Goal: Task Accomplishment & Management: Use online tool/utility

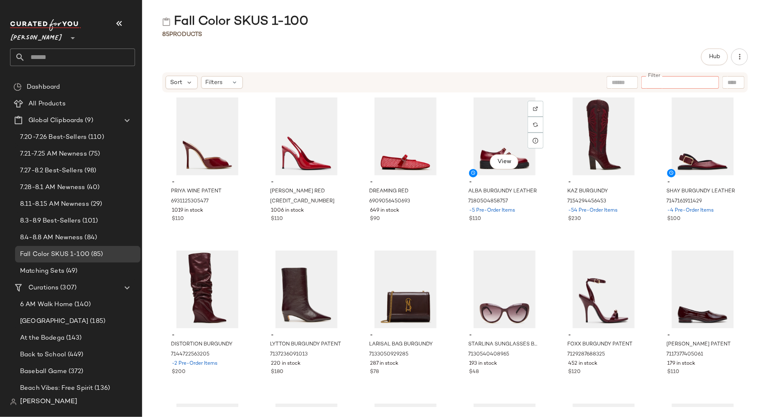
scroll to position [1526, 0]
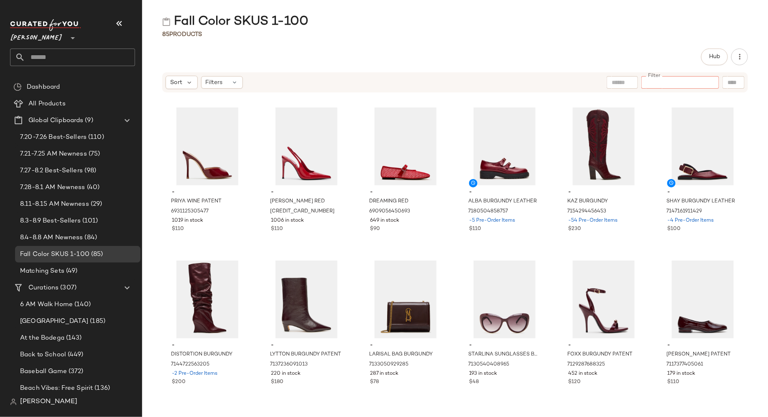
click at [675, 82] on input "Filter" at bounding box center [680, 82] width 71 height 9
type input "*****"
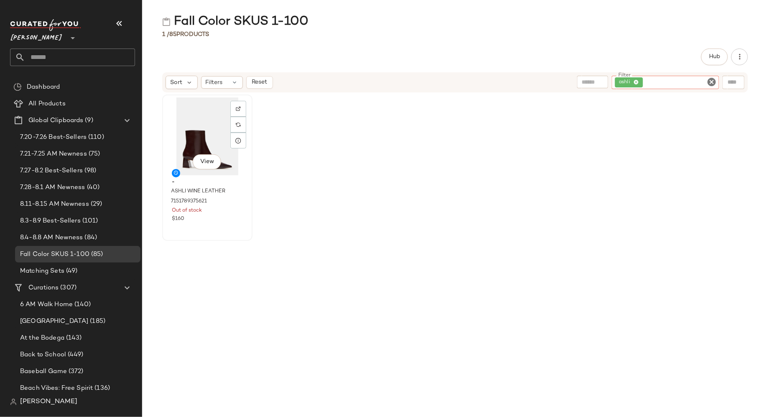
click at [195, 143] on div "View" at bounding box center [207, 136] width 84 height 78
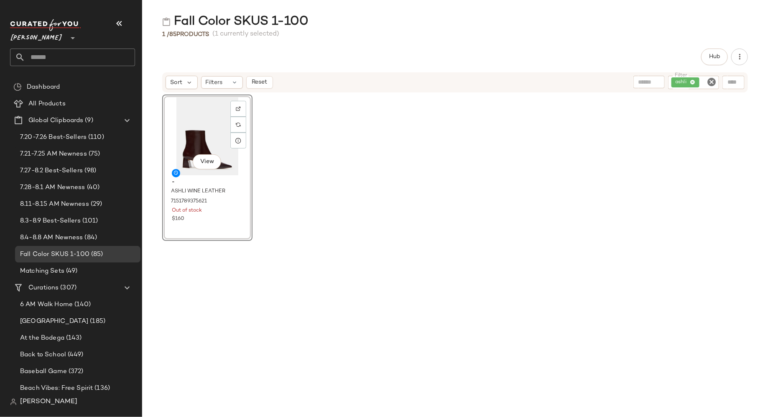
click at [714, 81] on icon "Clear Filter" at bounding box center [711, 82] width 10 height 10
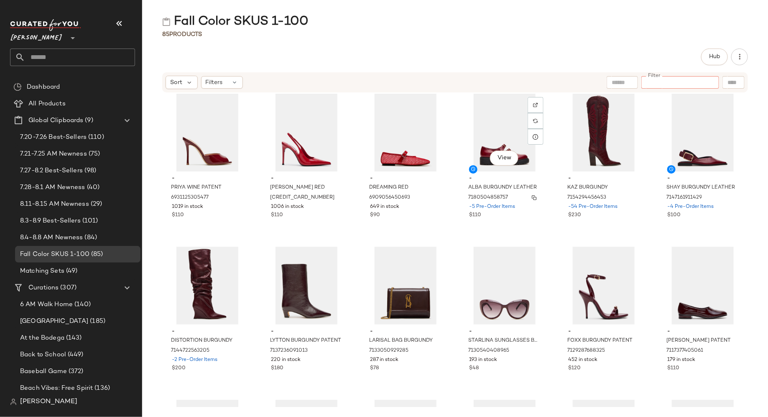
scroll to position [1541, 0]
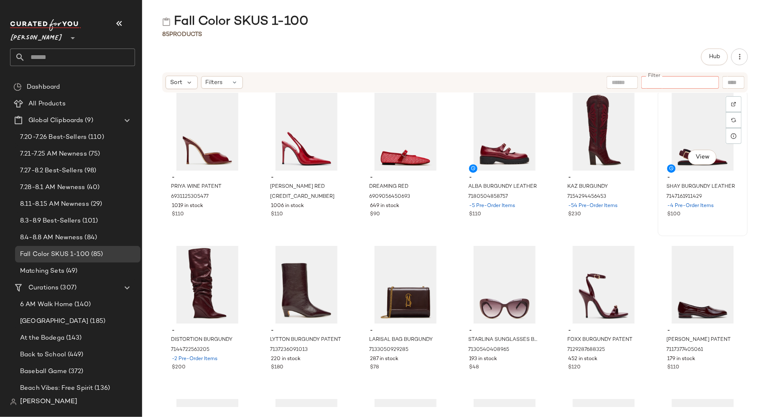
click at [689, 129] on div "View" at bounding box center [702, 132] width 84 height 78
click at [710, 81] on input "Filter" at bounding box center [680, 82] width 71 height 9
type input "*******"
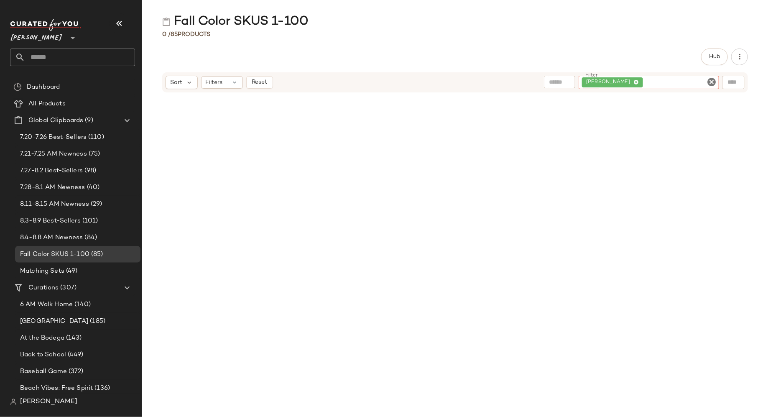
click at [710, 81] on icon "Clear Filter" at bounding box center [711, 82] width 10 height 10
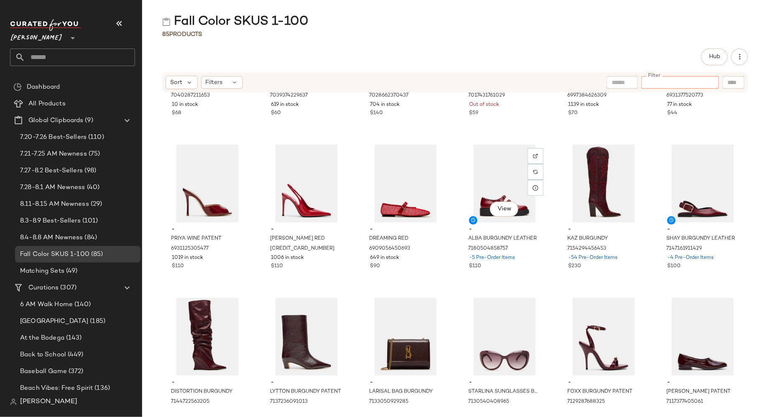
scroll to position [1492, 0]
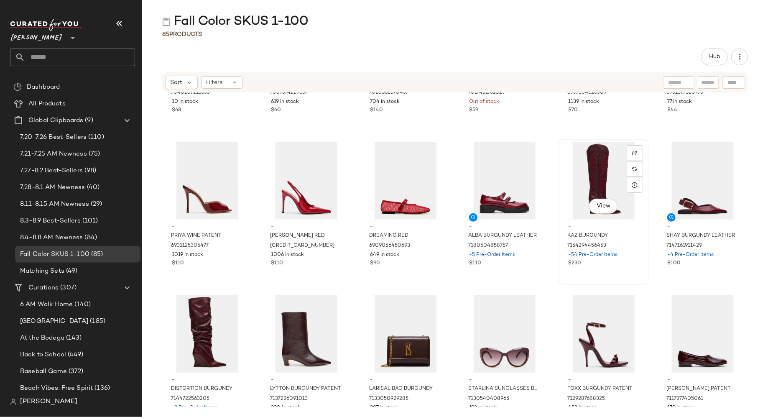
click at [588, 166] on div "View" at bounding box center [603, 181] width 84 height 78
click at [676, 174] on div "View" at bounding box center [702, 181] width 84 height 78
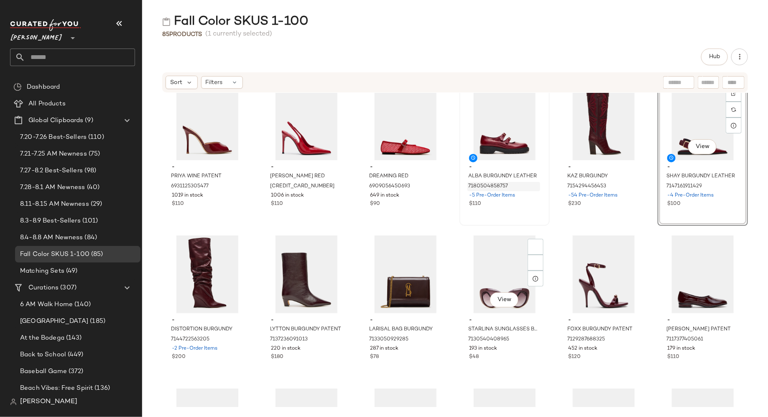
scroll to position [1552, 0]
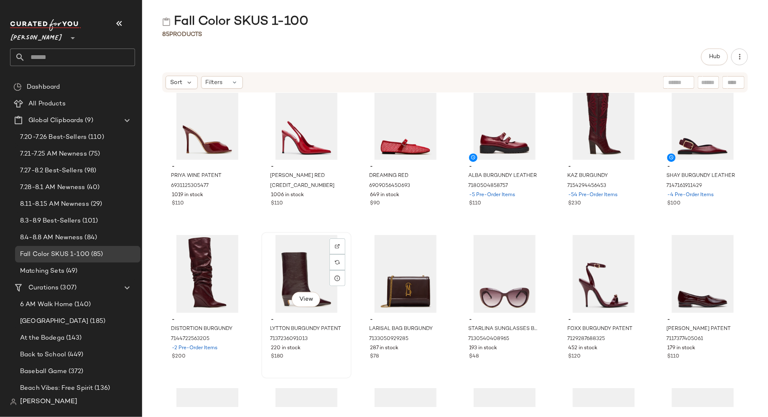
click at [332, 356] on div "$180" at bounding box center [306, 357] width 71 height 8
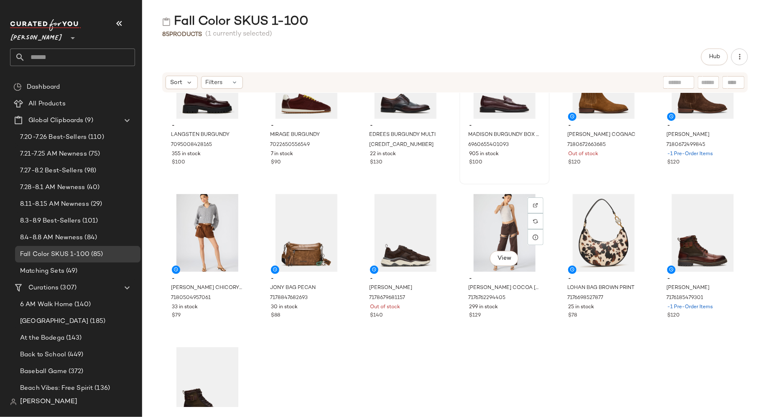
scroll to position [1982, 0]
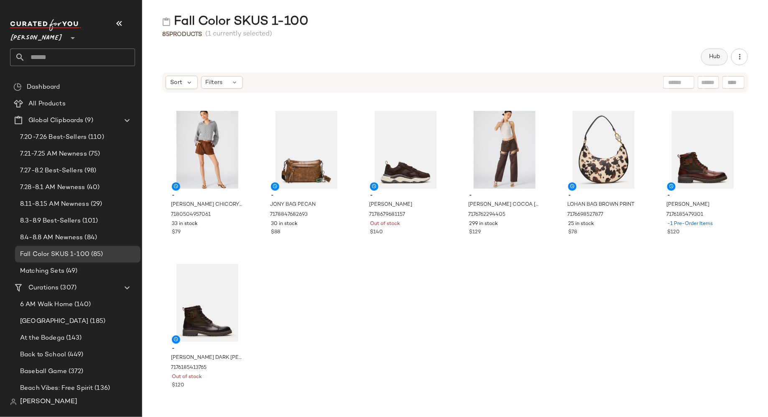
click at [710, 61] on button "Hub" at bounding box center [714, 56] width 27 height 17
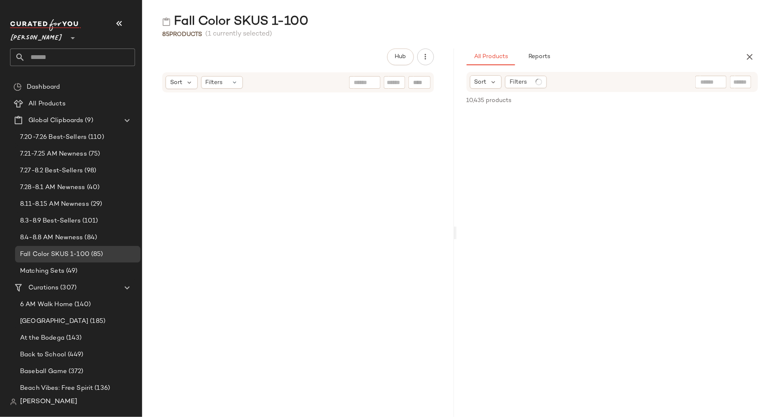
scroll to position [4895, 0]
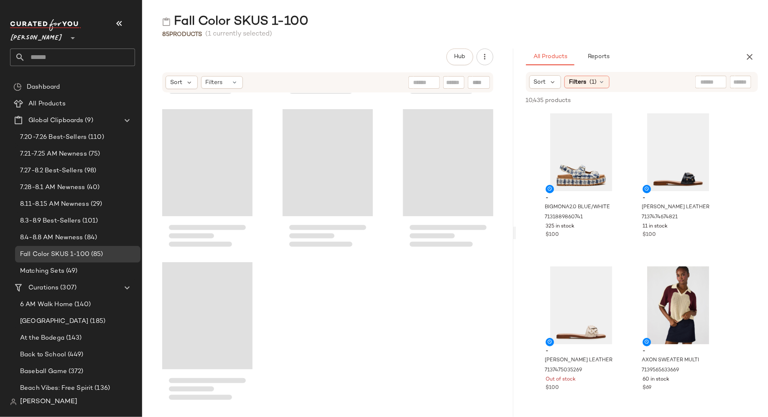
drag, startPoint x: 454, startPoint y: 230, endPoint x: 516, endPoint y: 235, distance: 62.1
click at [516, 236] on div "Fall Color SKUS 1-100 85 Products (1 currently selected) Hub Sort Filters All P…" at bounding box center [455, 214] width 626 height 403
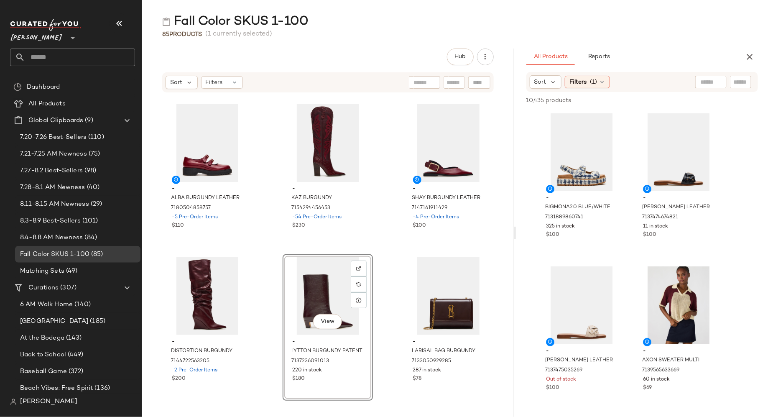
click at [739, 82] on input "text" at bounding box center [740, 82] width 15 height 9
type input "*******"
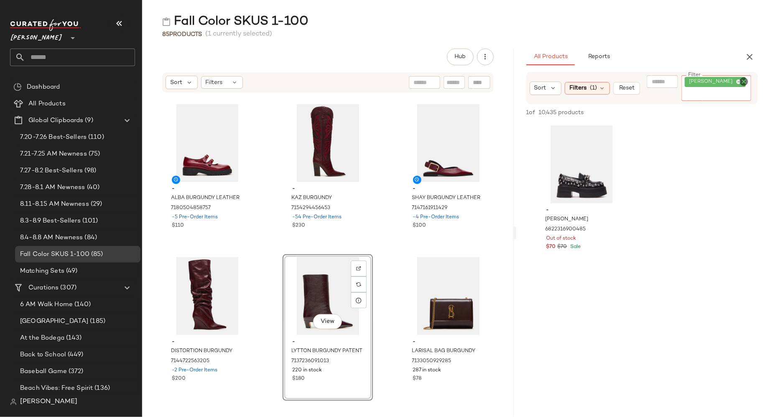
click at [744, 83] on icon "Clear Filter" at bounding box center [744, 81] width 10 height 10
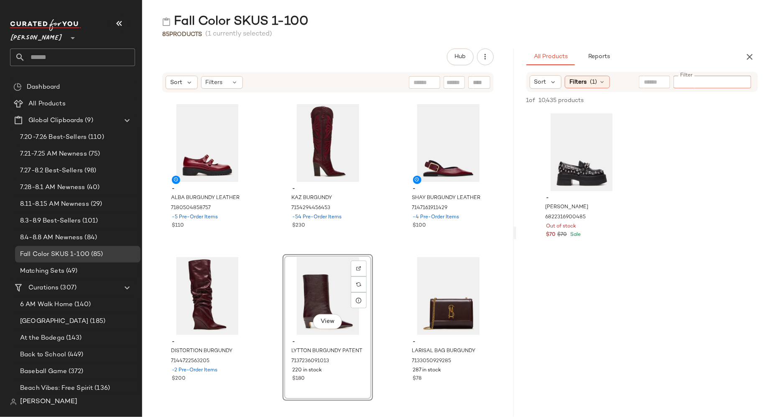
click at [722, 83] on input "Filter" at bounding box center [712, 82] width 71 height 9
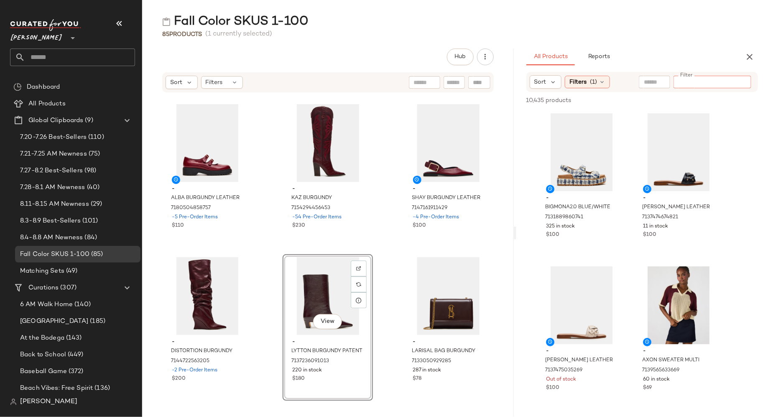
paste input "**********"
type input "**********"
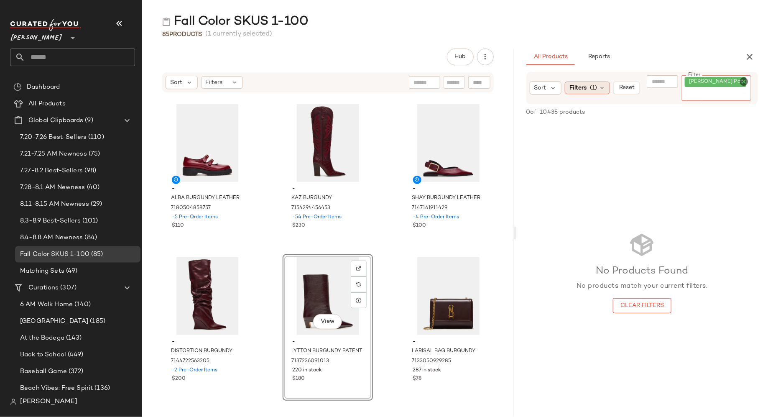
click at [601, 85] on icon at bounding box center [602, 87] width 7 height 7
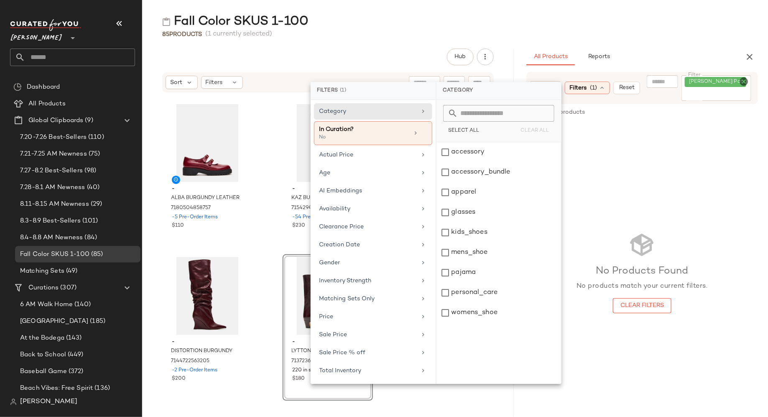
click at [623, 122] on div "No Products Found No products match your current filters. Clear Filters" at bounding box center [642, 272] width 252 height 300
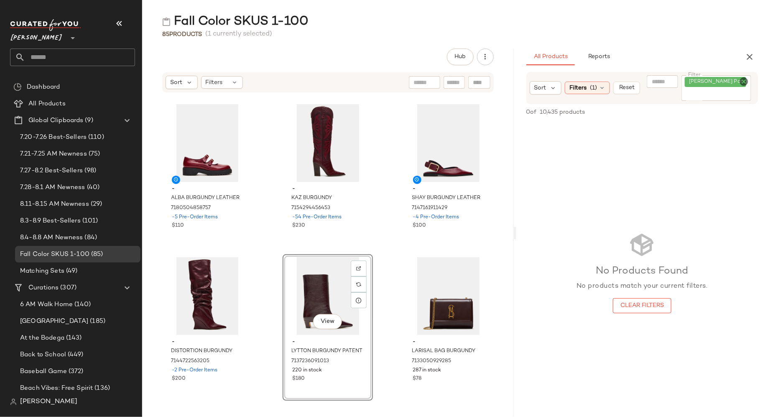
click at [744, 82] on icon "Clear Filter" at bounding box center [744, 81] width 10 height 10
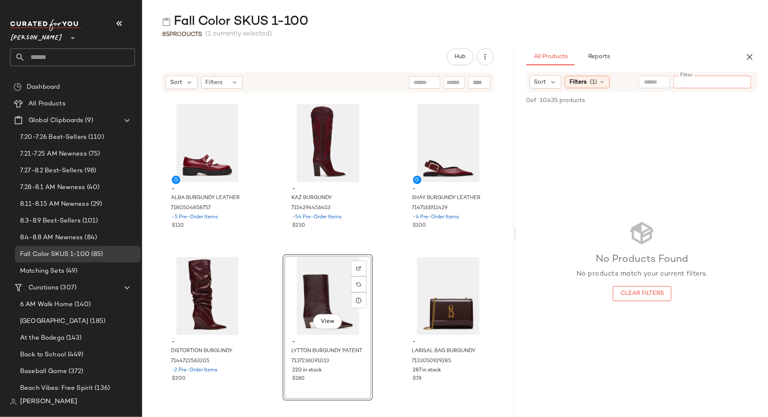
click at [730, 82] on input "Filter" at bounding box center [712, 82] width 71 height 9
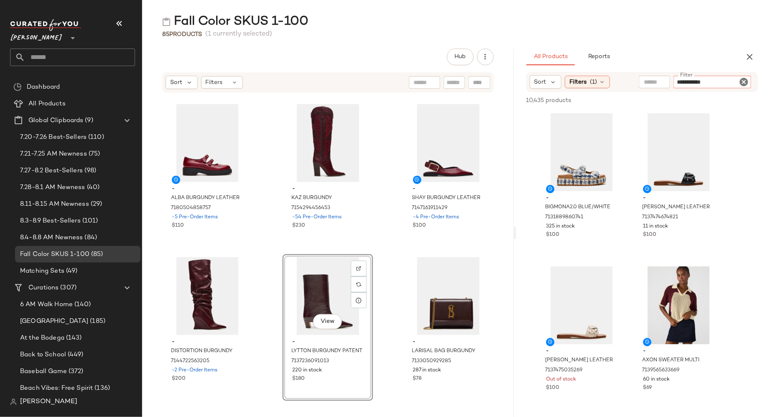
type input "**********"
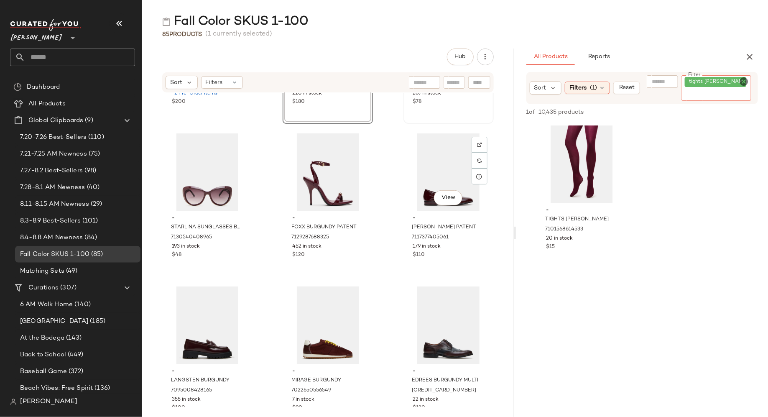
scroll to position [3495, 0]
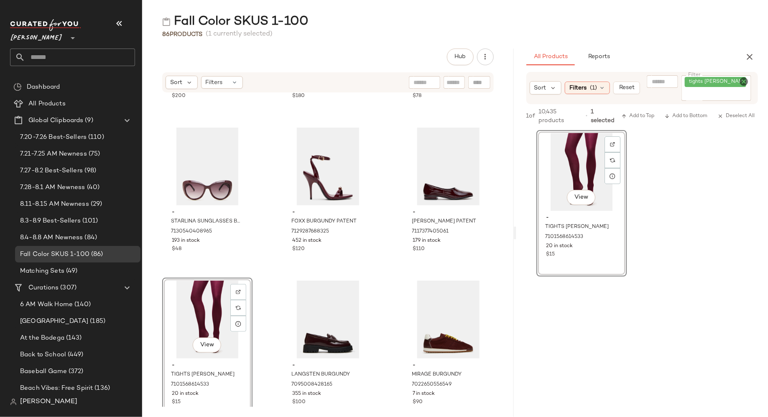
click at [744, 82] on icon "Clear Filter" at bounding box center [744, 81] width 10 height 10
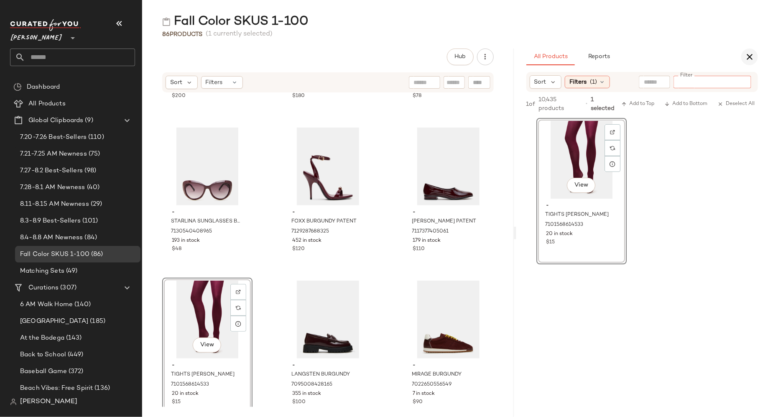
click at [752, 61] on icon "button" at bounding box center [749, 57] width 10 height 10
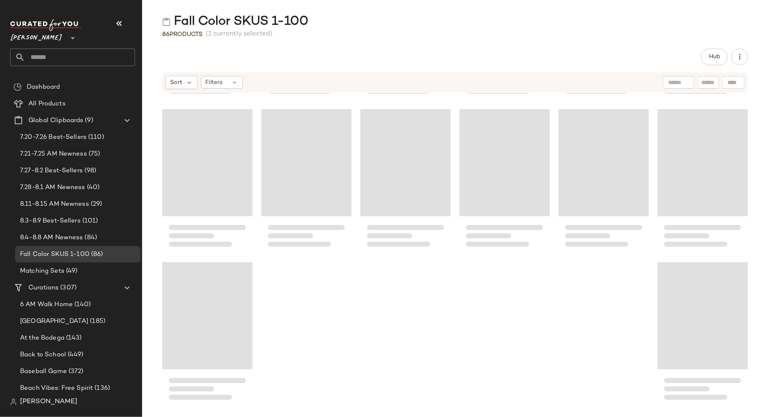
scroll to position [1530, 0]
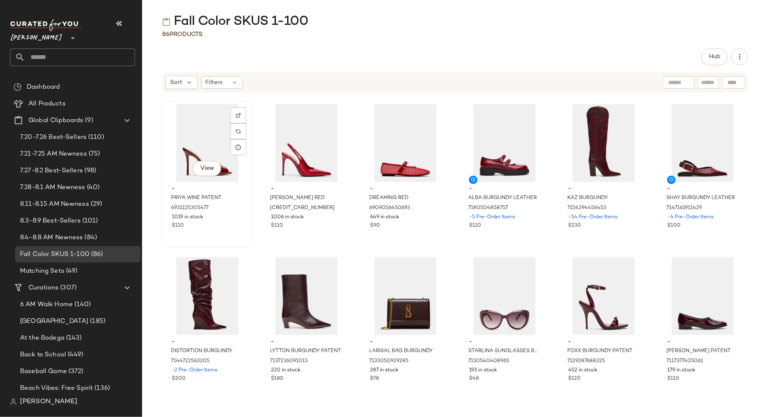
click at [214, 123] on div "View" at bounding box center [207, 143] width 84 height 78
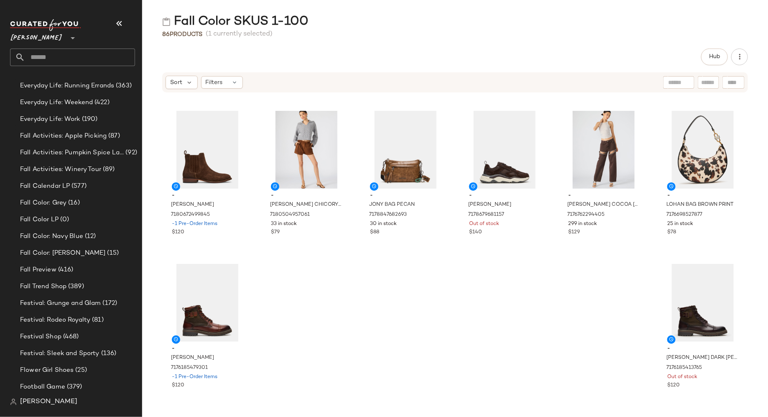
scroll to position [1057, 0]
click at [80, 214] on div "Fall Color LP (0)" at bounding box center [78, 218] width 120 height 10
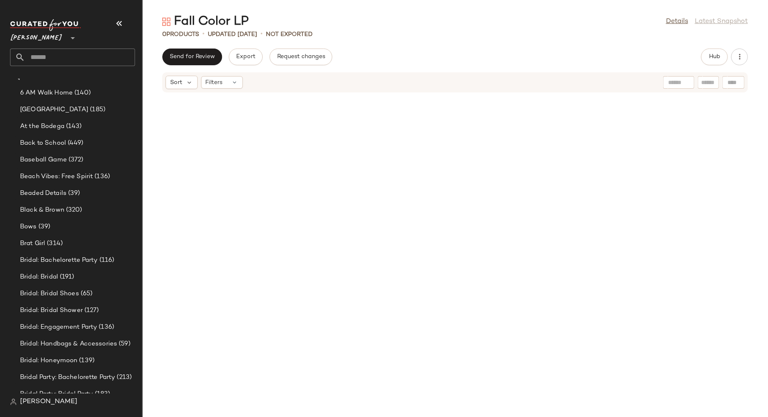
scroll to position [28, 0]
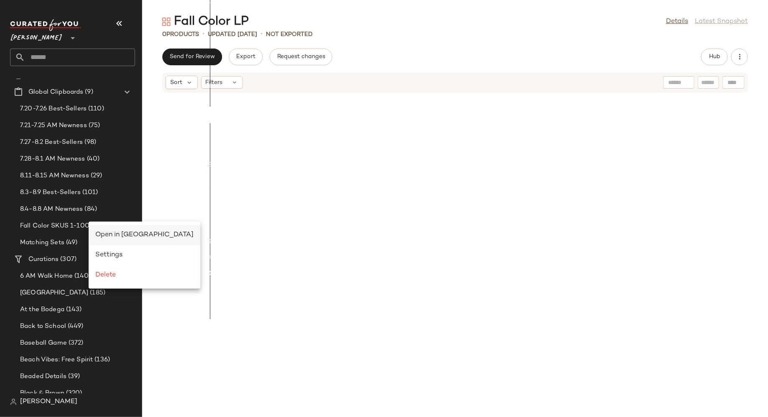
click at [109, 236] on span "Open in Split View" at bounding box center [144, 234] width 98 height 7
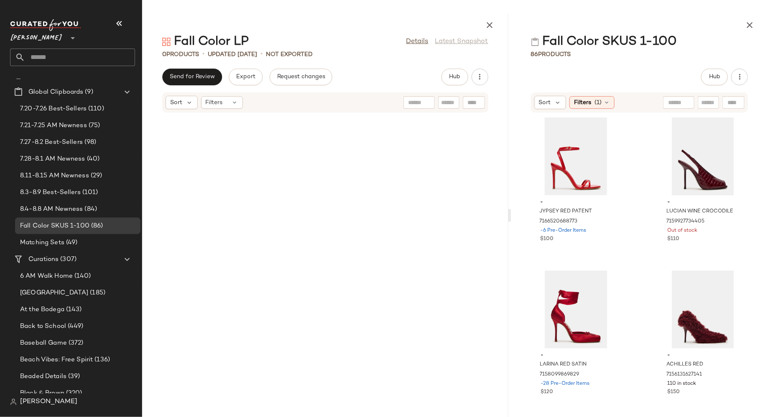
drag, startPoint x: 453, startPoint y: 215, endPoint x: 507, endPoint y: 220, distance: 54.2
click at [508, 220] on div at bounding box center [509, 214] width 3 height 403
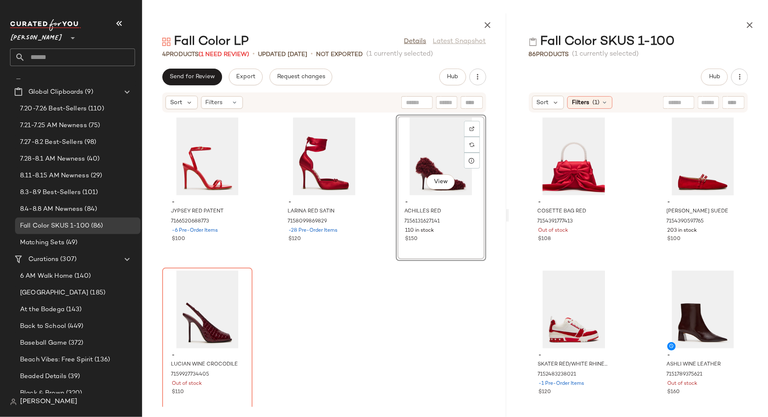
scroll to position [7, 0]
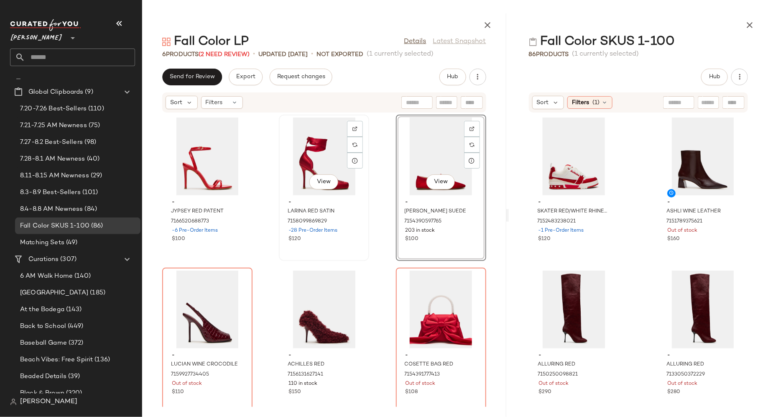
scroll to position [7, 0]
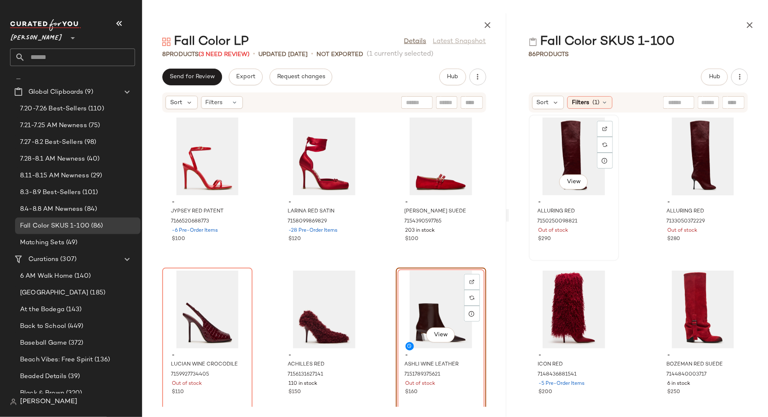
click at [568, 160] on div "View" at bounding box center [574, 156] width 84 height 78
click at [608, 137] on div at bounding box center [605, 145] width 16 height 16
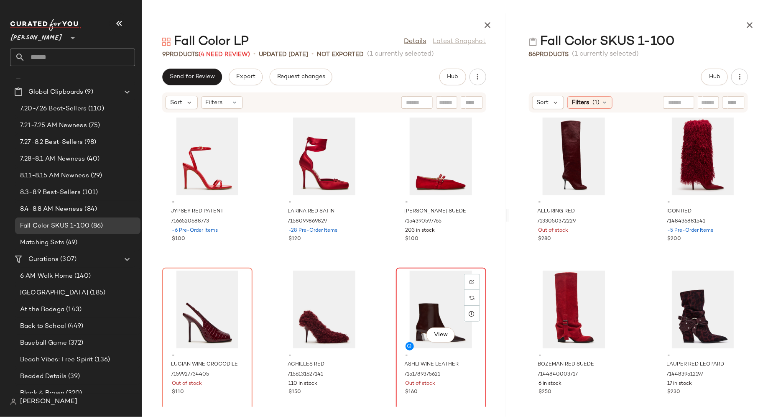
scroll to position [160, 0]
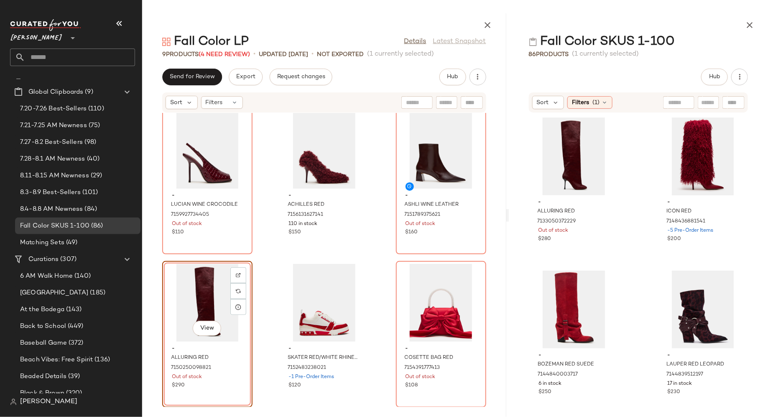
drag, startPoint x: 548, startPoint y: 165, endPoint x: 527, endPoint y: 3, distance: 163.5
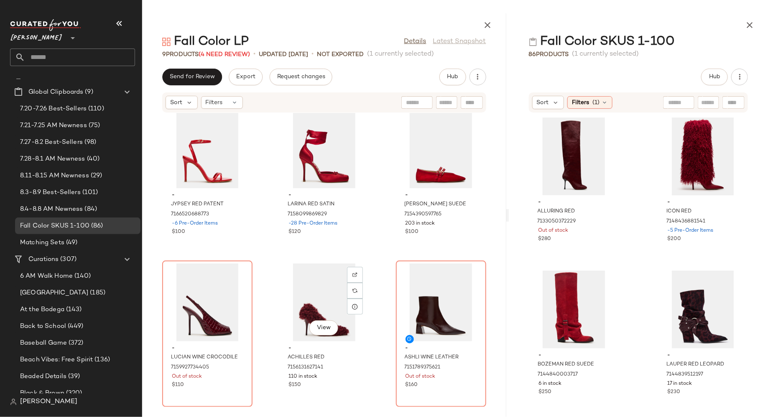
scroll to position [0, 0]
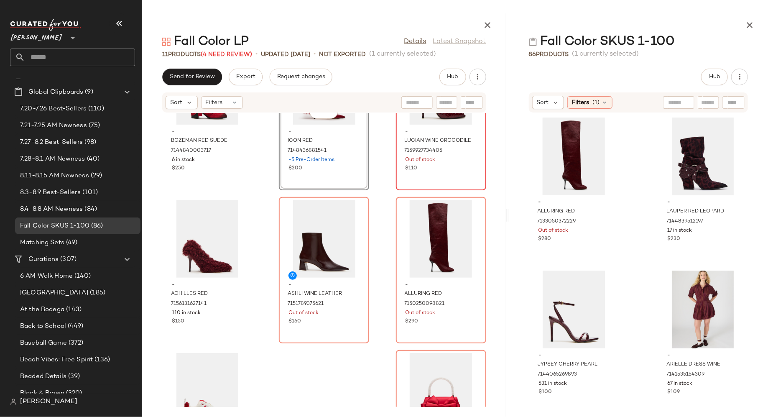
scroll to position [222, 0]
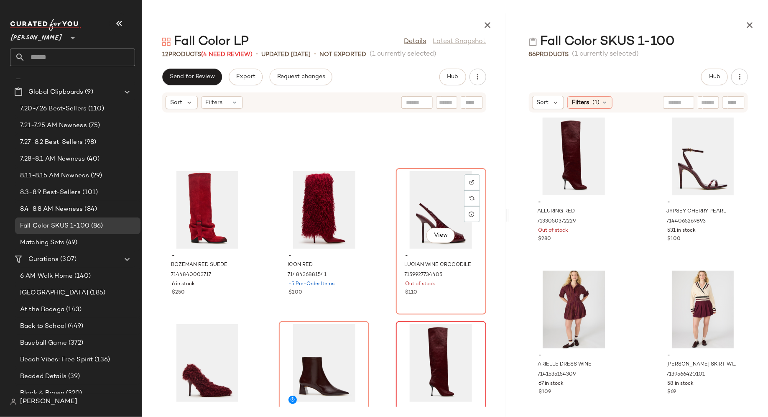
scroll to position [107, 0]
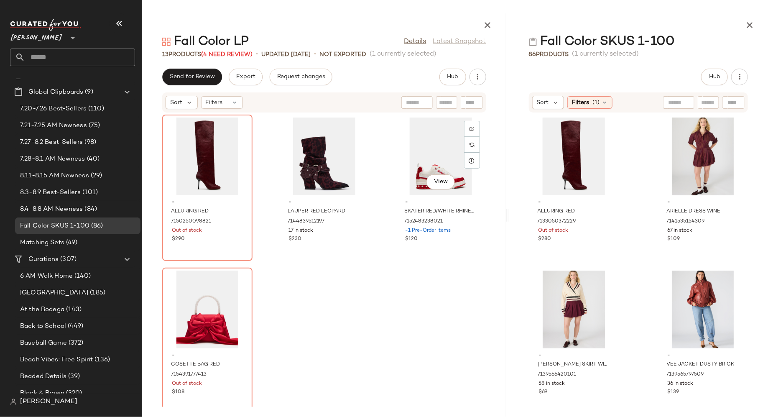
scroll to position [471, 0]
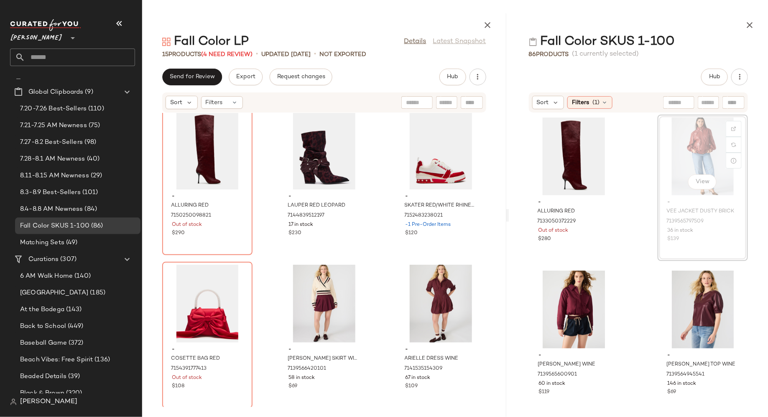
scroll to position [472, 0]
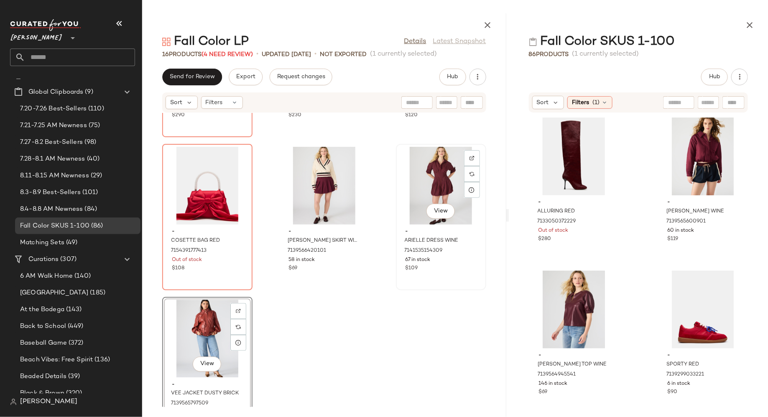
scroll to position [620, 0]
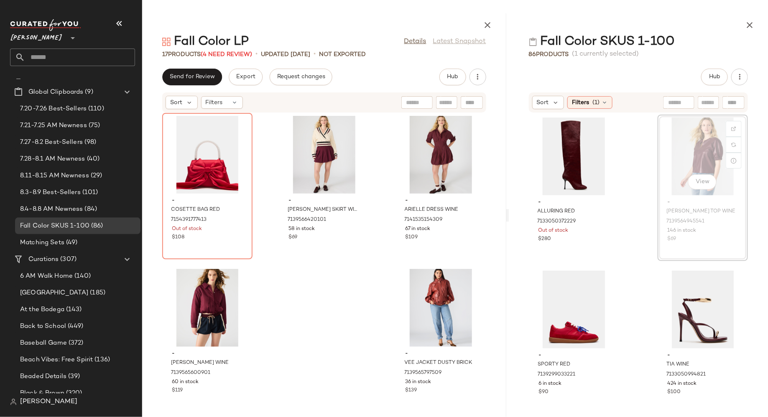
scroll to position [618, 0]
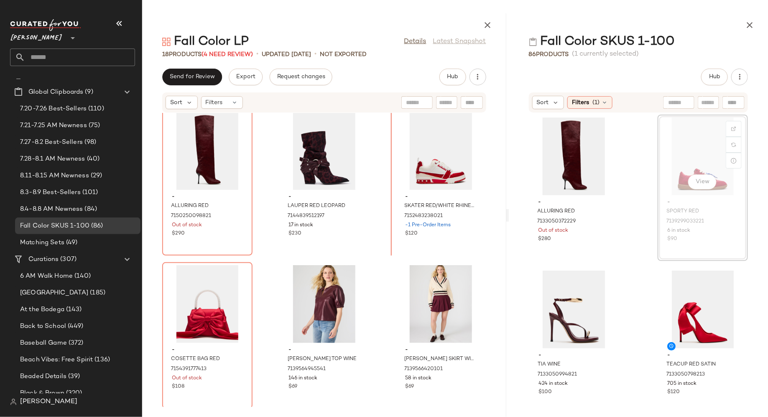
scroll to position [449, 0]
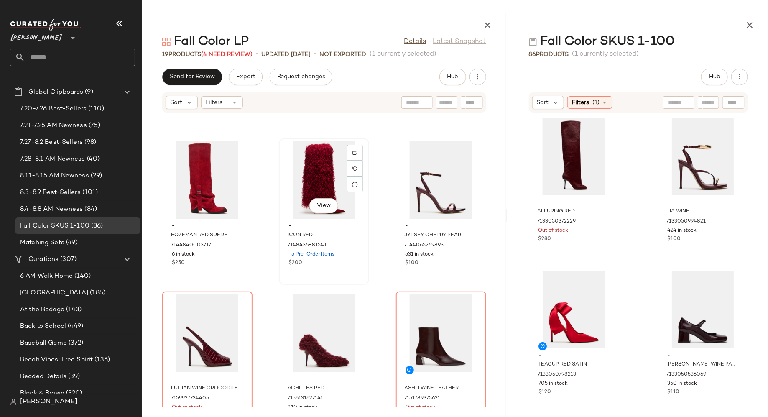
scroll to position [136, 0]
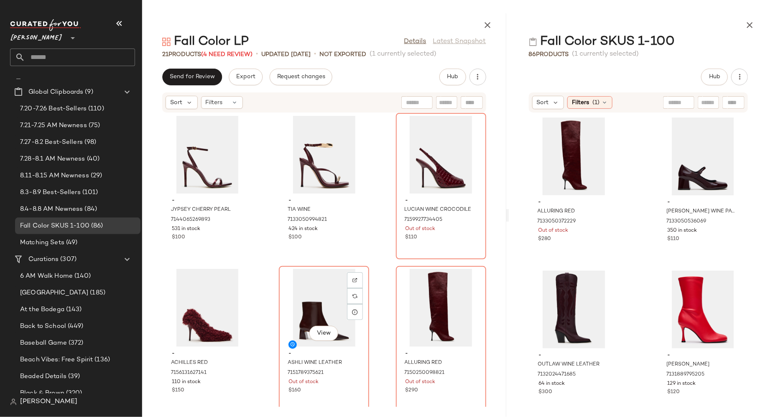
scroll to position [316, 0]
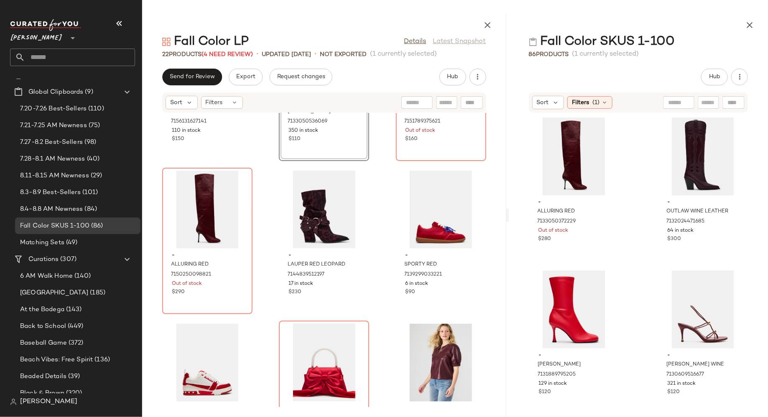
scroll to position [566, 0]
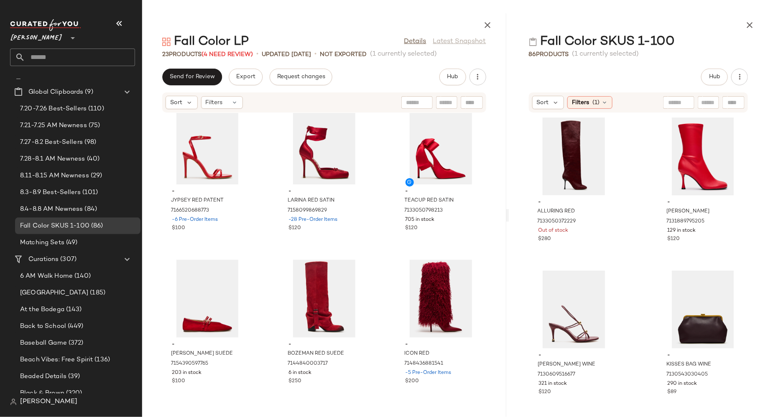
scroll to position [12, 0]
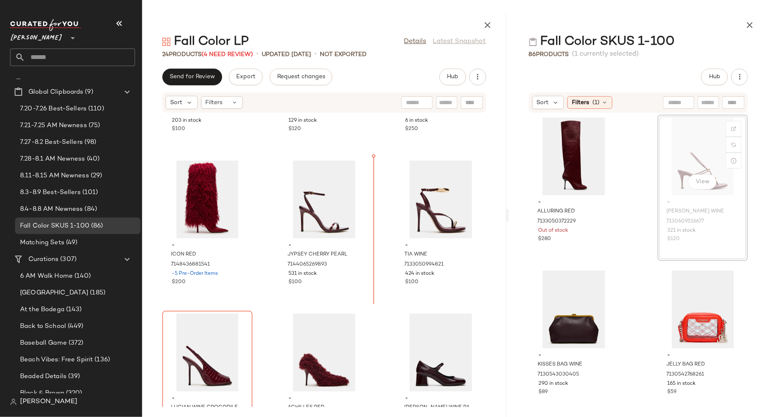
scroll to position [268, 0]
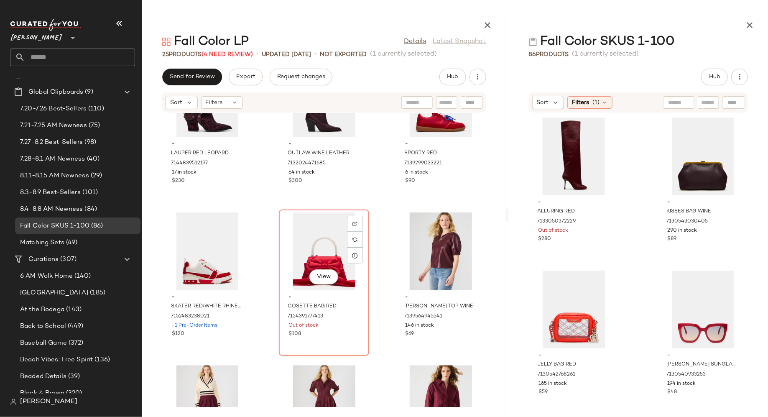
scroll to position [830, 0]
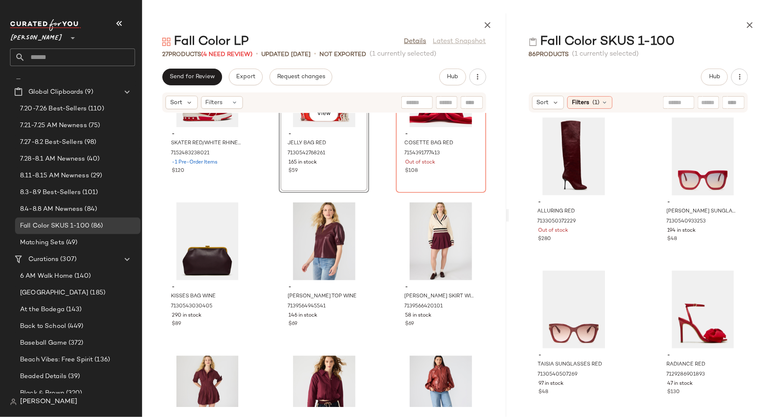
scroll to position [1005, 0]
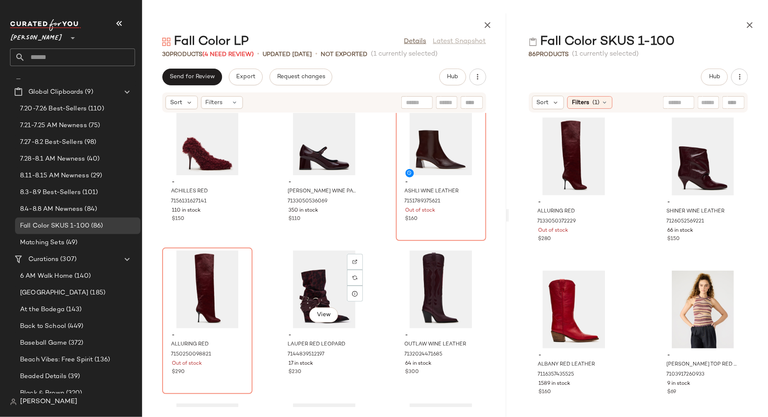
scroll to position [609, 0]
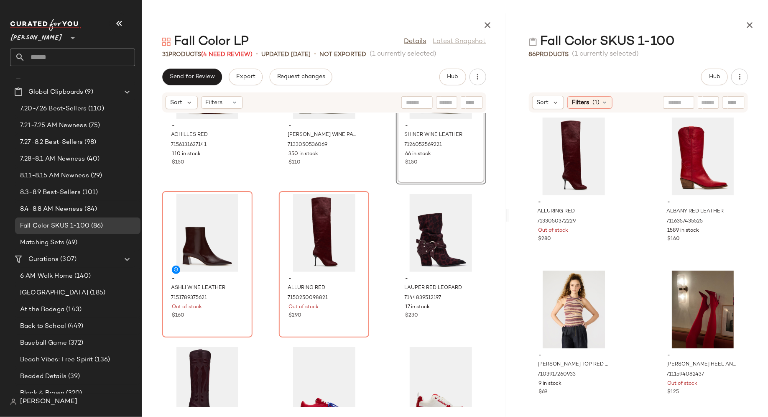
scroll to position [741, 0]
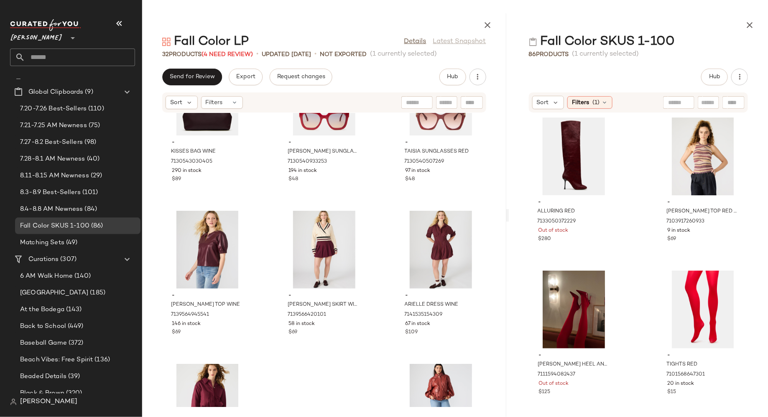
scroll to position [1292, 0]
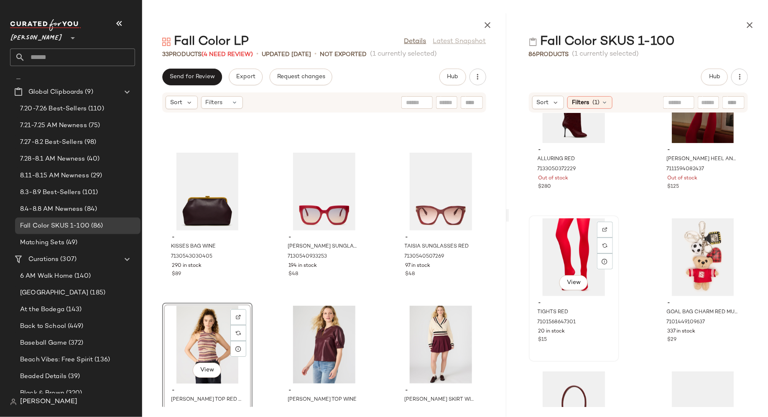
scroll to position [53, 0]
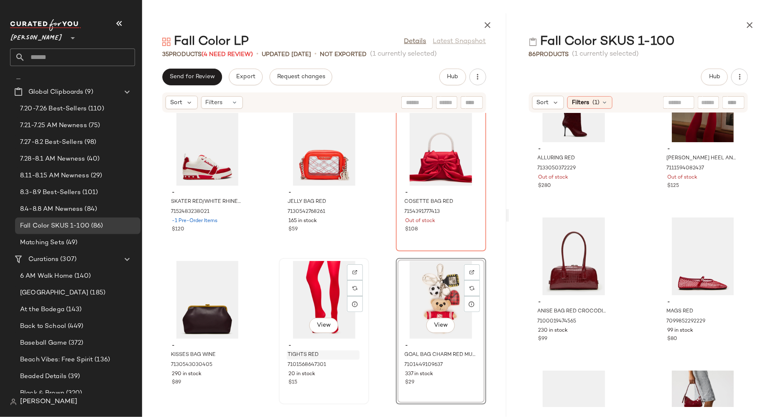
scroll to position [1084, 0]
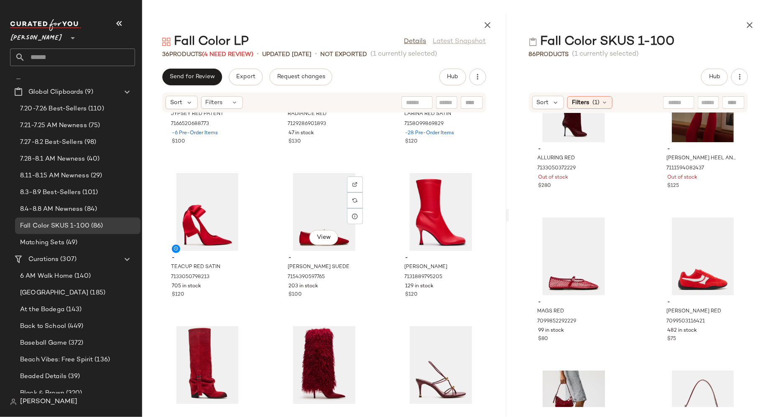
scroll to position [102, 0]
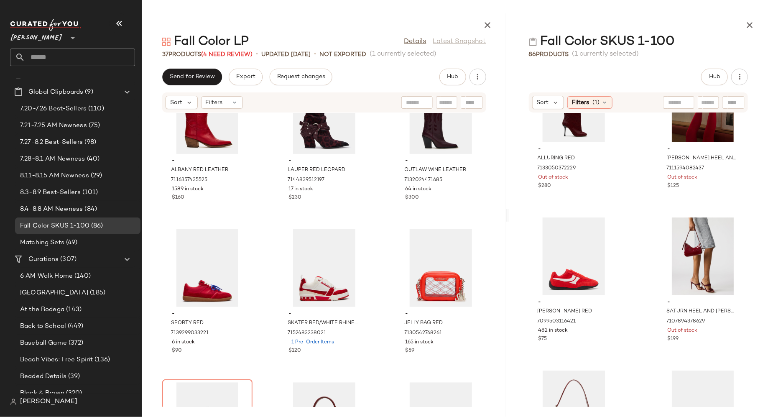
scroll to position [973, 0]
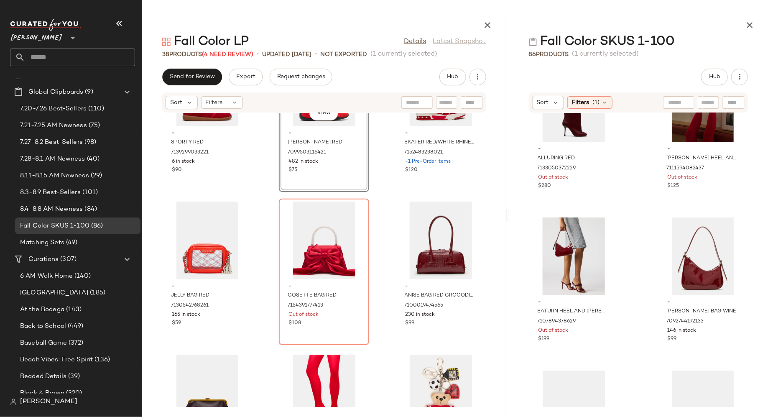
scroll to position [1226, 0]
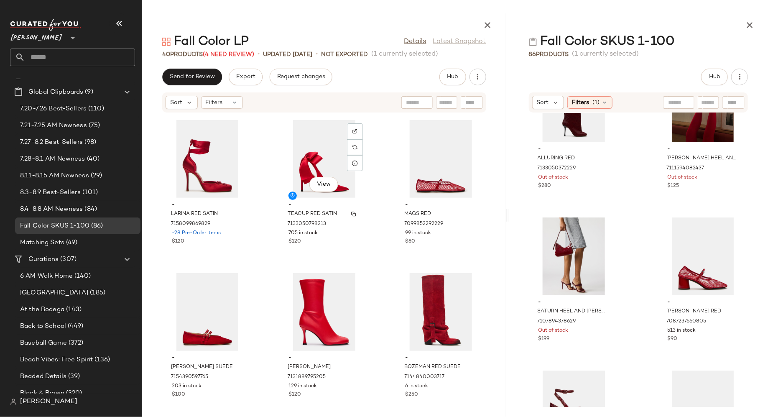
scroll to position [151, 0]
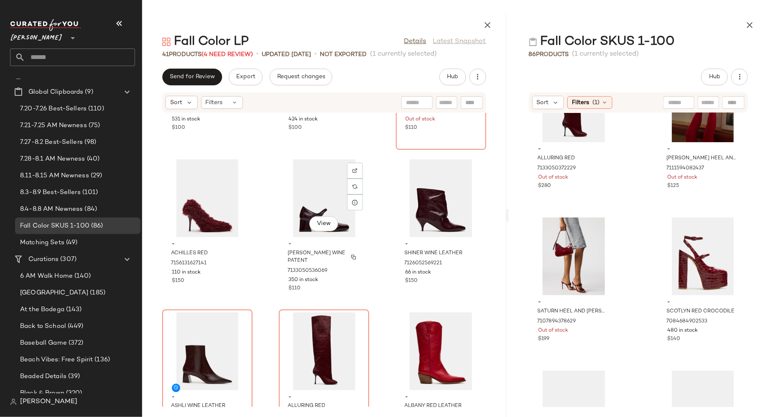
scroll to position [731, 0]
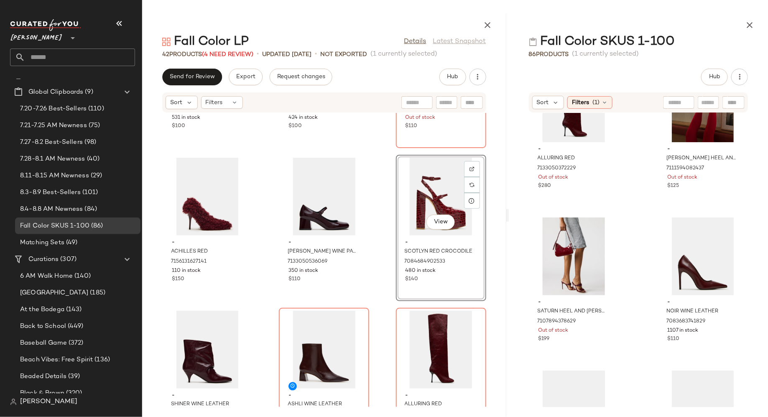
scroll to position [766, 0]
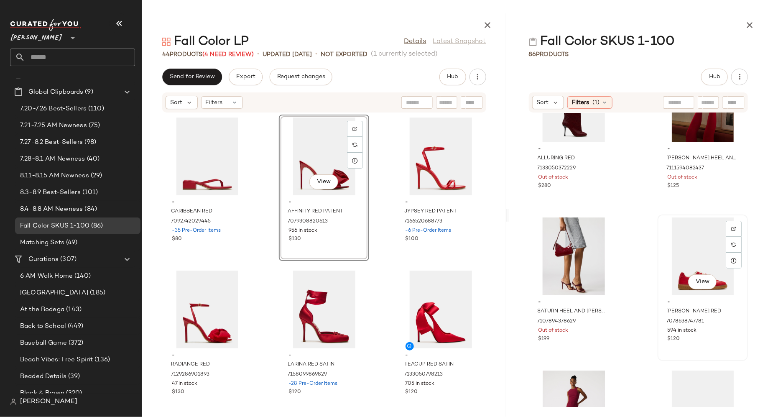
click at [677, 255] on div "View" at bounding box center [702, 256] width 84 height 78
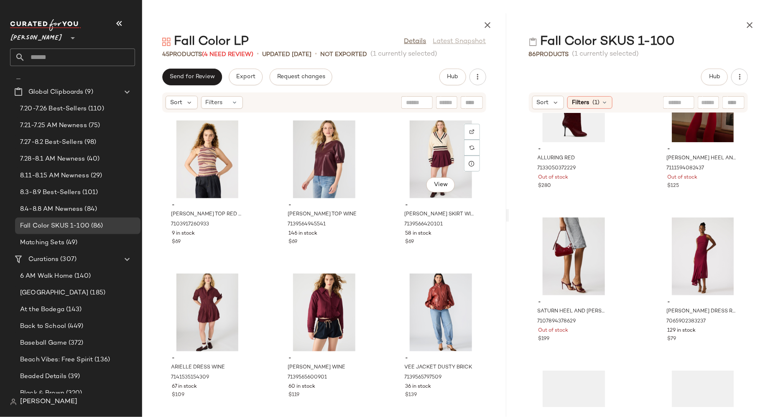
scroll to position [2002, 0]
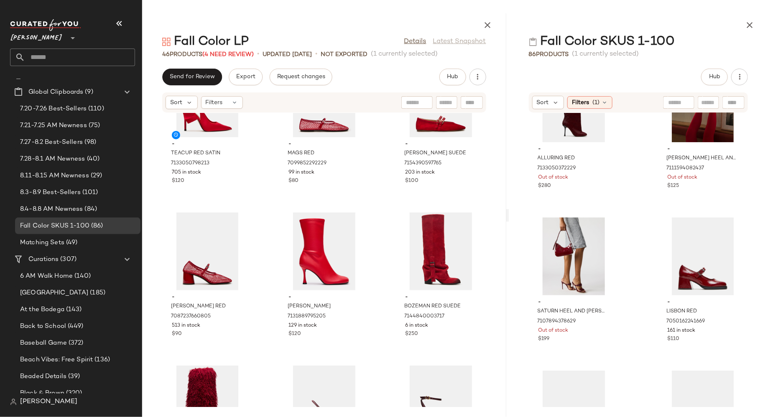
scroll to position [372, 0]
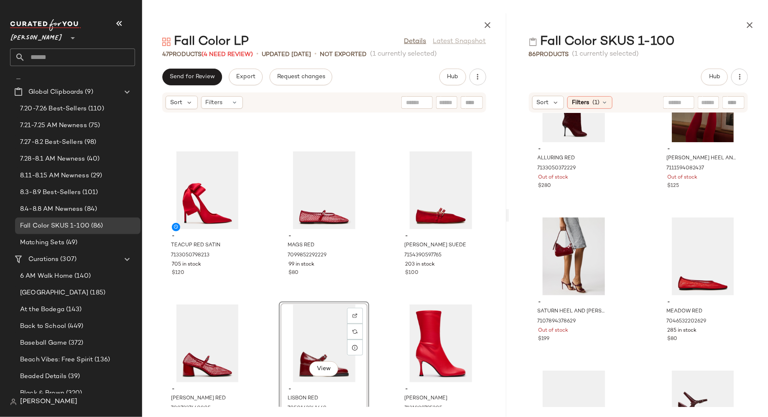
scroll to position [278, 0]
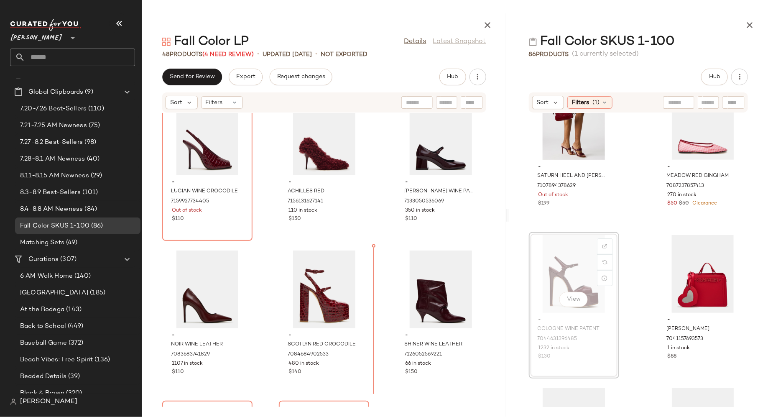
scroll to position [945, 0]
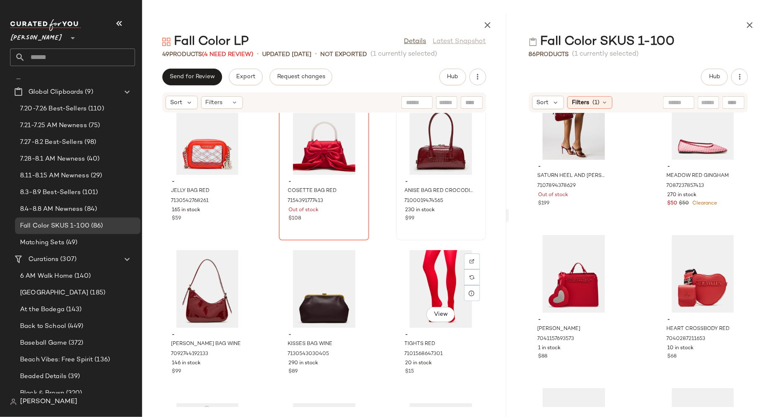
scroll to position [1712, 0]
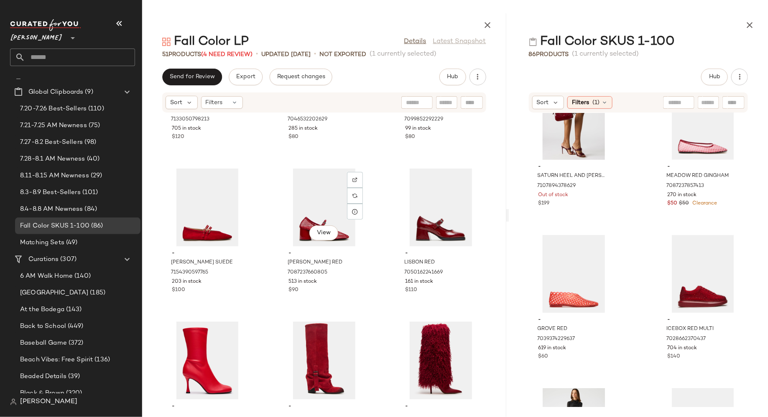
scroll to position [414, 0]
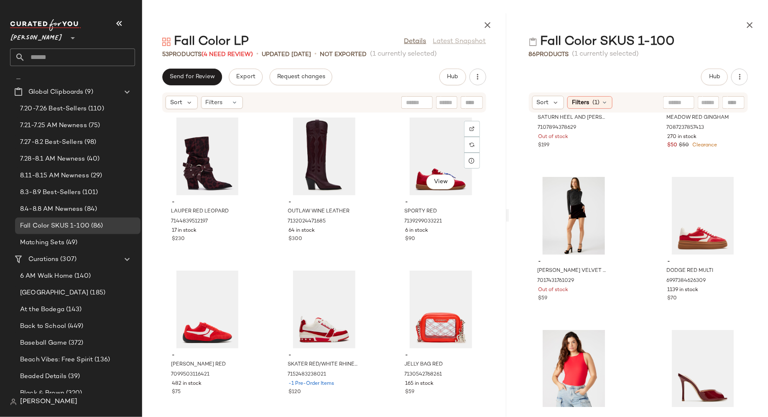
scroll to position [1537, 0]
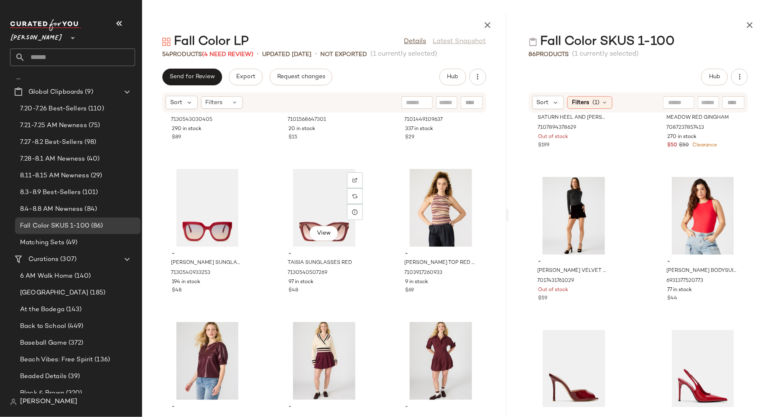
scroll to position [2252, 0]
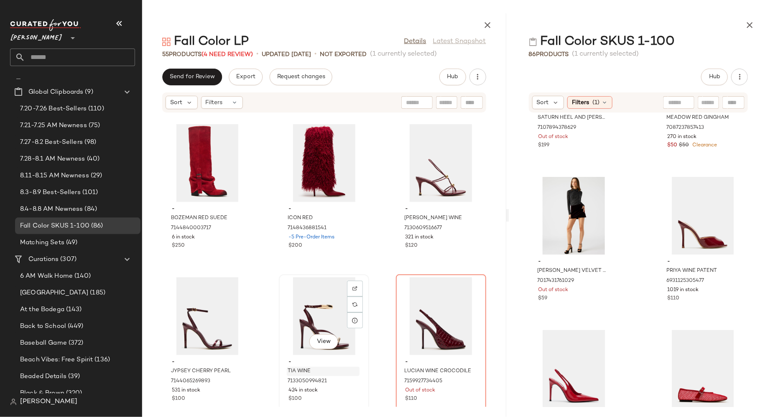
scroll to position [765, 0]
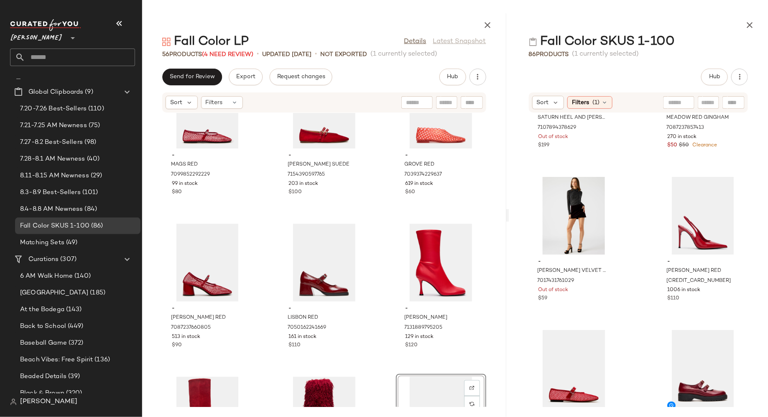
scroll to position [512, 0]
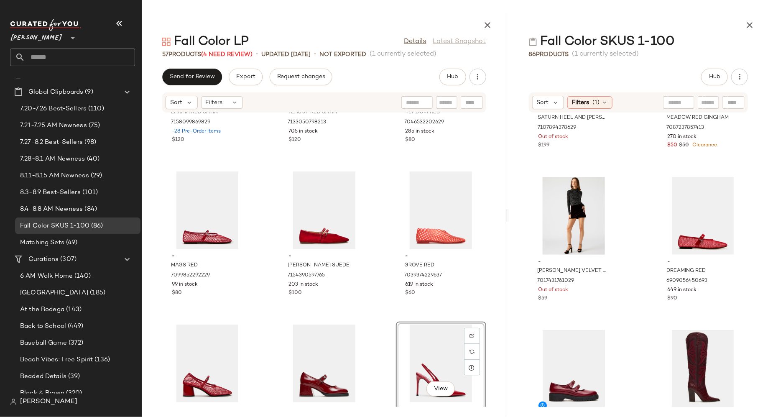
scroll to position [403, 0]
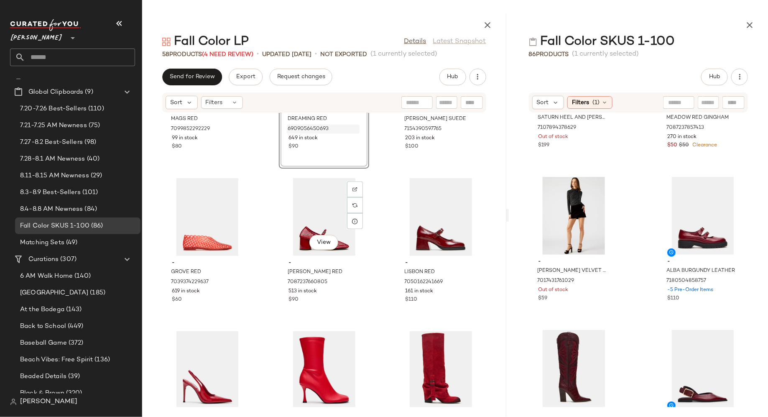
scroll to position [558, 0]
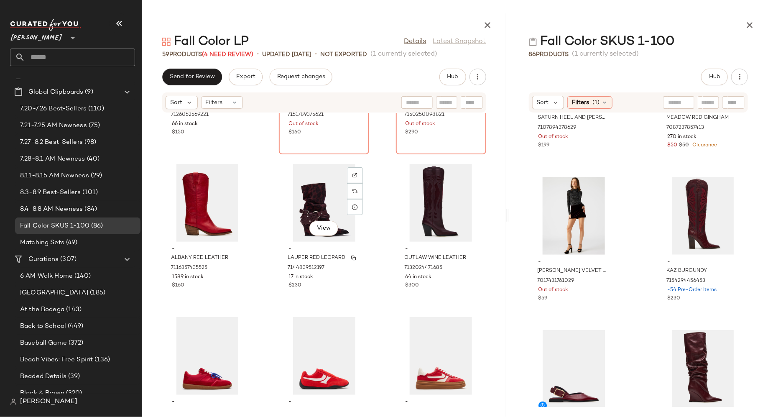
scroll to position [1648, 0]
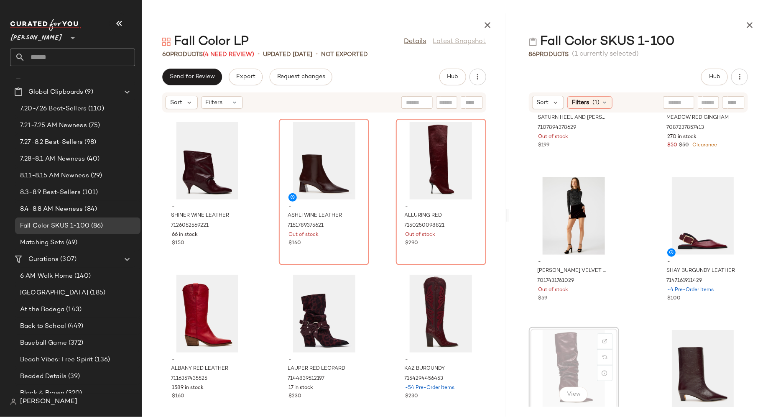
scroll to position [255, 0]
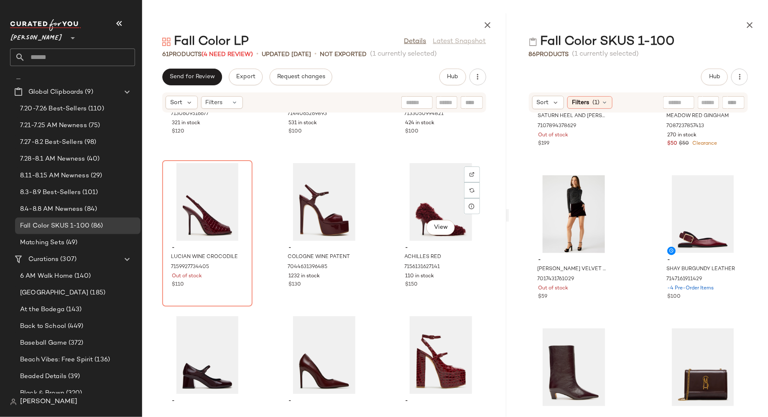
scroll to position [1188, 0]
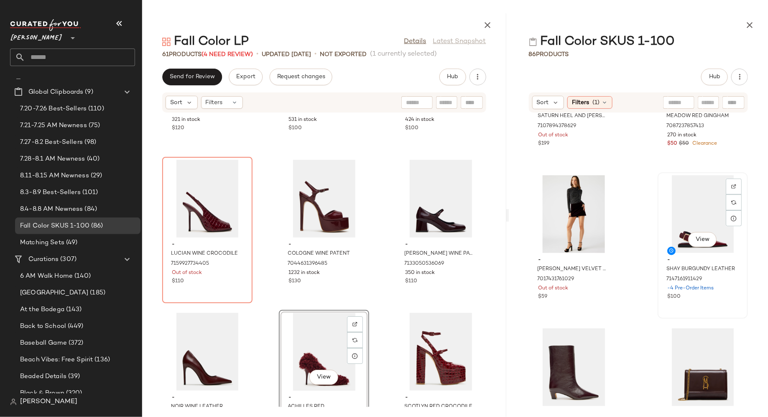
click at [679, 227] on div "View" at bounding box center [702, 214] width 84 height 78
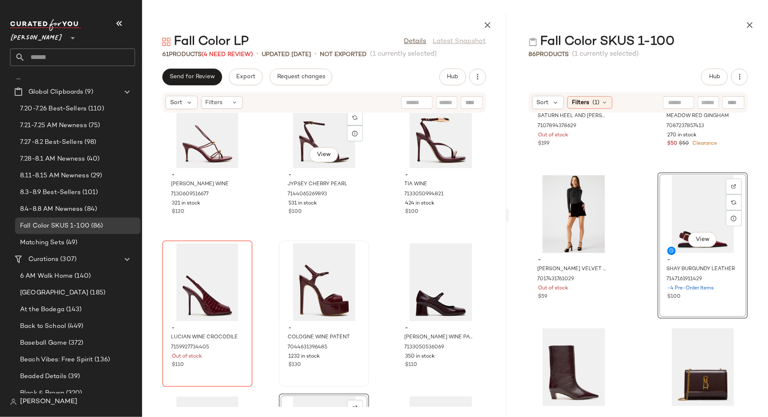
scroll to position [1107, 0]
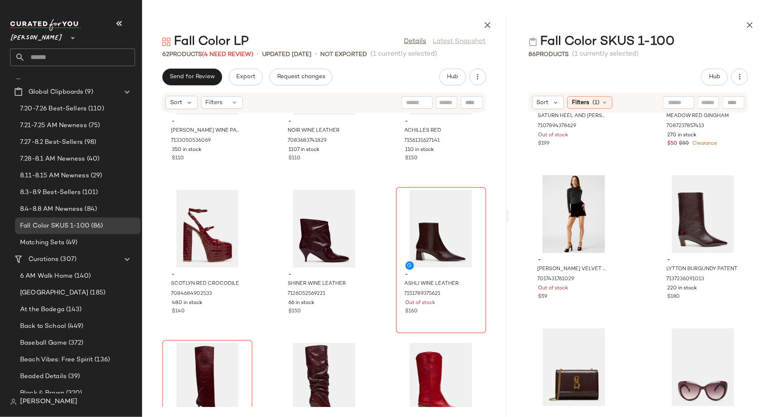
scroll to position [1465, 0]
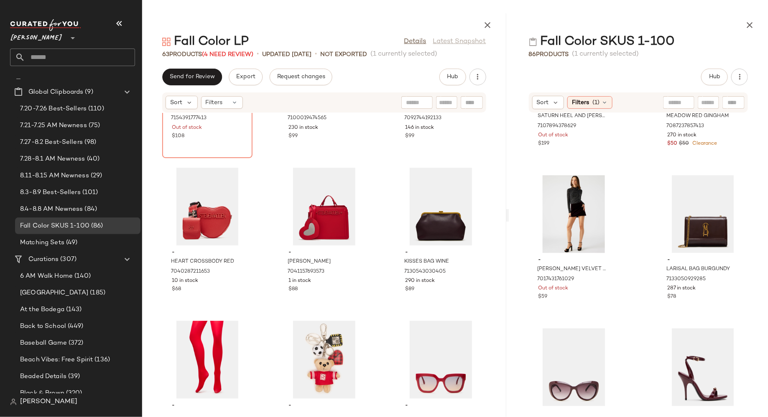
scroll to position [2405, 0]
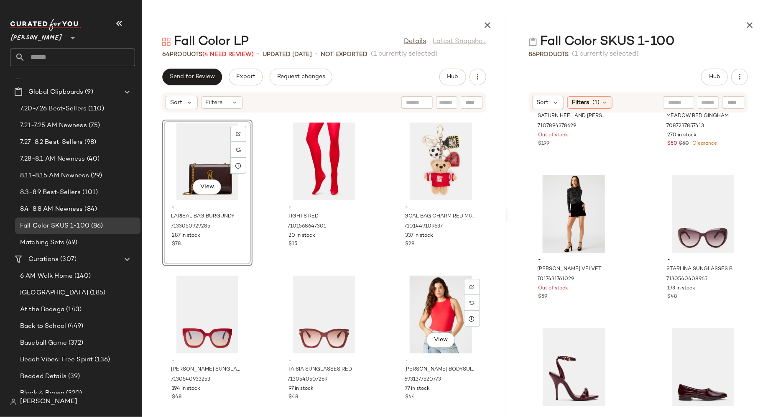
scroll to position [2544, 0]
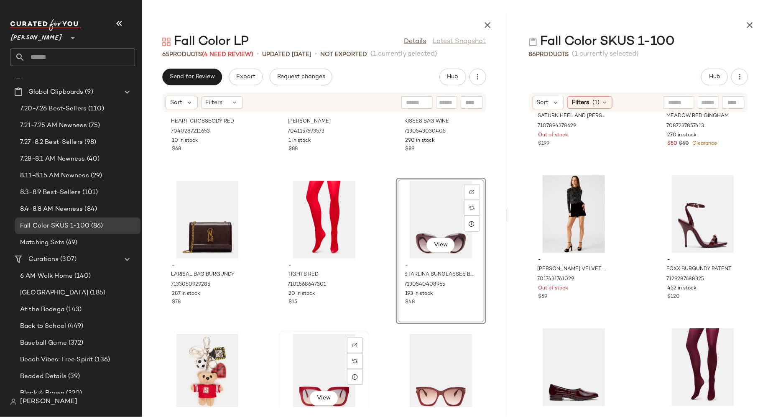
click at [315, 359] on div "View" at bounding box center [324, 373] width 84 height 78
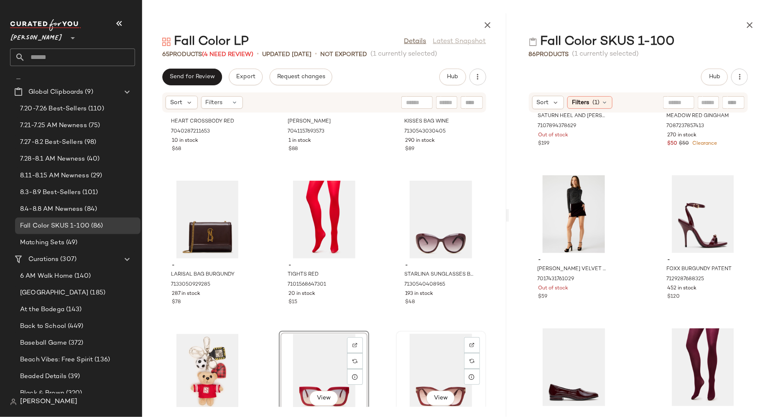
click at [410, 352] on div "View" at bounding box center [441, 373] width 84 height 78
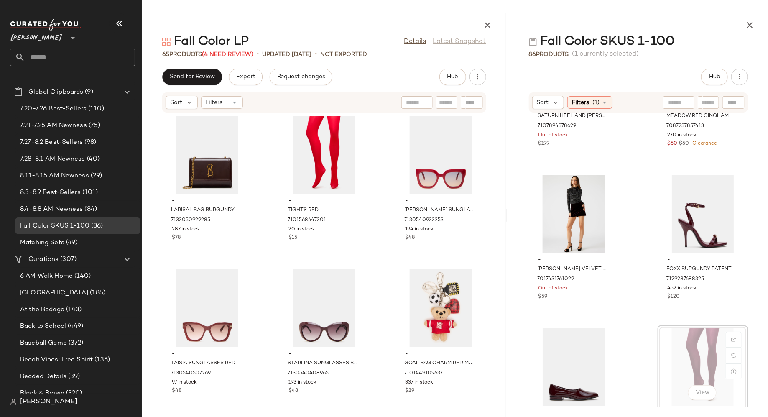
scroll to position [256, 0]
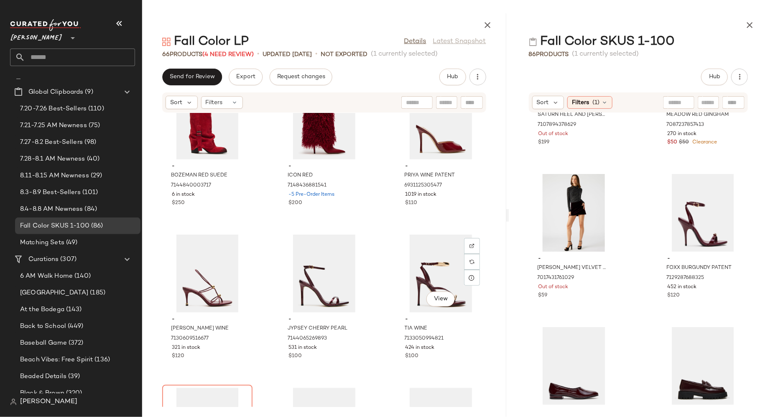
scroll to position [966, 0]
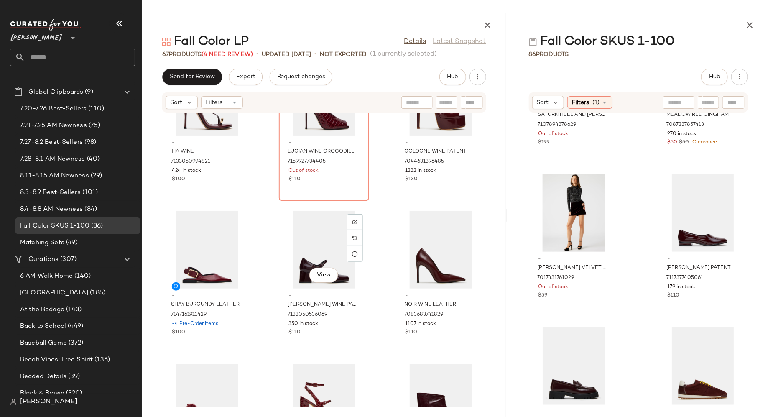
scroll to position [1292, 0]
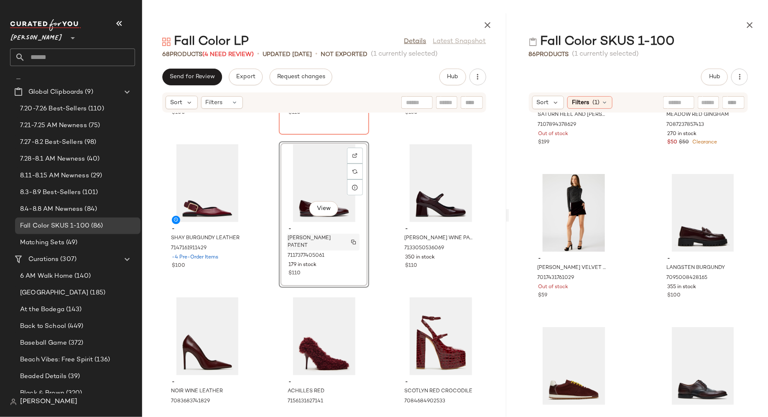
scroll to position [1357, 0]
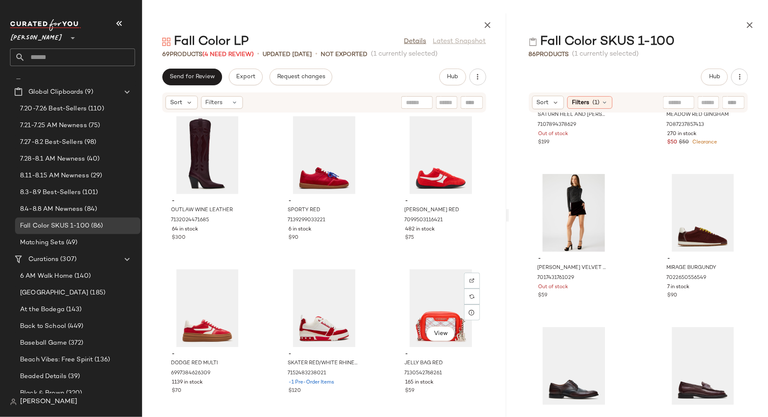
scroll to position [2151, 0]
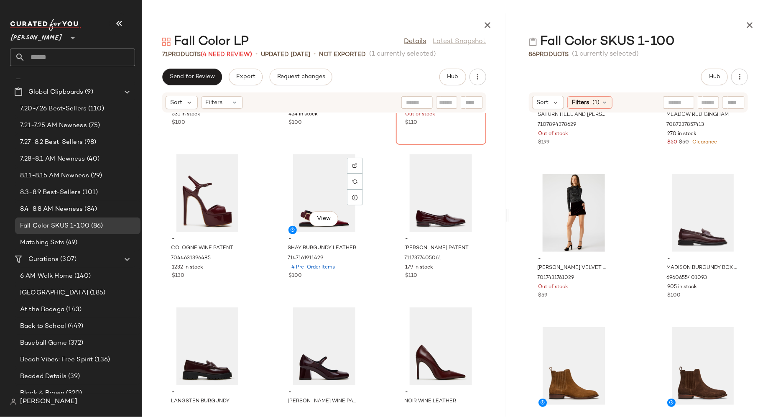
scroll to position [1357, 0]
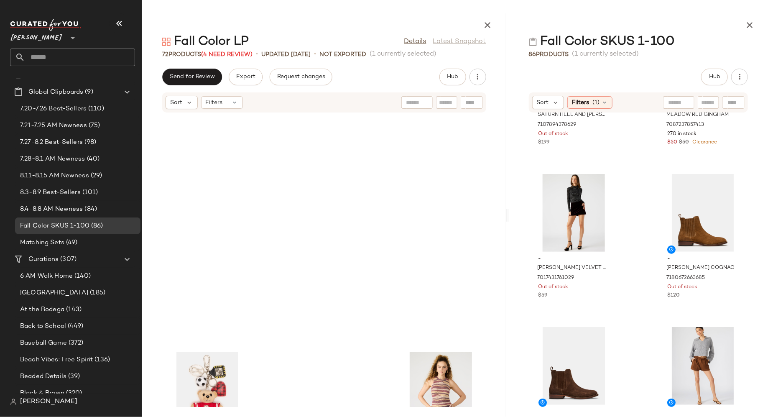
scroll to position [3379, 0]
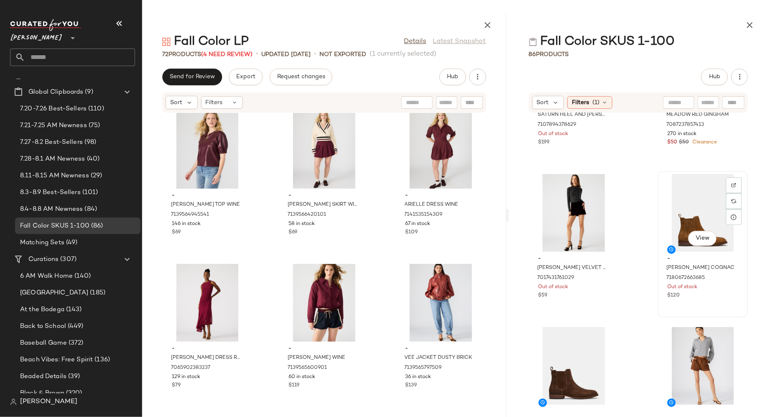
click at [678, 209] on div "View" at bounding box center [702, 213] width 84 height 78
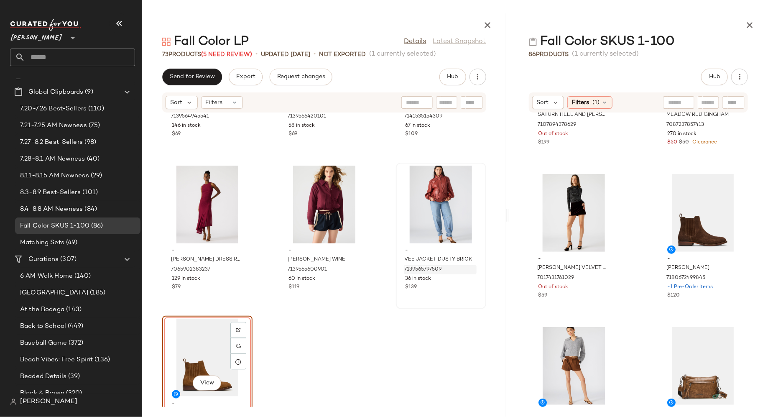
scroll to position [3532, 0]
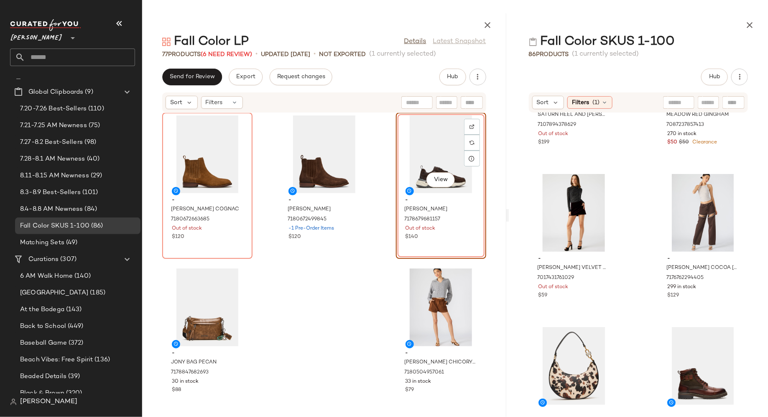
scroll to position [3685, 0]
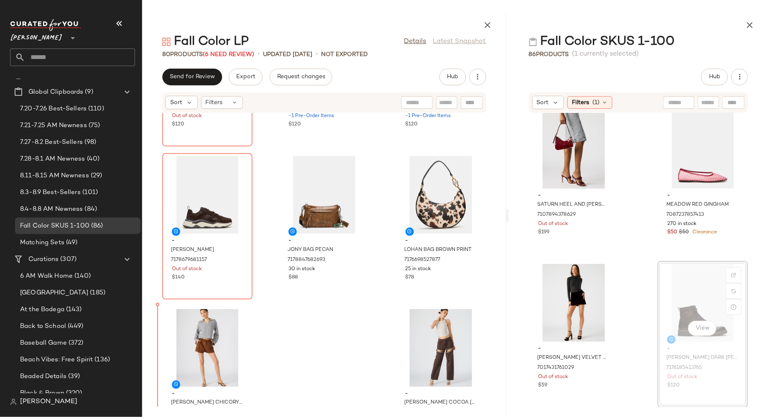
scroll to position [3838, 0]
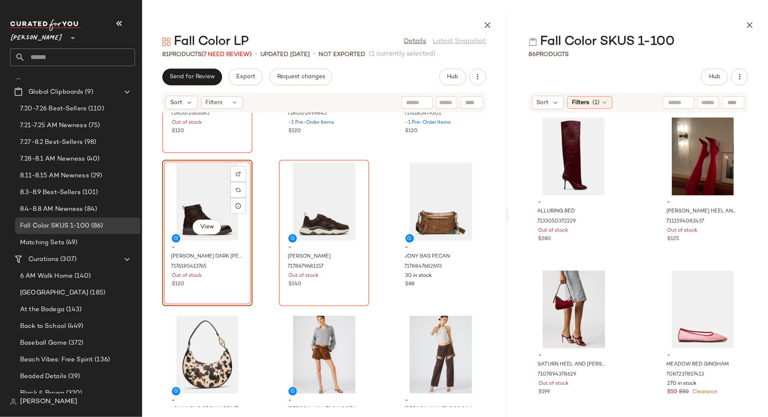
drag, startPoint x: 296, startPoint y: 350, endPoint x: 571, endPoint y: 11, distance: 436.5
click at [749, 28] on icon "button" at bounding box center [749, 25] width 10 height 10
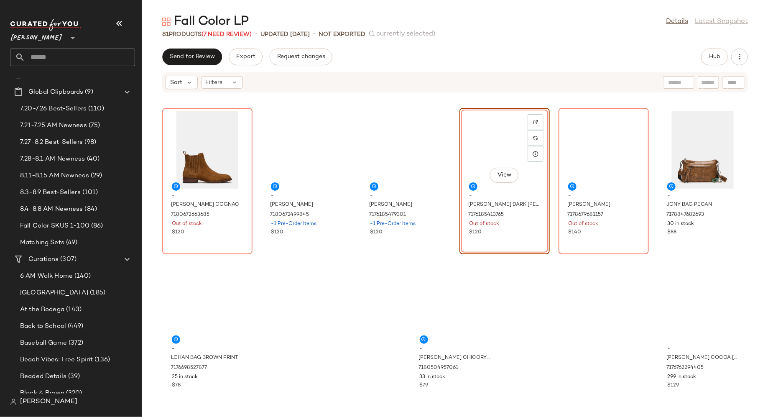
scroll to position [1683, 0]
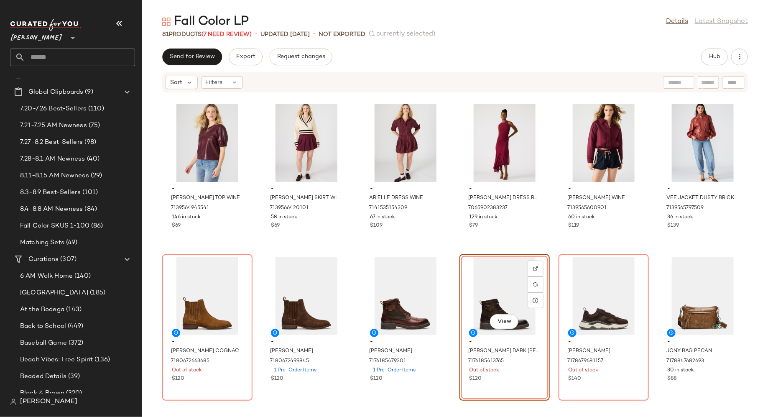
click at [257, 242] on div "- ROXANNE TOP WINE 7139564945541 146 in stock $69 - MARGO SKIRT WINE 7139566420…" at bounding box center [455, 250] width 626 height 314
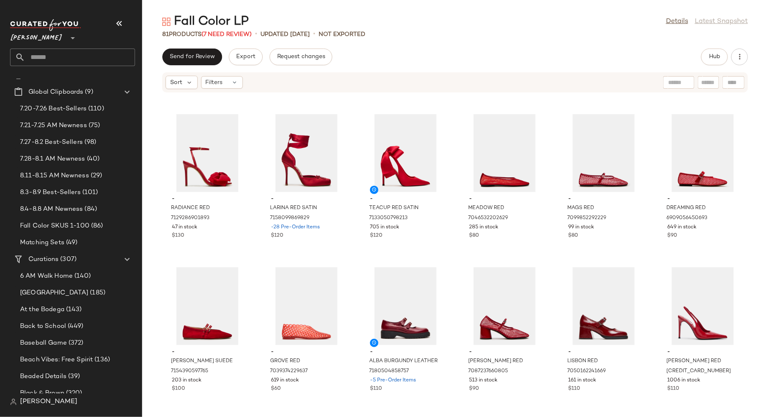
scroll to position [0, 0]
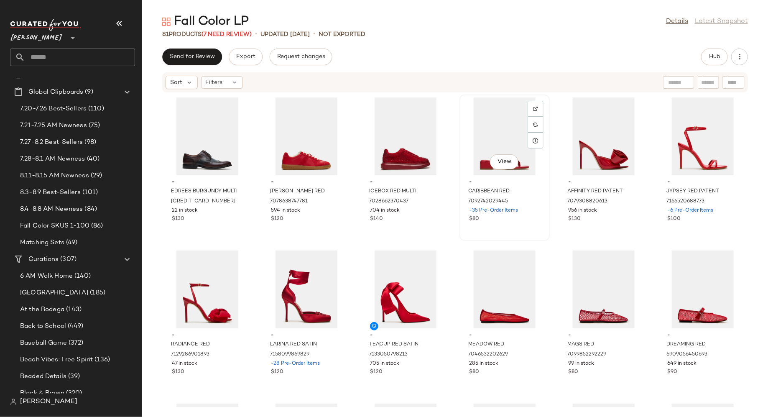
click at [494, 135] on div "View" at bounding box center [504, 136] width 84 height 78
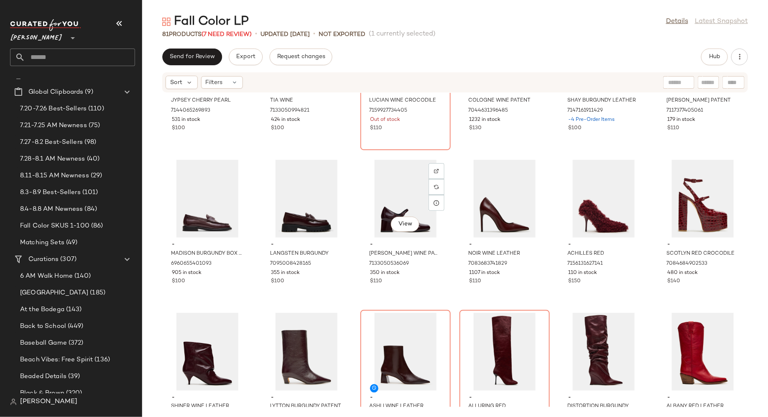
scroll to position [718, 0]
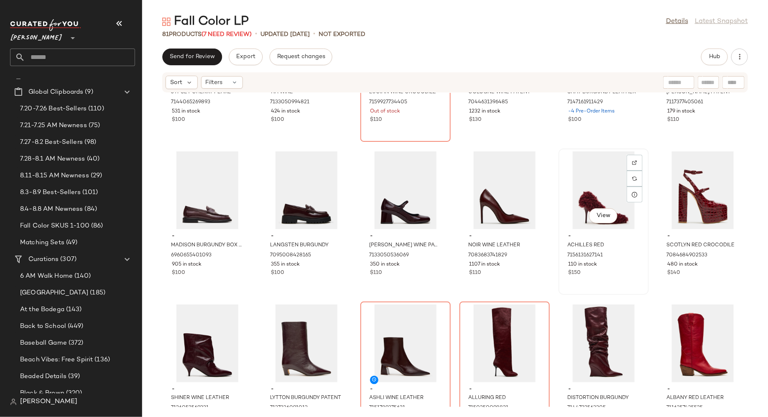
click at [603, 279] on div "View - ACHILLES RED 7156131627141 110 in stock $150" at bounding box center [603, 221] width 89 height 145
click at [679, 279] on div "View - SCOTLYN RED CROCODILE 7084684902533 480 in stock $140" at bounding box center [702, 221] width 89 height 145
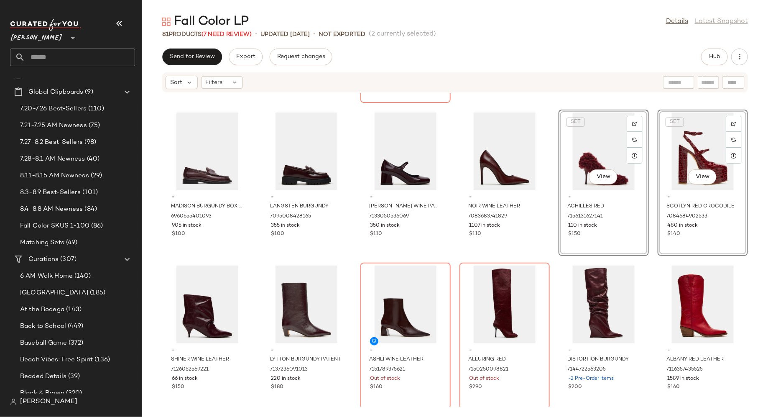
scroll to position [762, 0]
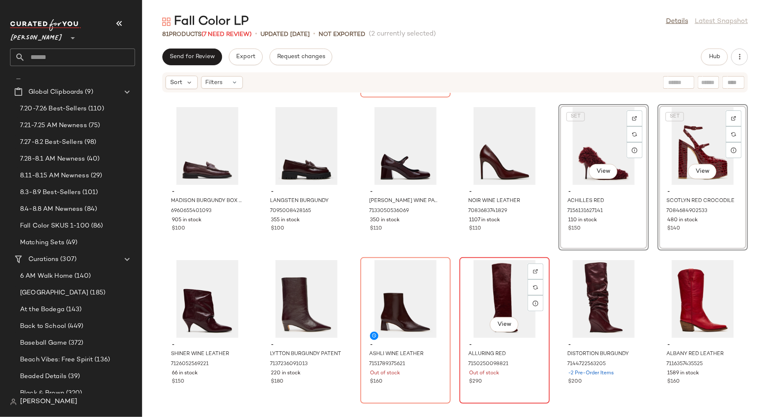
click at [522, 381] on div "$290" at bounding box center [504, 382] width 71 height 8
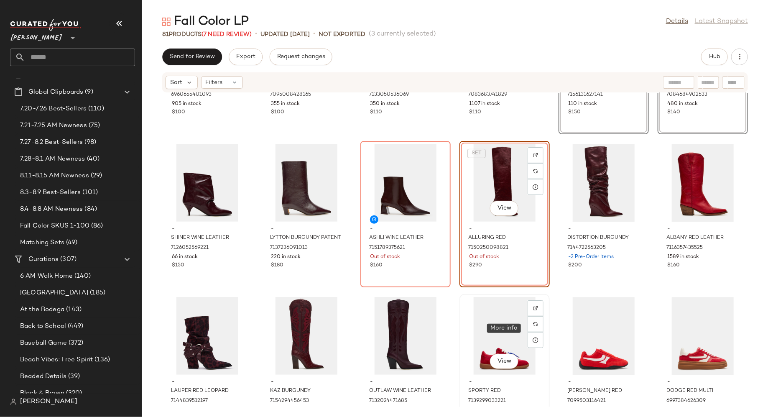
scroll to position [897, 0]
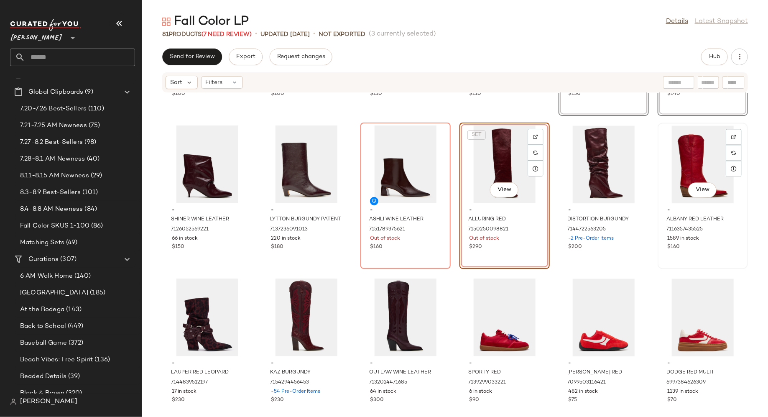
click at [698, 255] on div "View - ALBANY RED LEATHER 7116357435525 1589 in stock $160" at bounding box center [702, 195] width 89 height 145
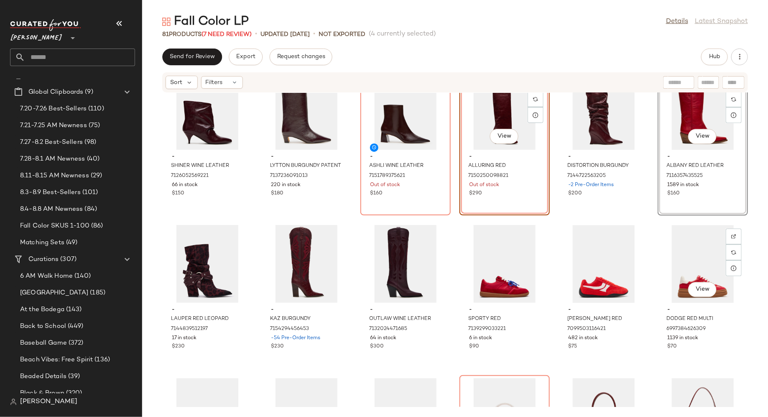
scroll to position [985, 0]
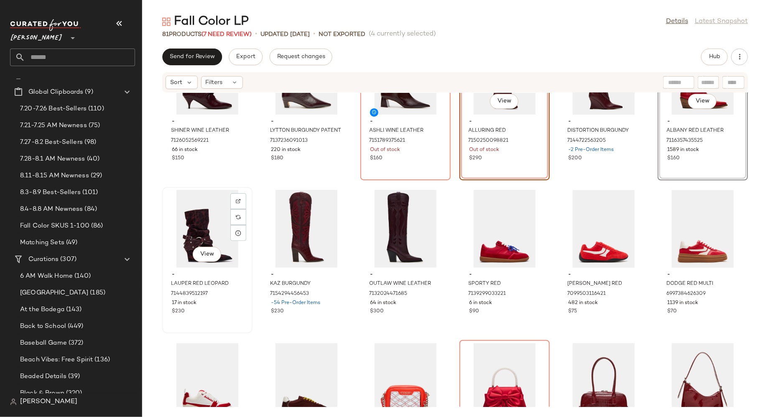
click at [225, 315] on div "- LAUPER RED LEOPARD 7144839512197 17 in stock $230" at bounding box center [207, 292] width 84 height 48
click at [508, 306] on div "- SPORTY RED 7139299033221 6 in stock $90" at bounding box center [504, 292] width 84 height 48
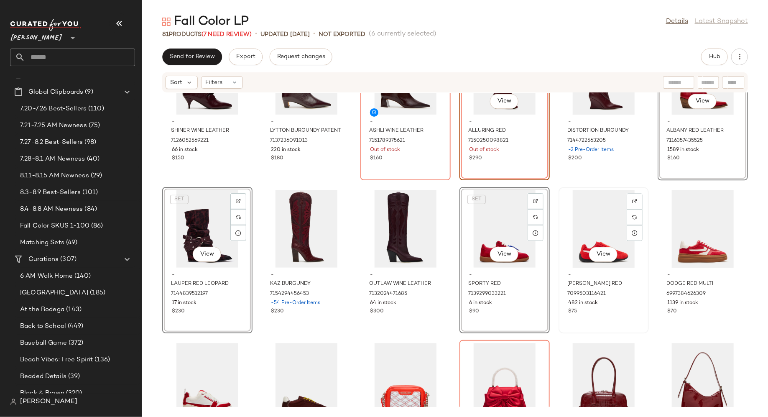
click at [586, 319] on div "View - DOBSON RED 7099503116421 482 in stock $75" at bounding box center [603, 260] width 89 height 145
click at [682, 314] on div "$70" at bounding box center [702, 312] width 71 height 8
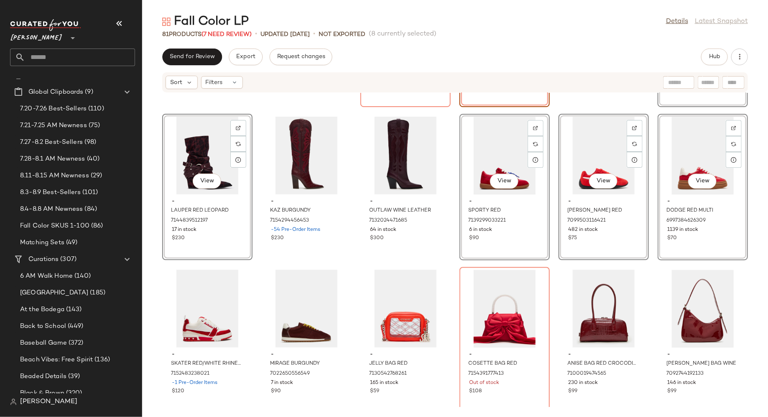
scroll to position [1070, 0]
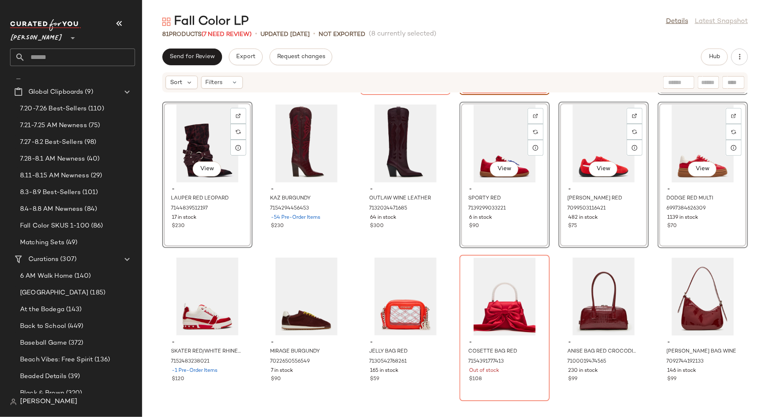
click at [449, 258] on div "- SHINER WINE LEATHER 7126052569221 66 in stock $150 - LYTTON BURGUNDY PATENT 7…" at bounding box center [455, 250] width 626 height 314
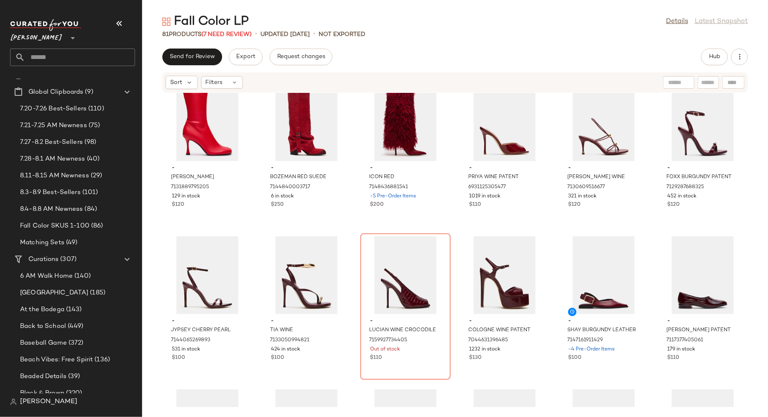
scroll to position [481, 0]
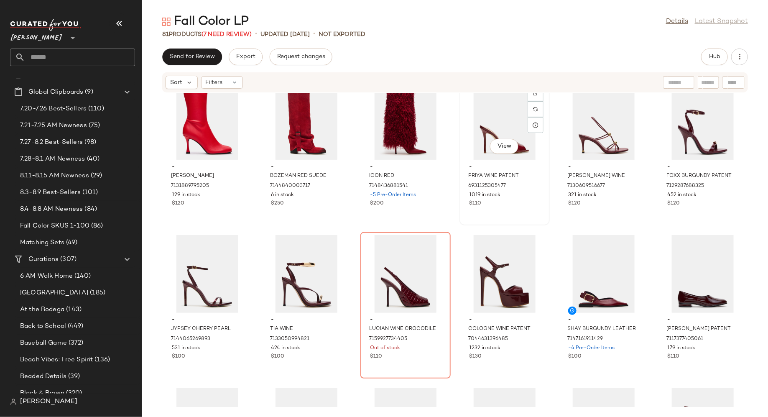
click at [510, 212] on div "View - PRIYA WINE PATENT 6931125305477 1019 in stock $110" at bounding box center [504, 152] width 89 height 145
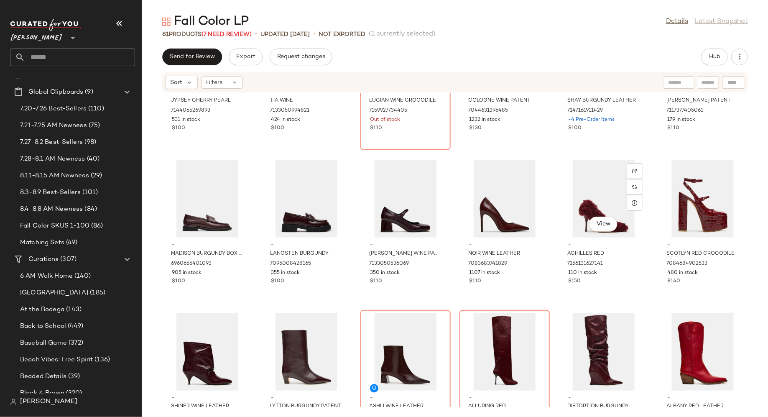
scroll to position [712, 0]
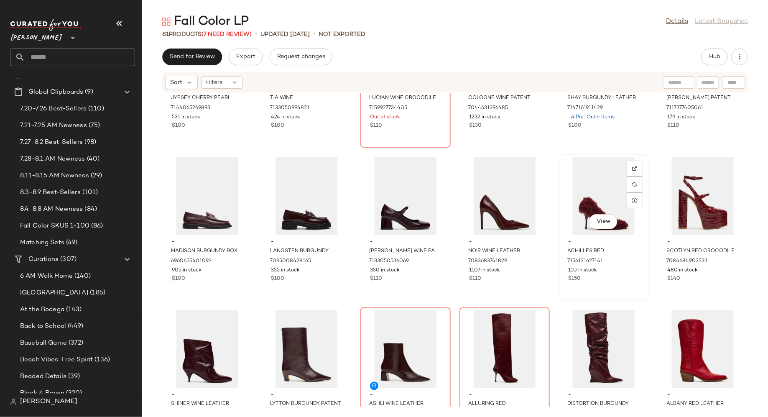
click at [604, 287] on div "View - ACHILLES RED 7156131627141 110 in stock $150" at bounding box center [603, 227] width 89 height 145
click at [683, 283] on div "- SCOTLYN RED CROCODILE 7084684902533 480 in stock $140" at bounding box center [702, 259] width 84 height 48
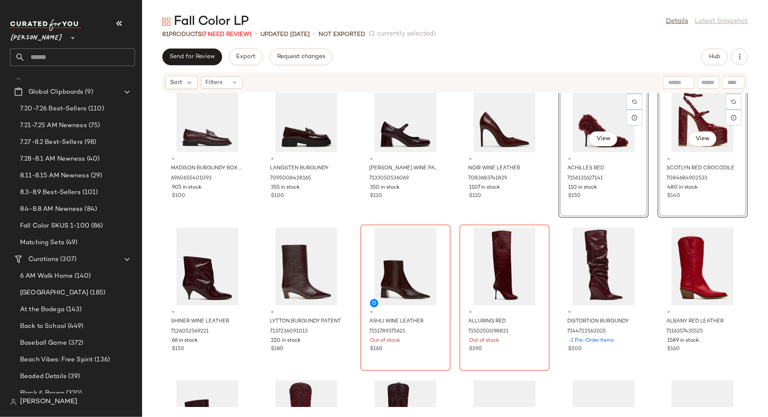
scroll to position [797, 0]
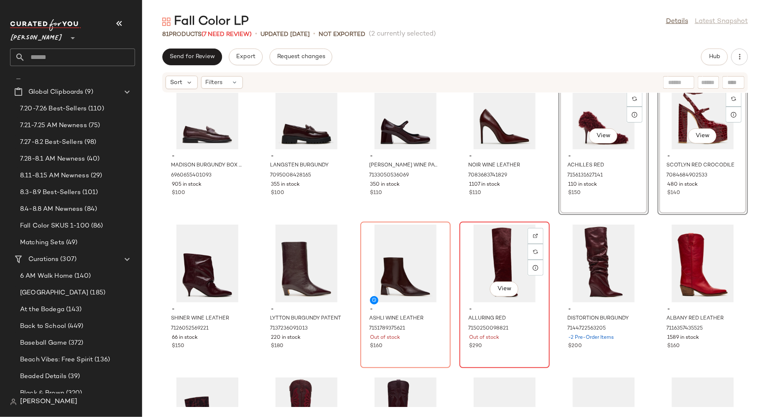
click at [513, 354] on div "View - ALLURING RED 7150250098821 Out of stock $290" at bounding box center [504, 294] width 89 height 145
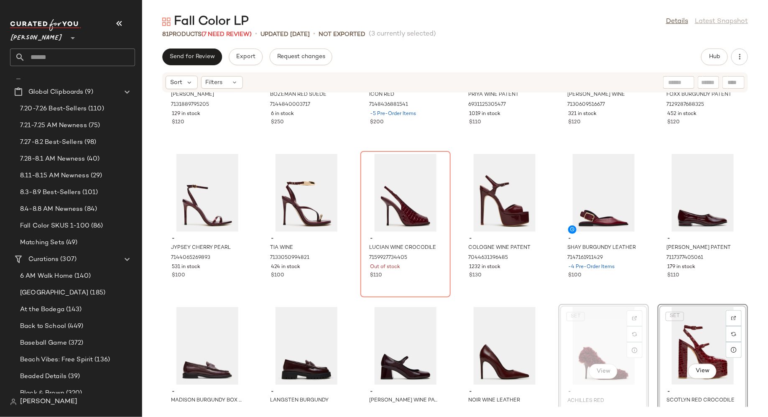
scroll to position [563, 0]
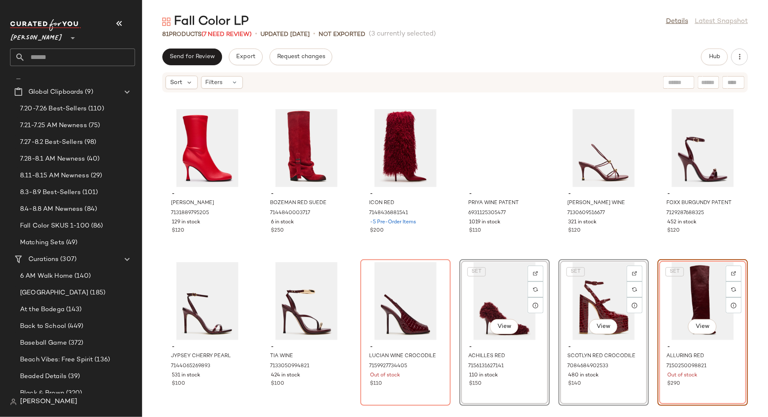
scroll to position [452, 0]
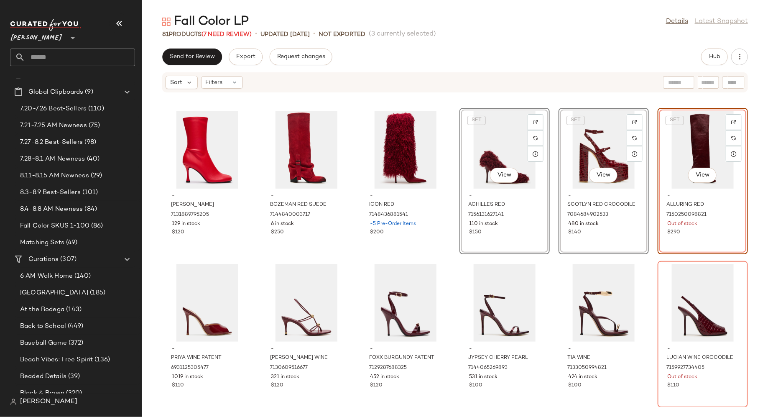
click at [451, 229] on div "- LORENZA RED 7131889795205 129 in stock $120 - BOZEMAN RED SUEDE 7144840003717…" at bounding box center [455, 250] width 626 height 314
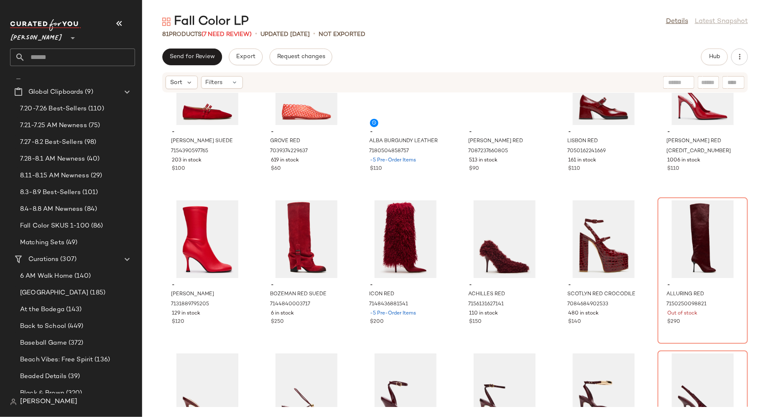
scroll to position [360, 0]
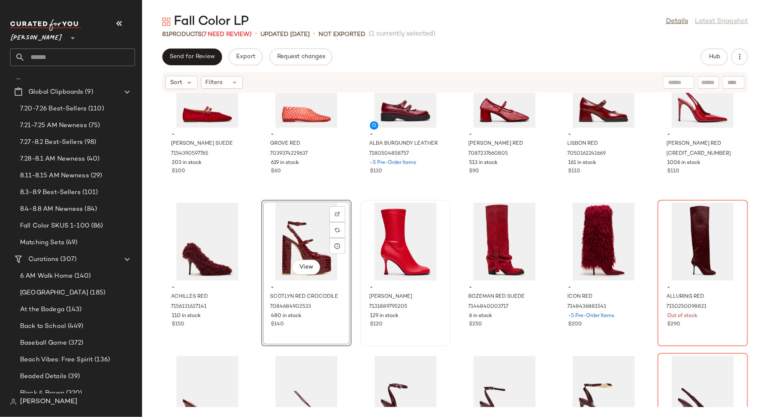
click at [360, 320] on div "- LORENZA RED 7131889795205 129 in stock $120" at bounding box center [405, 273] width 90 height 146
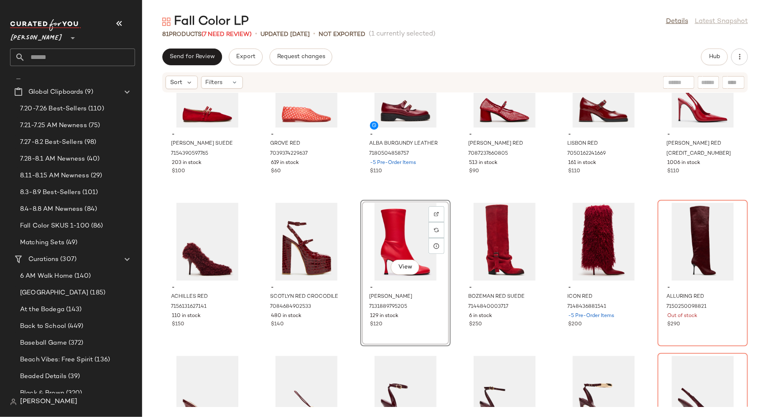
click at [354, 320] on div "- LYDIA RED SUEDE 7154390597765 203 in stock $100 - GROVE RED 7039374229637 619…" at bounding box center [455, 250] width 626 height 314
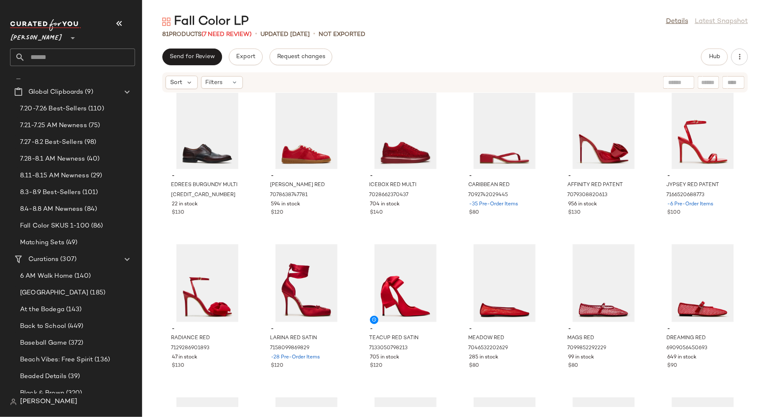
scroll to position [9, 0]
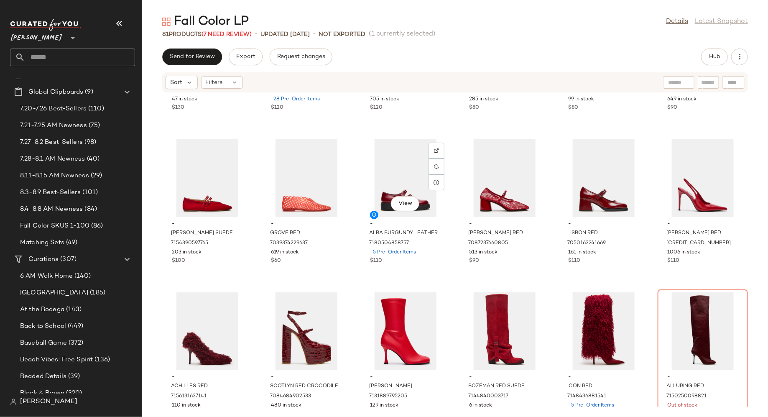
scroll to position [272, 0]
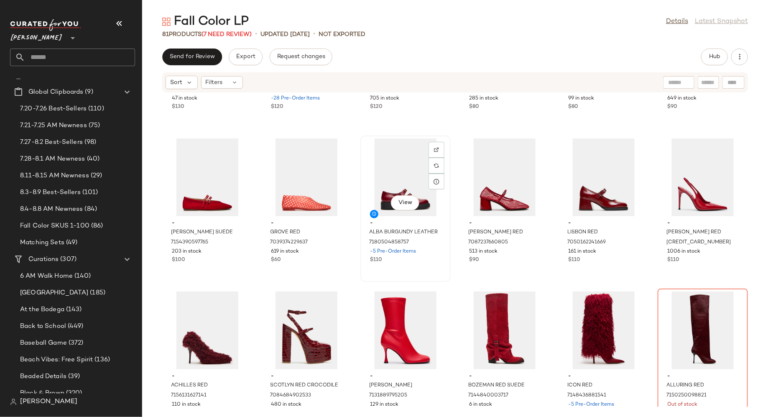
click at [425, 268] on div "View - ALBA BURGUNDY LEATHER 7180504858757 -5 Pre-Order Items $110" at bounding box center [405, 208] width 89 height 145
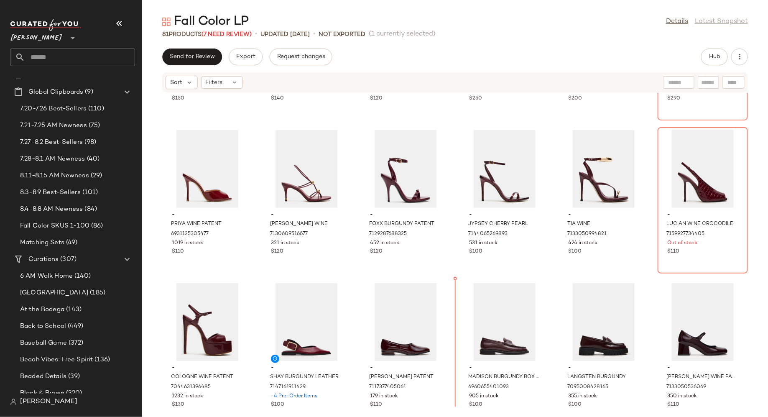
scroll to position [589, 0]
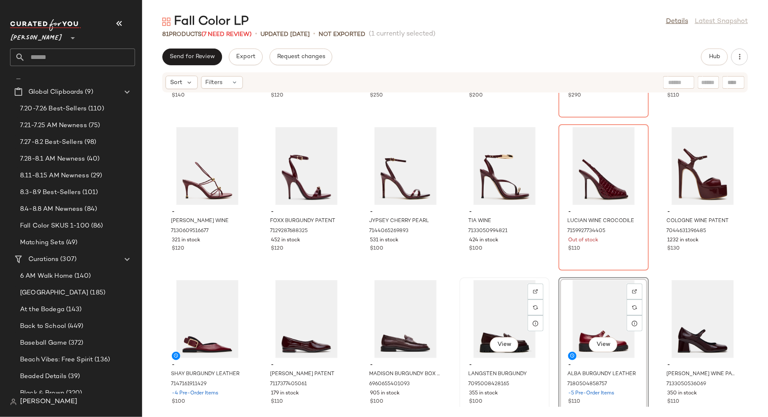
click at [543, 338] on div "View" at bounding box center [504, 319] width 84 height 78
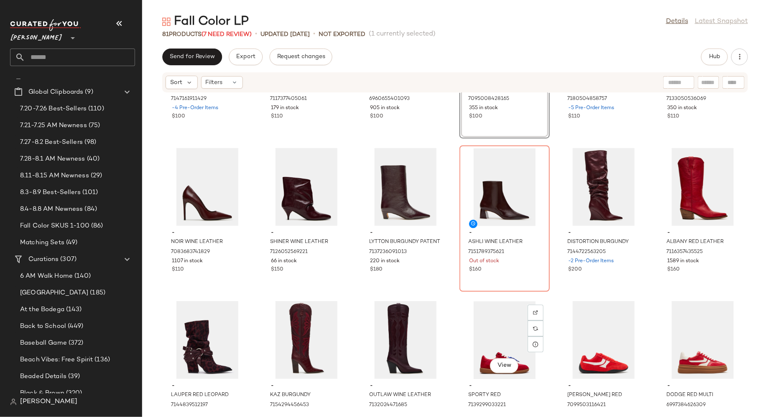
scroll to position [879, 0]
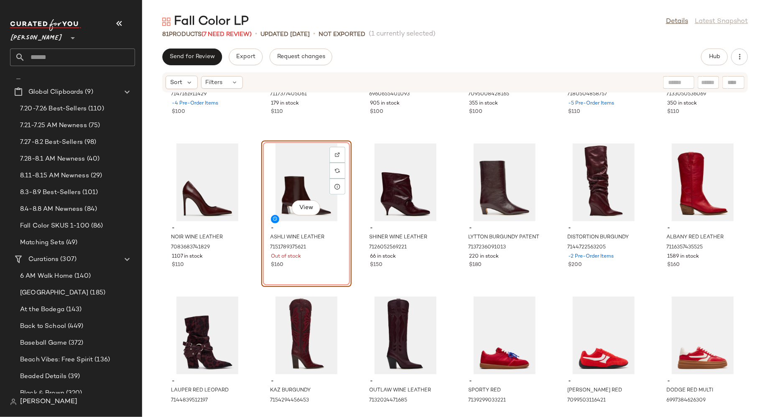
click at [354, 234] on div "- SHAY BURGUNDY LEATHER 7147161911429 -4 Pre-Order Items $100 - RANDALL BURGUND…" at bounding box center [455, 250] width 626 height 314
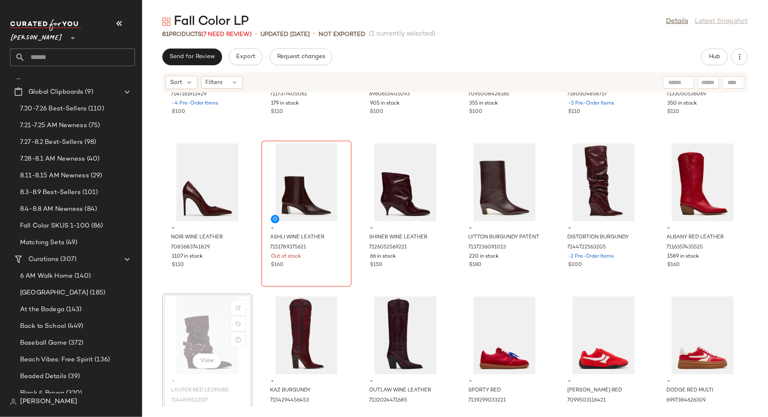
scroll to position [881, 0]
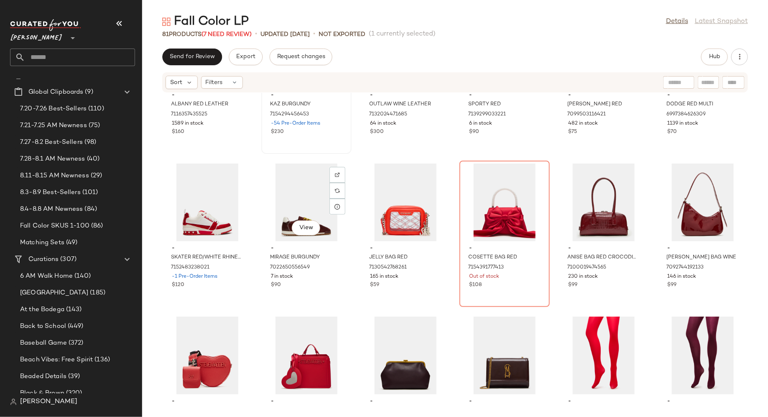
scroll to position [1185, 0]
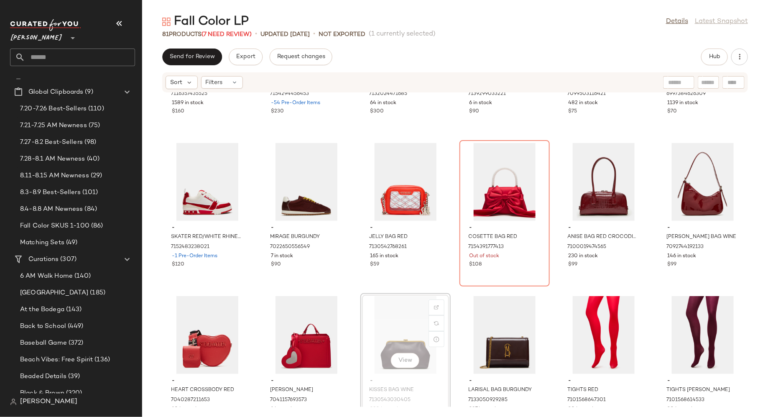
scroll to position [1186, 0]
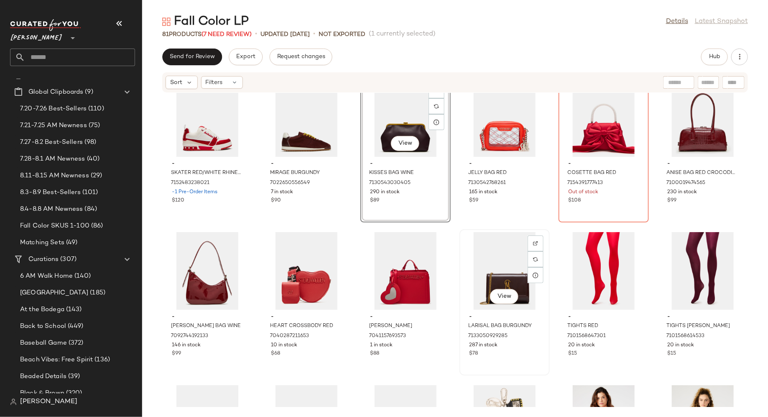
scroll to position [1248, 0]
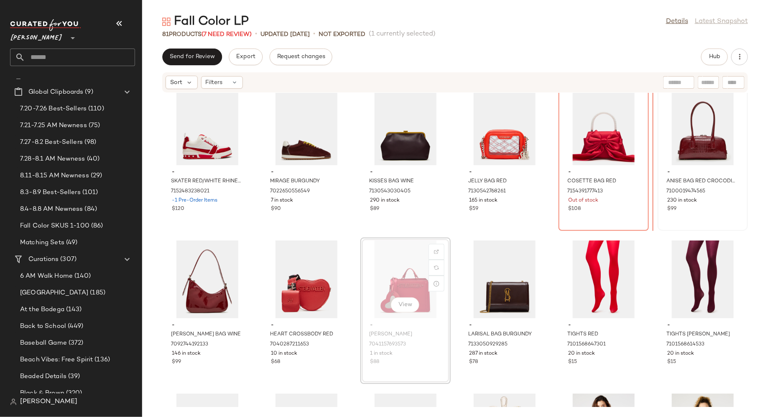
scroll to position [1238, 0]
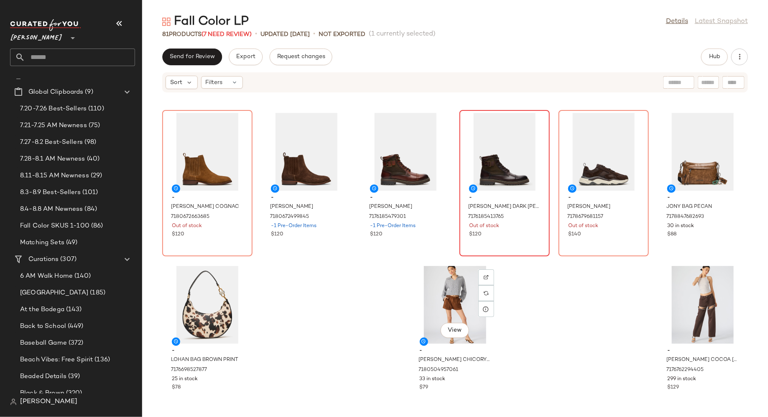
scroll to position [1829, 0]
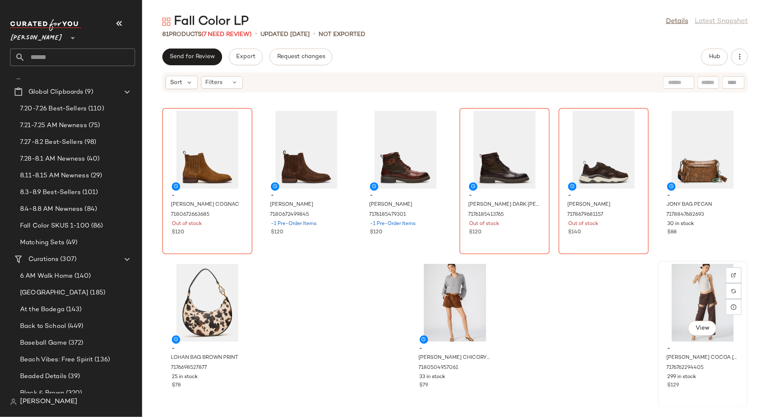
click at [660, 321] on div "View" at bounding box center [702, 303] width 84 height 78
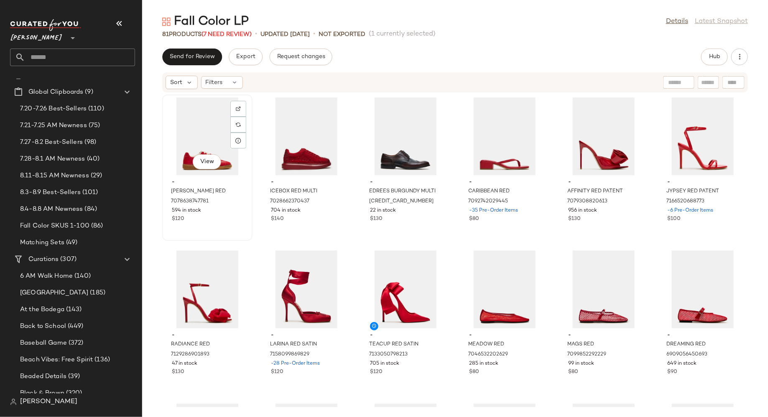
click at [228, 212] on div "594 in stock" at bounding box center [207, 211] width 71 height 8
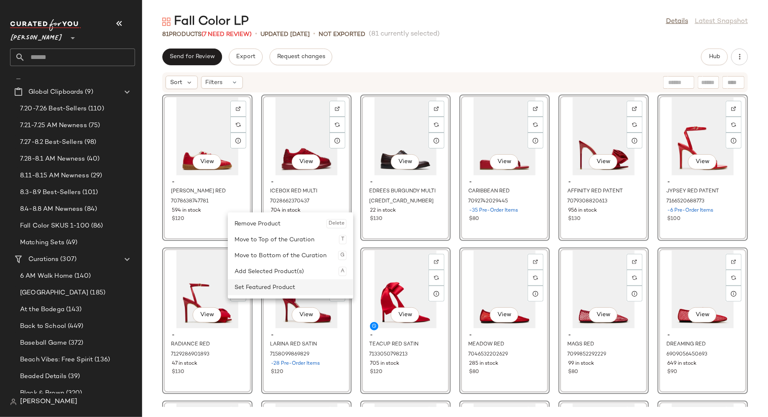
click at [251, 286] on div "Set Featured Product" at bounding box center [290, 287] width 112 height 16
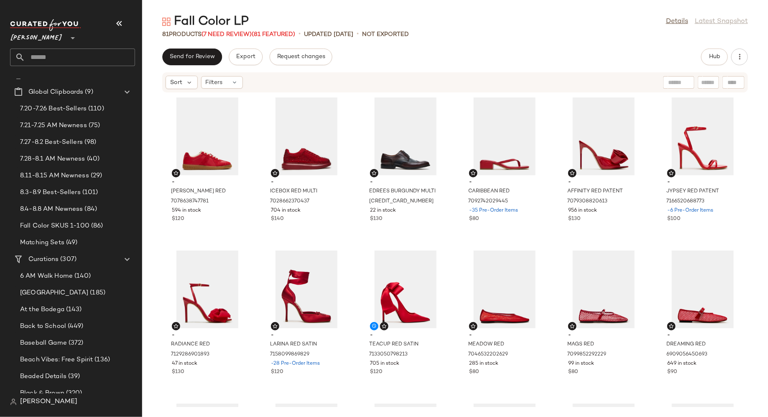
click at [260, 182] on div "- DIXON RED 7078638747781 594 in stock $120 - ICEBOX RED MULTI 7028662370437 70…" at bounding box center [455, 250] width 626 height 314
click at [91, 224] on span "(86)" at bounding box center [96, 226] width 14 height 10
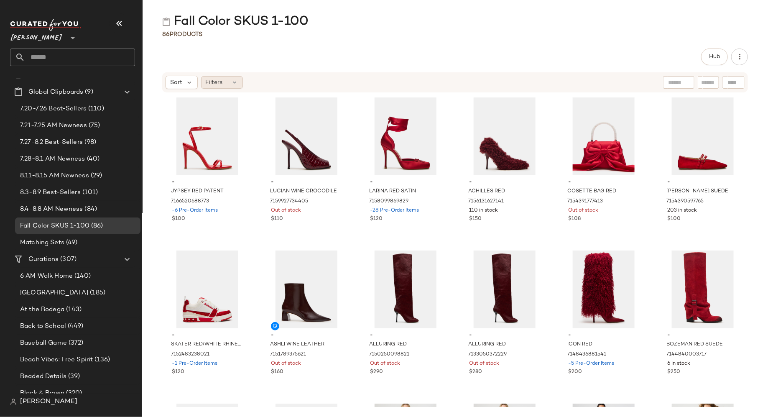
click at [225, 82] on div "Filters" at bounding box center [222, 82] width 42 height 13
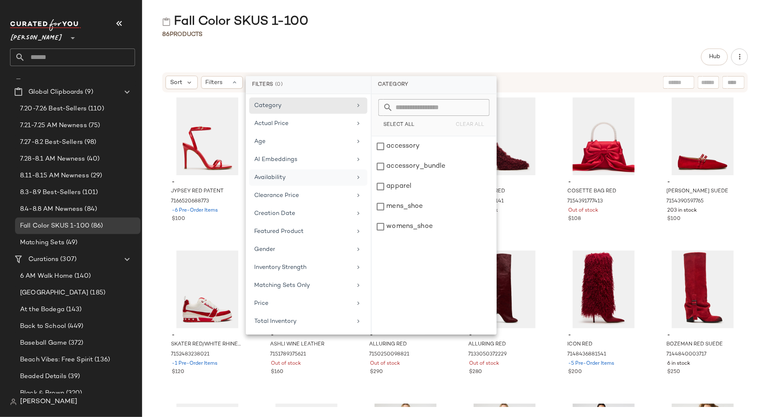
click at [288, 173] on div "Availability" at bounding box center [303, 177] width 97 height 9
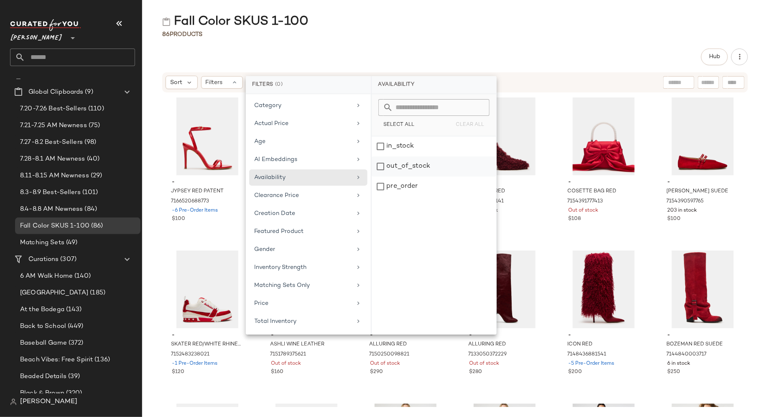
click at [376, 176] on div "out_of_stock" at bounding box center [434, 186] width 125 height 20
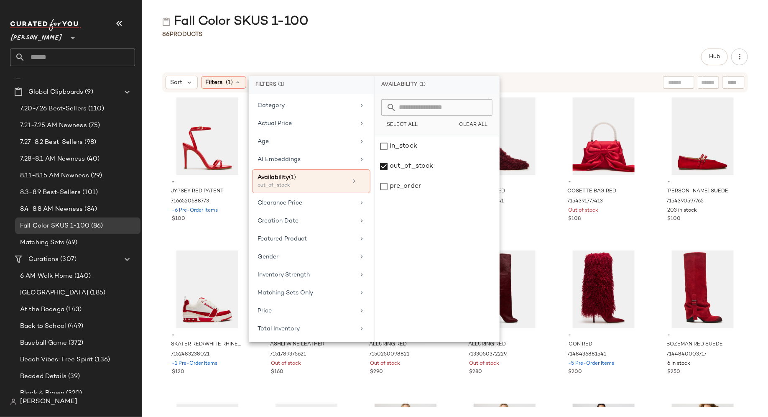
click at [403, 64] on div "Hub" at bounding box center [455, 56] width 586 height 17
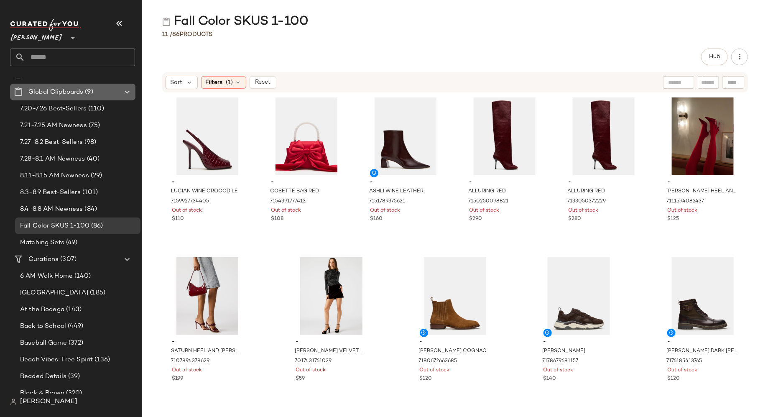
click at [102, 91] on div "Global Clipboards (9)" at bounding box center [73, 92] width 94 height 10
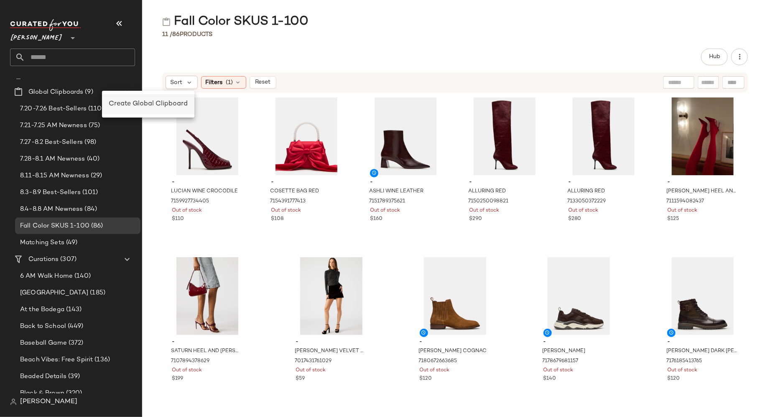
click at [123, 105] on span "Create Global Clipboard" at bounding box center [148, 103] width 79 height 7
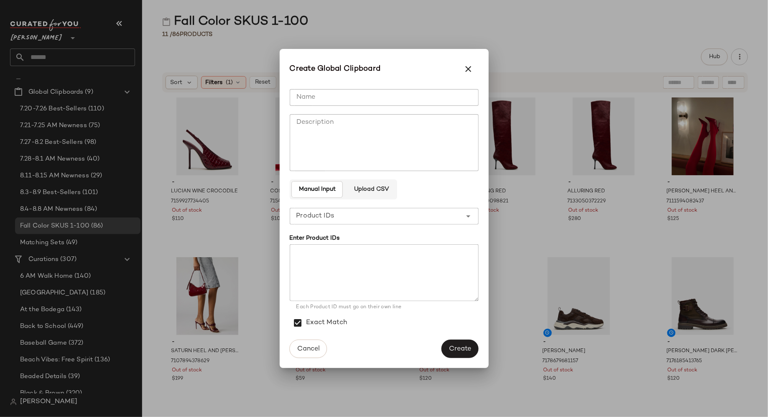
click at [313, 98] on input "Name" at bounding box center [384, 97] width 189 height 17
type input "**********"
click at [367, 188] on span "Upload CSV" at bounding box center [371, 189] width 35 height 7
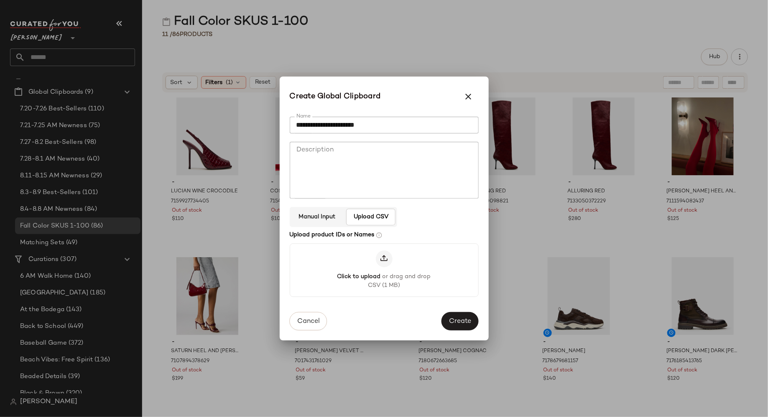
click at [387, 254] on div at bounding box center [384, 258] width 17 height 17
click at [384, 270] on input "Click to upload or drag and drop CSV (1 MB)" at bounding box center [384, 270] width 0 height 0
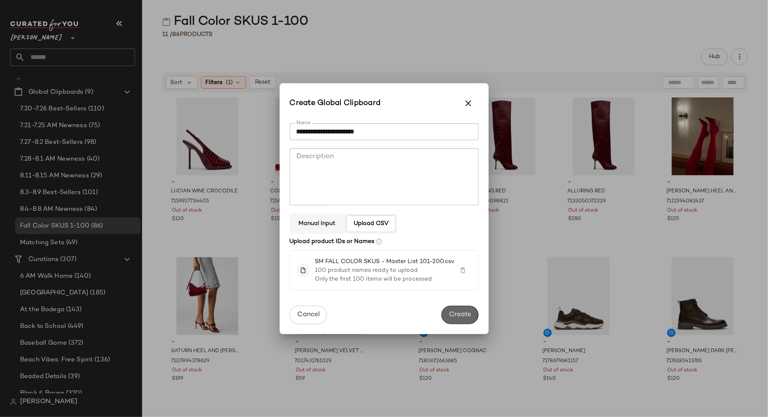
click at [464, 313] on span "Create" at bounding box center [459, 315] width 23 height 8
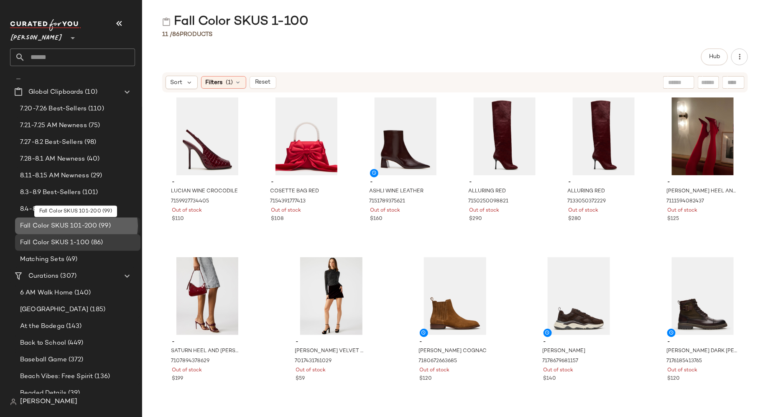
click at [91, 221] on span "Fall Color SKUS 101-200" at bounding box center [58, 226] width 77 height 10
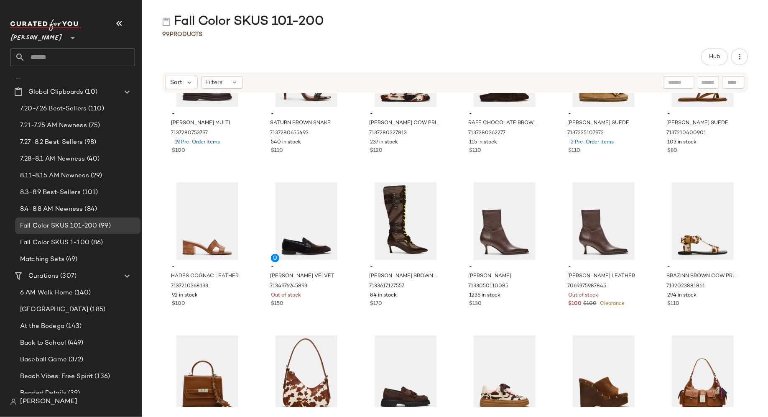
scroll to position [1911, 0]
click at [631, 280] on img "button" at bounding box center [633, 279] width 5 height 5
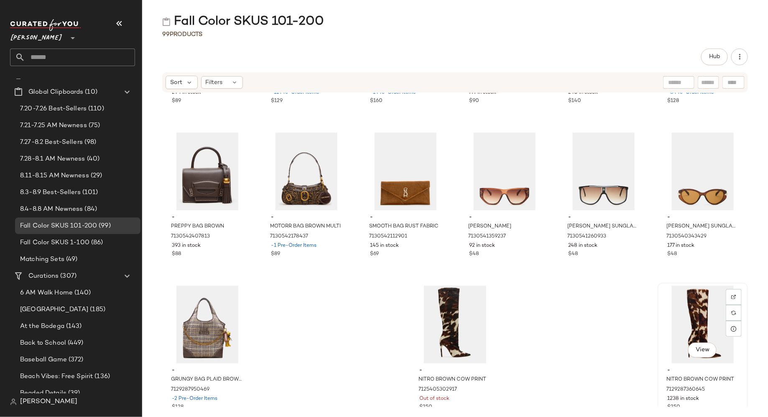
scroll to position [2288, 0]
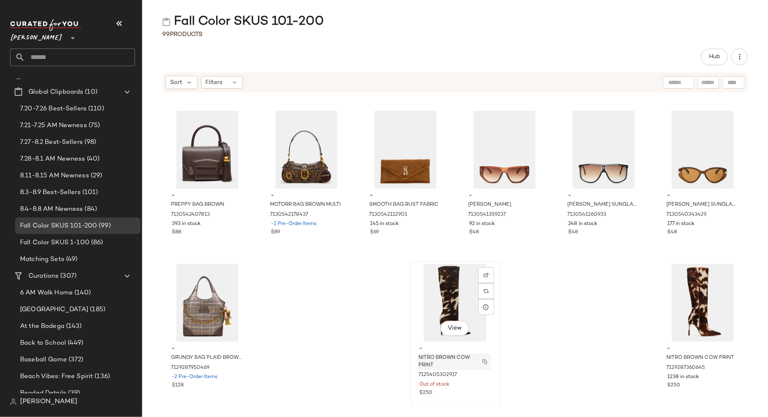
click at [483, 359] on img "button" at bounding box center [484, 361] width 5 height 5
click at [709, 59] on span "Hub" at bounding box center [714, 57] width 12 height 7
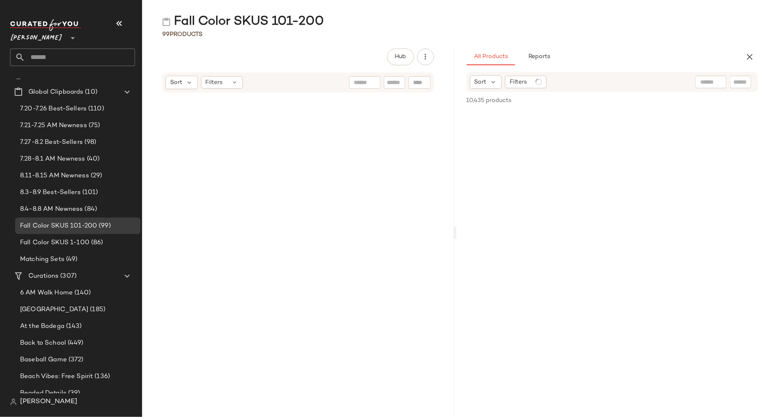
scroll to position [6731, 0]
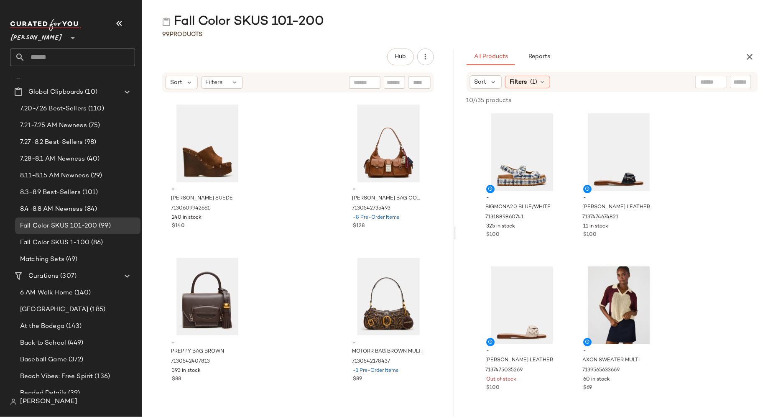
click at [738, 83] on input "text" at bounding box center [740, 82] width 15 height 9
type input "*****"
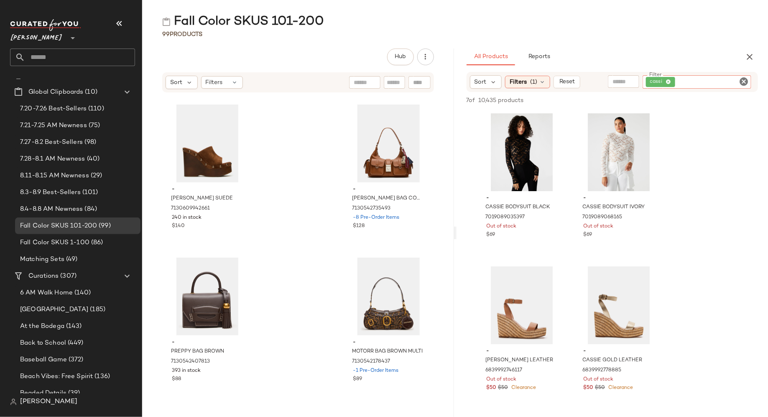
click at [746, 82] on icon "Clear Filter" at bounding box center [744, 81] width 10 height 10
click at [734, 82] on input "Filter" at bounding box center [712, 82] width 71 height 9
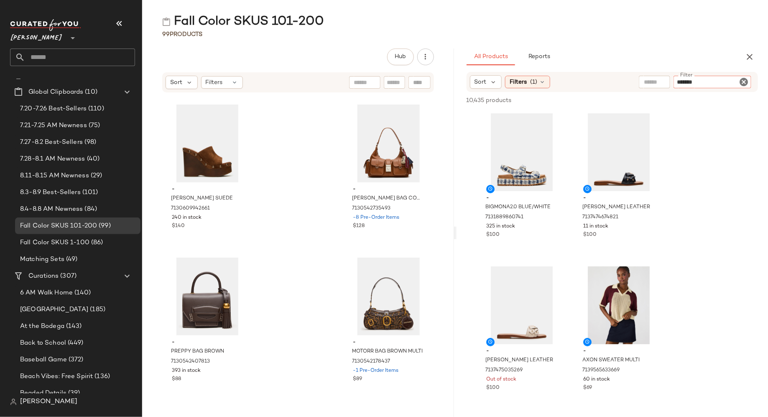
type input "********"
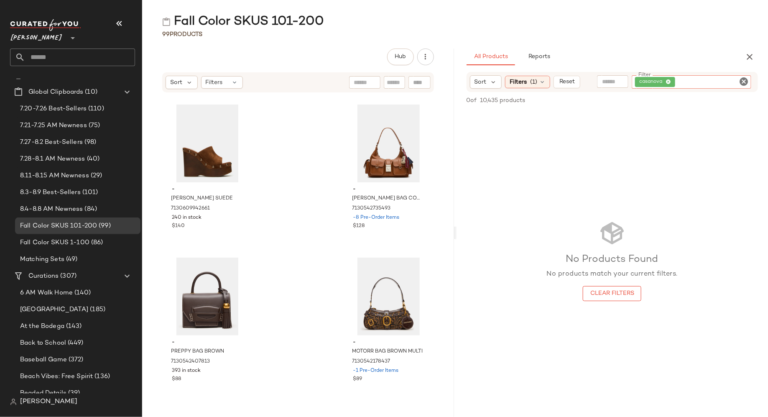
click at [744, 81] on icon "Clear Filter" at bounding box center [744, 81] width 10 height 10
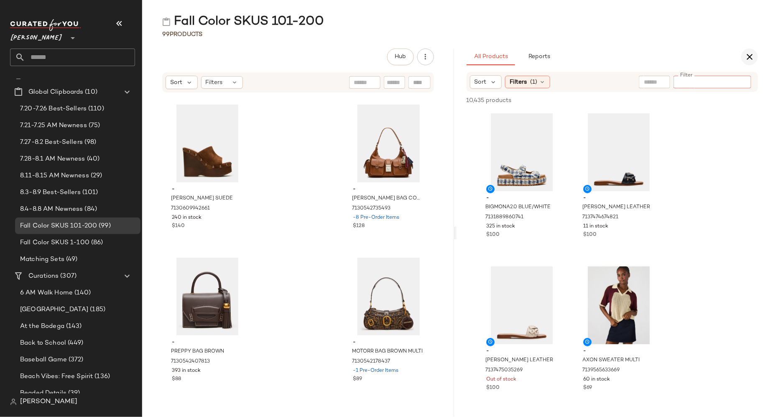
click at [750, 56] on icon "button" at bounding box center [749, 57] width 10 height 10
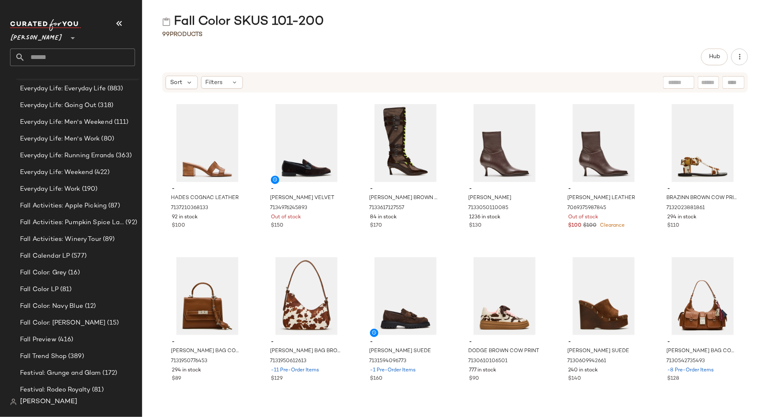
scroll to position [1003, 0]
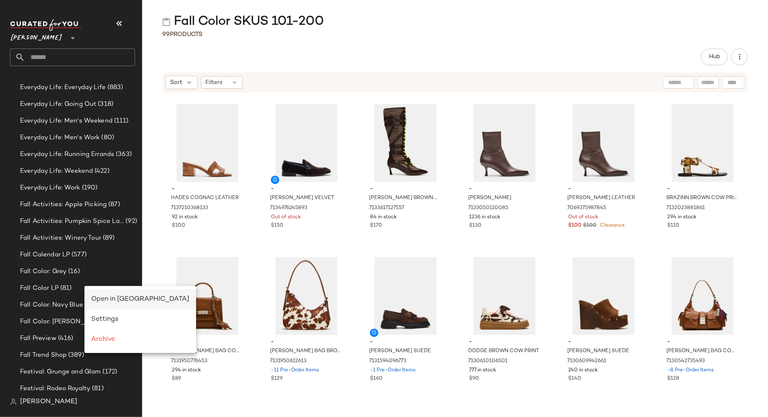
click at [102, 299] on span "Open in Split View" at bounding box center [140, 299] width 98 height 7
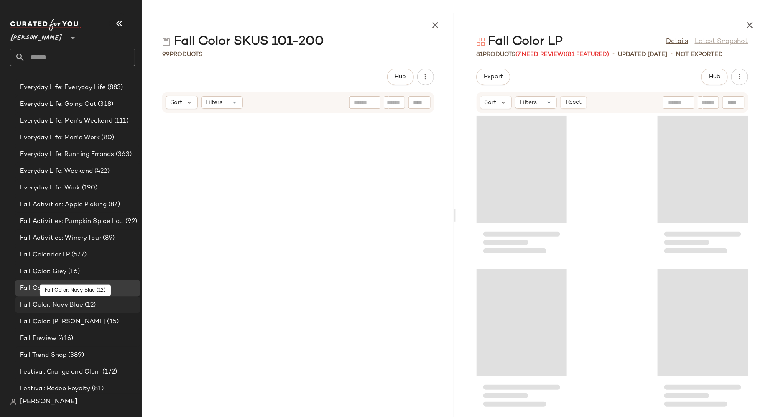
scroll to position [5966, 0]
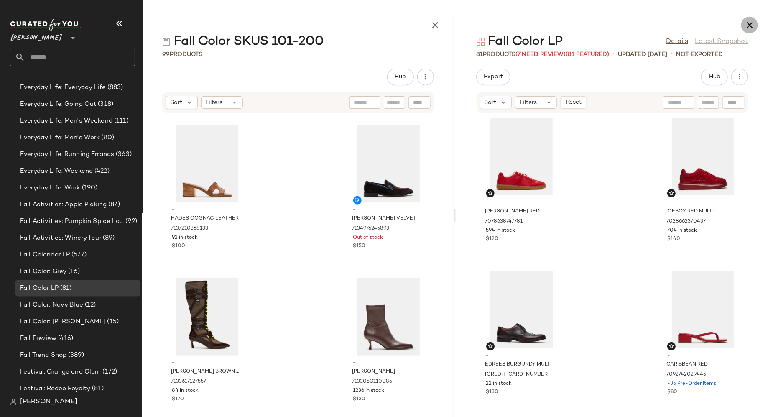
click at [753, 28] on icon "button" at bounding box center [749, 25] width 10 height 10
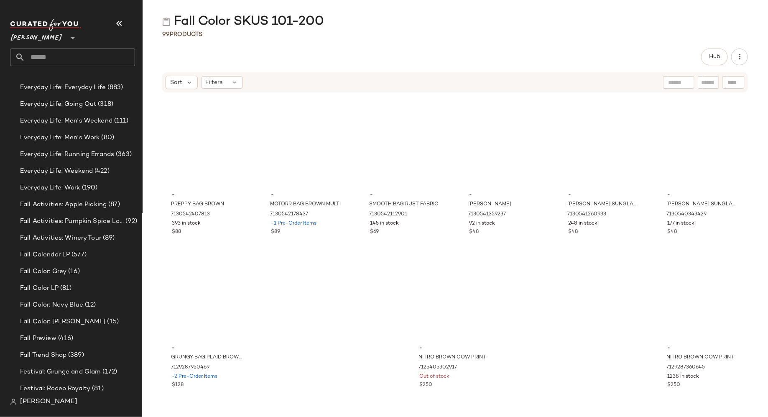
scroll to position [1835, 0]
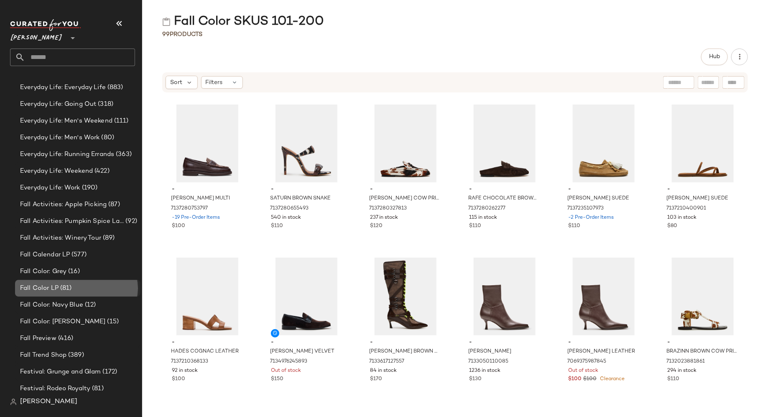
click at [59, 288] on span "(81)" at bounding box center [65, 288] width 13 height 10
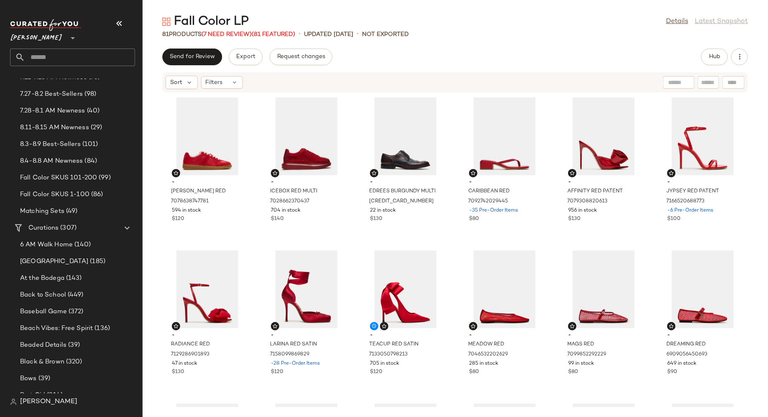
scroll to position [74, 0]
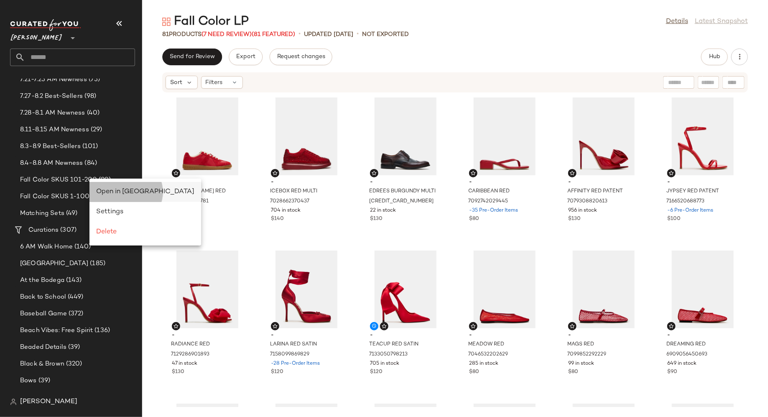
click at [105, 189] on span "Open in Split View" at bounding box center [145, 191] width 98 height 7
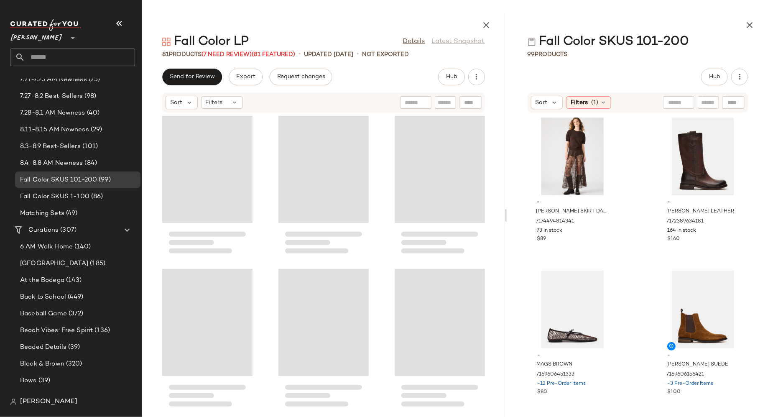
drag, startPoint x: 454, startPoint y: 218, endPoint x: 505, endPoint y: 216, distance: 51.0
click at [505, 216] on div "Fall Color LP Details Latest Snapshot 81 Products (7 Need Review) (81 Featured)…" at bounding box center [455, 214] width 626 height 403
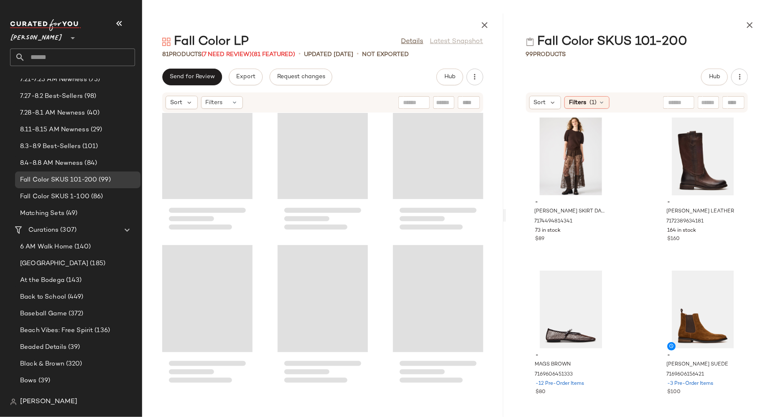
scroll to position [3838, 0]
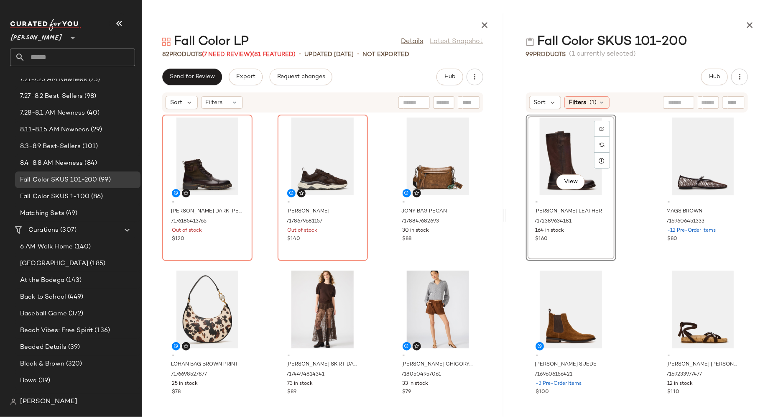
scroll to position [3824, 0]
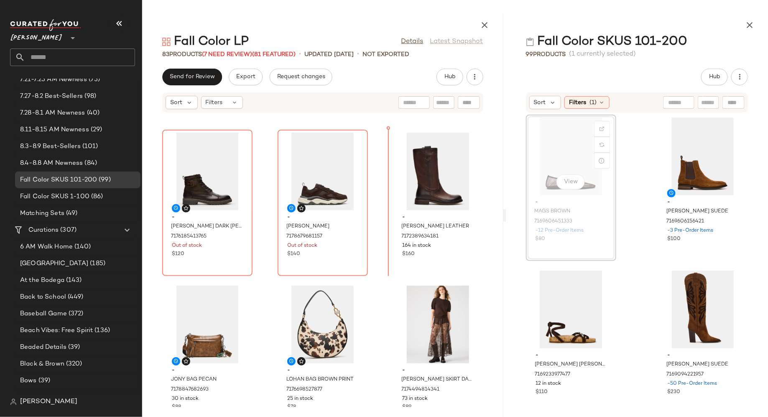
scroll to position [3814, 0]
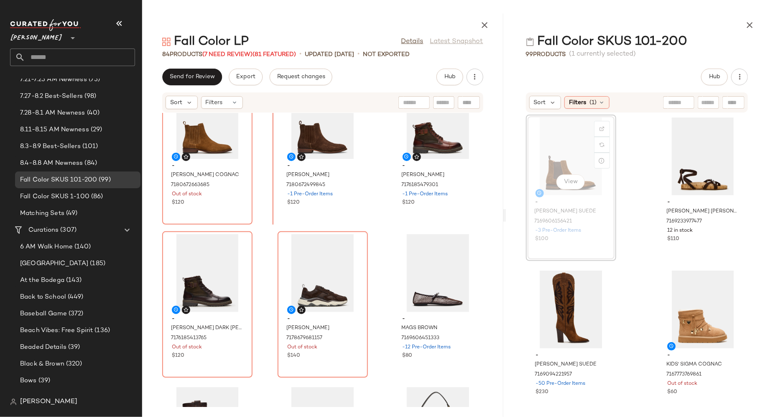
scroll to position [3695, 0]
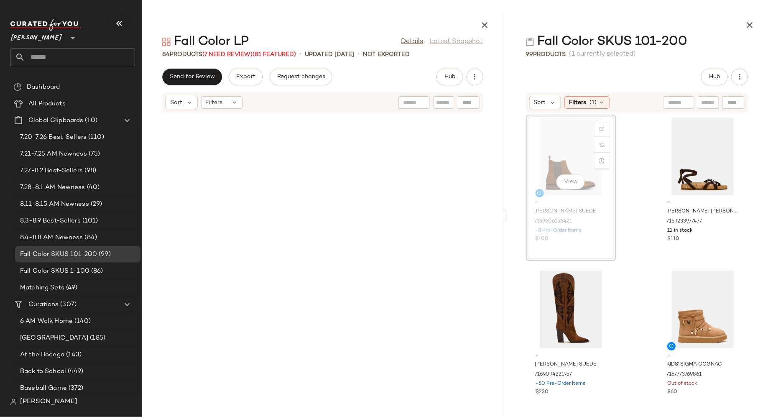
scroll to position [3665, 0]
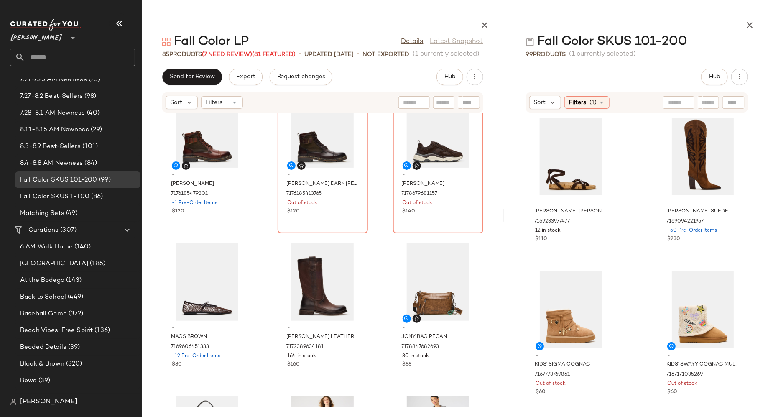
scroll to position [3860, 0]
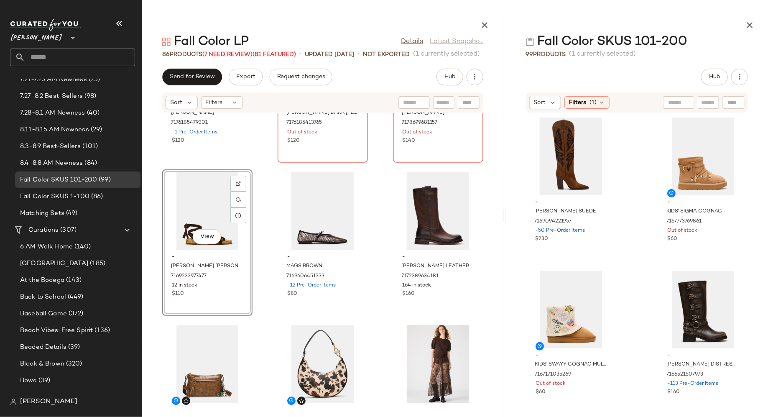
scroll to position [3931, 0]
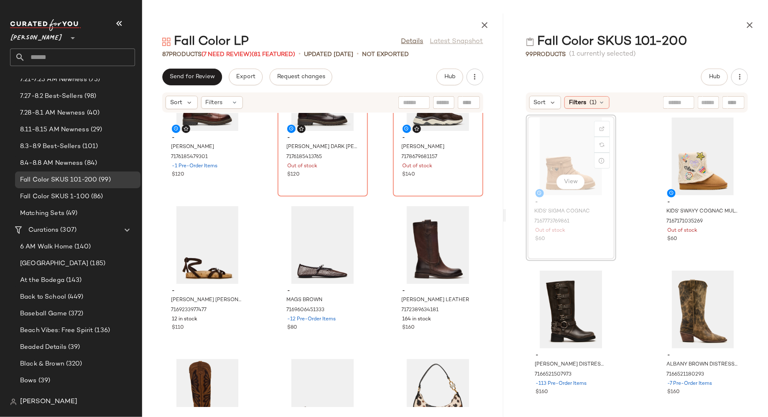
scroll to position [3894, 0]
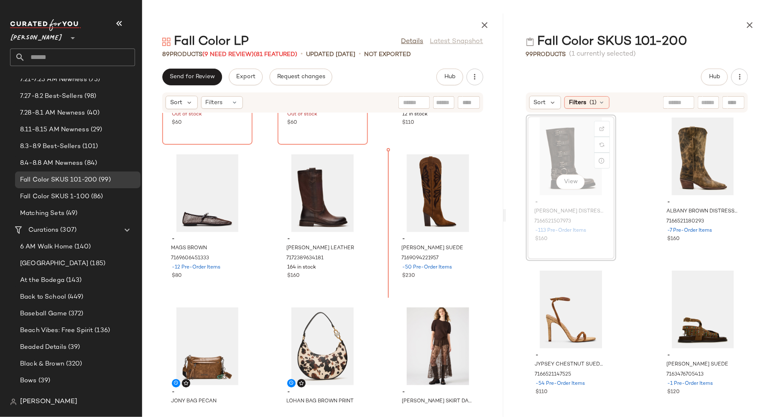
scroll to position [4099, 0]
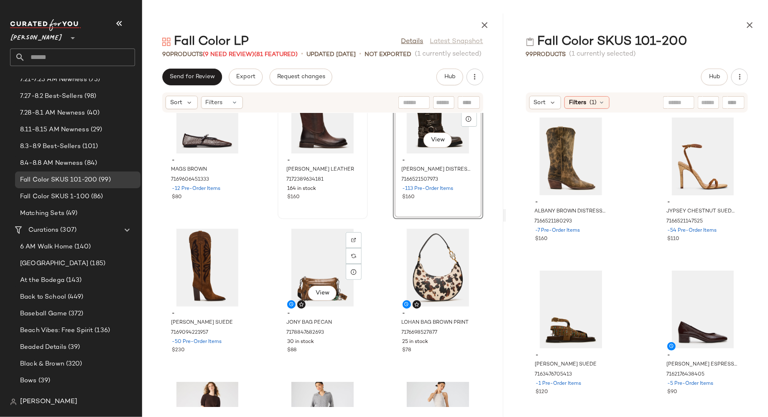
scroll to position [4182, 0]
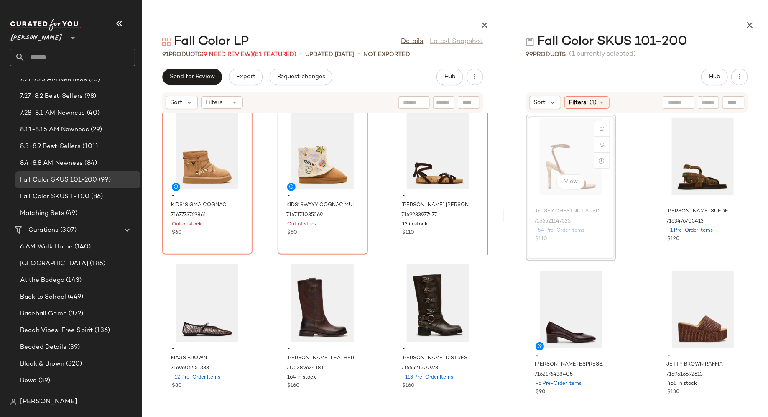
scroll to position [3981, 0]
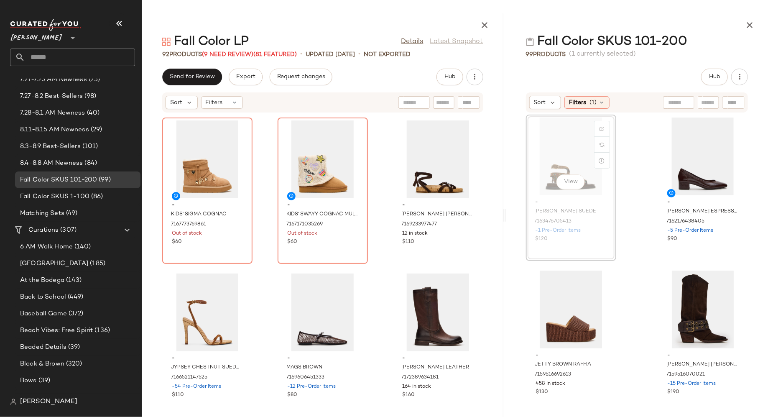
scroll to position [3980, 0]
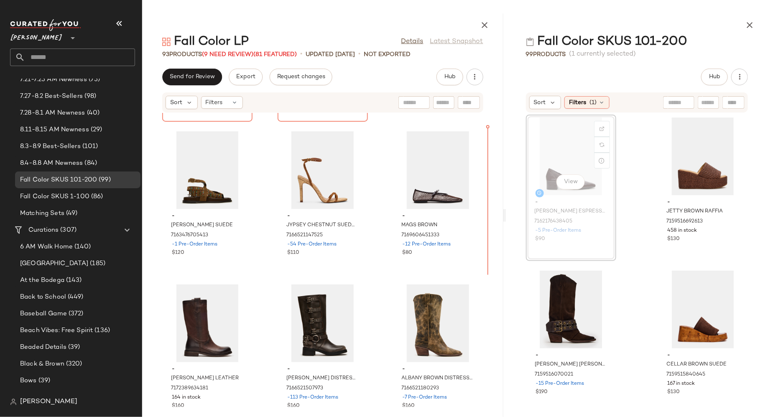
scroll to position [4117, 0]
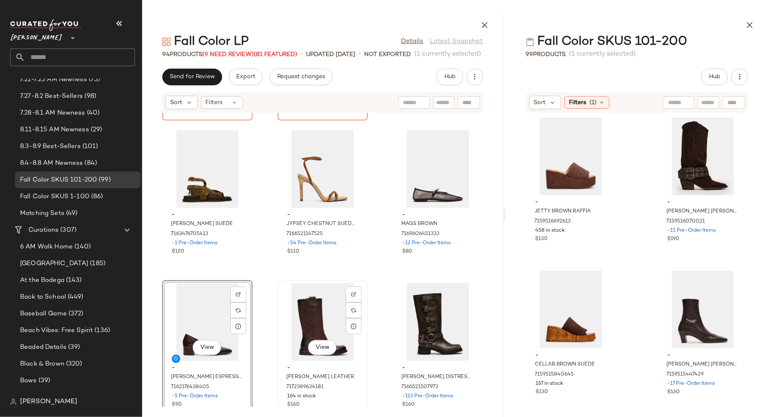
scroll to position [4125, 0]
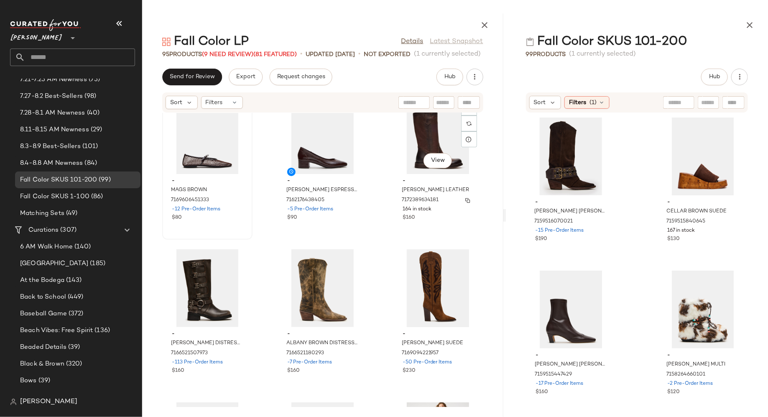
scroll to position [4313, 0]
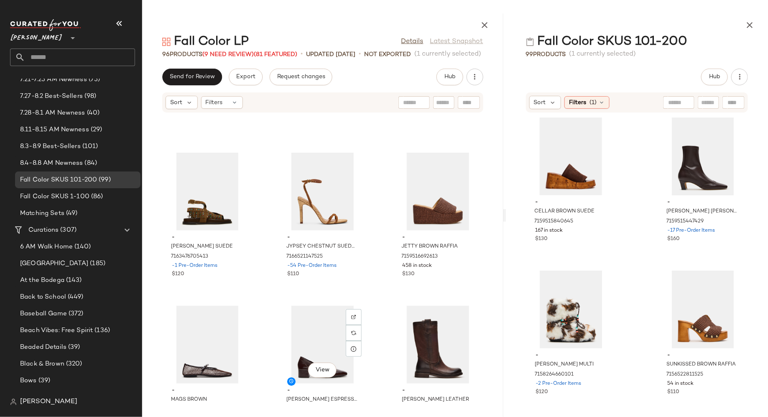
scroll to position [4079, 0]
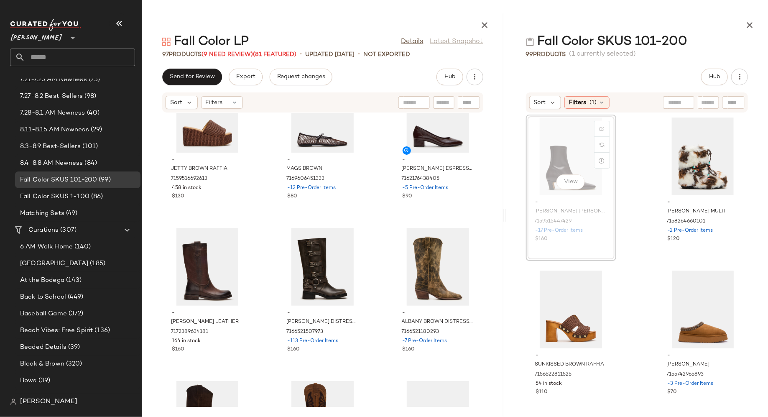
scroll to position [4332, 0]
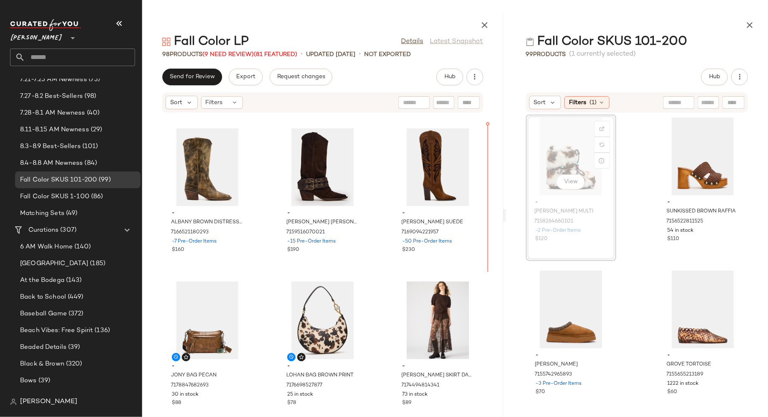
scroll to position [4581, 0]
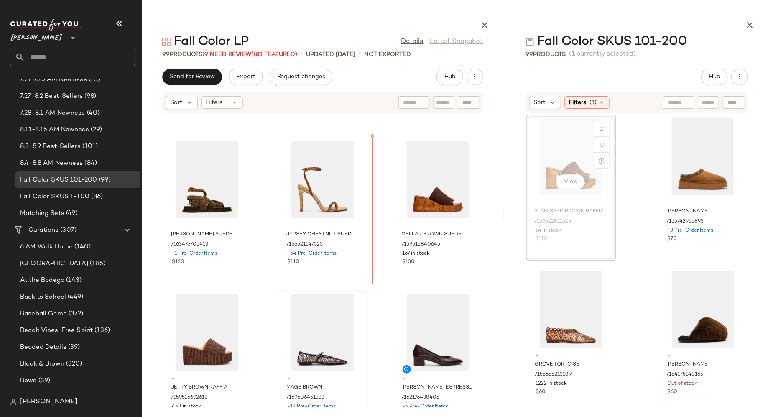
scroll to position [4112, 0]
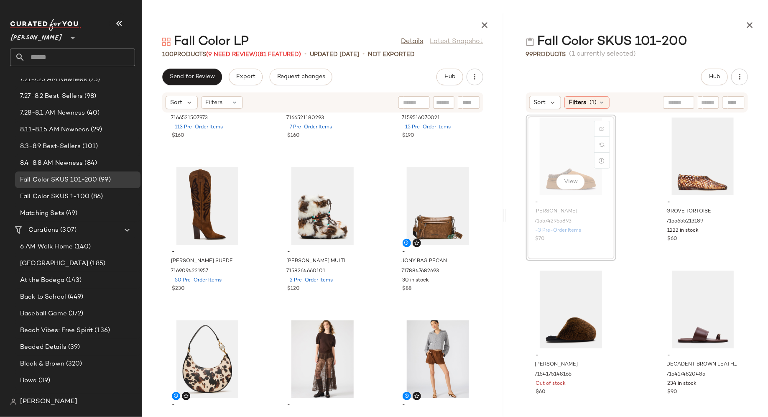
scroll to position [4697, 0]
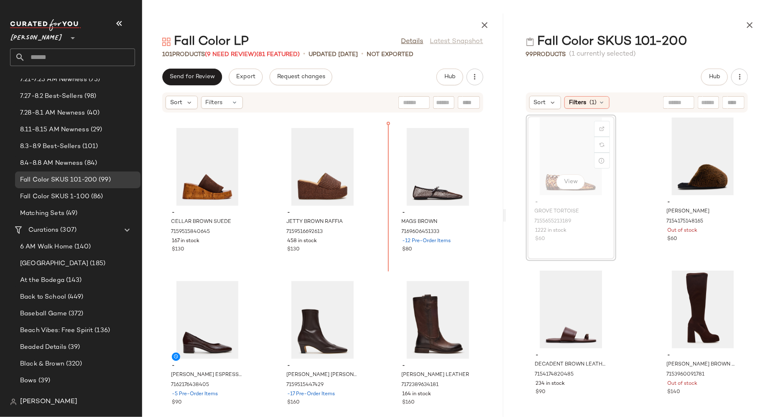
scroll to position [4275, 0]
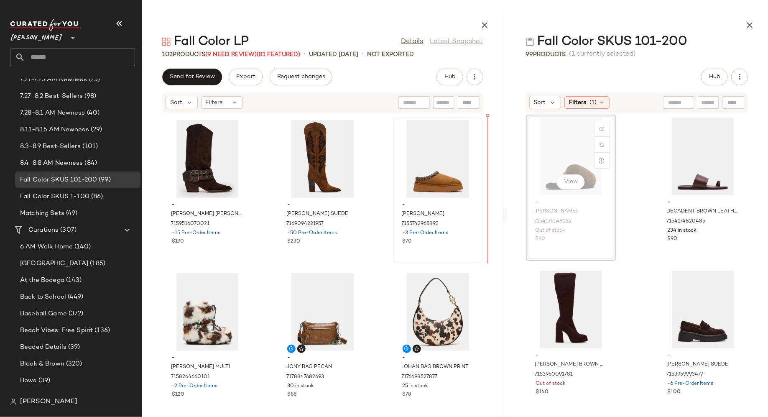
scroll to position [4747, 0]
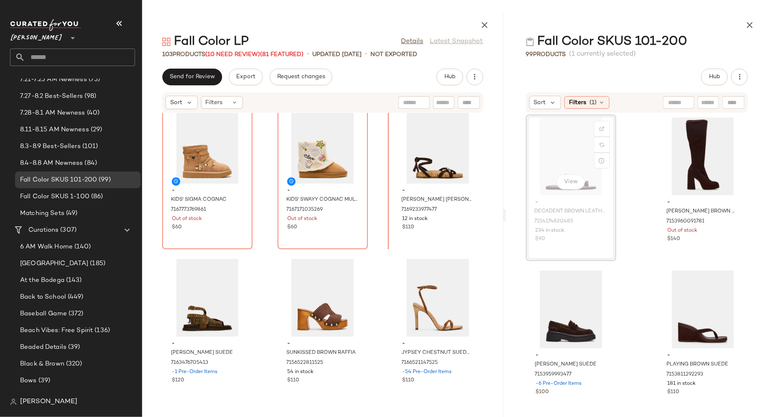
scroll to position [3978, 0]
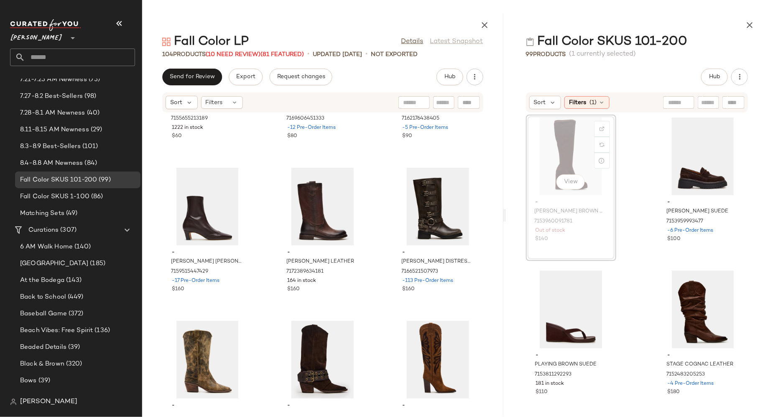
scroll to position [4543, 0]
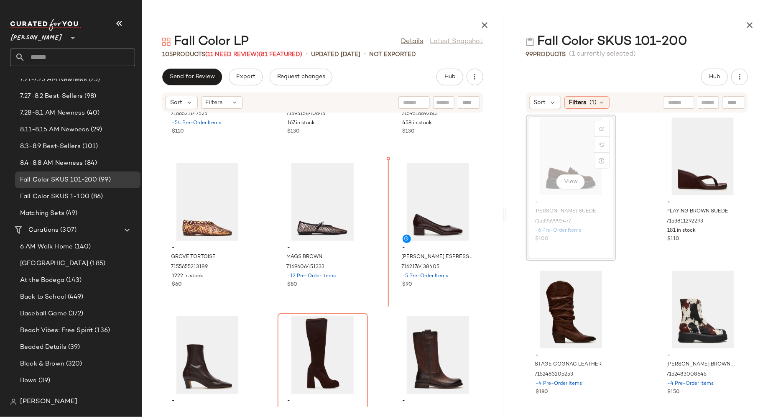
scroll to position [4396, 0]
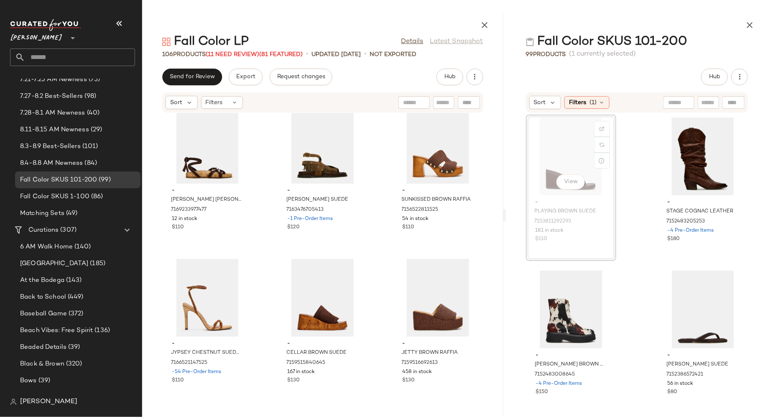
scroll to position [4148, 0]
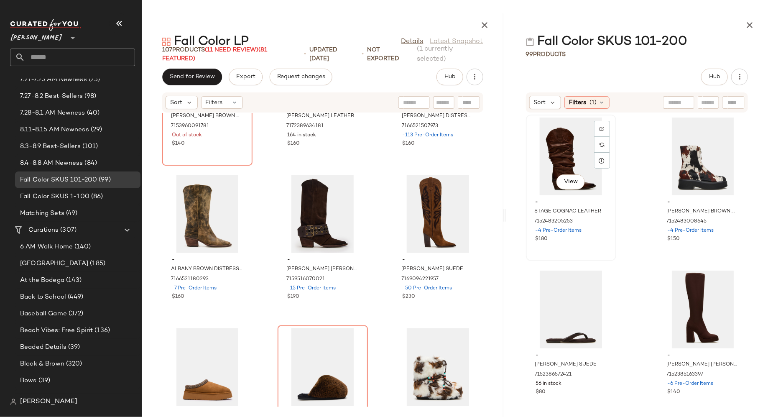
scroll to position [4842, 0]
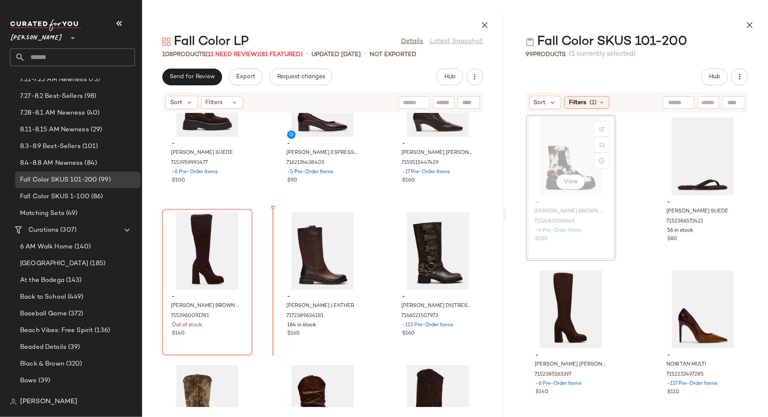
scroll to position [4654, 0]
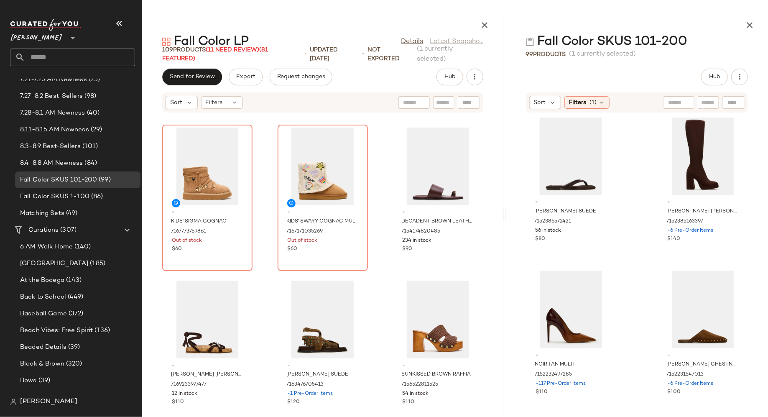
scroll to position [3945, 0]
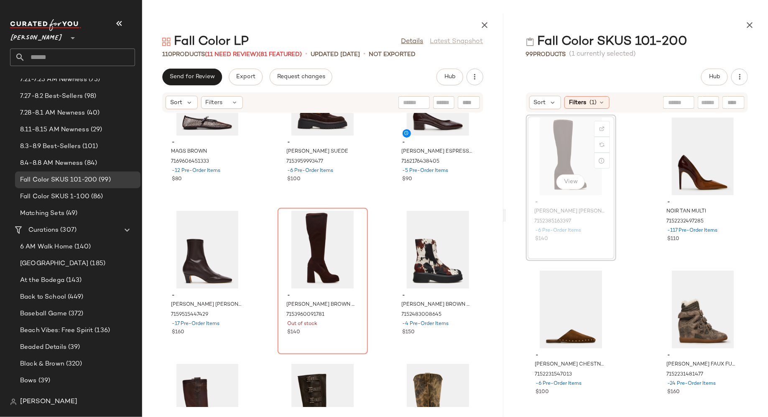
scroll to position [4654, 0]
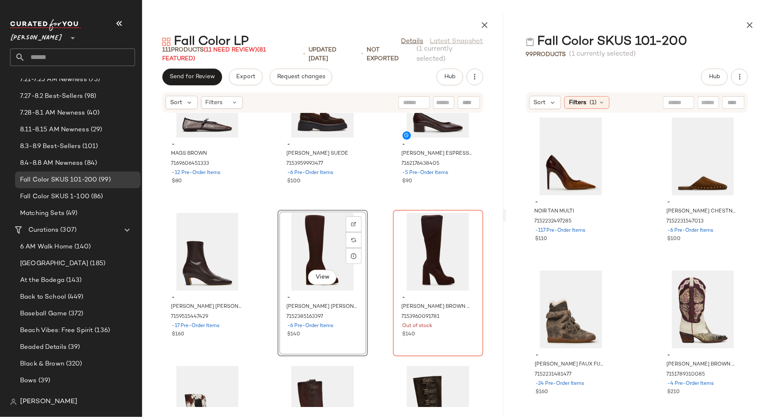
drag, startPoint x: 558, startPoint y: 135, endPoint x: 349, endPoint y: 0, distance: 249.5
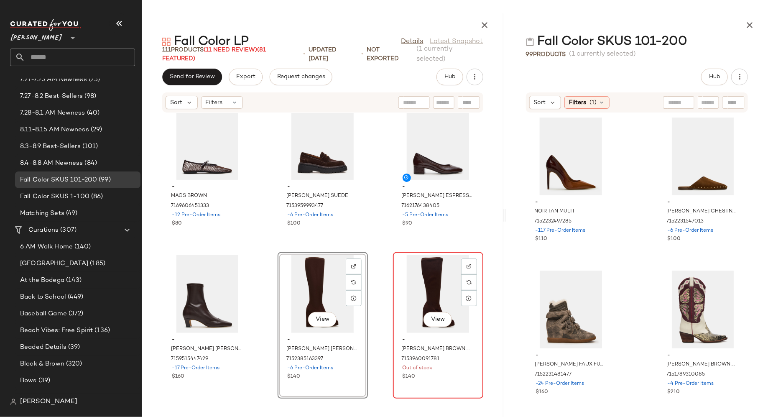
scroll to position [4620, 0]
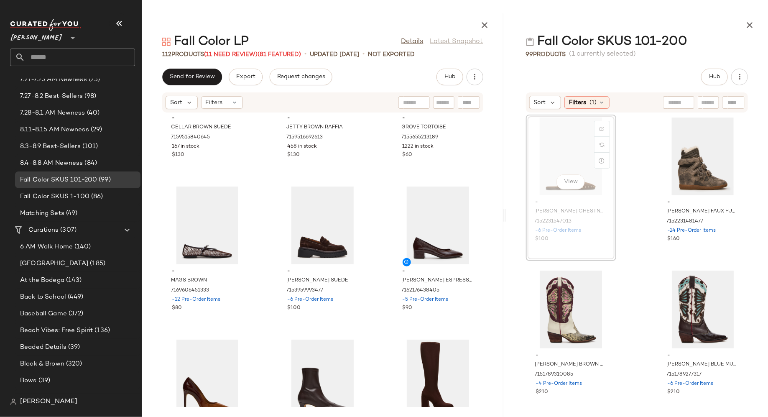
scroll to position [4525, 0]
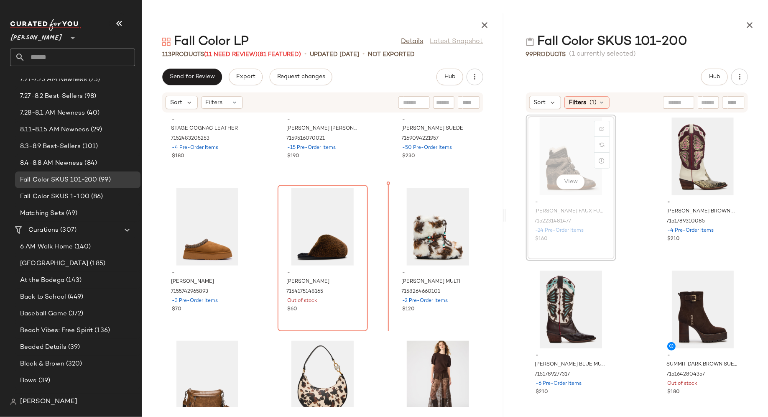
scroll to position [5289, 0]
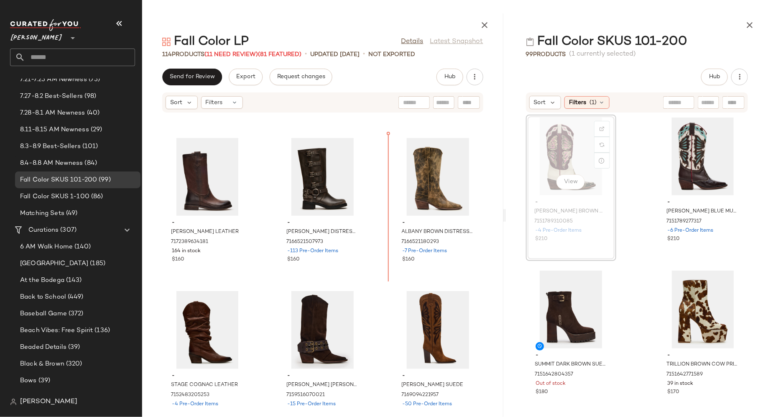
scroll to position [5029, 0]
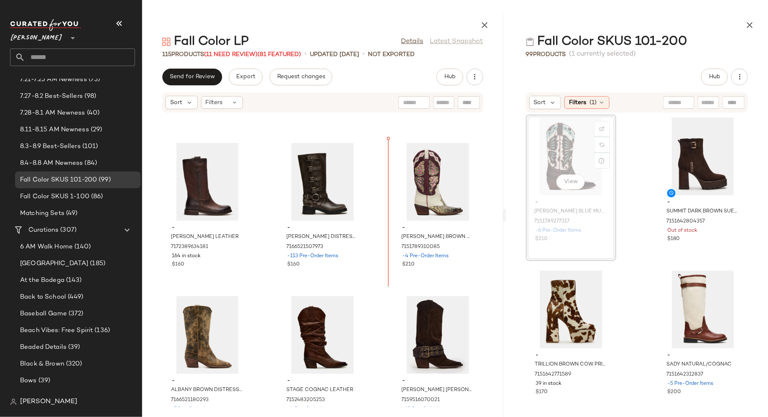
scroll to position [5028, 0]
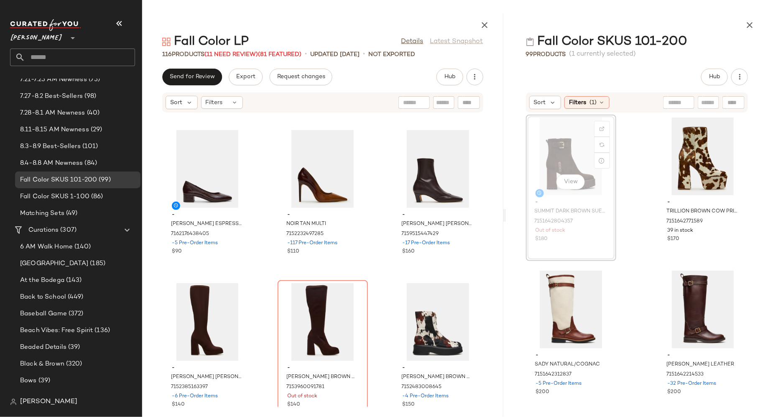
scroll to position [4728, 0]
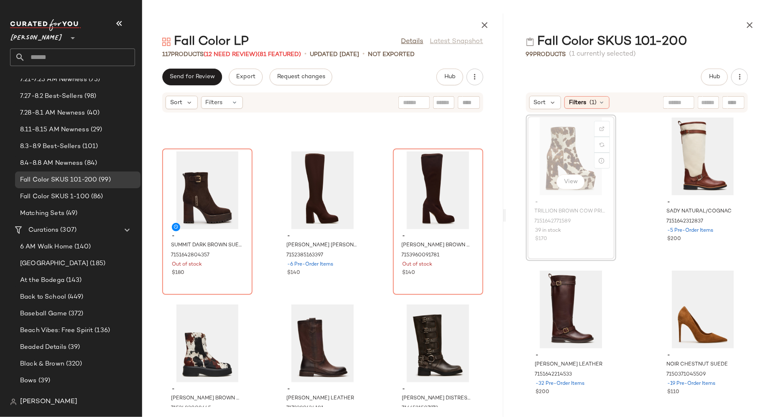
scroll to position [4866, 0]
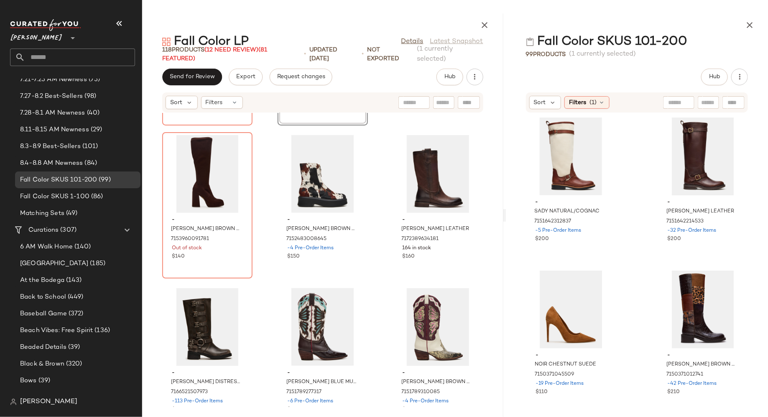
scroll to position [5049, 0]
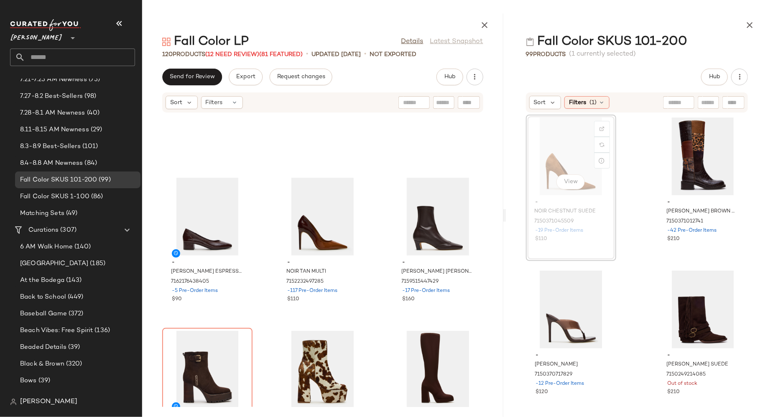
scroll to position [4688, 0]
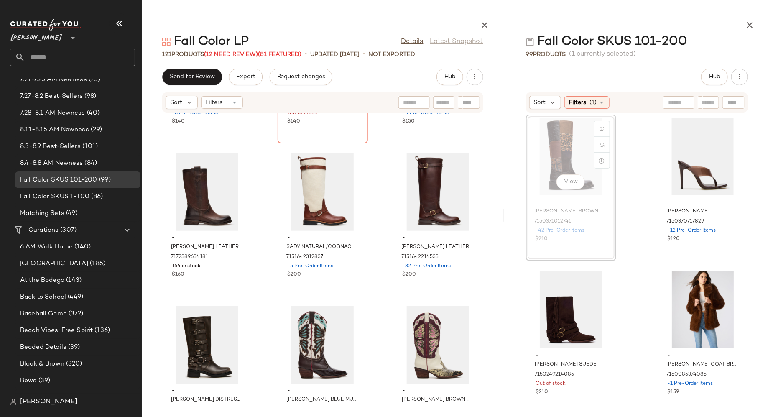
scroll to position [5171, 0]
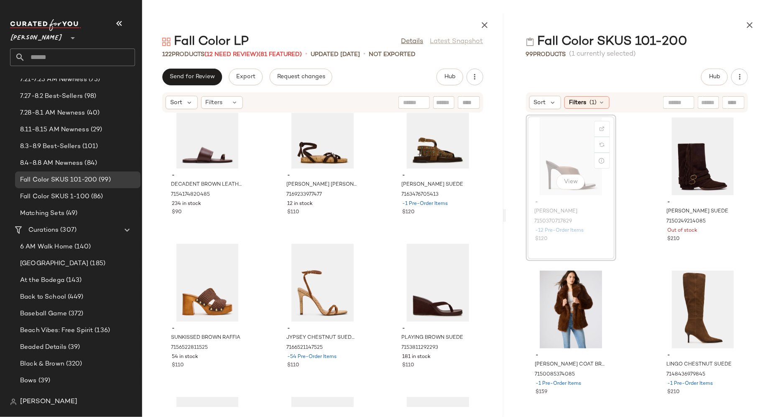
scroll to position [4163, 0]
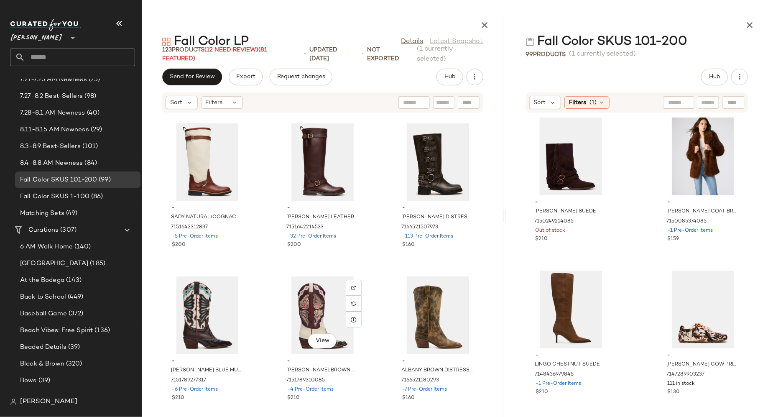
scroll to position [5346, 0]
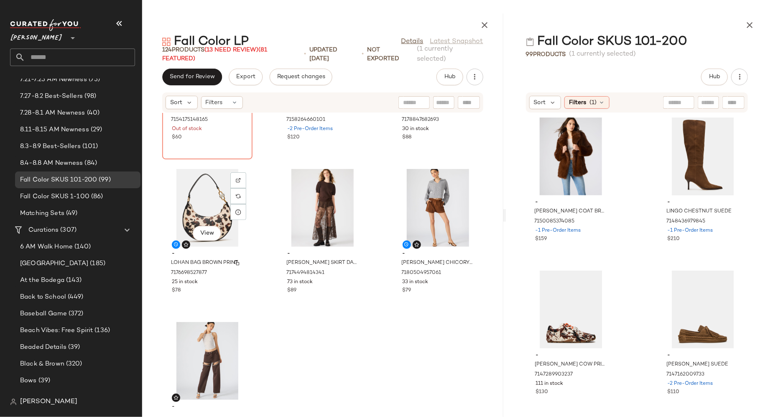
scroll to position [6133, 0]
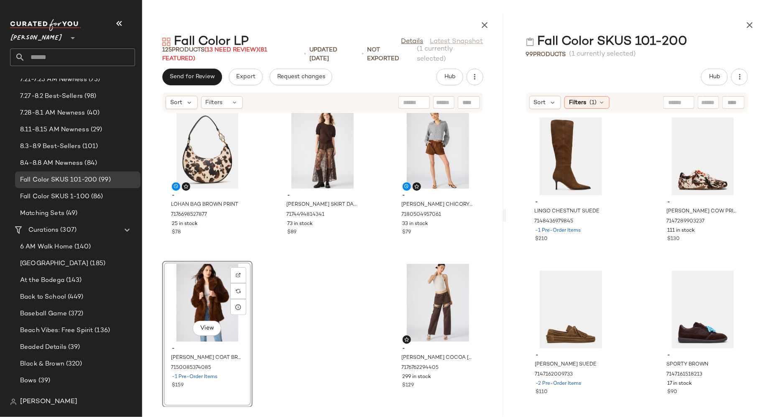
click at [202, 289] on div "View" at bounding box center [207, 303] width 84 height 78
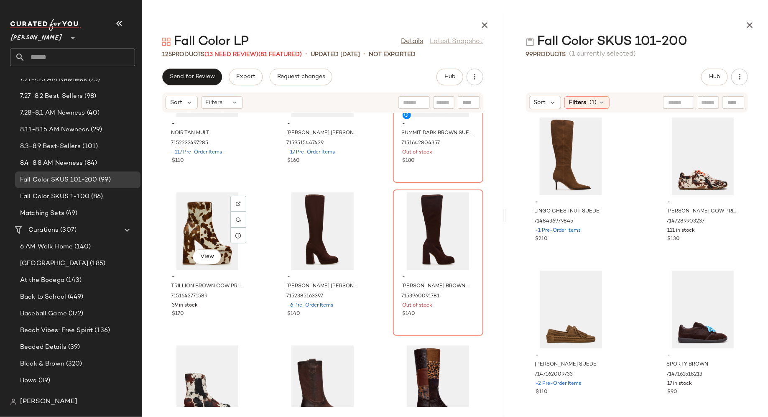
scroll to position [4992, 0]
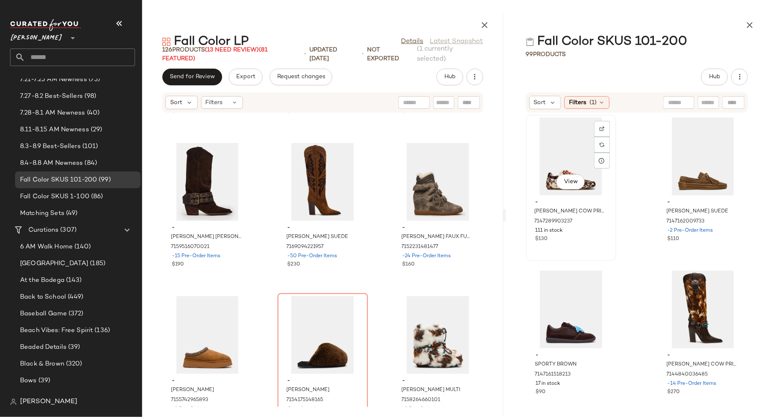
scroll to position [5794, 0]
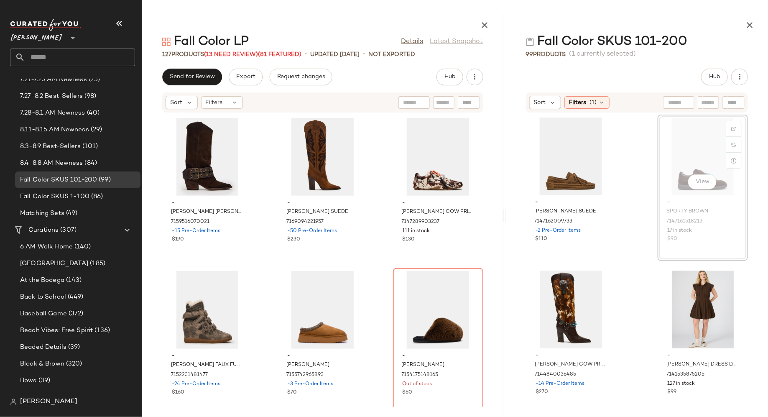
scroll to position [5813, 0]
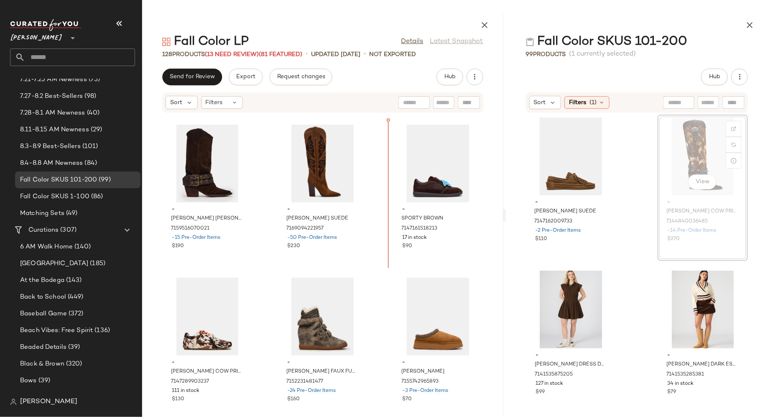
scroll to position [5812, 0]
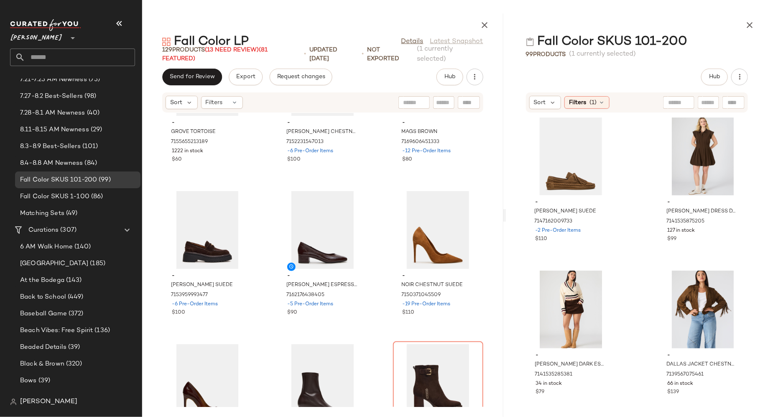
scroll to position [4651, 0]
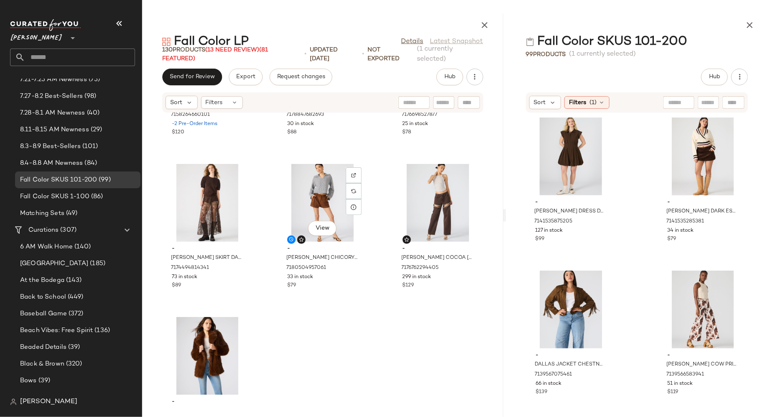
scroll to position [6385, 0]
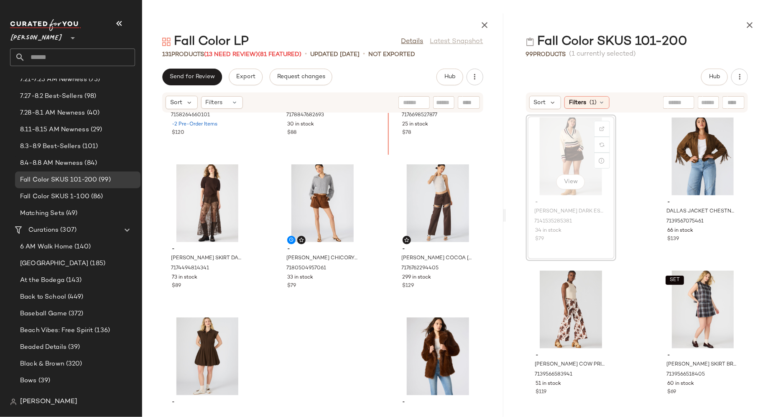
scroll to position [6371, 0]
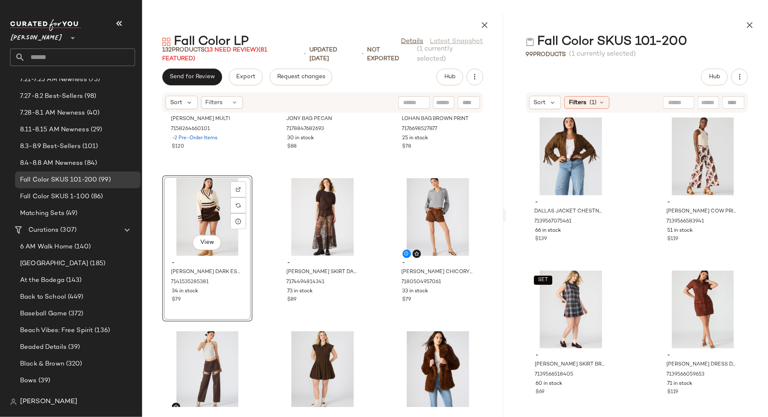
scroll to position [6438, 0]
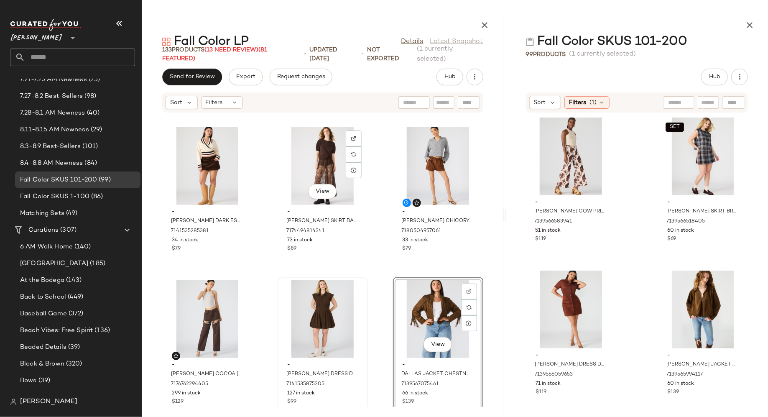
scroll to position [6453, 0]
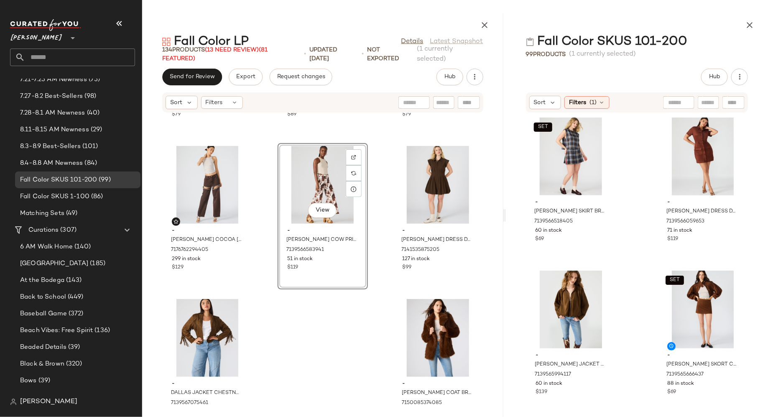
scroll to position [6591, 0]
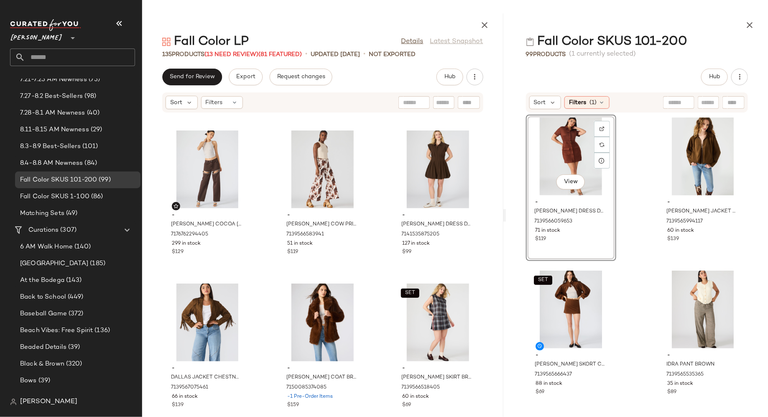
scroll to position [6565, 0]
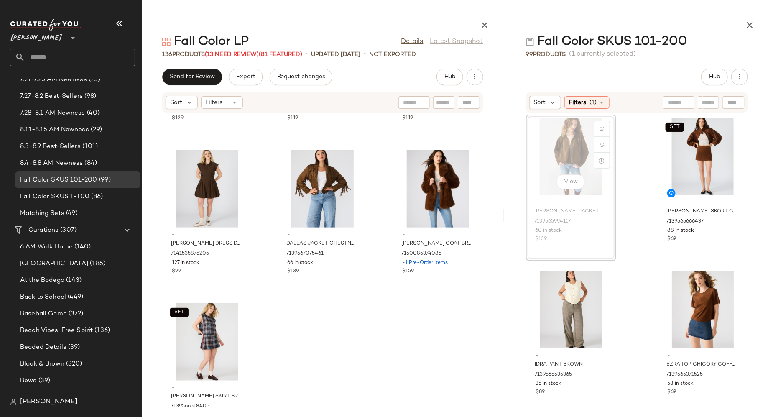
scroll to position [6703, 0]
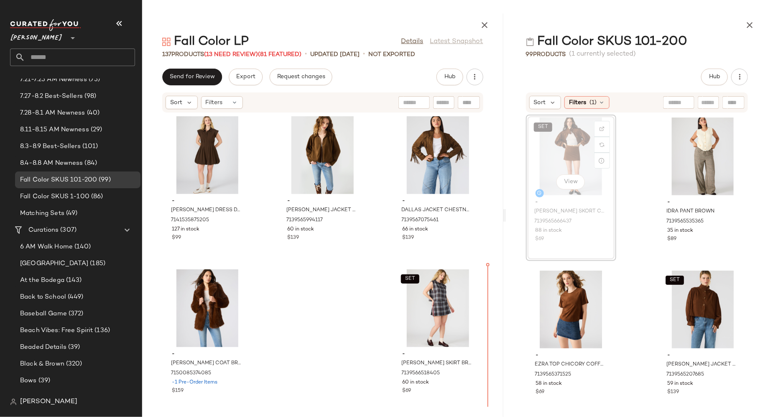
scroll to position [6744, 0]
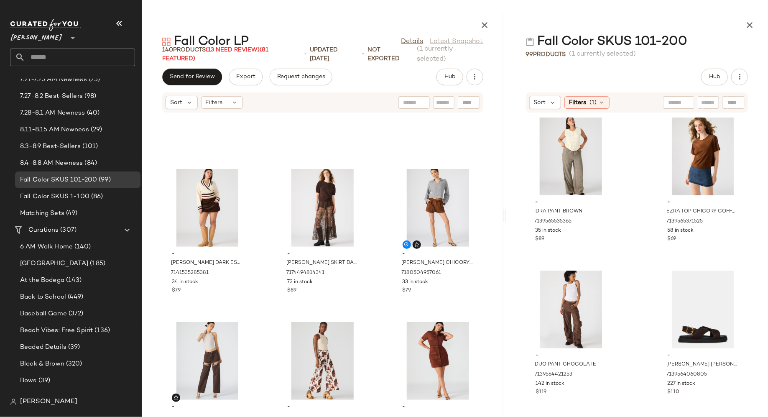
scroll to position [6380, 0]
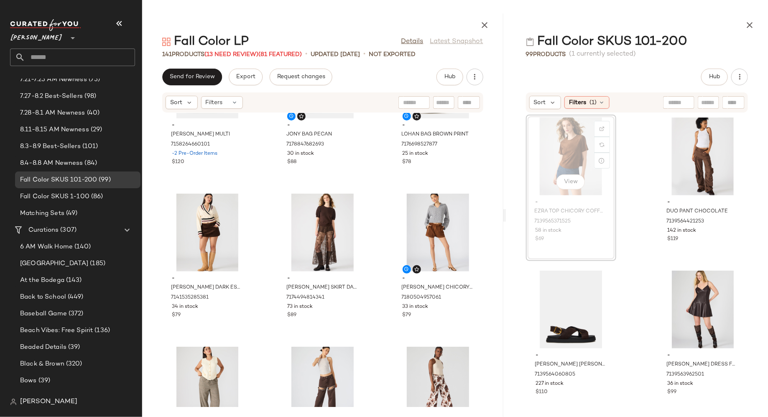
scroll to position [6355, 0]
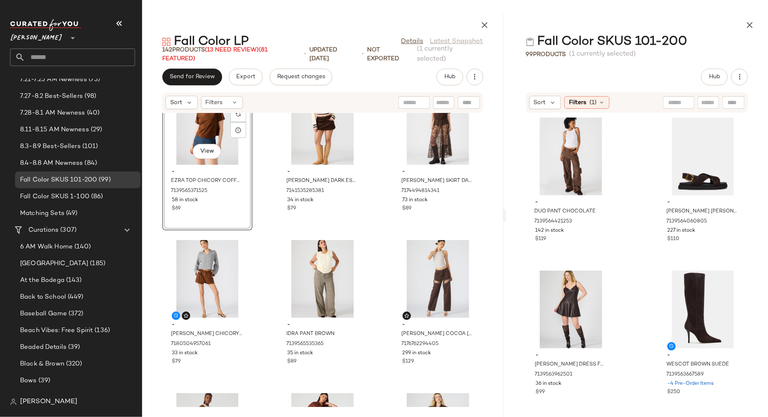
scroll to position [6464, 0]
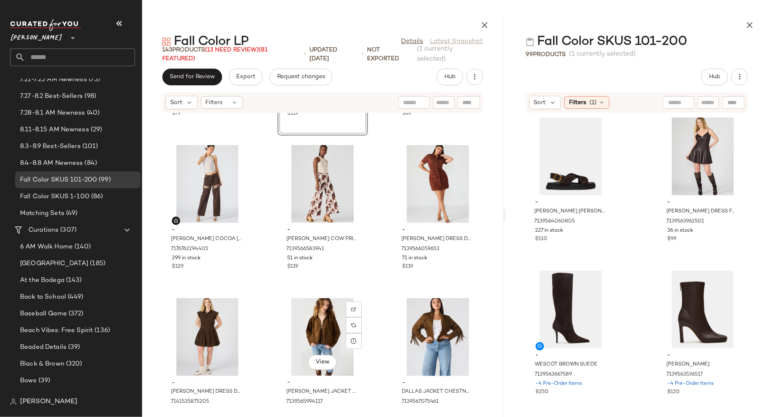
scroll to position [6711, 0]
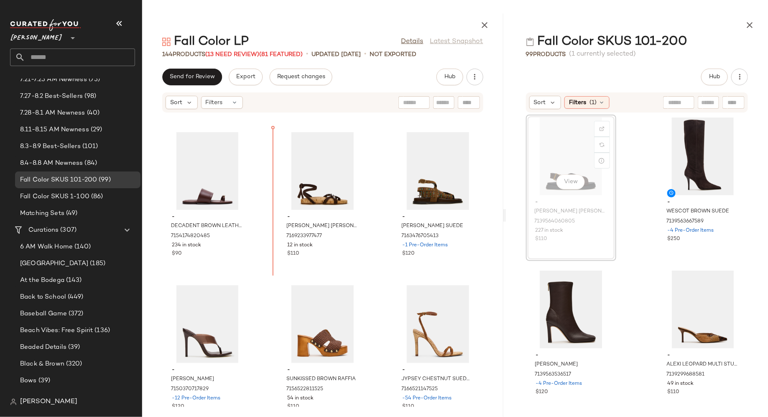
scroll to position [4119, 0]
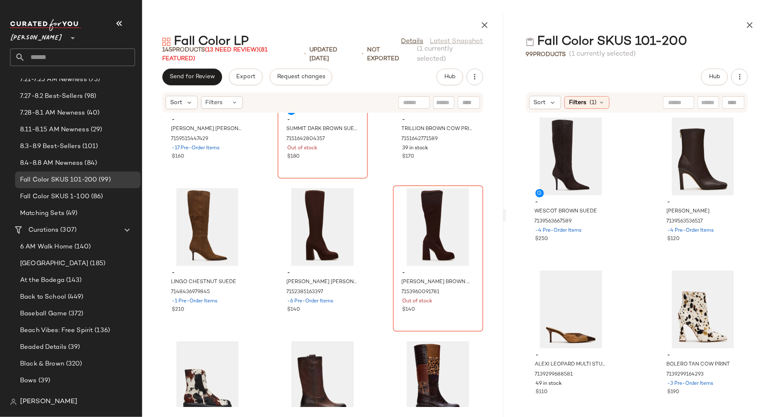
scroll to position [5138, 0]
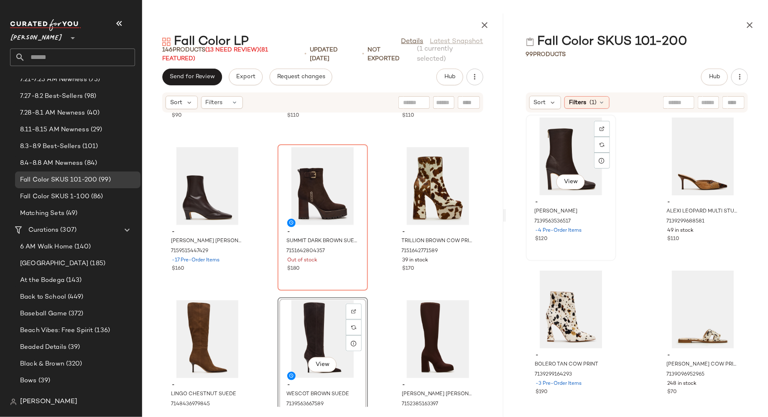
scroll to position [5024, 0]
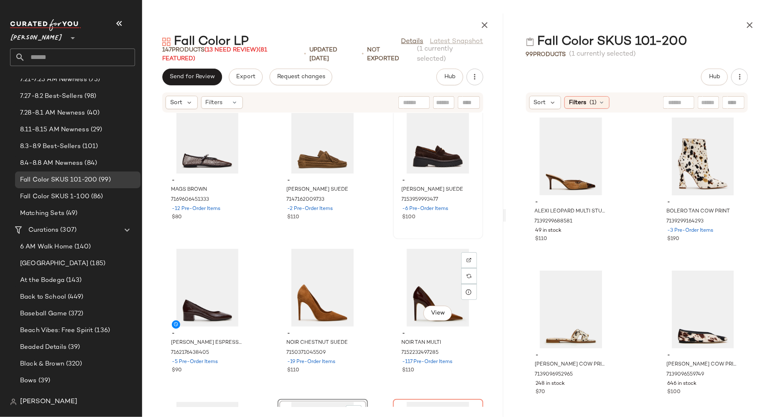
scroll to position [4772, 0]
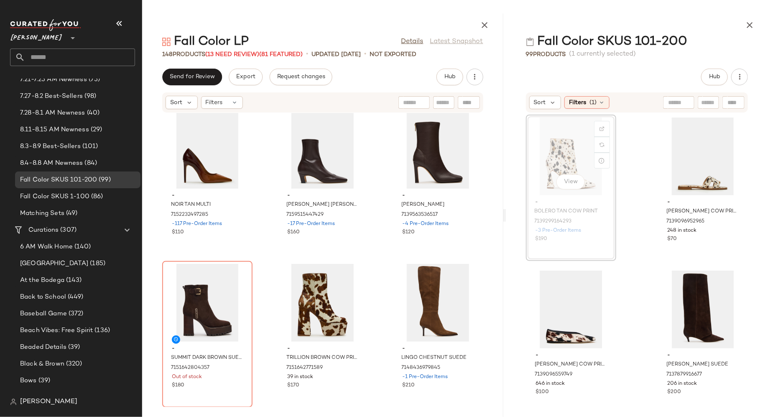
scroll to position [5057, 0]
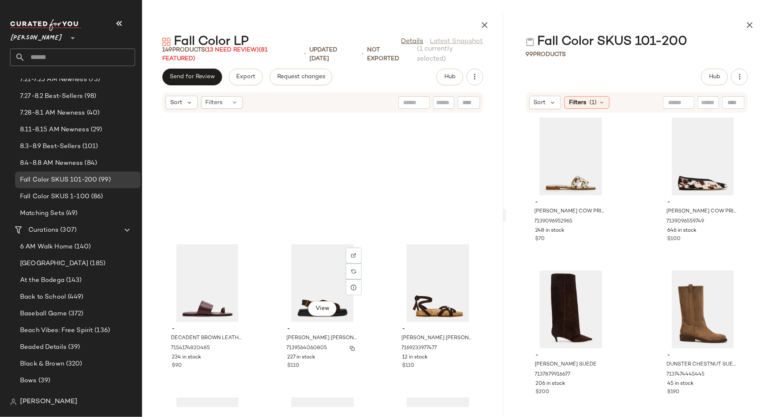
scroll to position [3992, 0]
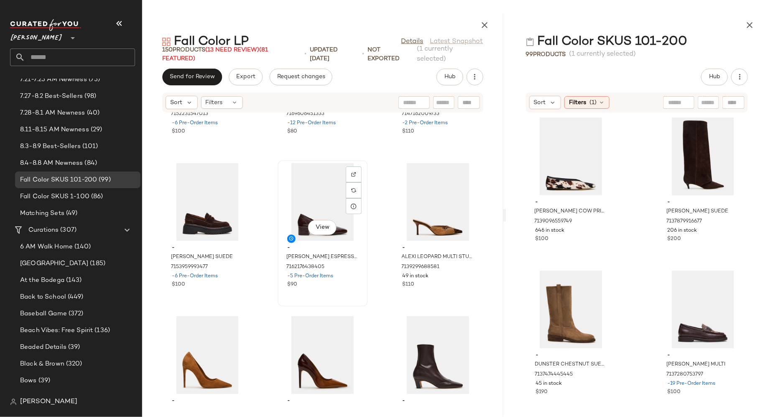
scroll to position [4862, 0]
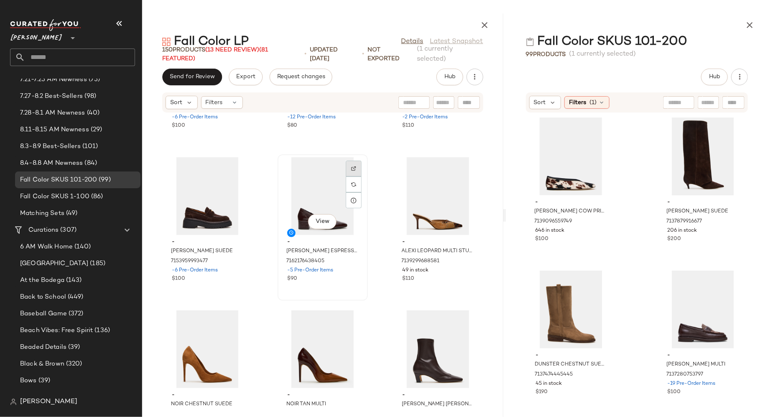
click at [354, 176] on div at bounding box center [354, 184] width 16 height 16
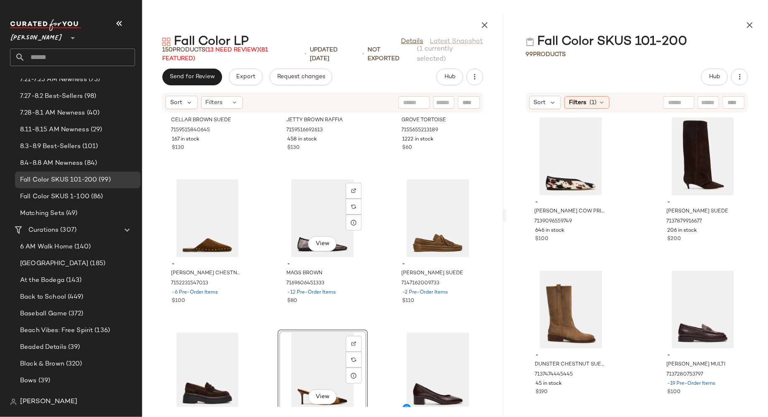
scroll to position [4671, 0]
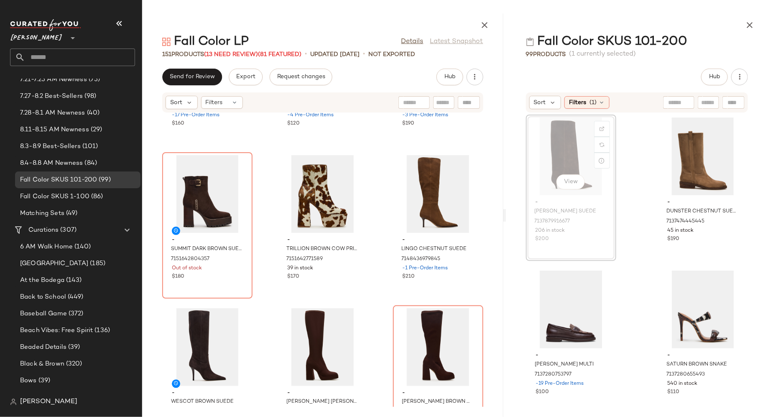
scroll to position [5322, 0]
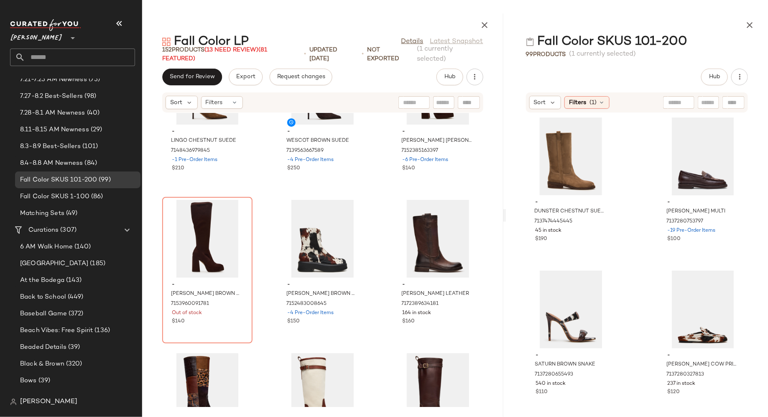
scroll to position [5589, 0]
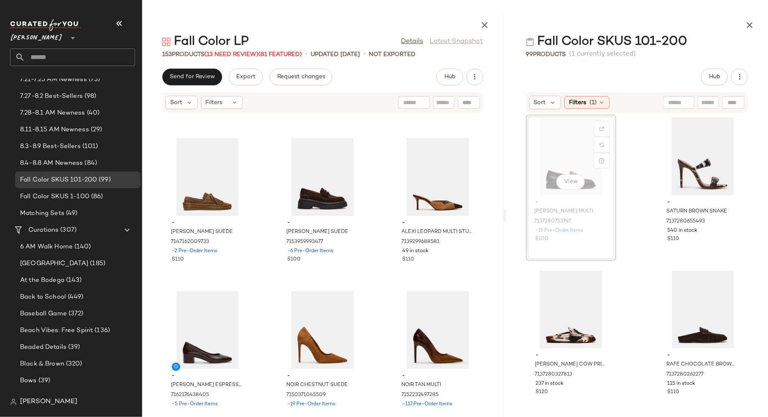
scroll to position [4880, 0]
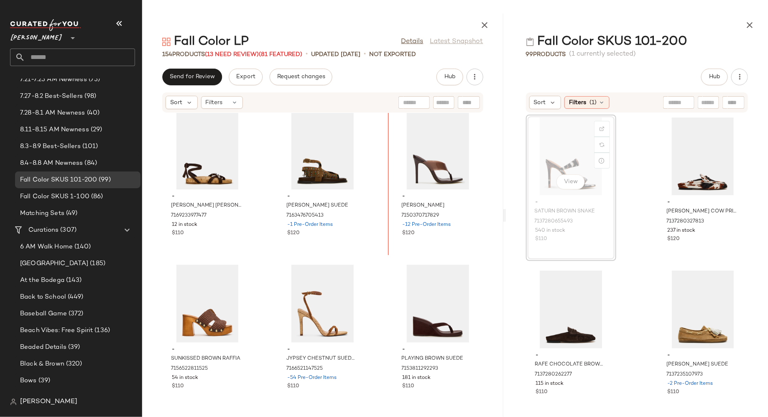
scroll to position [4268, 0]
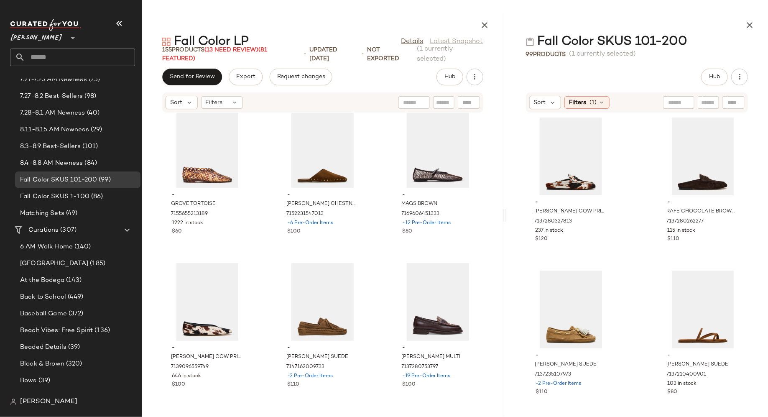
scroll to position [4758, 0]
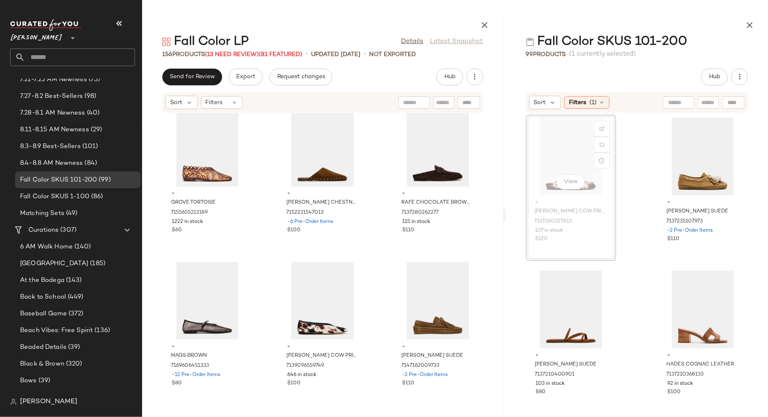
scroll to position [4756, 0]
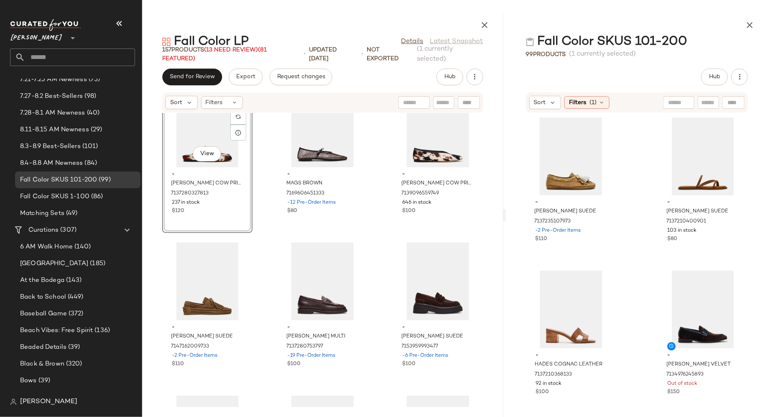
scroll to position [4930, 0]
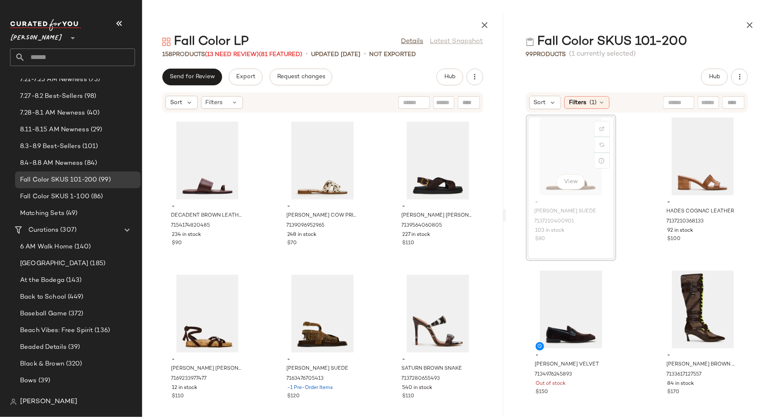
scroll to position [4130, 0]
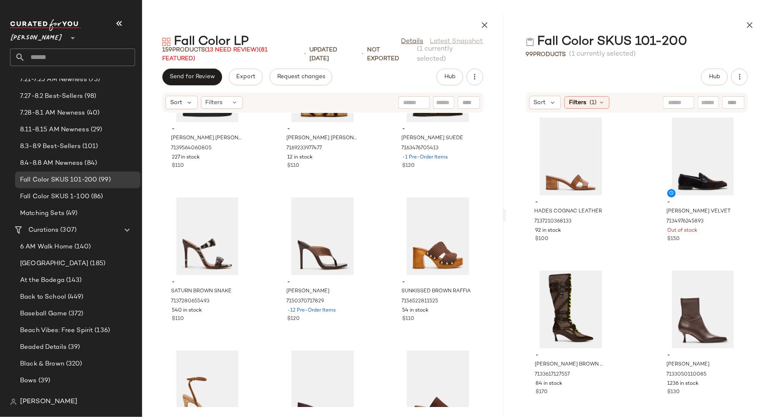
scroll to position [4373, 0]
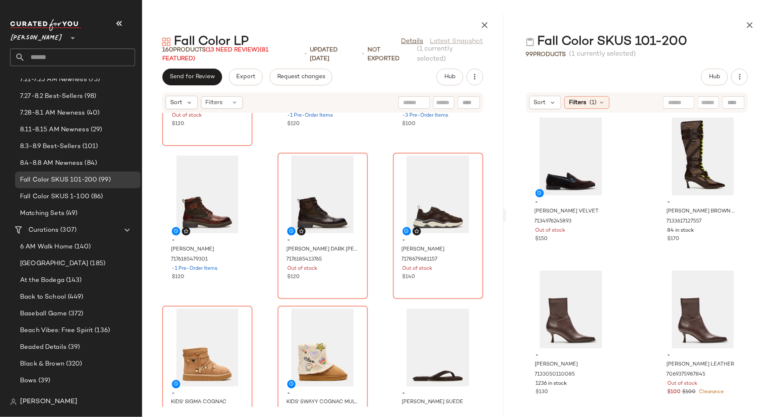
scroll to position [3797, 0]
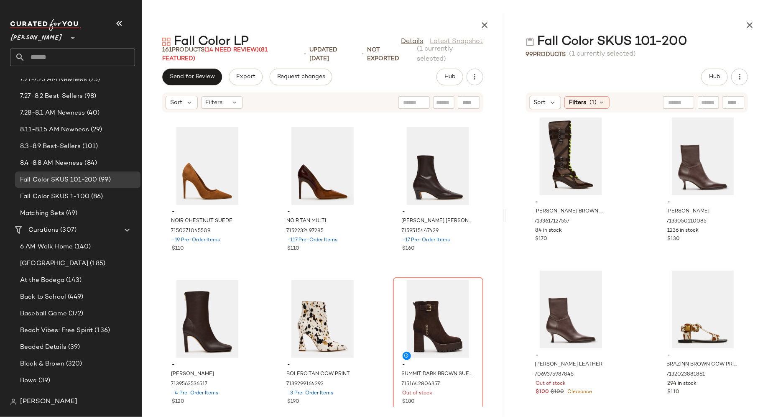
scroll to position [5519, 0]
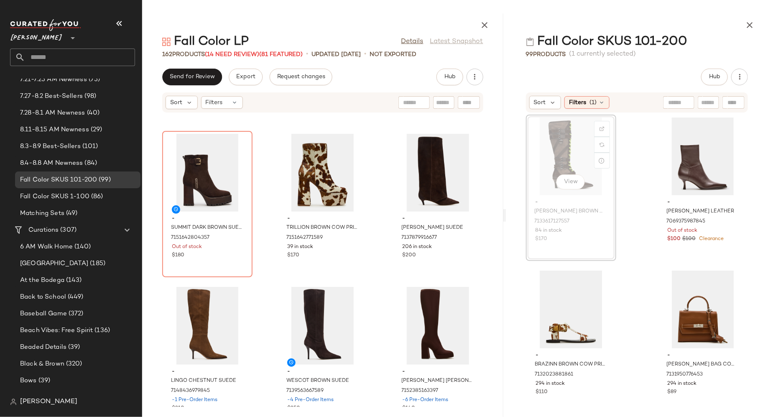
scroll to position [5803, 0]
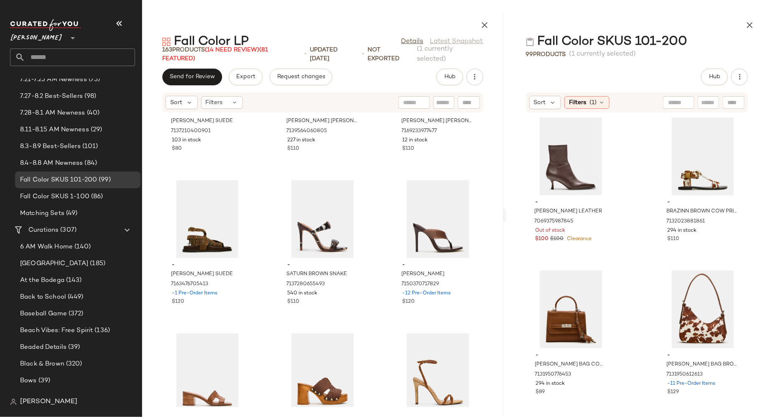
scroll to position [4382, 0]
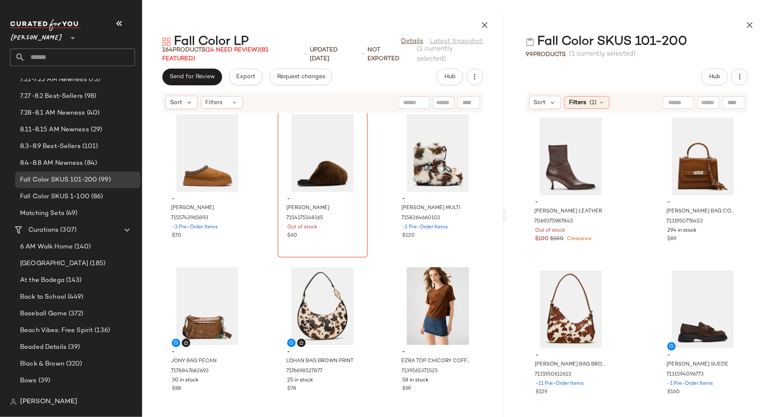
scroll to position [7205, 0]
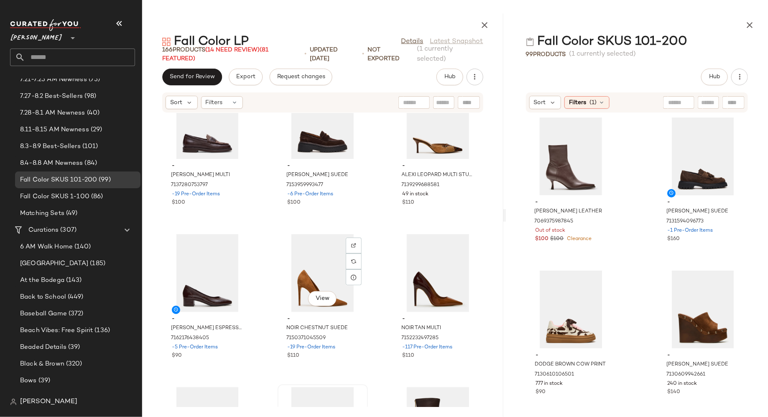
scroll to position [5297, 0]
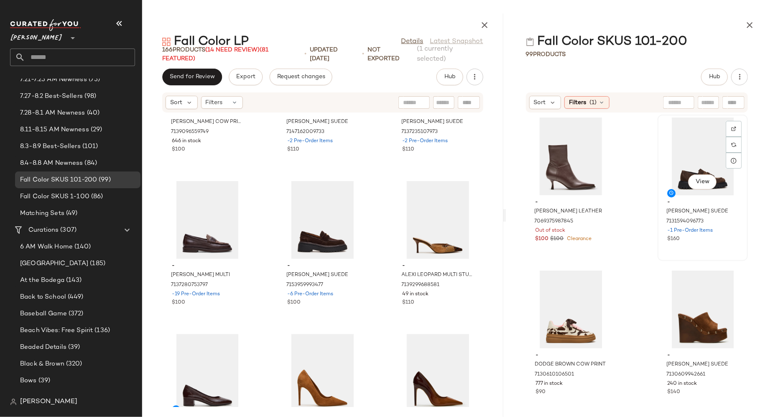
click at [670, 169] on div "View" at bounding box center [702, 156] width 84 height 78
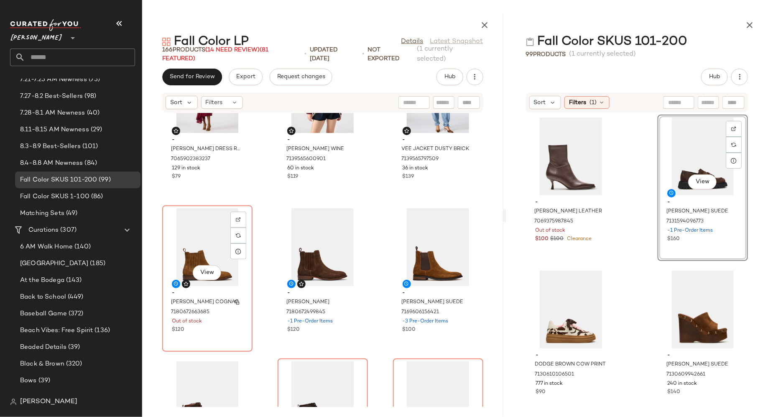
scroll to position [3589, 0]
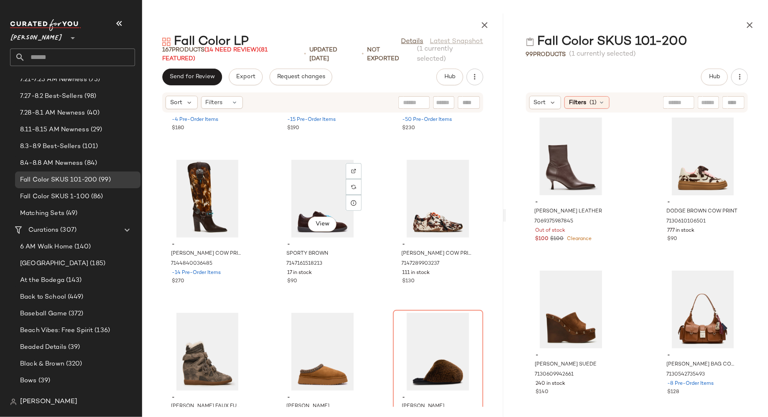
scroll to position [7047, 0]
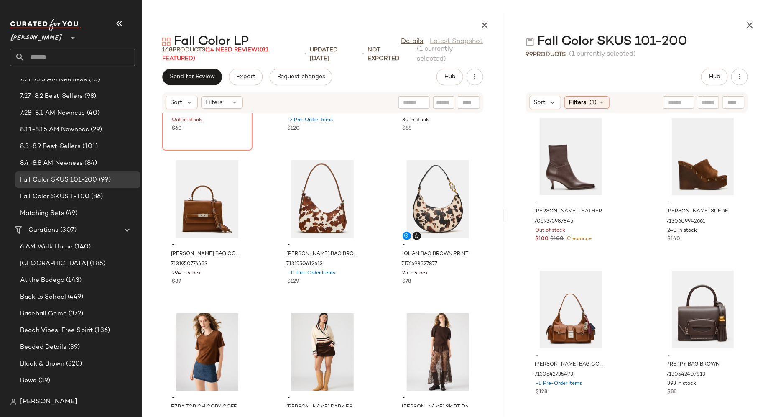
scroll to position [7464, 0]
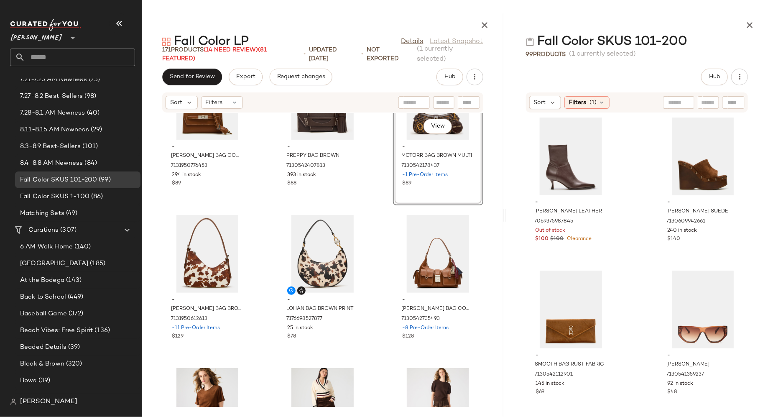
scroll to position [7591, 0]
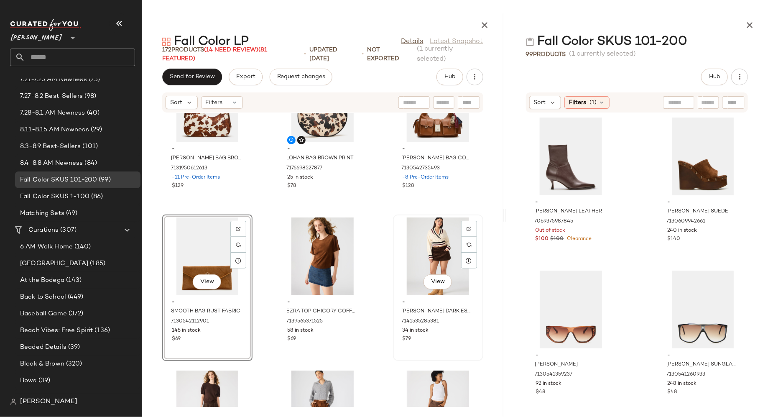
scroll to position [7712, 0]
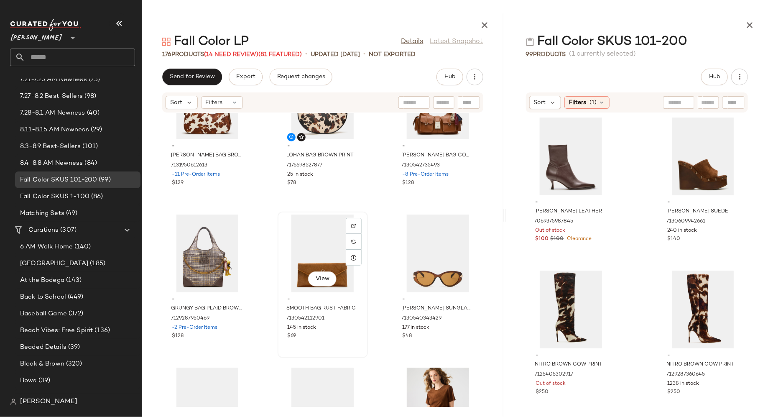
click at [298, 262] on div "View" at bounding box center [322, 253] width 84 height 78
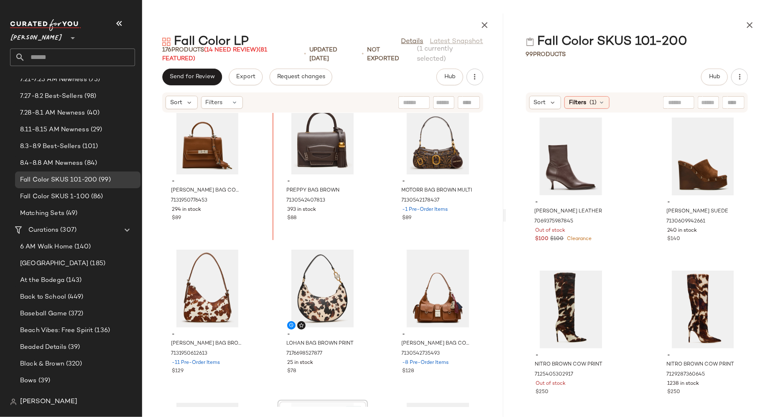
scroll to position [7522, 0]
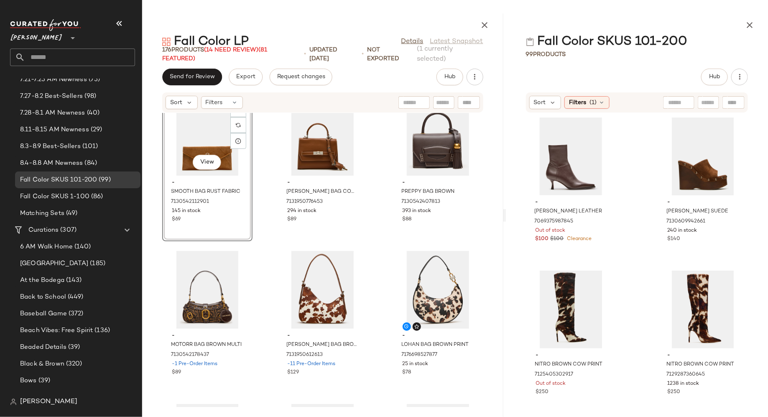
click at [265, 211] on div "View - SMOOTH BAG RUST FABRIC 7130542112901 145 in stock $69 - ELLOISE BAG COGN…" at bounding box center [322, 260] width 361 height 294
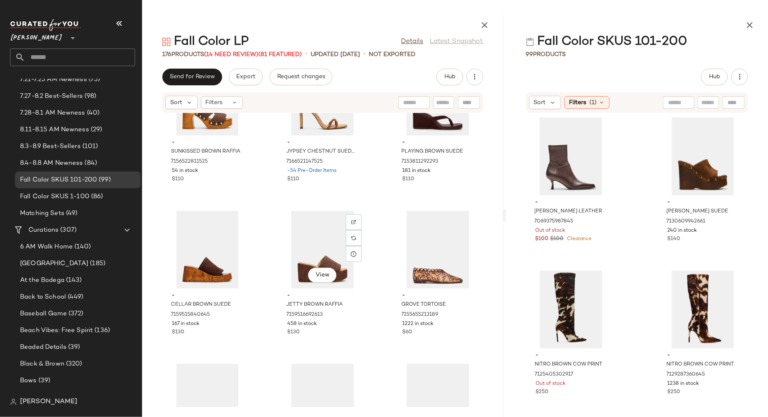
scroll to position [4823, 0]
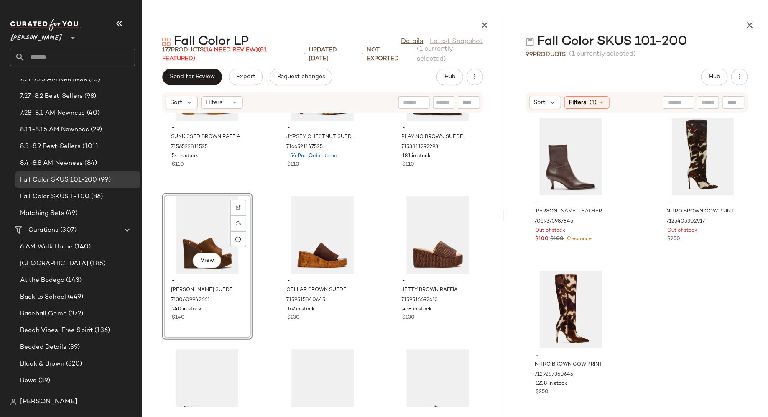
click at [270, 260] on div "- SUNKISSED BROWN RAFFIA 7156522811525 54 in stock $110 - JYPSEY CHESTNUT SUEDE…" at bounding box center [322, 260] width 361 height 294
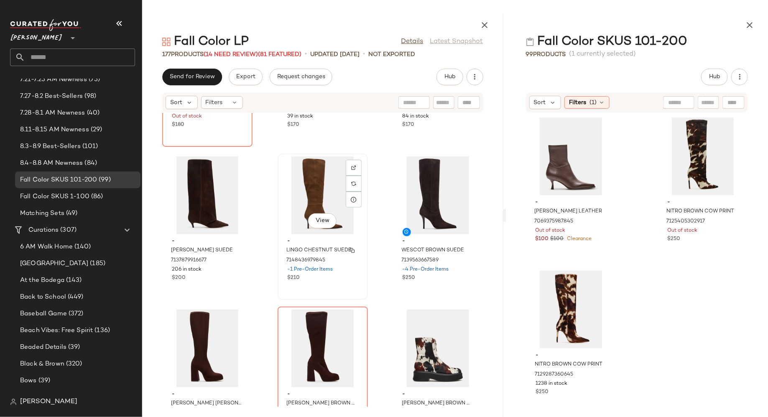
scroll to position [6082, 0]
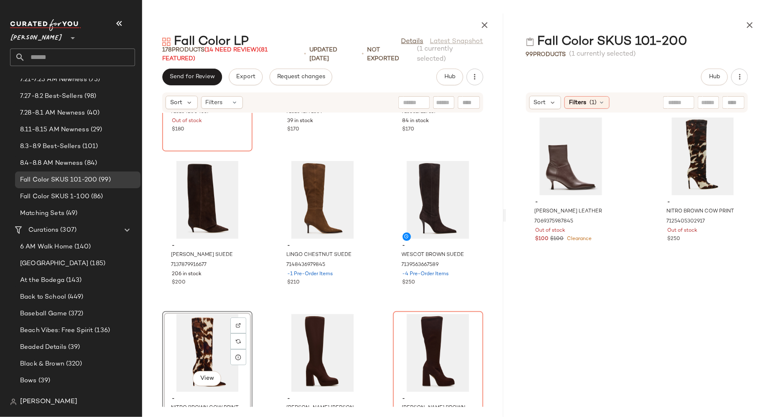
drag, startPoint x: 555, startPoint y: 305, endPoint x: 596, endPoint y: 3, distance: 305.0
click at [752, 27] on icon "button" at bounding box center [749, 25] width 10 height 10
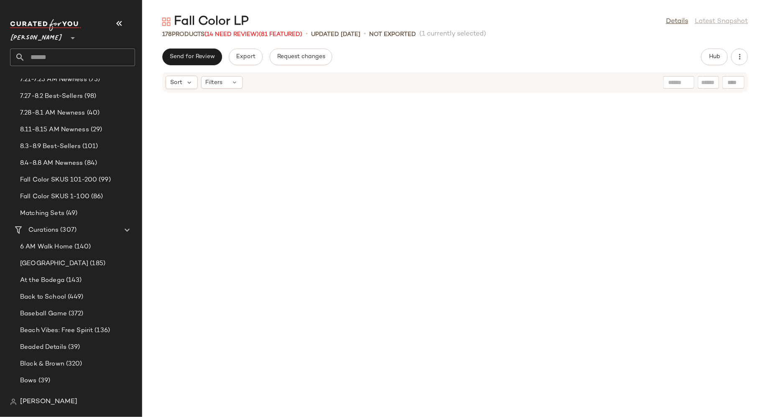
scroll to position [2906, 0]
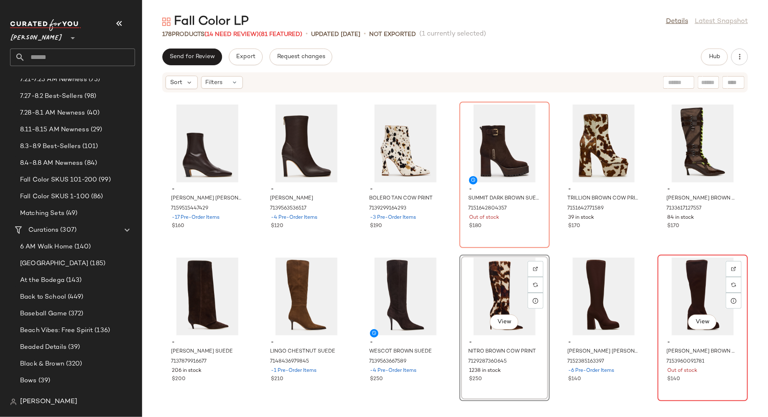
click at [710, 381] on div "$140" at bounding box center [702, 379] width 71 height 8
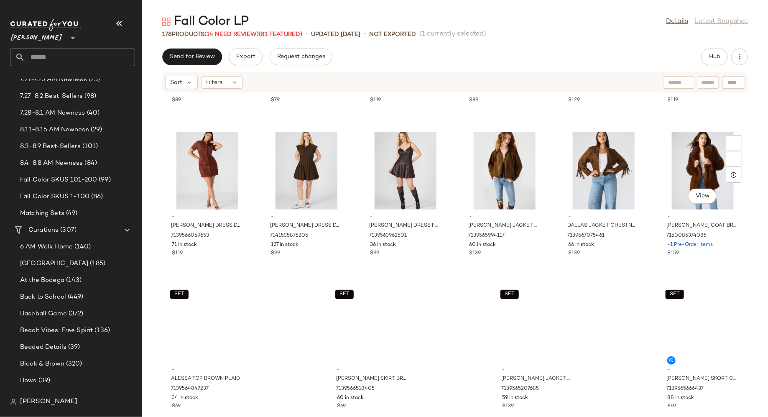
scroll to position [4277, 0]
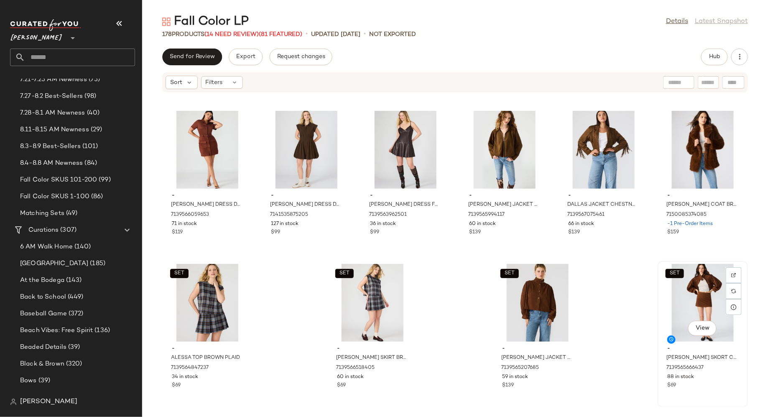
click at [700, 384] on div "$69" at bounding box center [702, 386] width 71 height 8
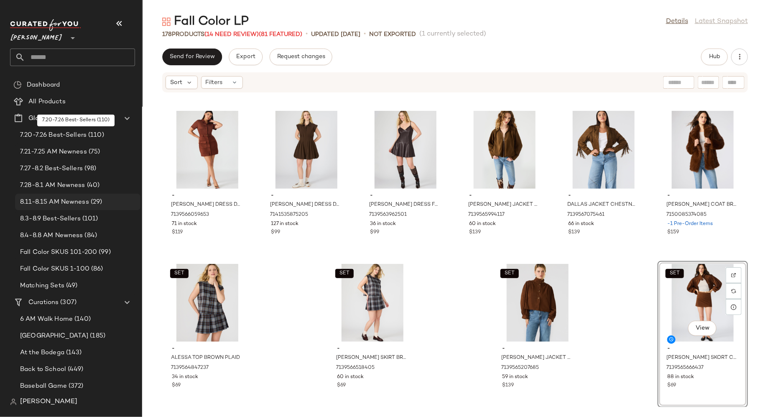
scroll to position [3, 0]
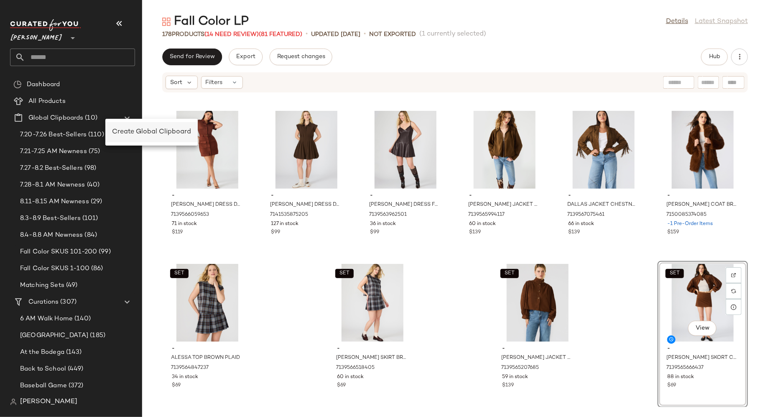
click at [125, 131] on span "Create Global Clipboard" at bounding box center [151, 131] width 79 height 7
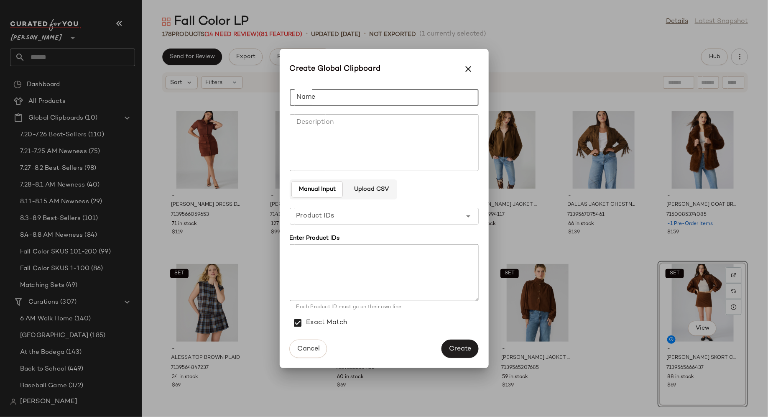
click at [329, 101] on input "Name" at bounding box center [384, 97] width 189 height 17
type input "**********"
click at [380, 251] on textarea at bounding box center [384, 272] width 189 height 57
click at [383, 190] on span "Upload CSV" at bounding box center [371, 189] width 35 height 7
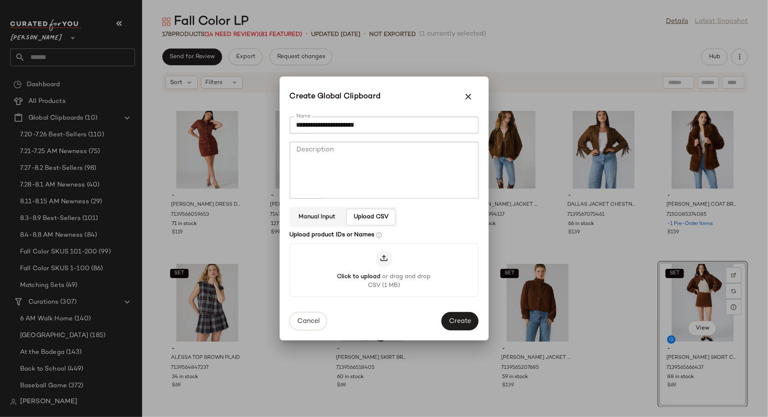
click at [381, 262] on icon at bounding box center [384, 259] width 8 height 8
click at [384, 270] on input "Click to upload or drag and drop CSV (1 MB)" at bounding box center [384, 270] width 0 height 0
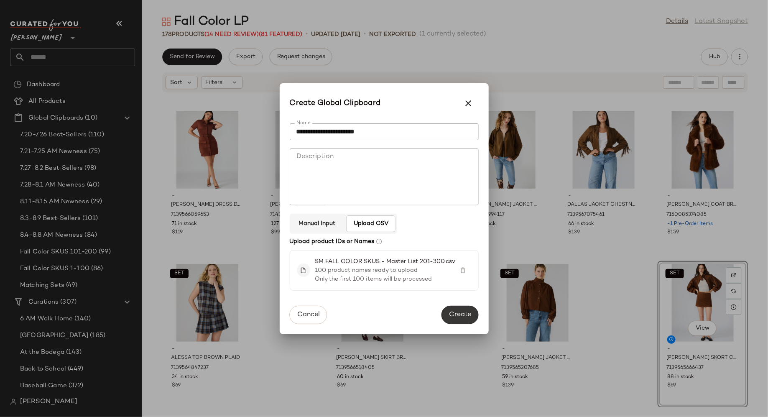
click at [463, 309] on button "Create" at bounding box center [459, 315] width 37 height 18
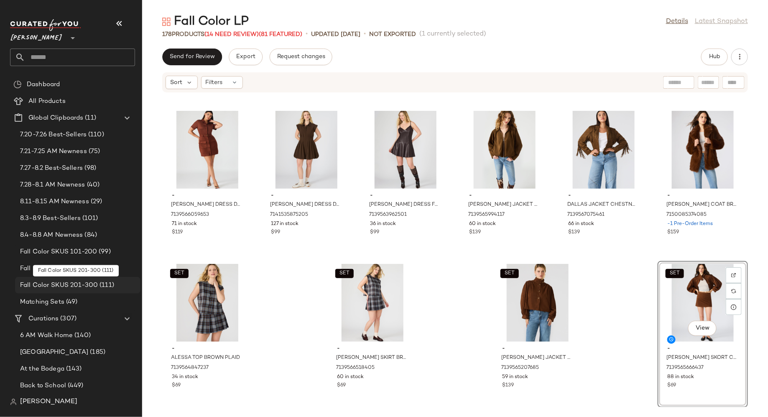
click at [114, 283] on div "Fall Color SKUS 201-300 (111)" at bounding box center [78, 285] width 120 height 10
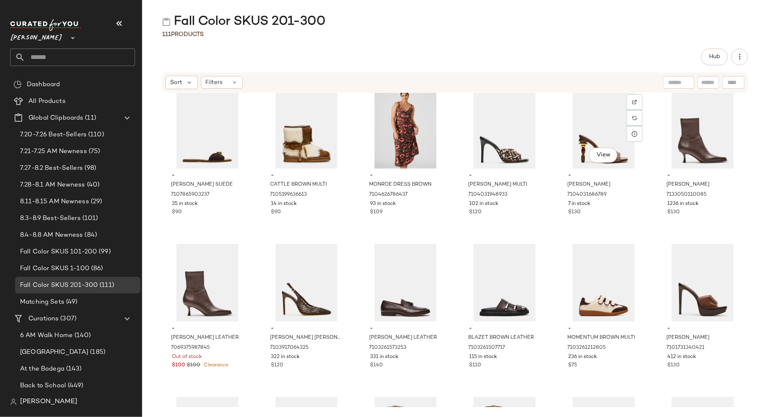
scroll to position [473, 0]
click at [730, 184] on img "button" at bounding box center [732, 184] width 5 height 5
click at [238, 339] on img "button" at bounding box center [236, 341] width 5 height 5
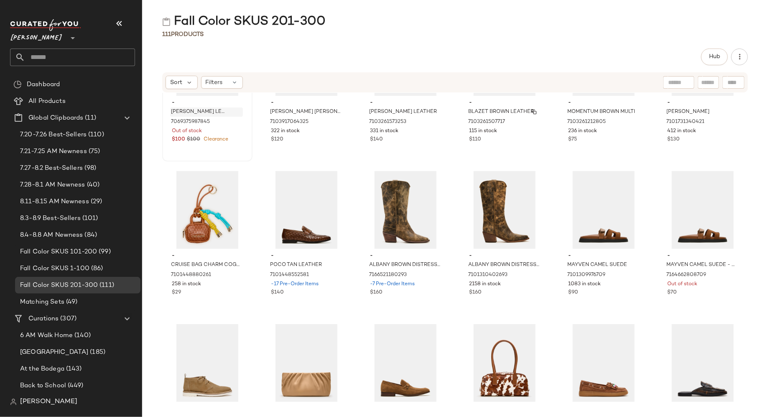
scroll to position [699, 0]
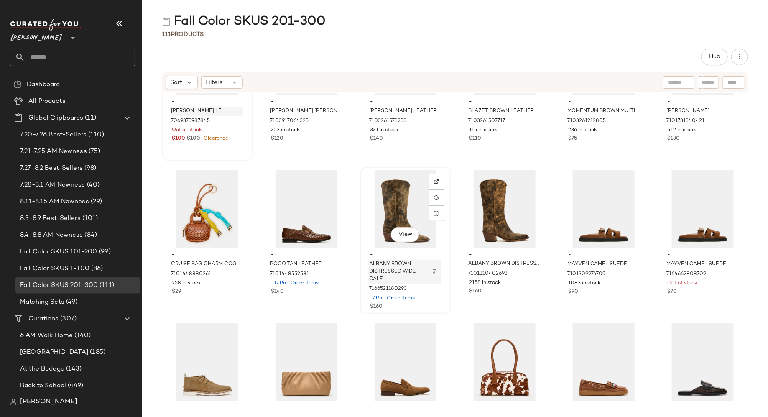
click at [434, 272] on img "button" at bounding box center [435, 271] width 5 height 5
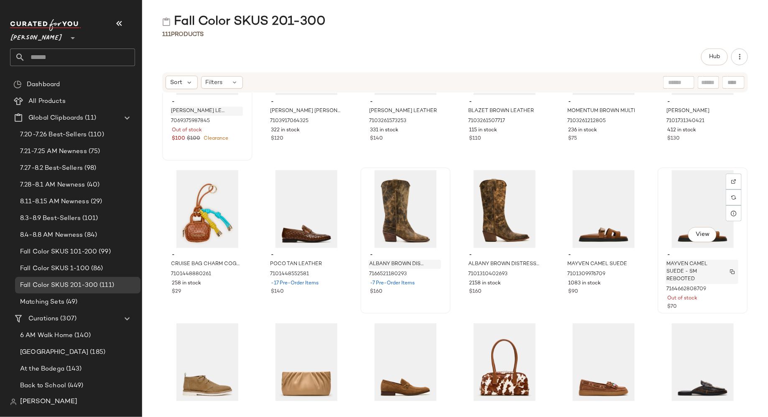
click at [730, 271] on img "button" at bounding box center [732, 271] width 5 height 5
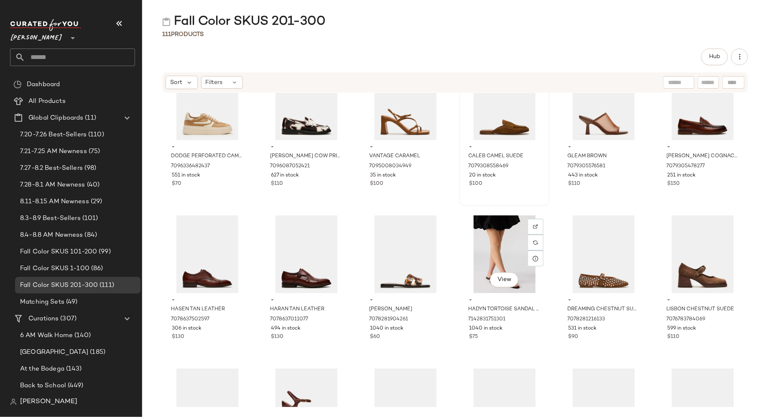
scroll to position [1124, 0]
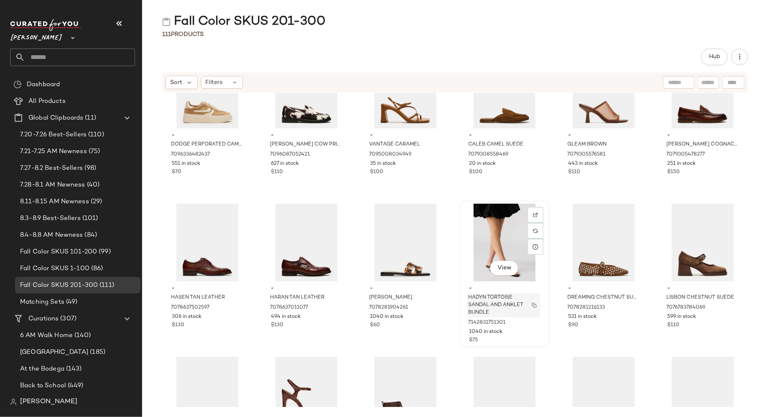
click at [532, 305] on img "button" at bounding box center [534, 305] width 5 height 5
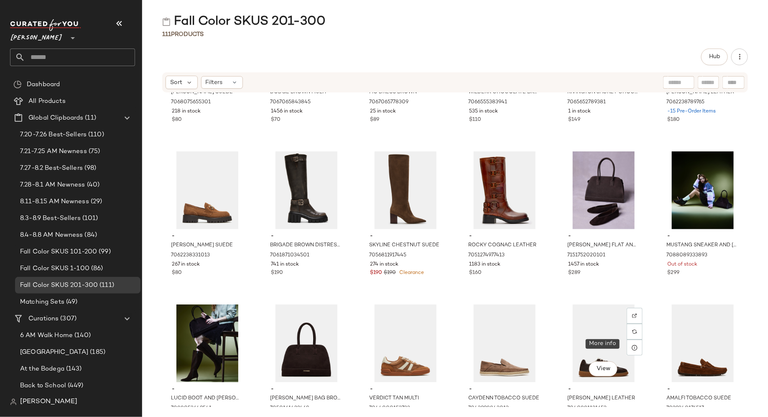
scroll to position [1641, 0]
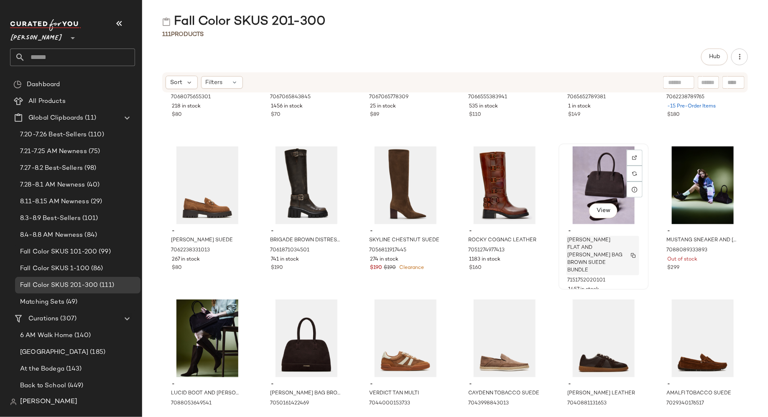
click at [631, 253] on img "button" at bounding box center [633, 255] width 5 height 5
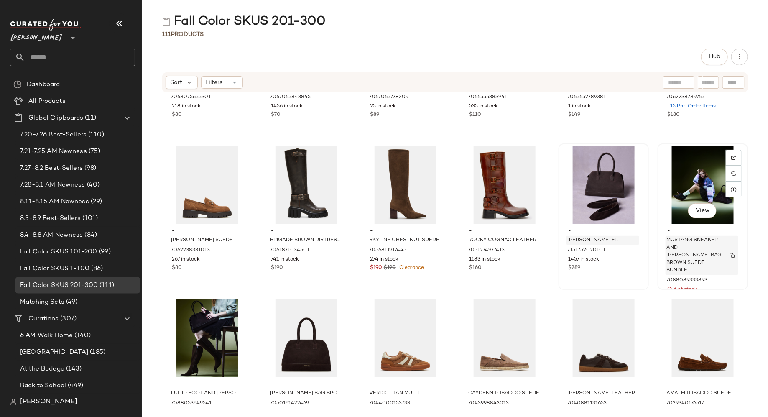
click at [730, 253] on img "button" at bounding box center [732, 255] width 5 height 5
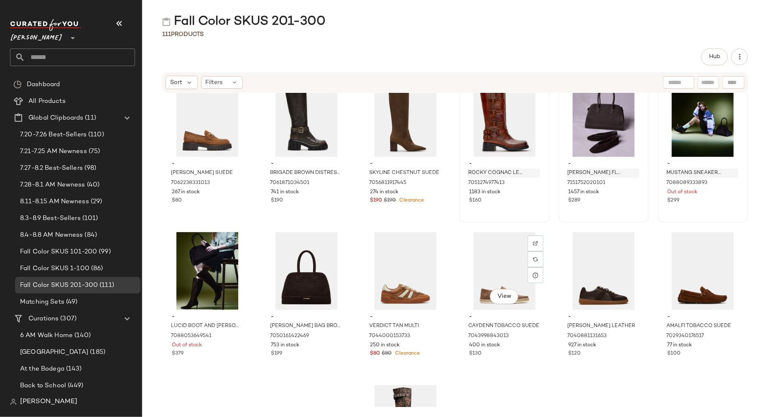
scroll to position [1708, 0]
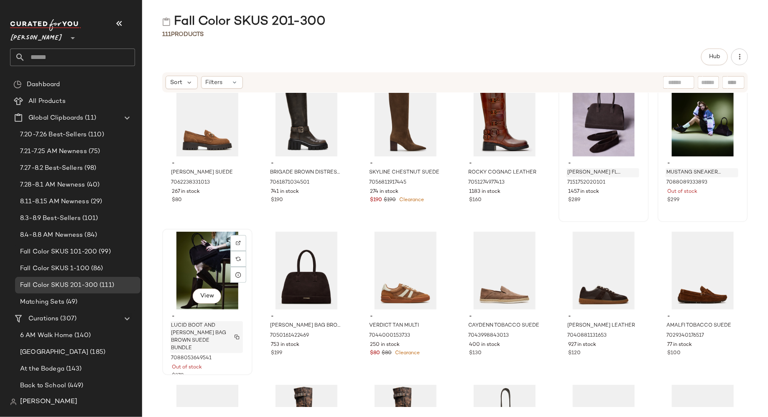
click at [240, 333] on button "button" at bounding box center [237, 337] width 12 height 8
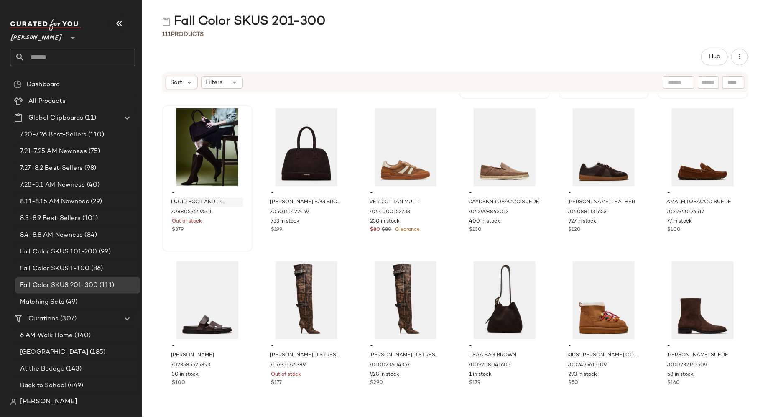
scroll to position [1840, 0]
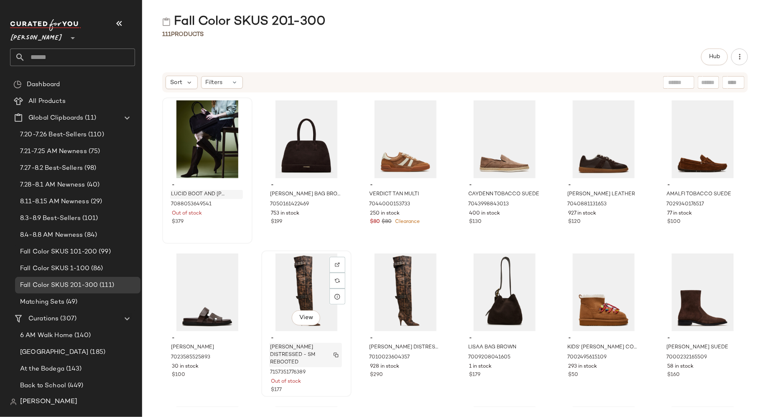
click at [335, 354] on img "button" at bounding box center [336, 354] width 5 height 5
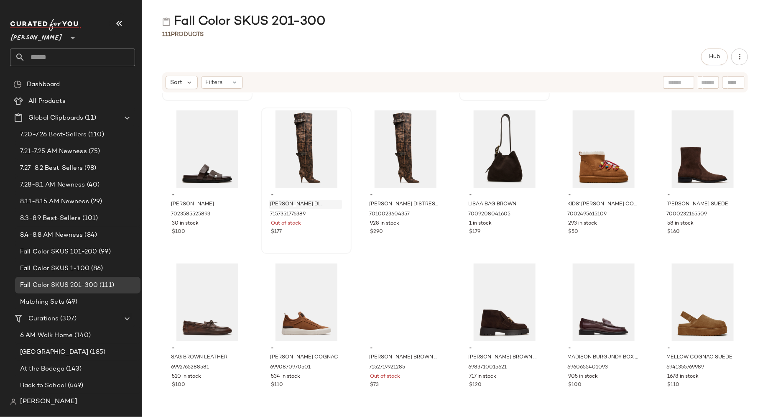
scroll to position [1987, 0]
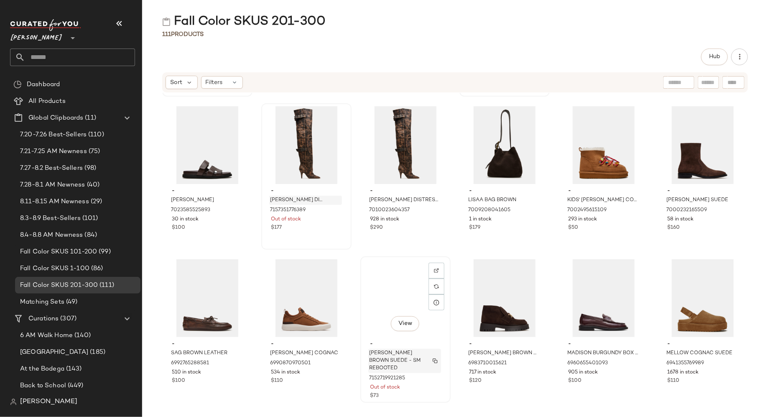
click at [433, 361] on img "button" at bounding box center [435, 360] width 5 height 5
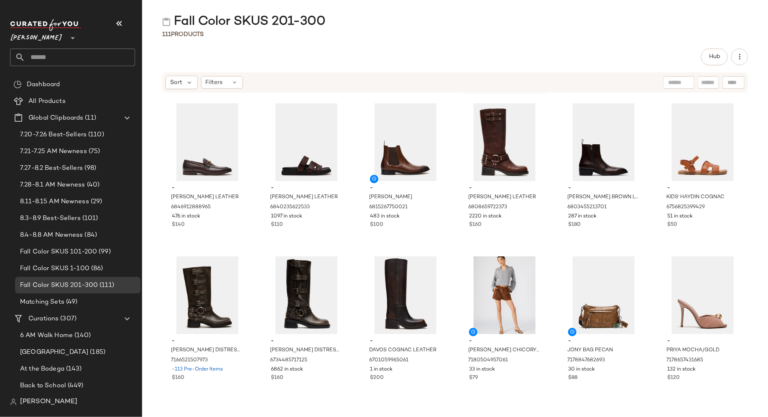
scroll to position [2451, 0]
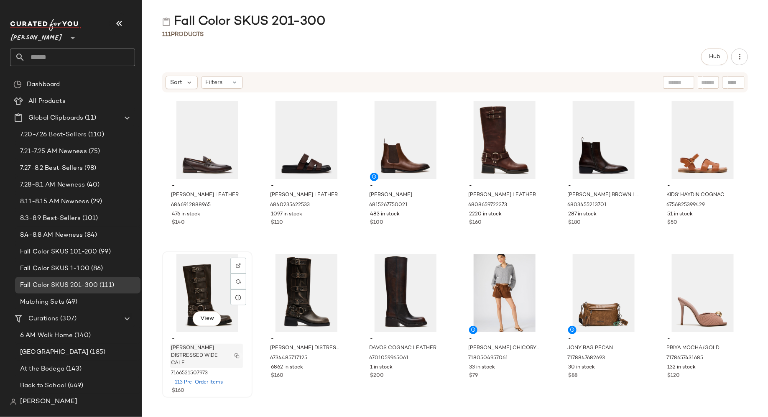
click at [237, 354] on img "button" at bounding box center [236, 355] width 5 height 5
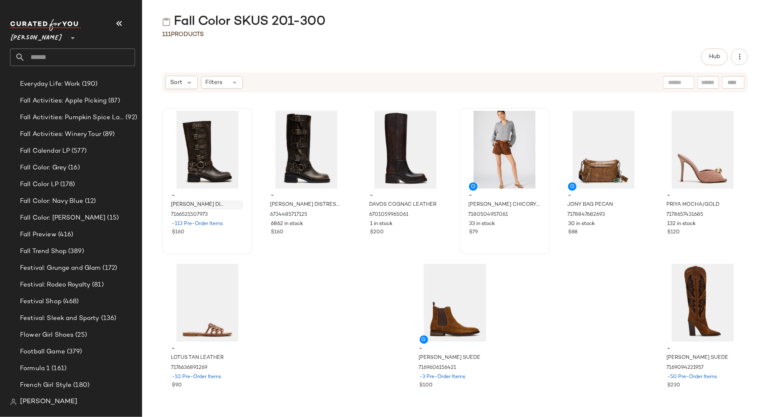
scroll to position [1131, 0]
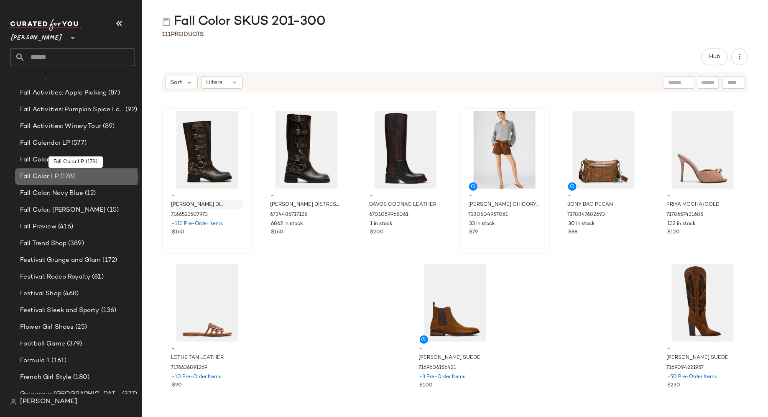
click at [91, 177] on div "Fall Color LP (178)" at bounding box center [78, 177] width 120 height 10
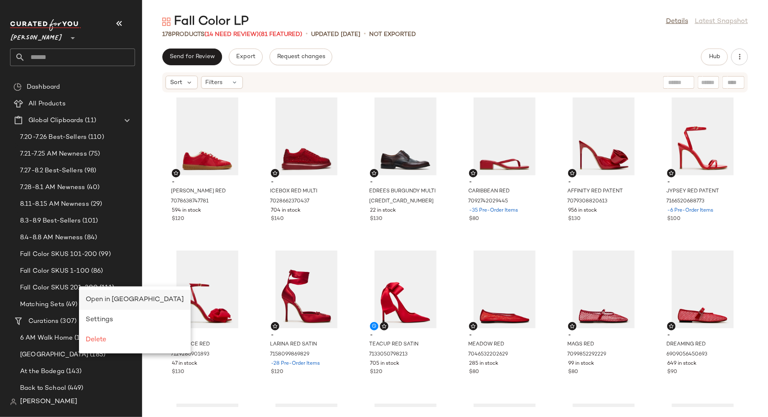
click at [95, 296] on span "Open in Split View" at bounding box center [135, 299] width 98 height 7
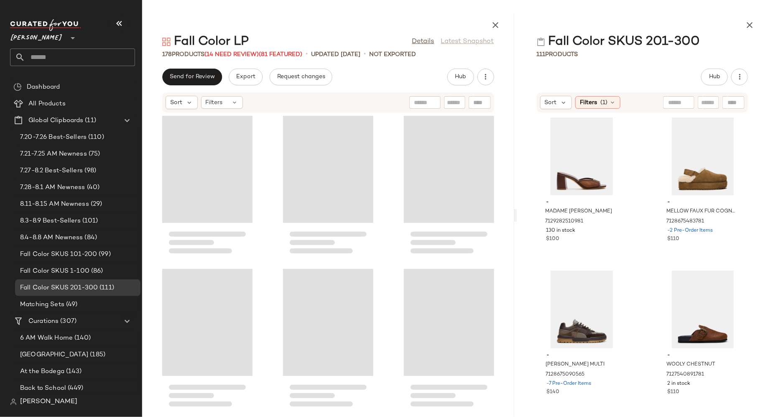
drag, startPoint x: 456, startPoint y: 218, endPoint x: 516, endPoint y: 211, distance: 61.0
click at [517, 211] on div "Fall Color LP Details Latest Snapshot 178 Products (14 Need Review) (81 Feature…" at bounding box center [455, 214] width 626 height 403
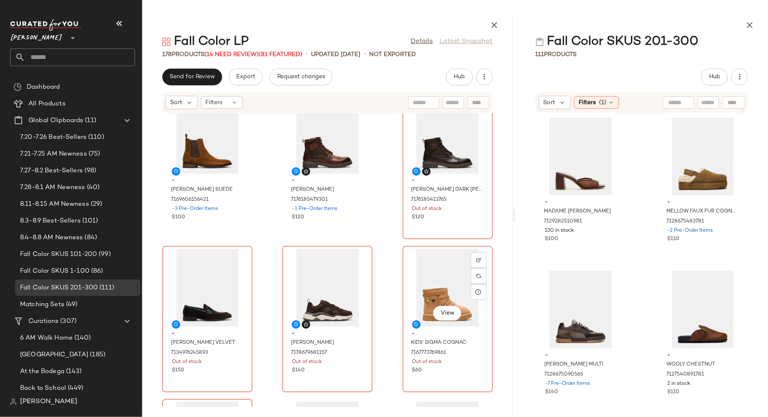
scroll to position [3854, 0]
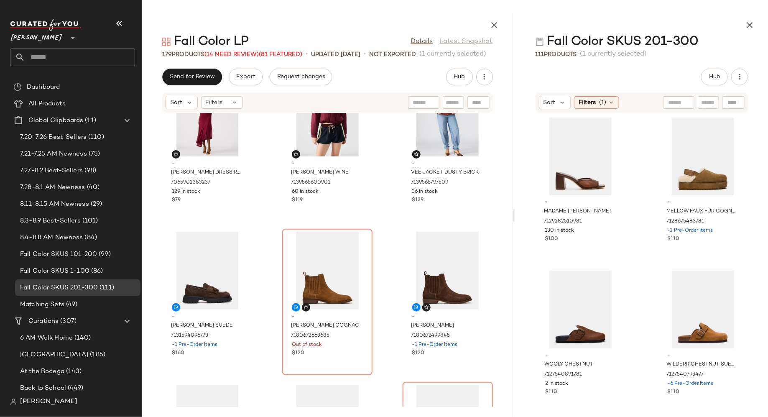
scroll to position [3564, 0]
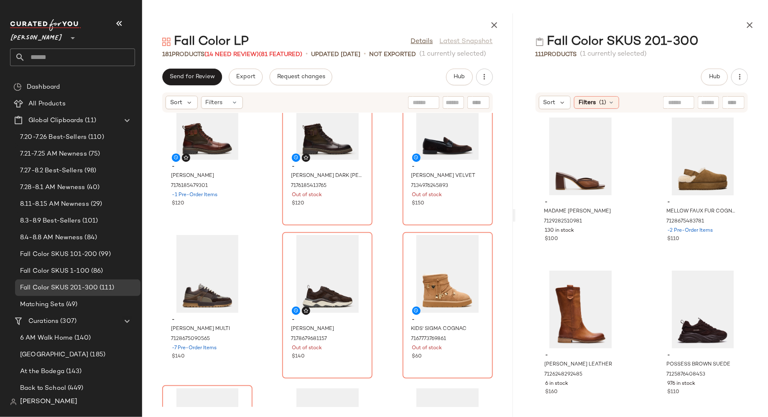
scroll to position [4022, 0]
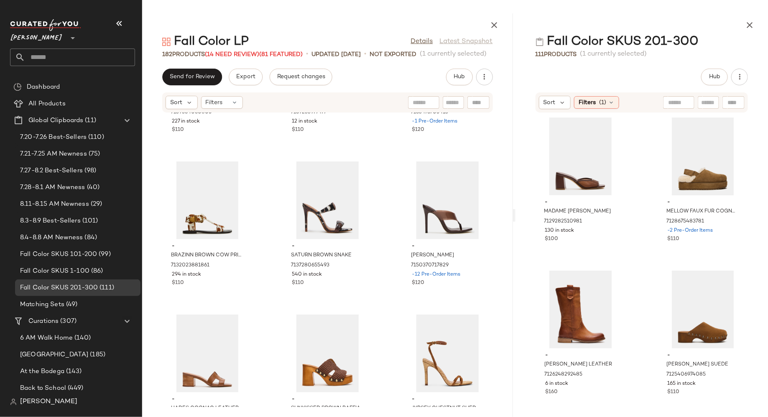
scroll to position [4711, 0]
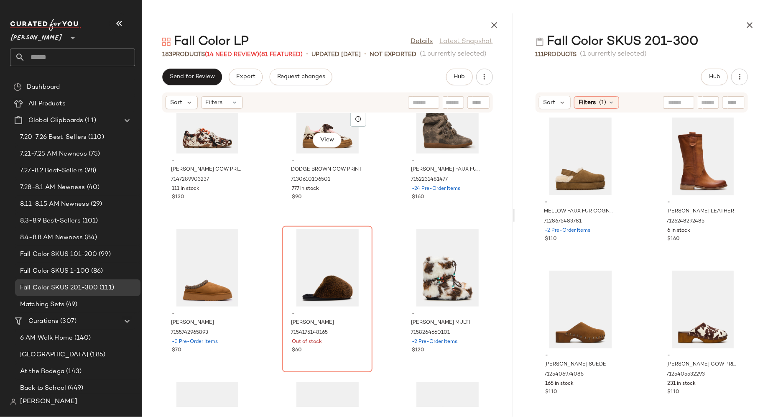
scroll to position [7545, 0]
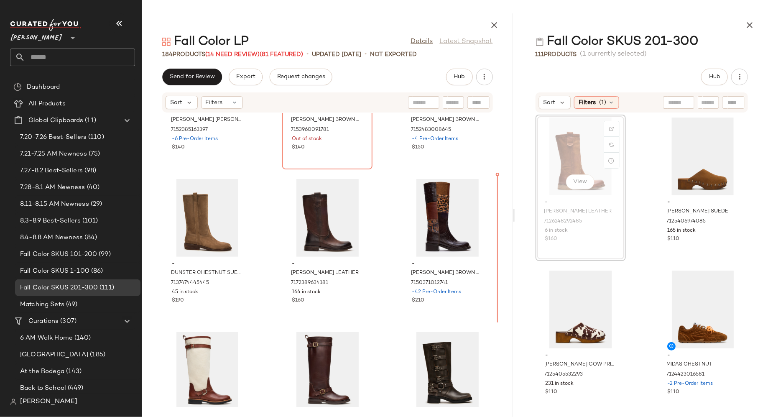
scroll to position [6676, 0]
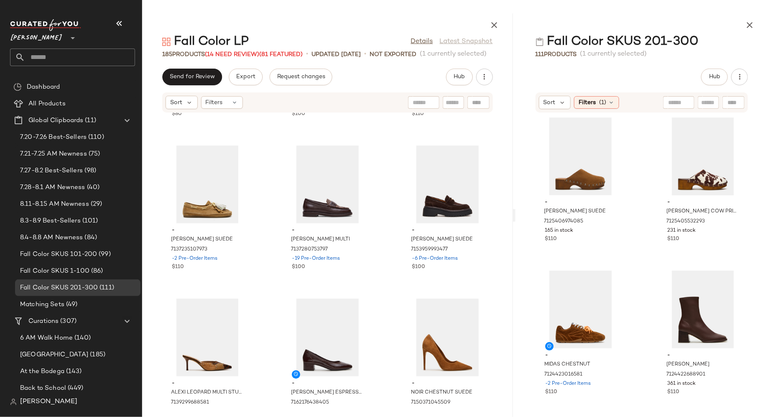
scroll to position [5641, 0]
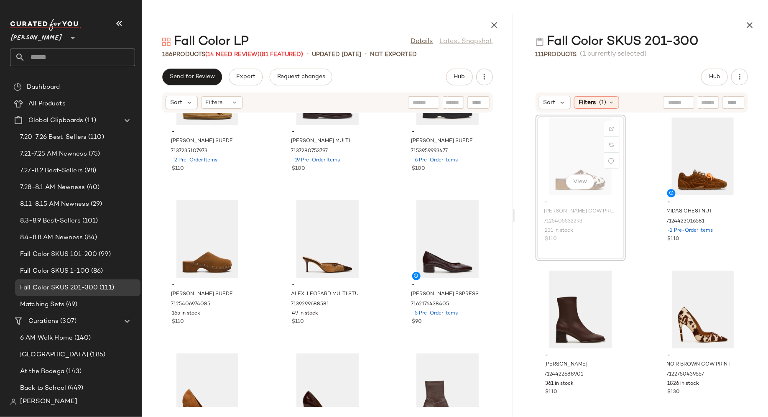
scroll to position [5736, 0]
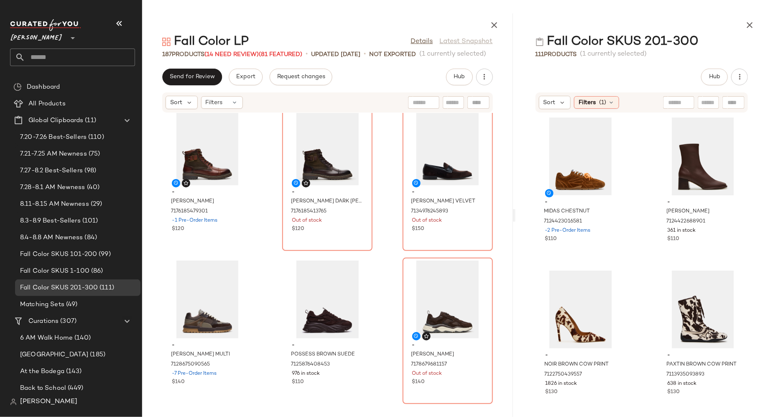
scroll to position [3974, 0]
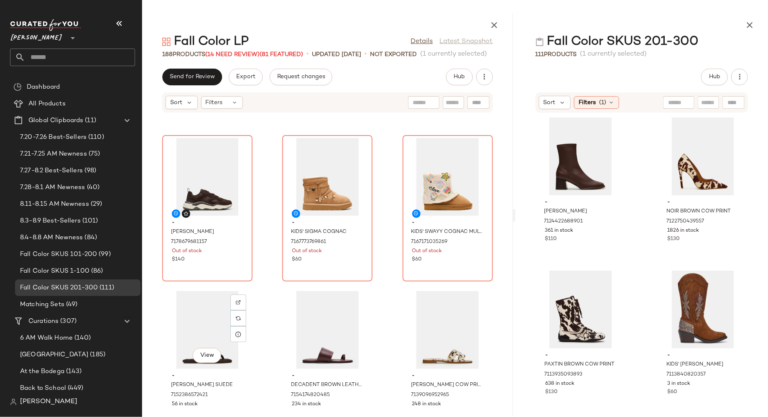
scroll to position [4270, 0]
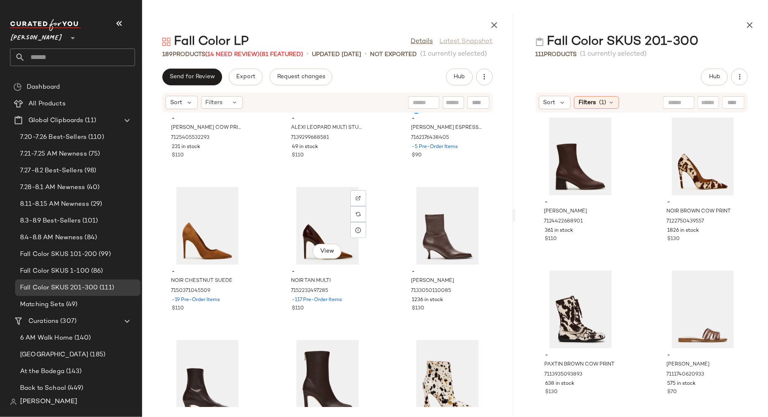
scroll to position [6057, 0]
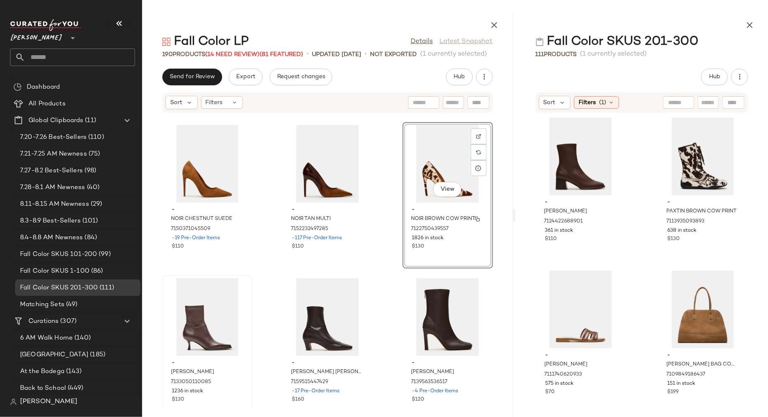
scroll to position [6121, 0]
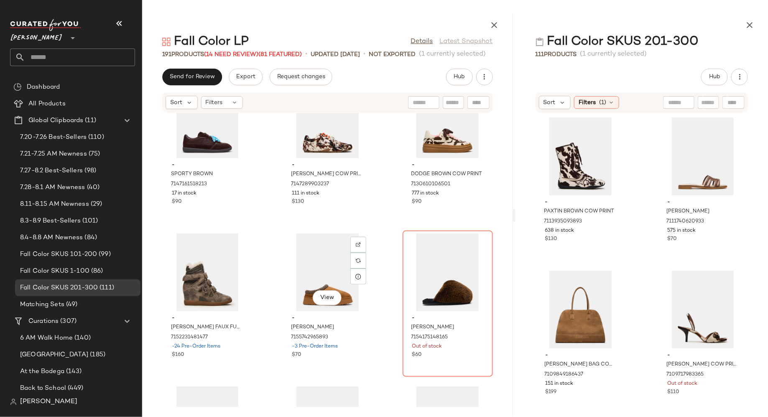
scroll to position [7842, 0]
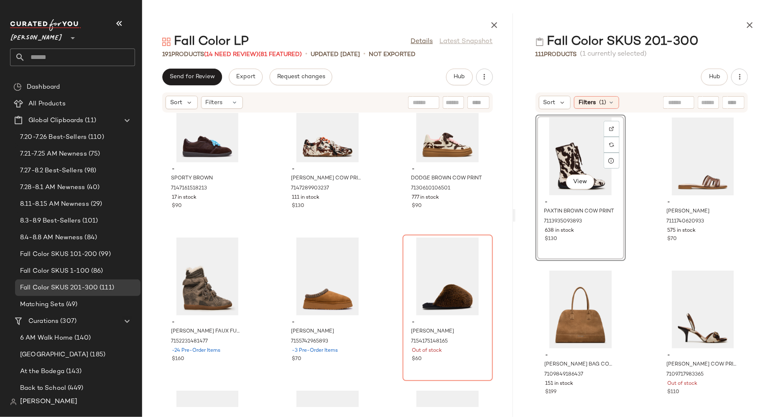
click at [385, 287] on div "- SPORTY BROWN 7147161518213 17 in stock $90 - AZIEL BROWN COW PRINT 7147289903…" at bounding box center [327, 260] width 371 height 294
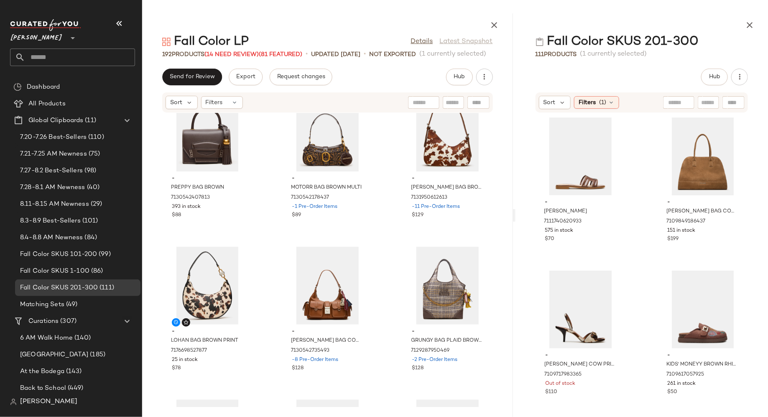
scroll to position [8446, 0]
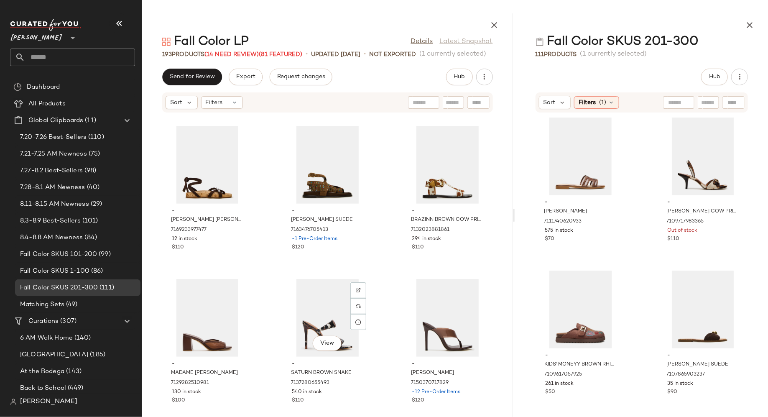
scroll to position [4736, 0]
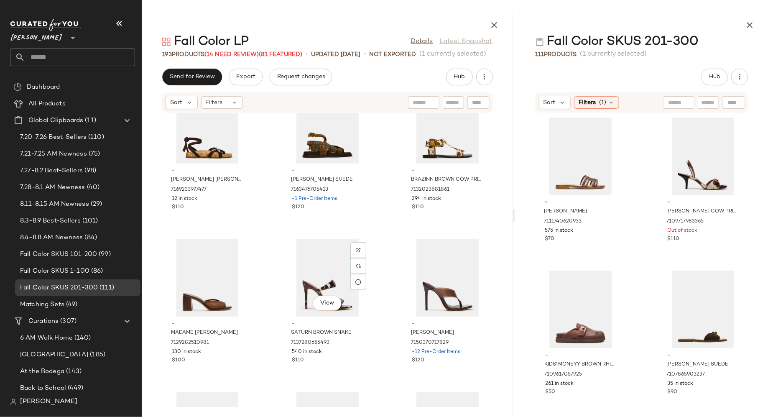
scroll to position [4810, 0]
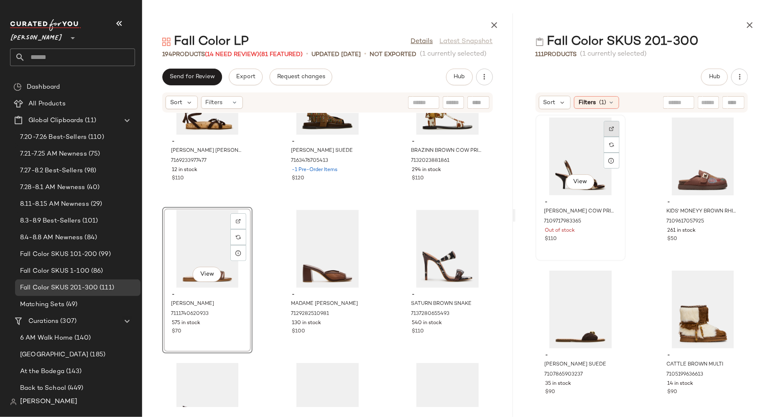
click at [612, 130] on img at bounding box center [611, 128] width 5 height 5
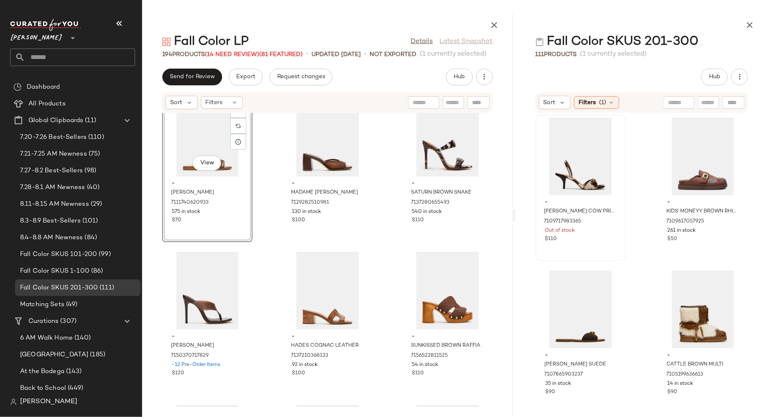
scroll to position [4922, 0]
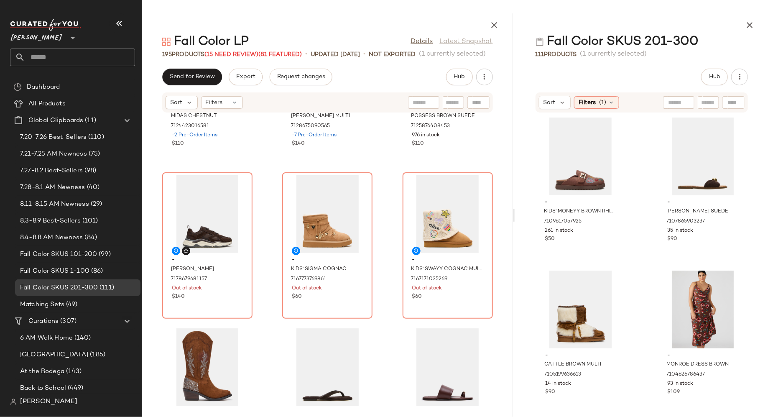
scroll to position [4221, 0]
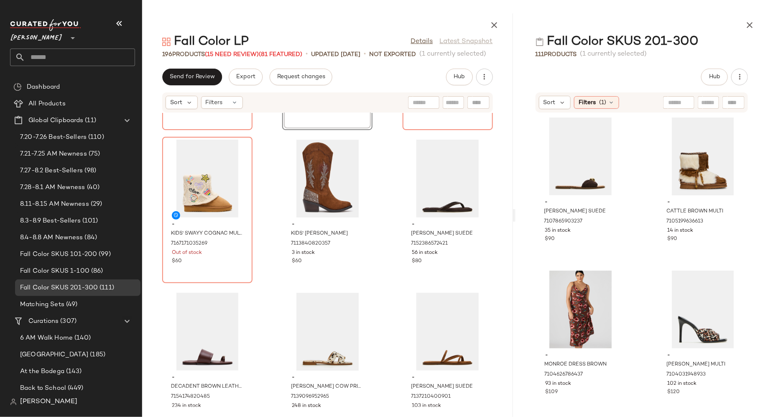
scroll to position [4426, 0]
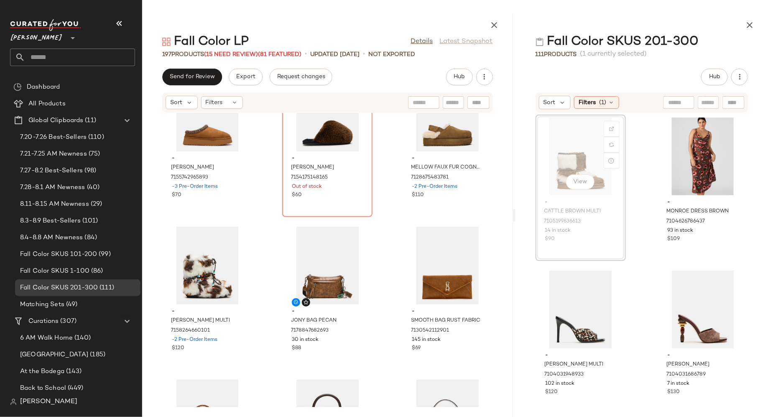
scroll to position [8311, 0]
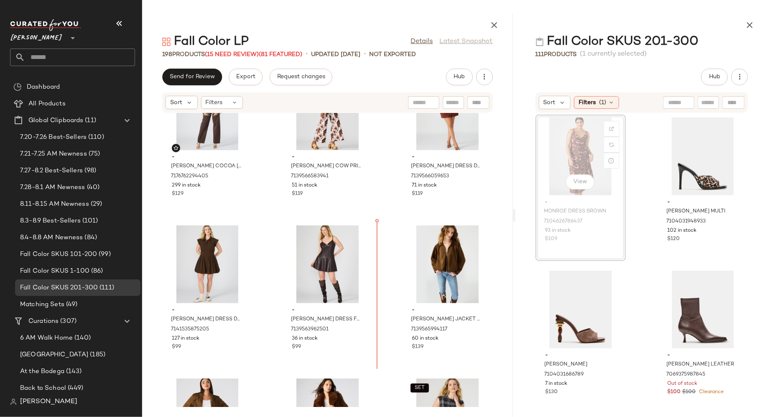
scroll to position [9536, 0]
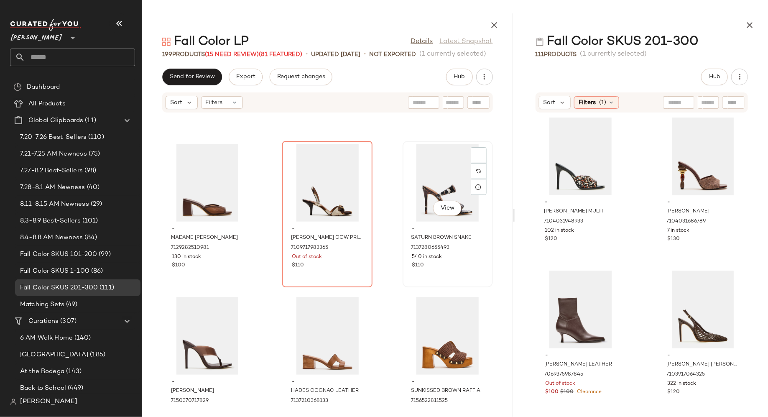
scroll to position [5031, 0]
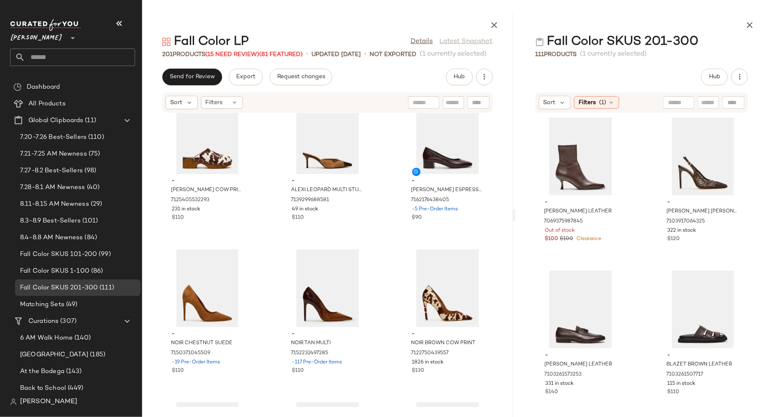
scroll to position [6299, 0]
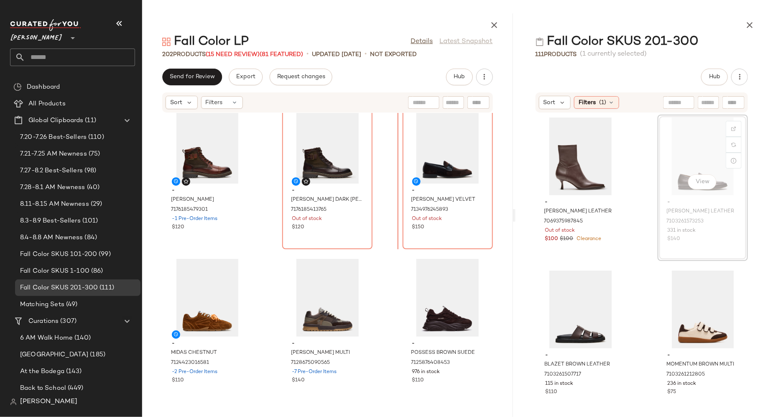
scroll to position [3994, 0]
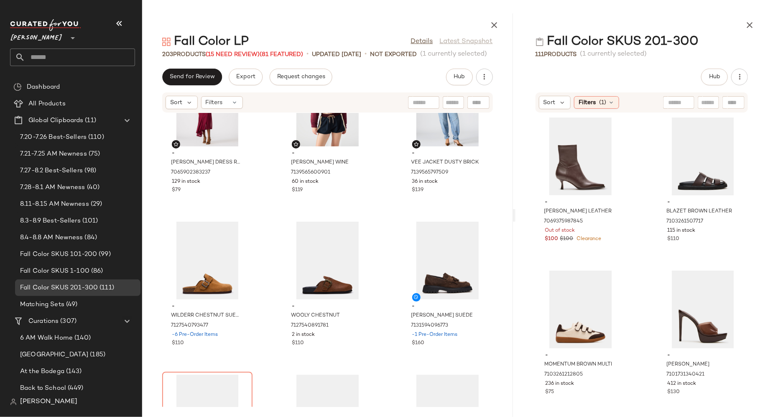
scroll to position [3573, 0]
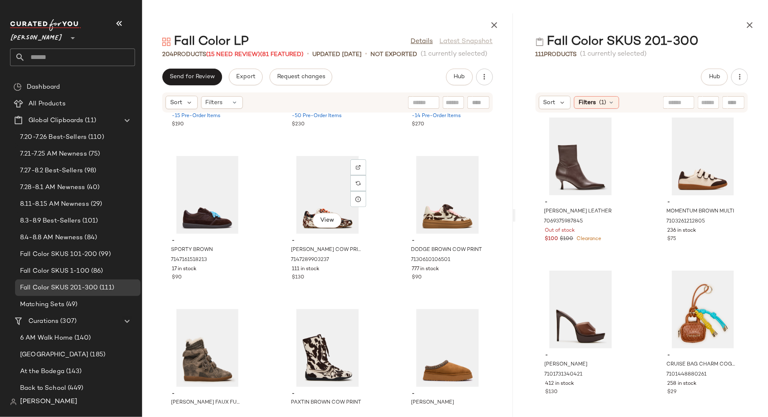
scroll to position [8230, 0]
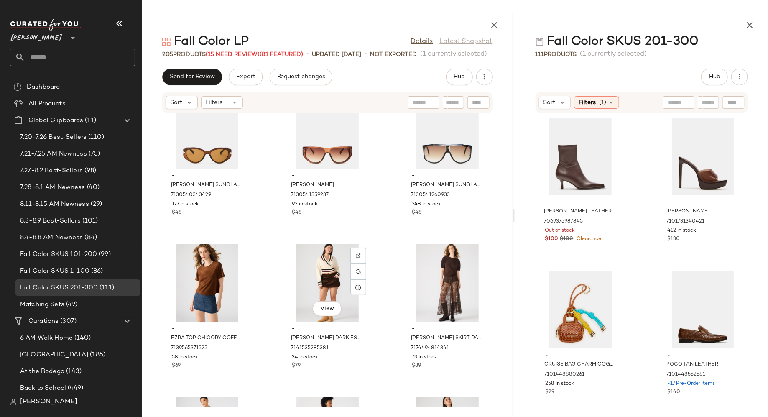
scroll to position [9366, 0]
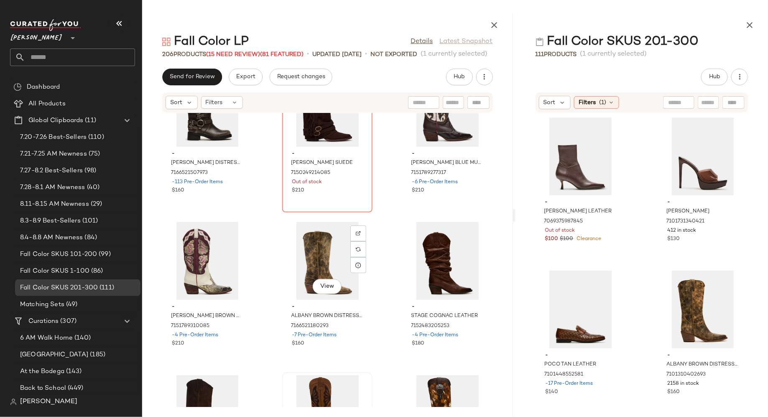
scroll to position [7858, 0]
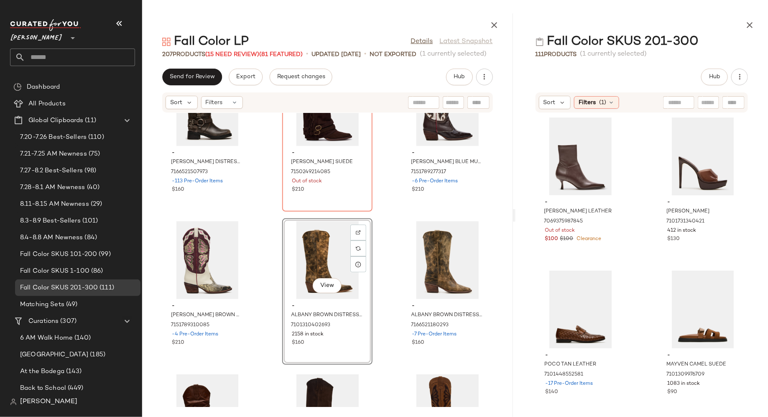
drag, startPoint x: 673, startPoint y: 302, endPoint x: 522, endPoint y: 3, distance: 335.0
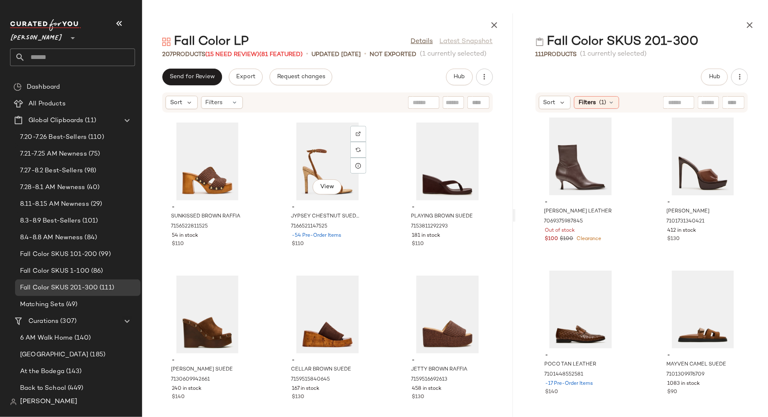
scroll to position [5509, 0]
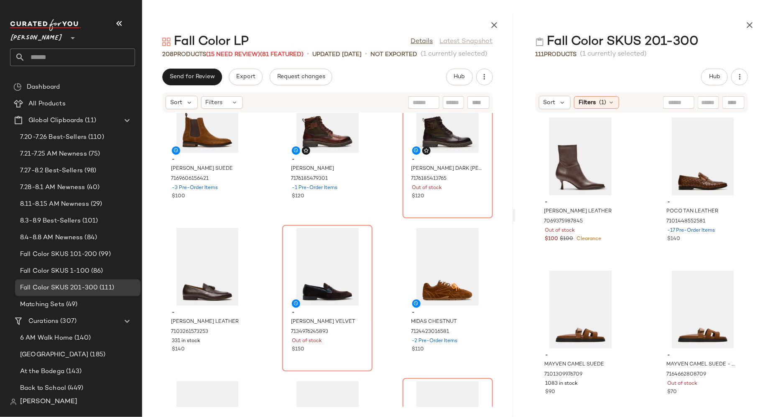
scroll to position [4022, 0]
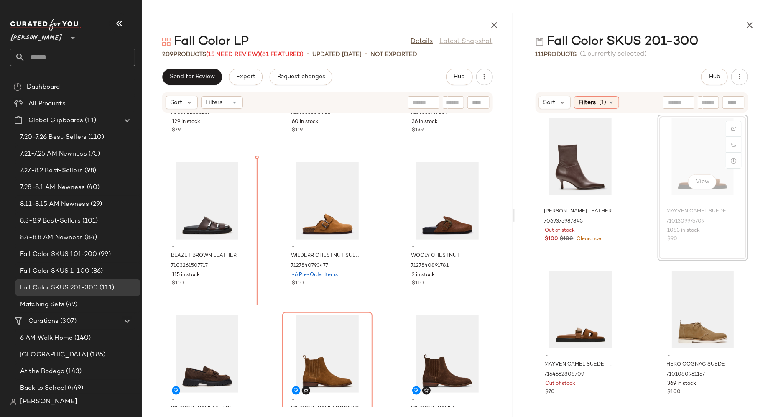
scroll to position [3633, 0]
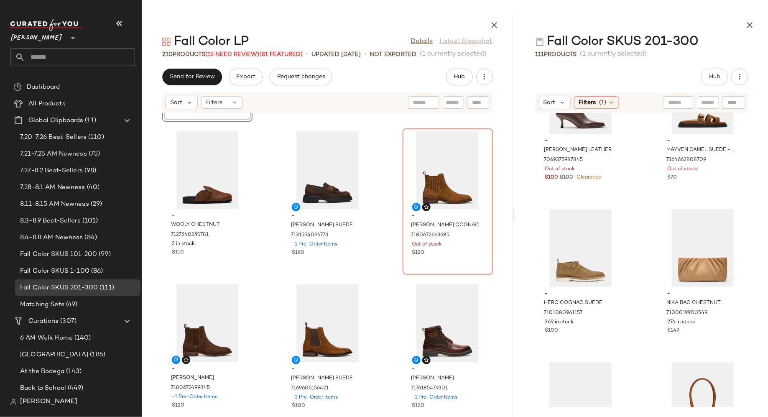
scroll to position [3826, 0]
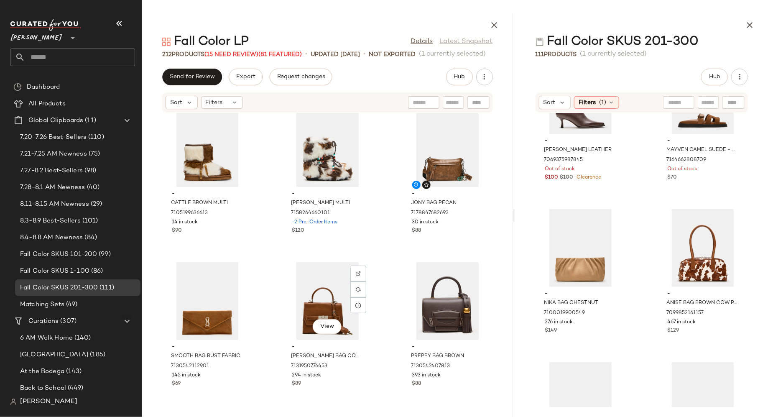
scroll to position [9033, 0]
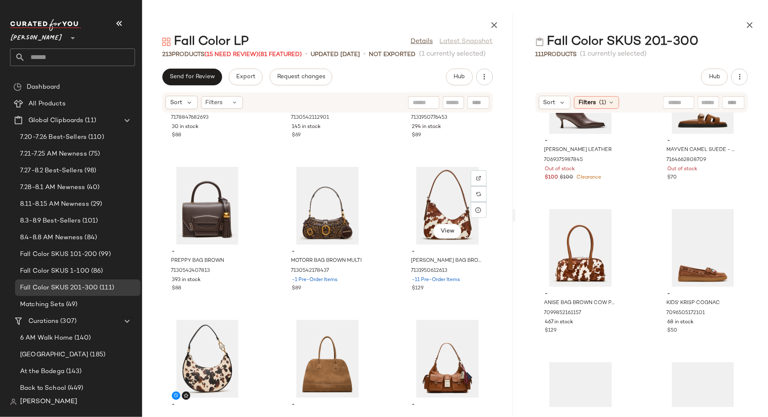
scroll to position [9286, 0]
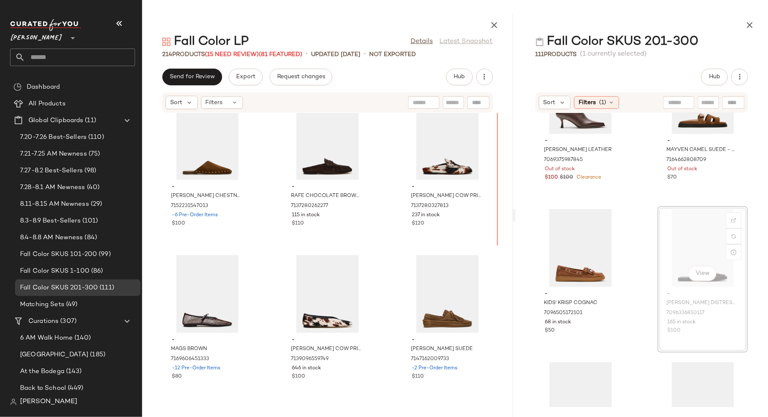
scroll to position [6141, 0]
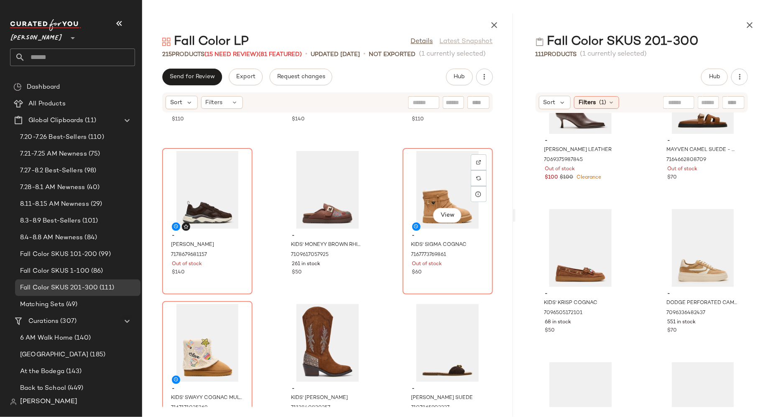
scroll to position [4569, 0]
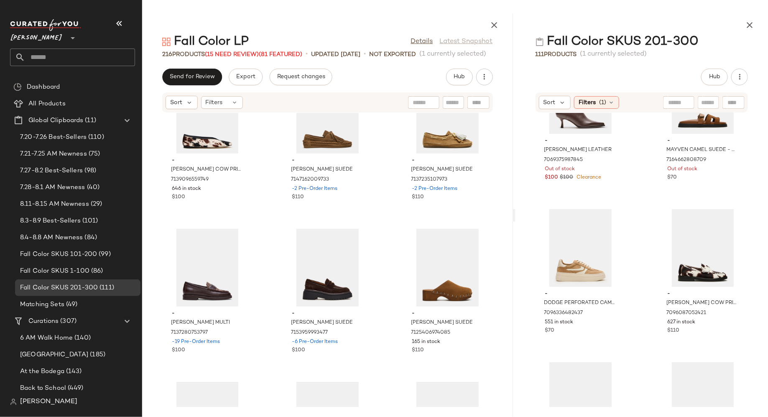
scroll to position [6477, 0]
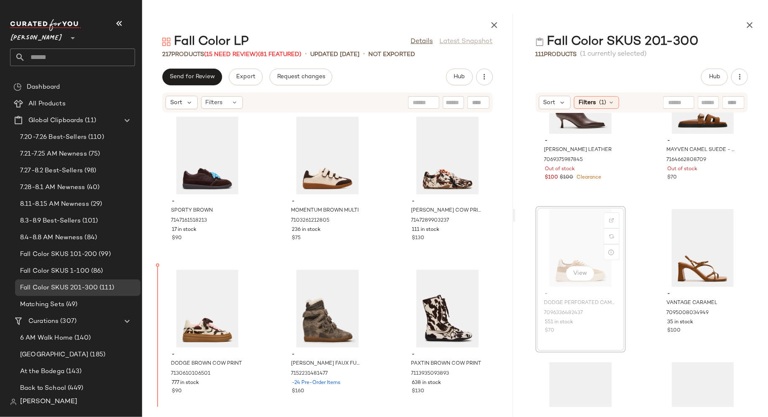
scroll to position [8728, 0]
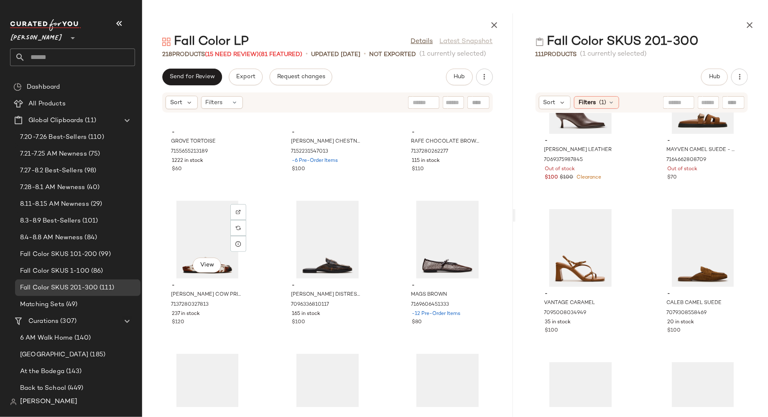
scroll to position [6192, 0]
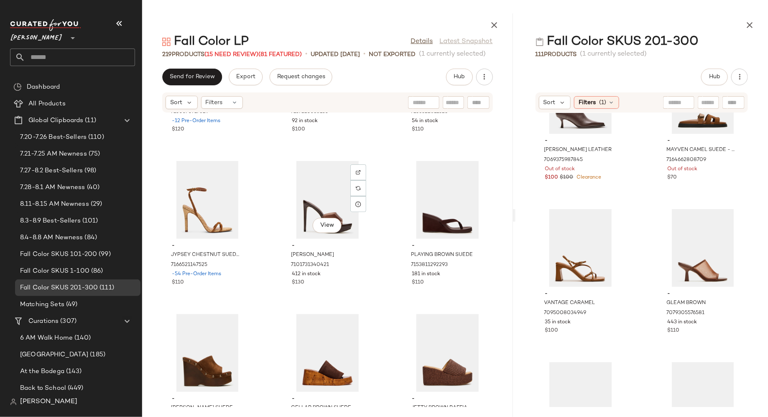
scroll to position [5690, 0]
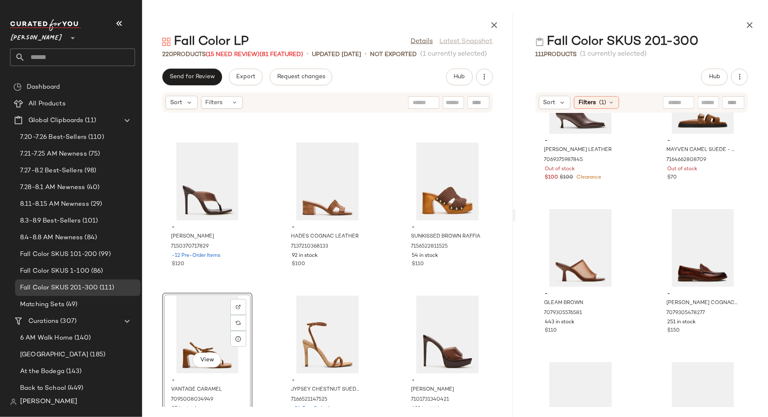
scroll to position [5636, 0]
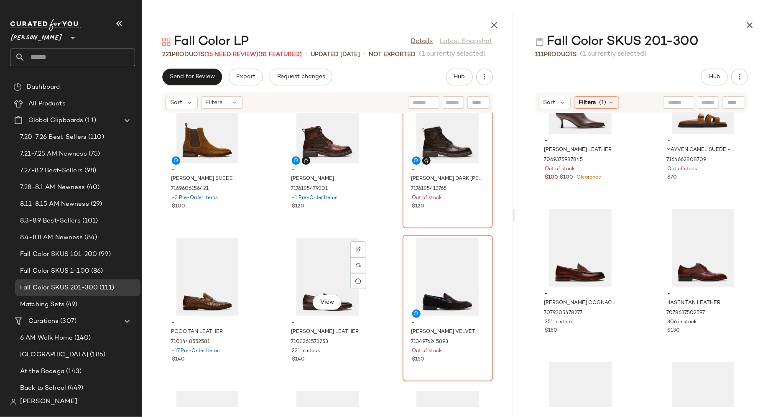
scroll to position [4185, 0]
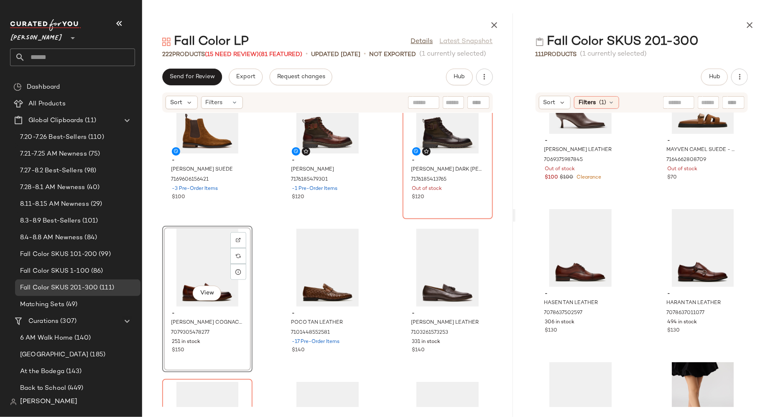
scroll to position [4181, 0]
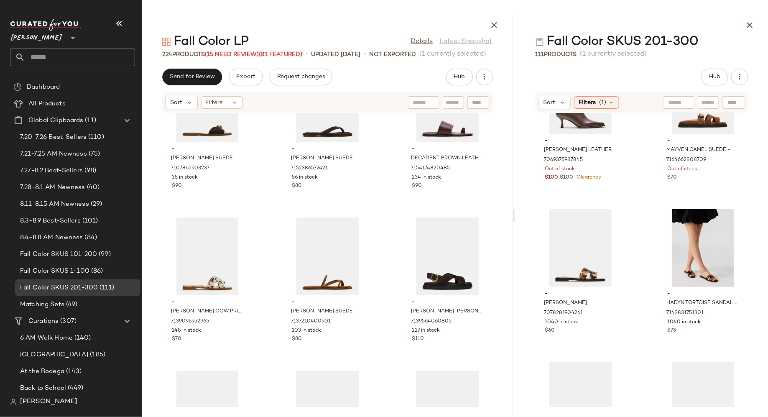
scroll to position [5110, 0]
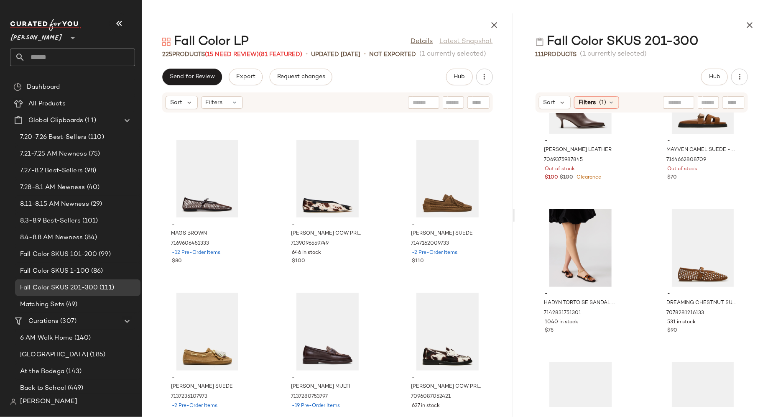
scroll to position [6716, 0]
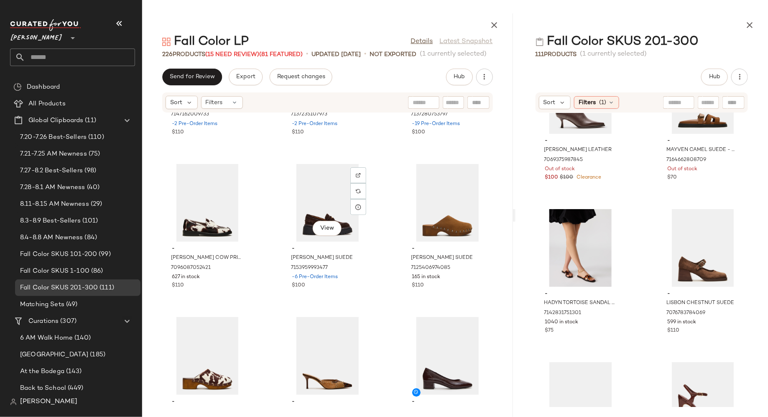
scroll to position [6998, 0]
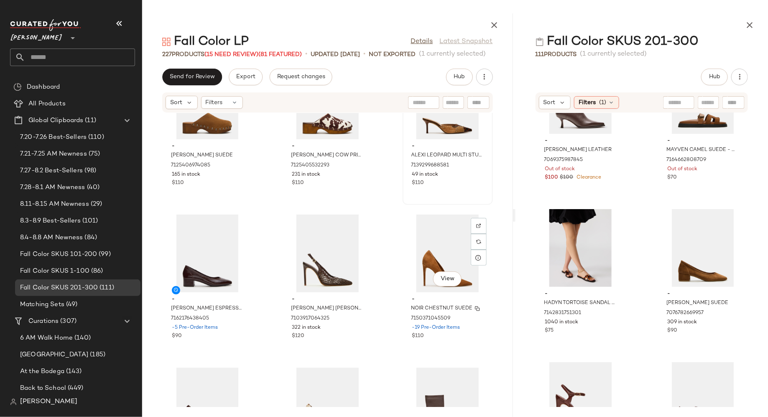
scroll to position [7263, 0]
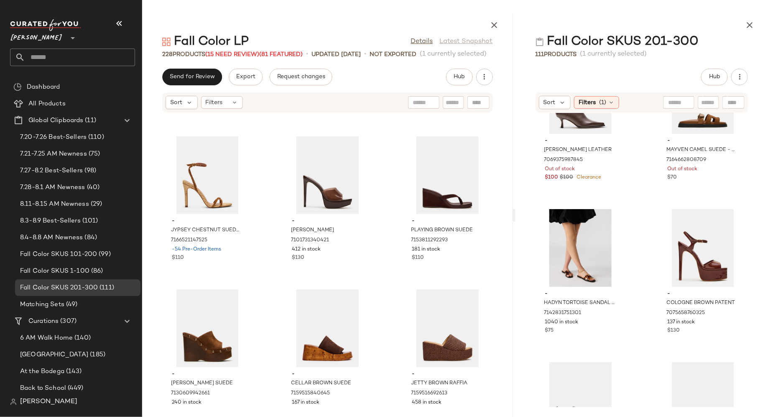
scroll to position [6097, 0]
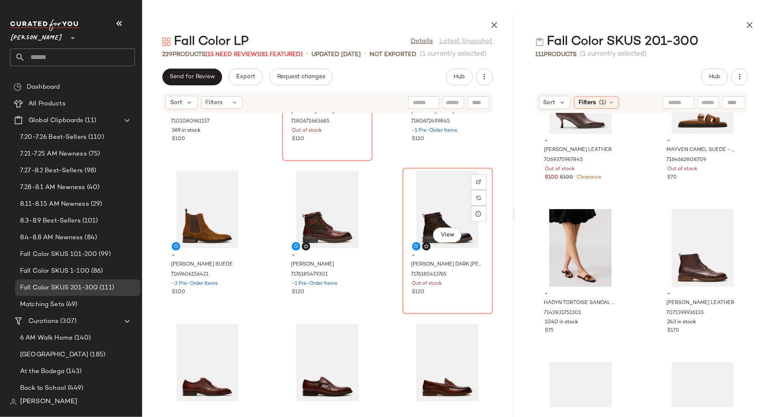
scroll to position [4085, 0]
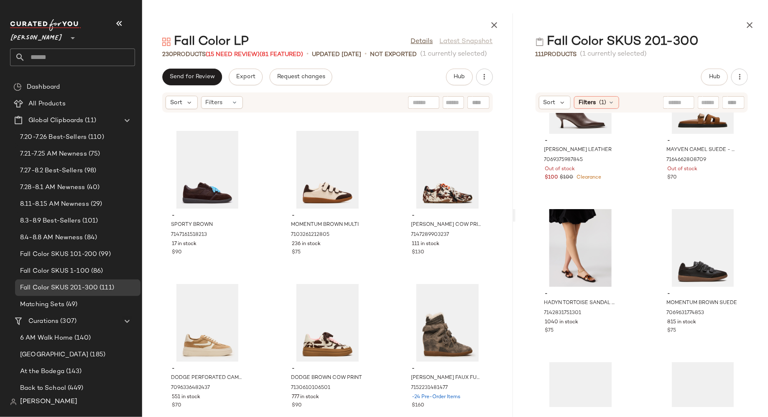
scroll to position [9320, 0]
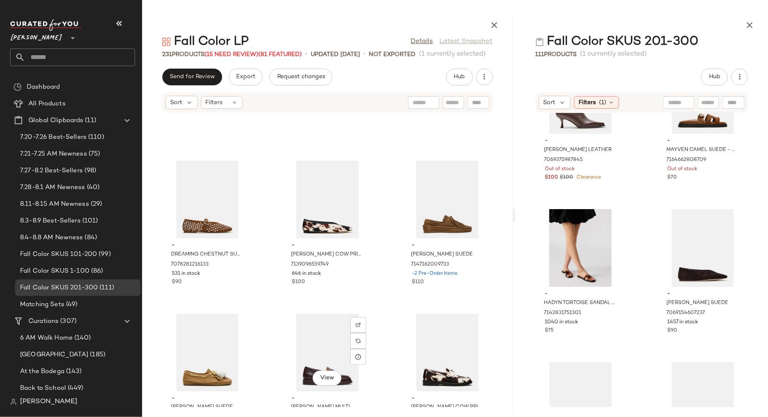
scroll to position [6847, 0]
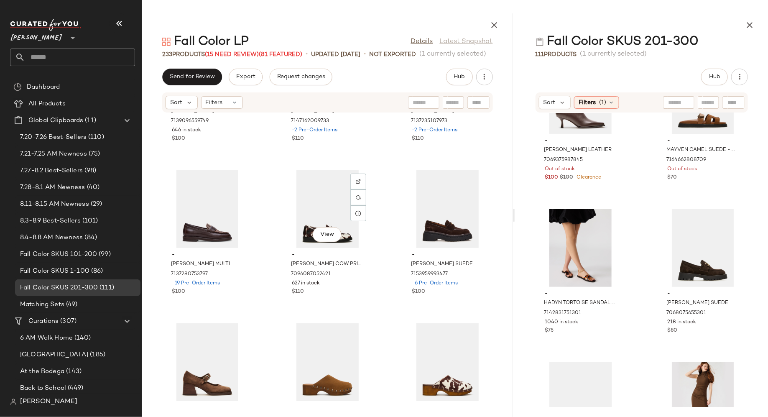
scroll to position [7153, 0]
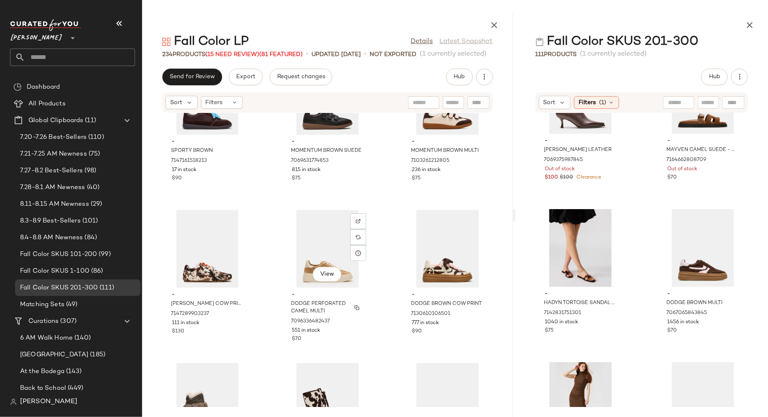
scroll to position [9553, 0]
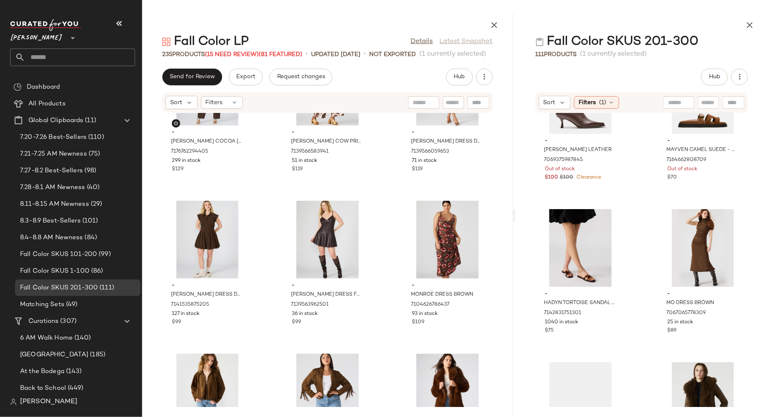
scroll to position [11399, 0]
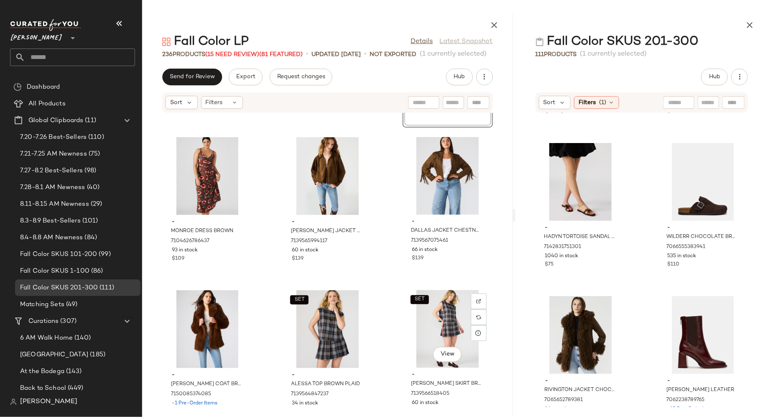
scroll to position [11615, 0]
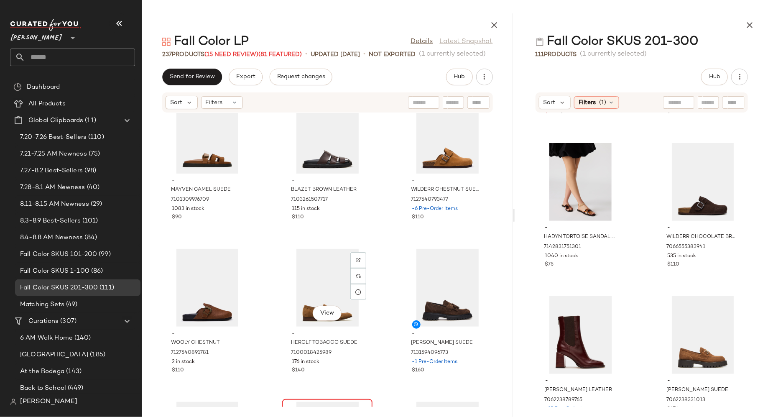
scroll to position [3698, 0]
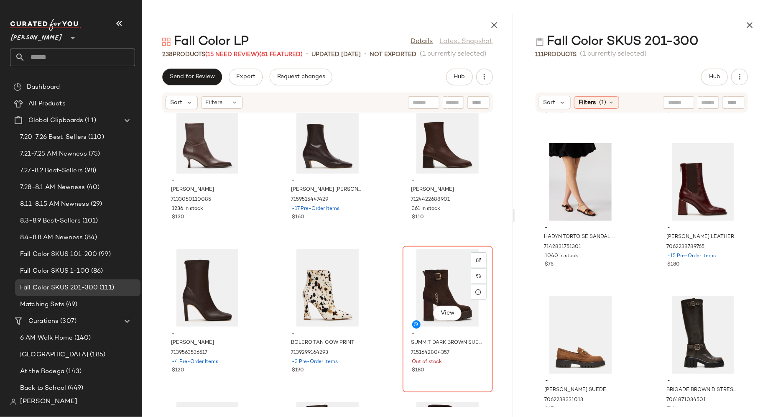
scroll to position [7982, 0]
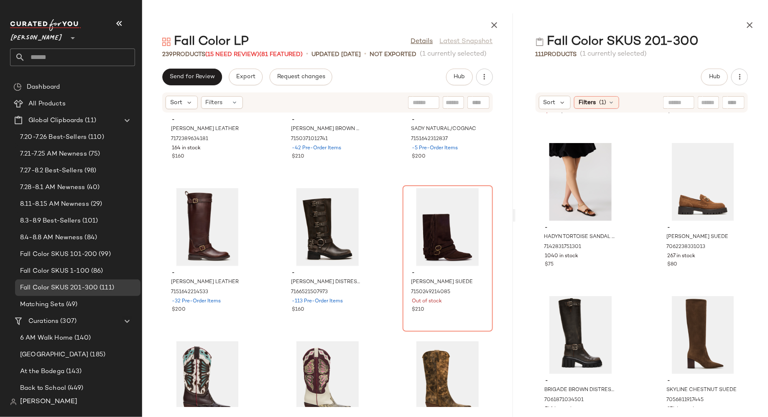
scroll to position [8963, 0]
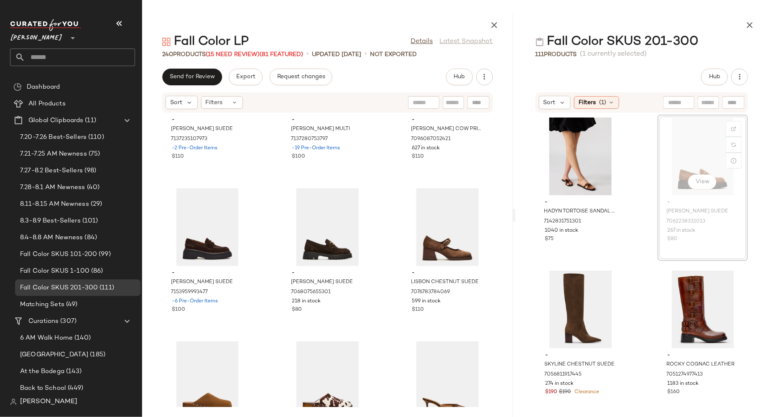
scroll to position [159, 0]
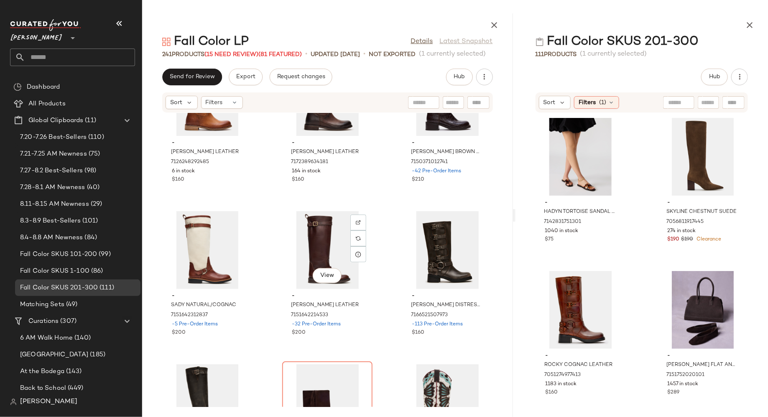
scroll to position [8940, 0]
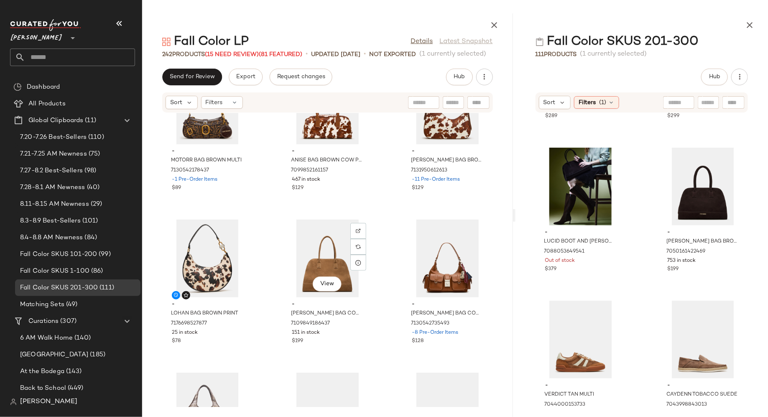
scroll to position [10767, 0]
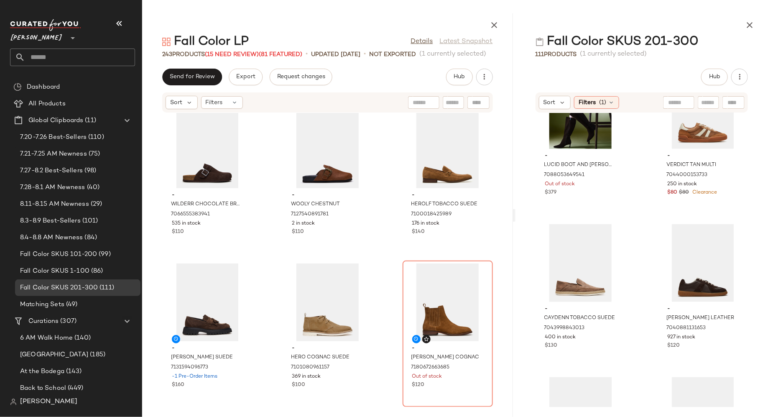
scroll to position [3836, 0]
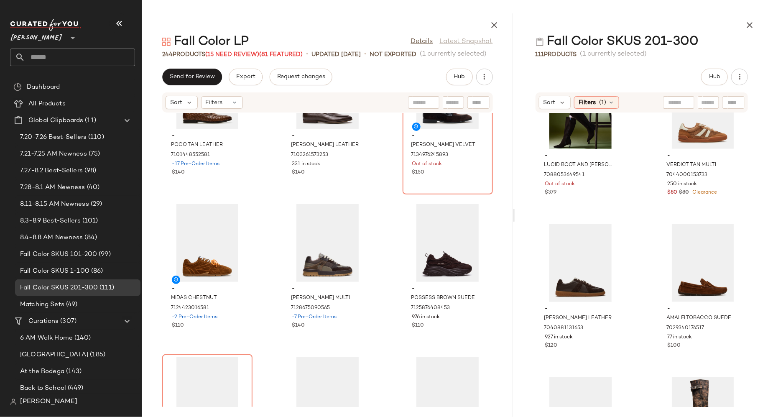
scroll to position [4666, 0]
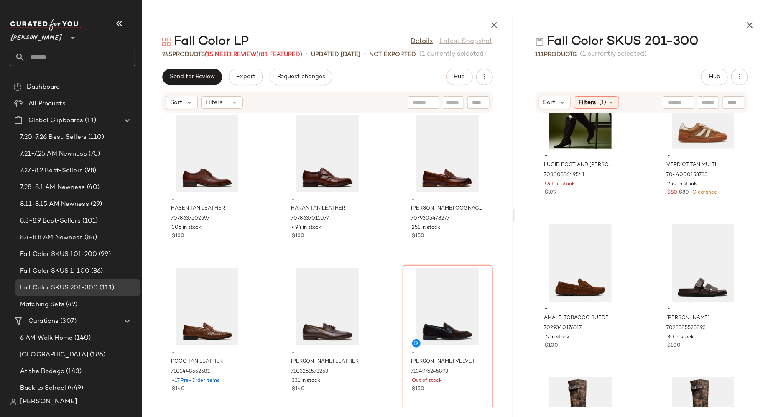
scroll to position [4429, 0]
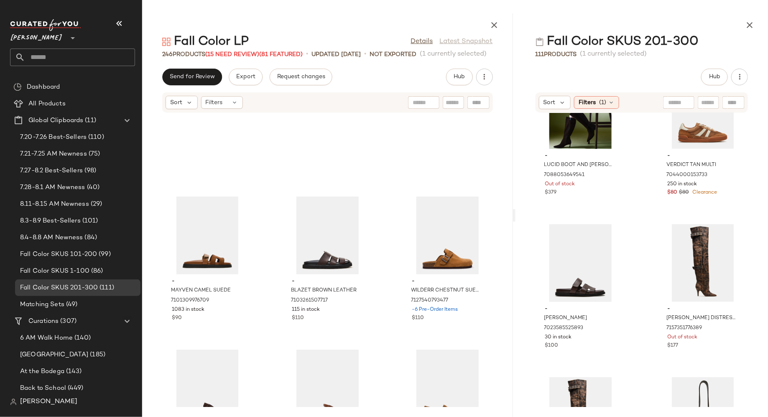
scroll to position [3600, 0]
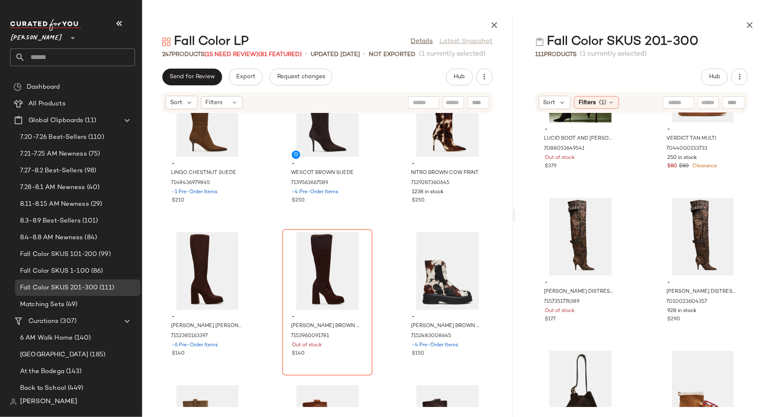
scroll to position [8768, 0]
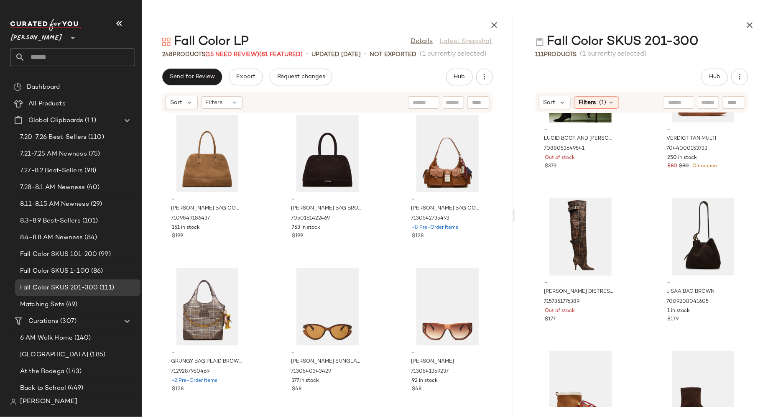
scroll to position [11177, 0]
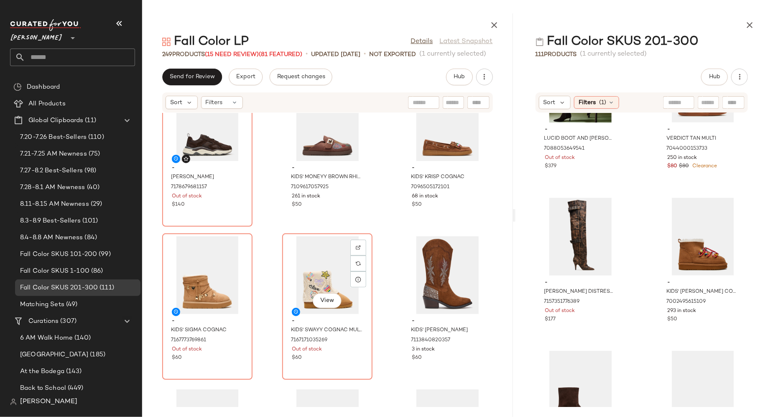
scroll to position [5091, 0]
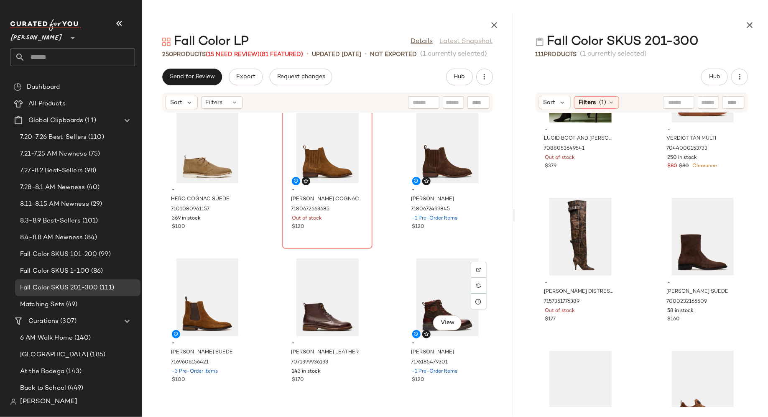
scroll to position [4149, 0]
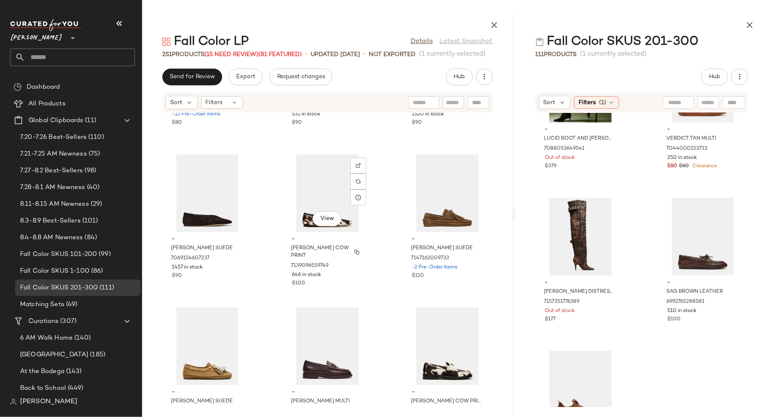
scroll to position [7315, 0]
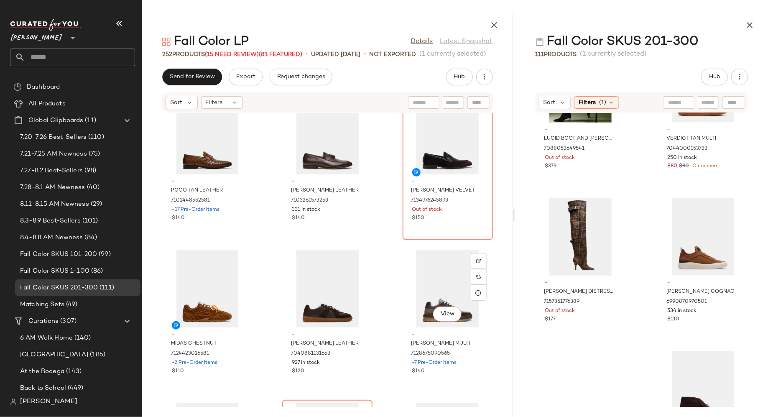
scroll to position [4772, 0]
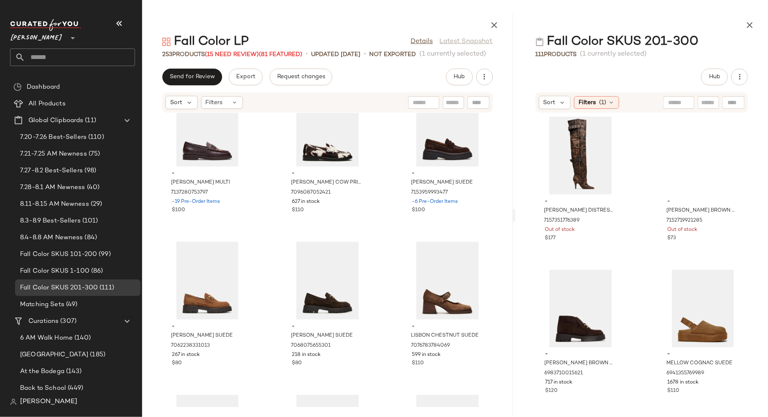
scroll to position [7687, 0]
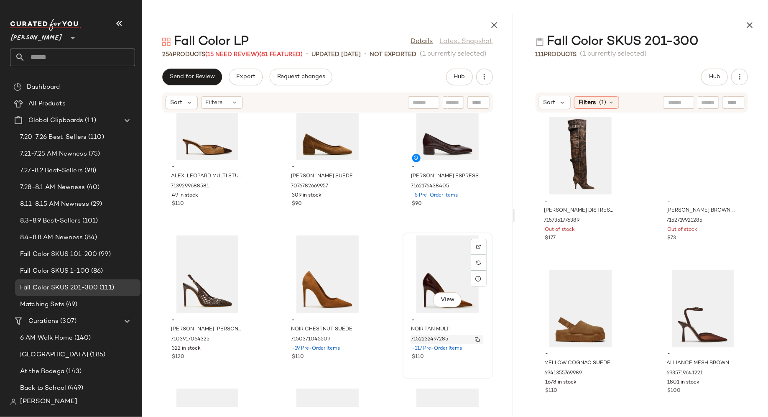
scroll to position [8153, 0]
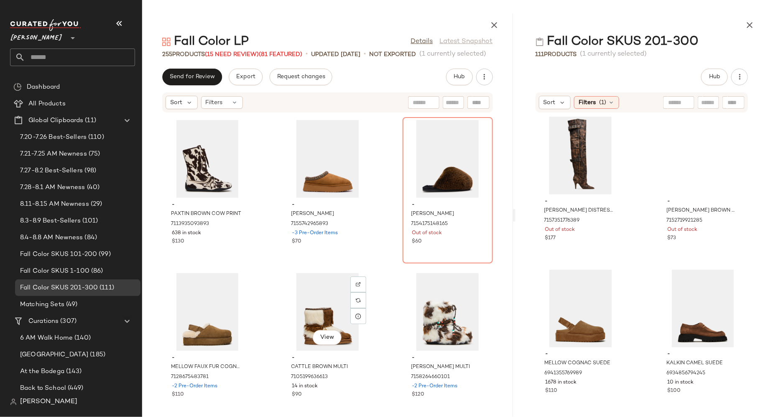
scroll to position [10718, 0]
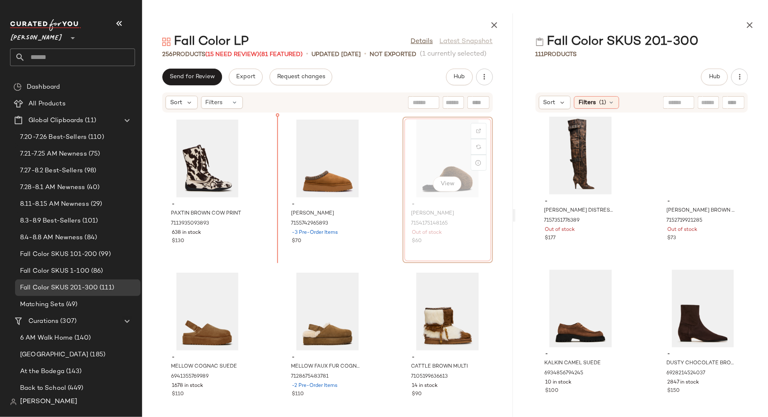
scroll to position [10712, 0]
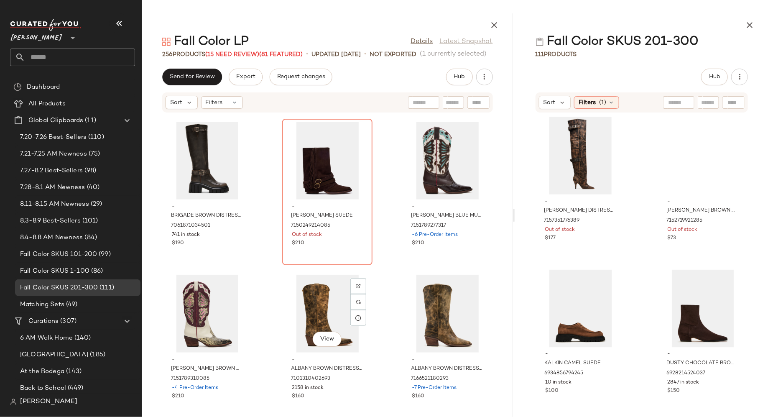
scroll to position [9792, 0]
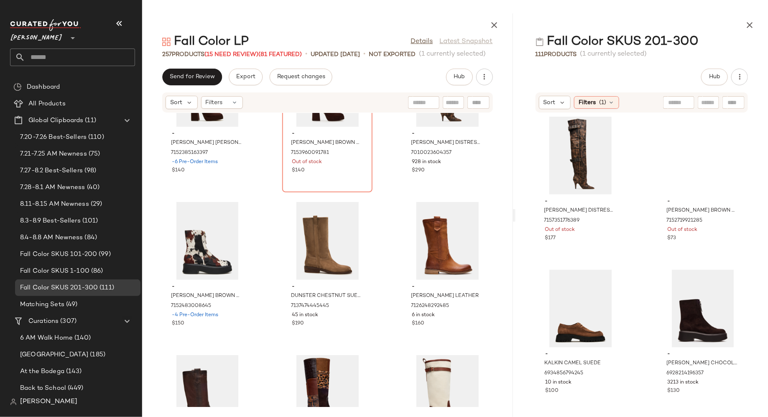
scroll to position [9248, 0]
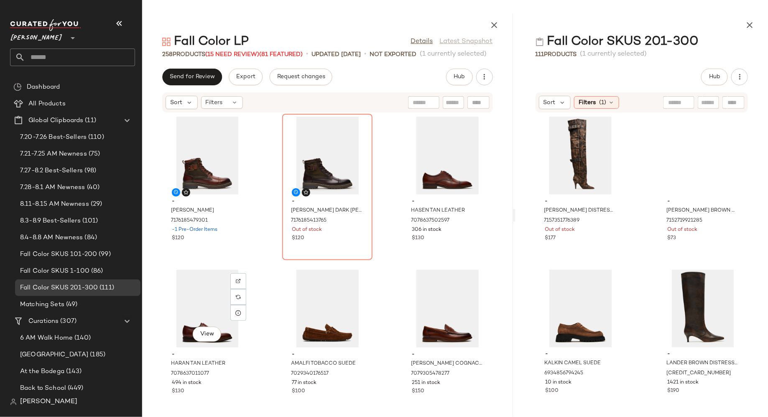
scroll to position [4445, 0]
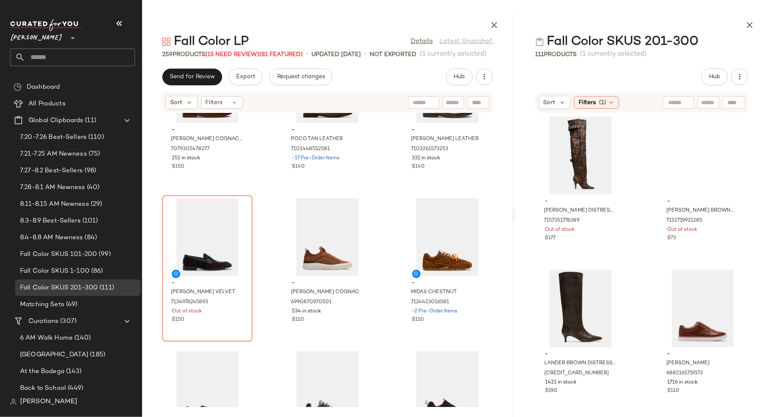
scroll to position [4825, 0]
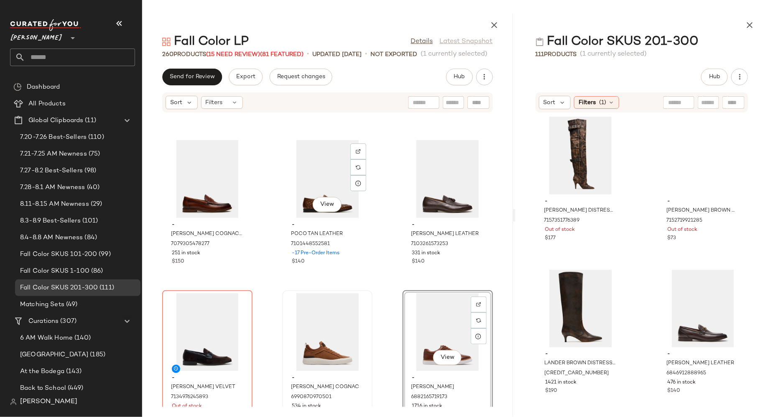
scroll to position [4722, 0]
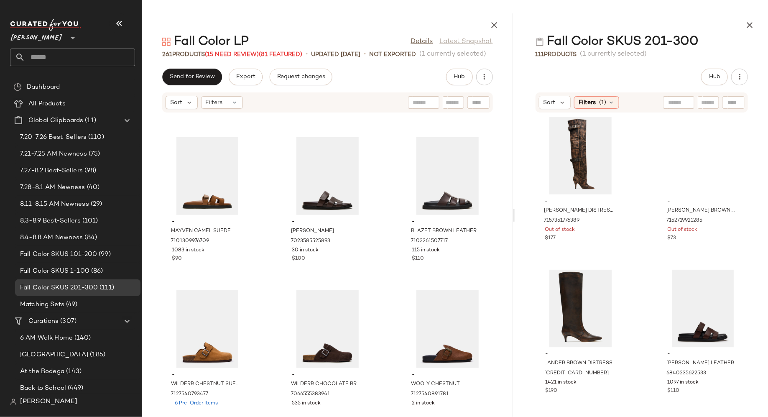
scroll to position [3660, 0]
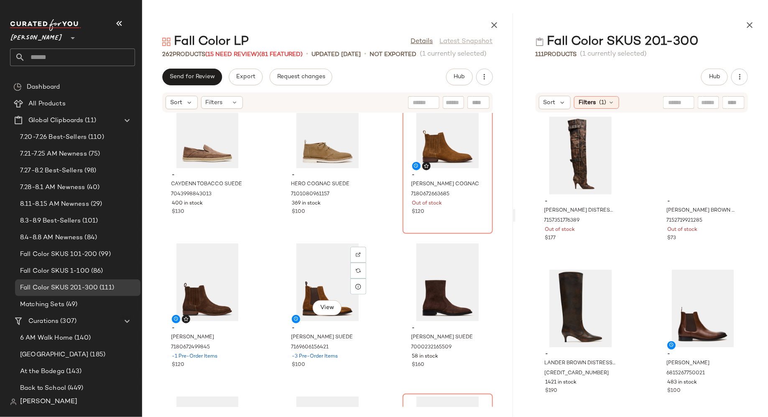
scroll to position [4181, 0]
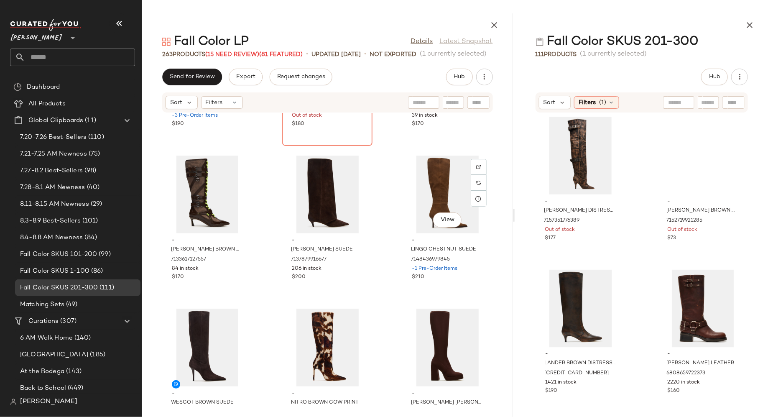
scroll to position [9148, 0]
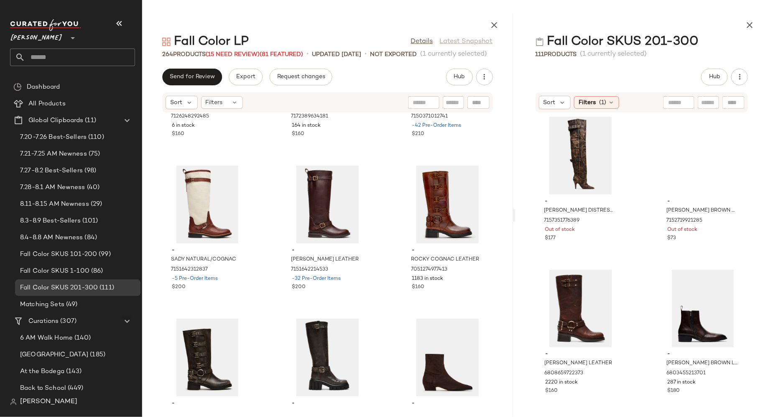
scroll to position [9904, 0]
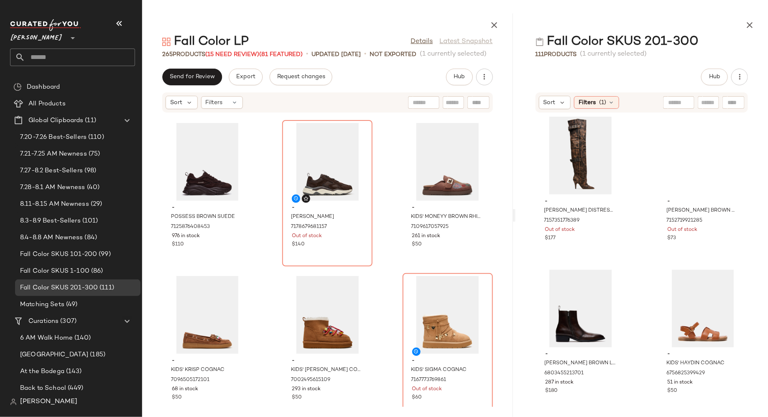
scroll to position [5335, 0]
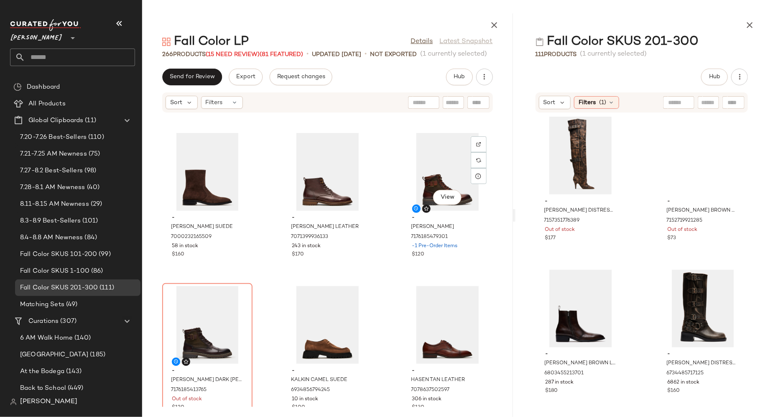
scroll to position [4429, 0]
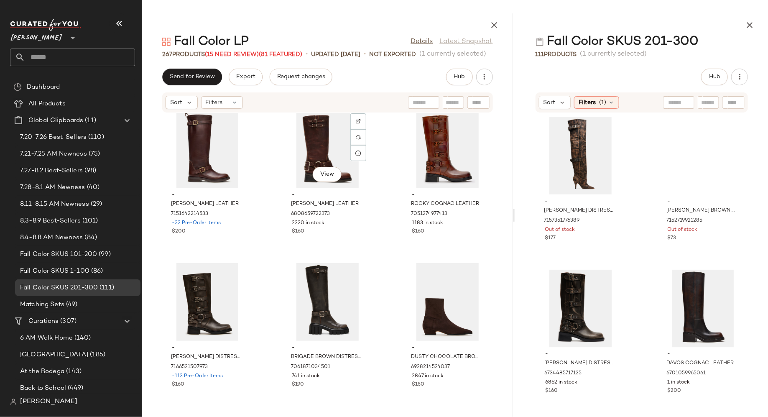
scroll to position [10126, 0]
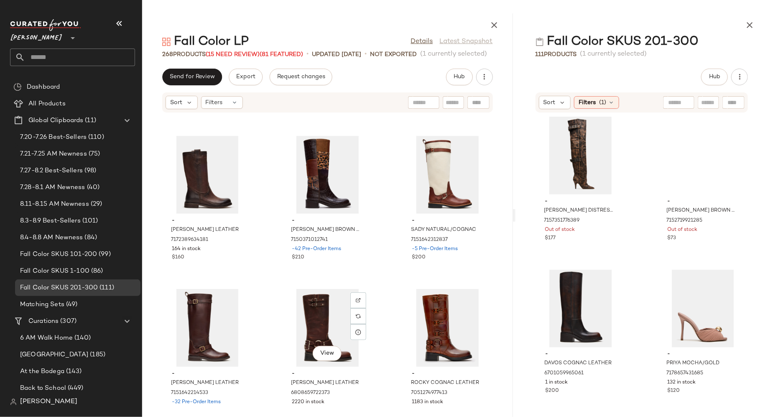
scroll to position [9931, 0]
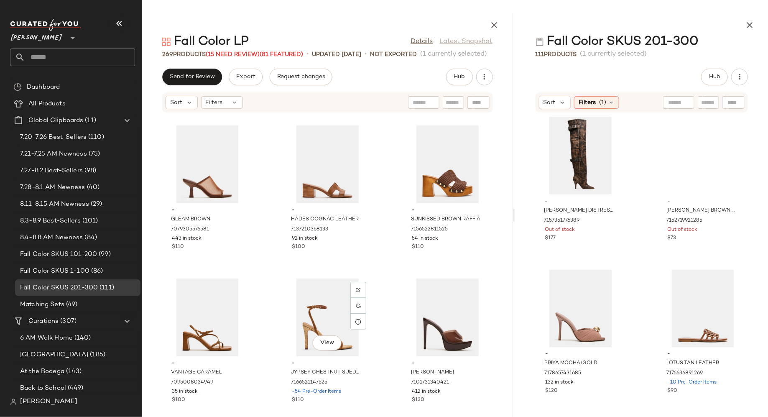
scroll to position [6731, 0]
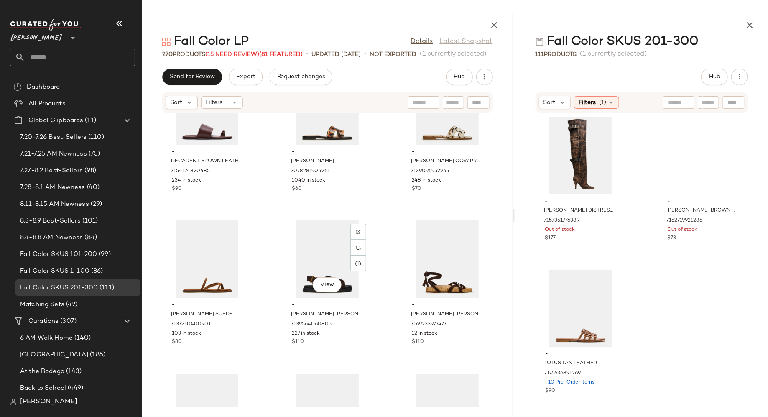
scroll to position [6022, 0]
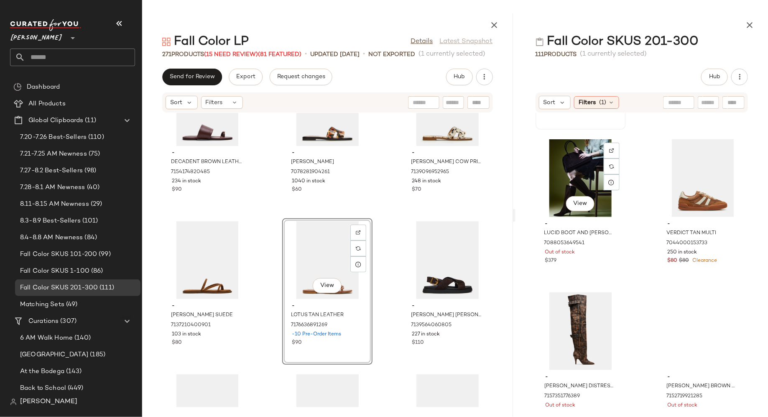
scroll to position [472, 0]
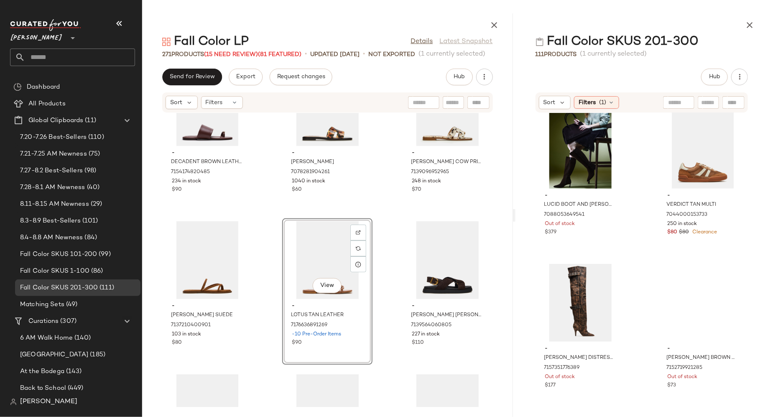
drag, startPoint x: 569, startPoint y: 314, endPoint x: 543, endPoint y: 4, distance: 311.7
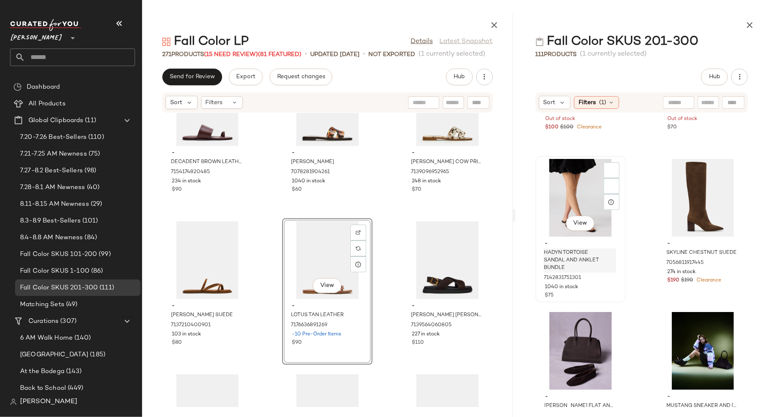
scroll to position [0, 0]
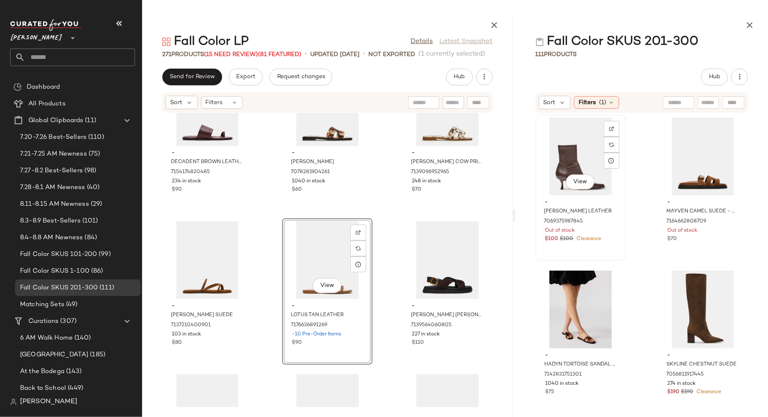
click at [580, 162] on div "View" at bounding box center [580, 156] width 84 height 78
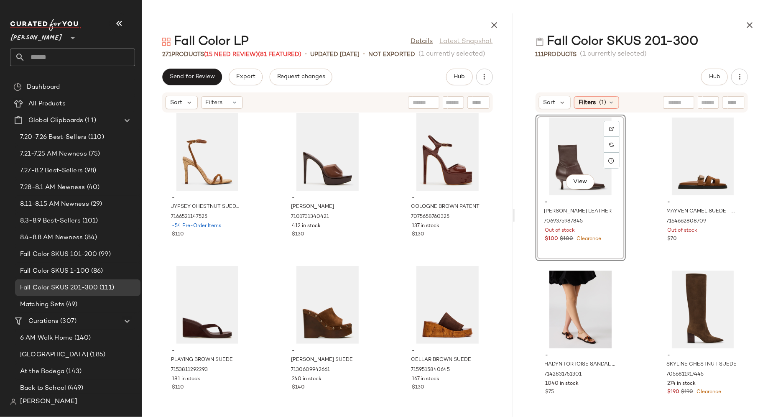
scroll to position [7052, 0]
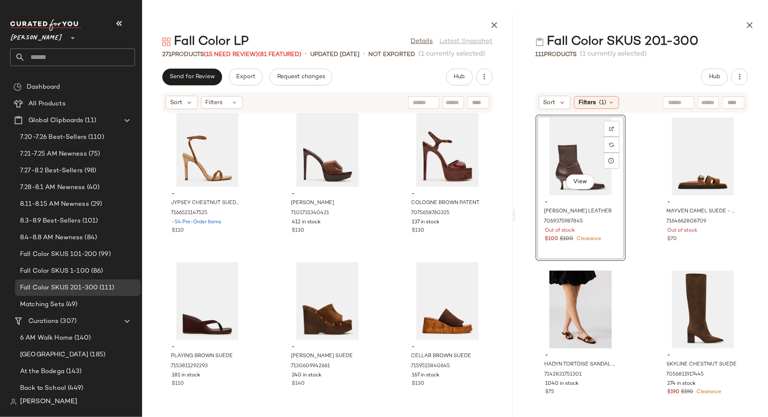
click at [640, 184] on div "View - [PERSON_NAME] LEATHER 7069375987845 Out of stock $100 $100 Clearance - M…" at bounding box center [641, 260] width 252 height 294
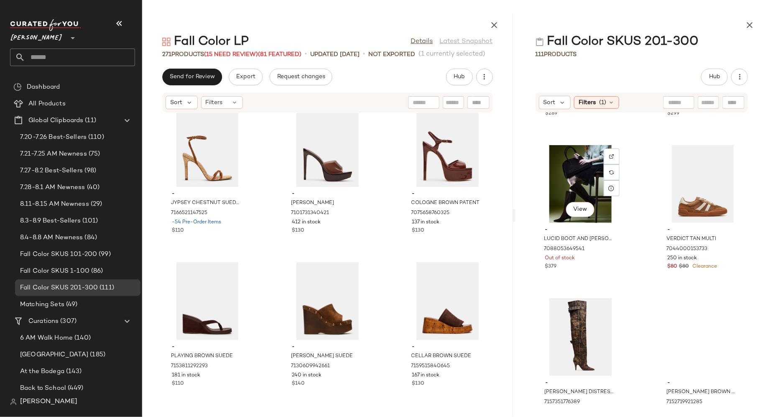
scroll to position [472, 0]
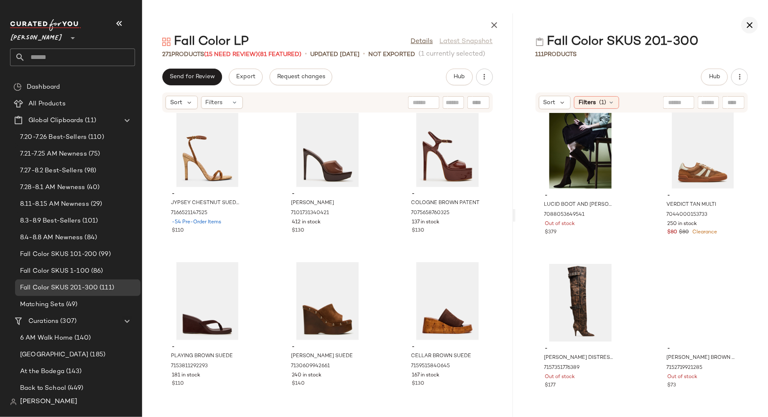
click at [748, 24] on icon "button" at bounding box center [749, 25] width 10 height 10
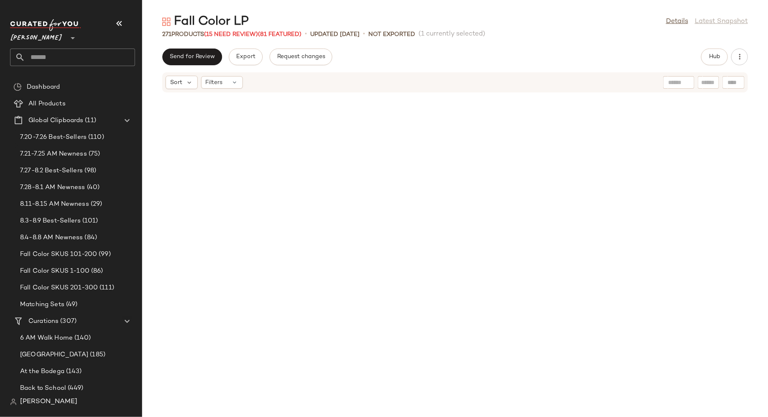
scroll to position [3365, 0]
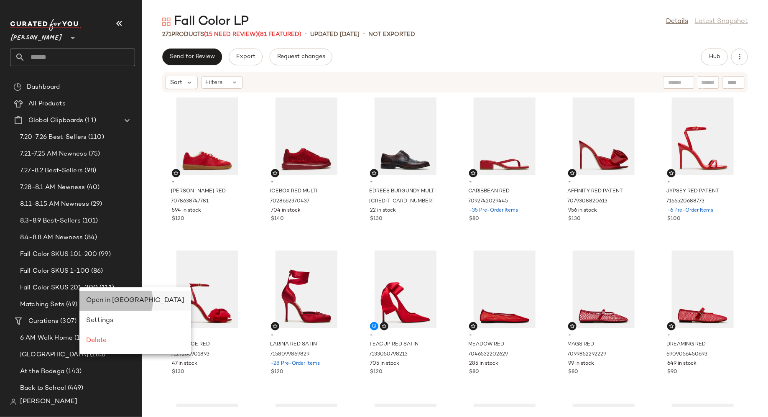
click at [98, 298] on span "Open in Split View" at bounding box center [135, 300] width 98 height 7
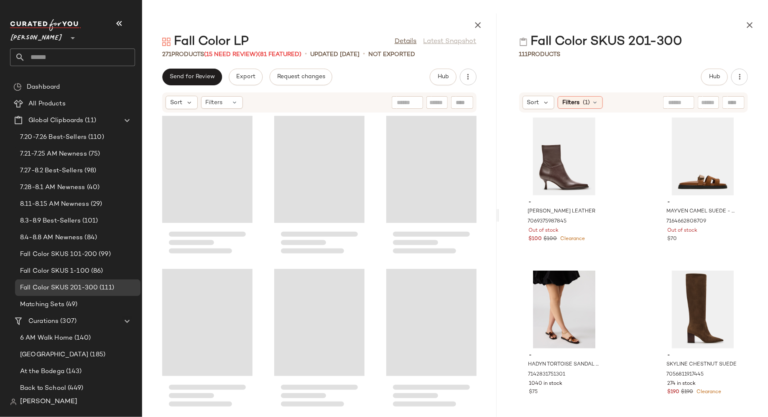
drag, startPoint x: 455, startPoint y: 220, endPoint x: 498, endPoint y: 216, distance: 43.7
click at [499, 217] on div "Fall Color LP Details Latest Snapshot 271 Products (15 Need Review) (81 Feature…" at bounding box center [455, 214] width 626 height 403
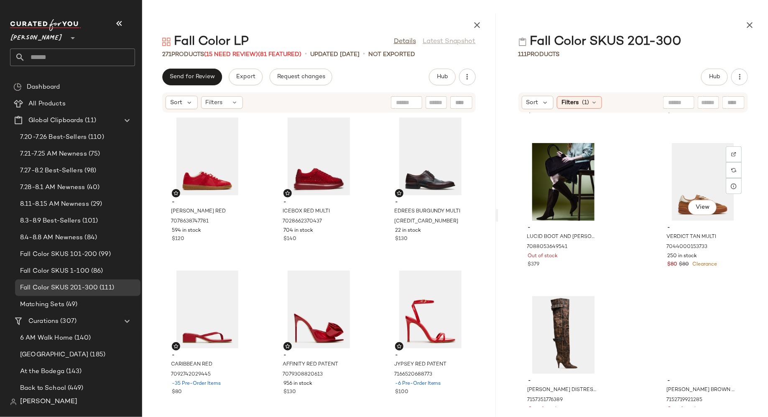
scroll to position [472, 0]
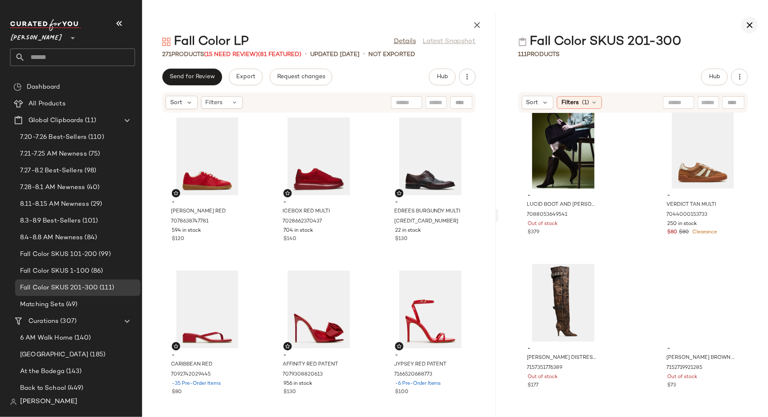
click at [753, 28] on icon "button" at bounding box center [749, 25] width 10 height 10
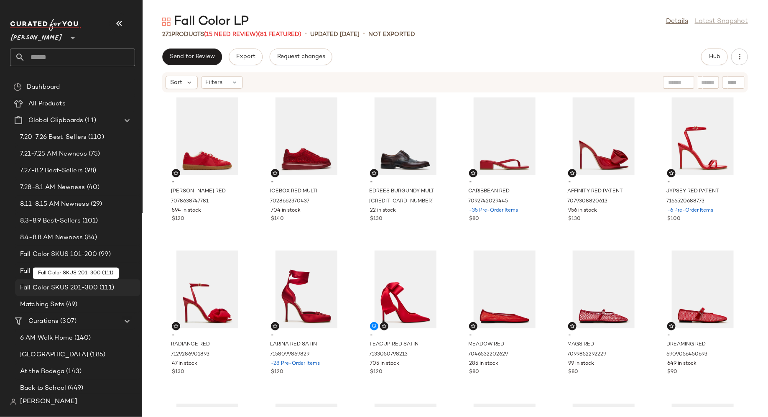
click at [87, 285] on span "Fall Color SKUS 201-300" at bounding box center [59, 288] width 78 height 10
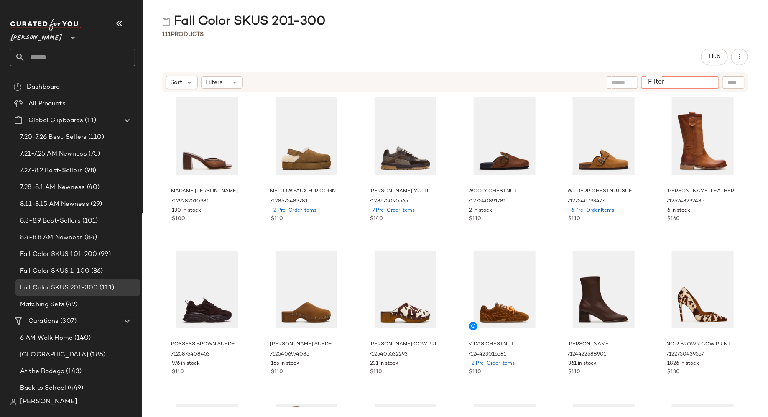
click at [701, 77] on div at bounding box center [680, 82] width 78 height 13
type input "*****"
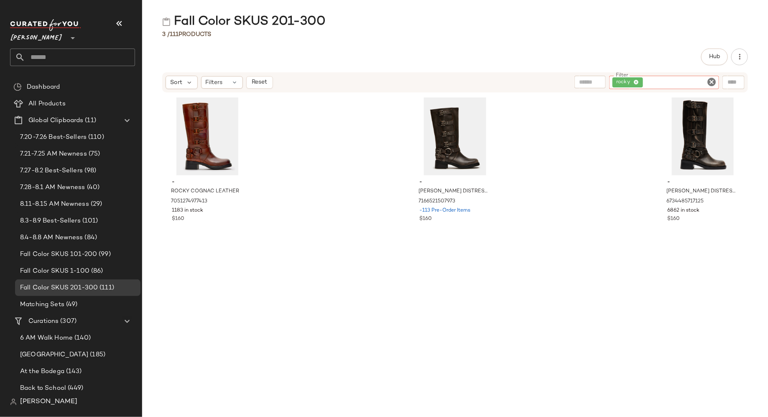
click at [713, 81] on icon "Clear Filter" at bounding box center [711, 82] width 10 height 10
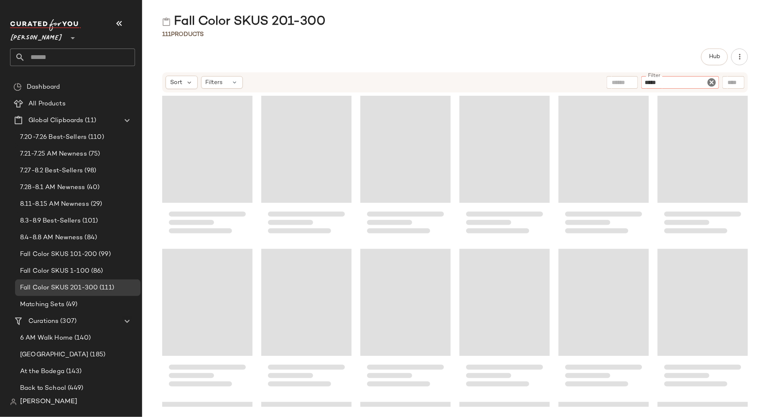
type input "******"
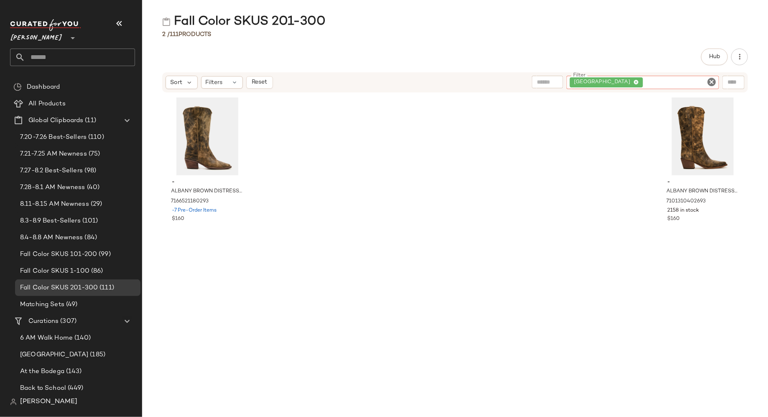
click at [715, 83] on icon "Clear Filter" at bounding box center [711, 82] width 10 height 10
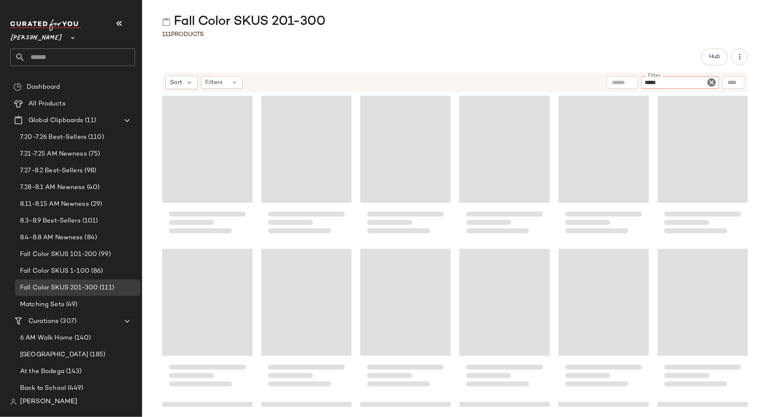
type input "******"
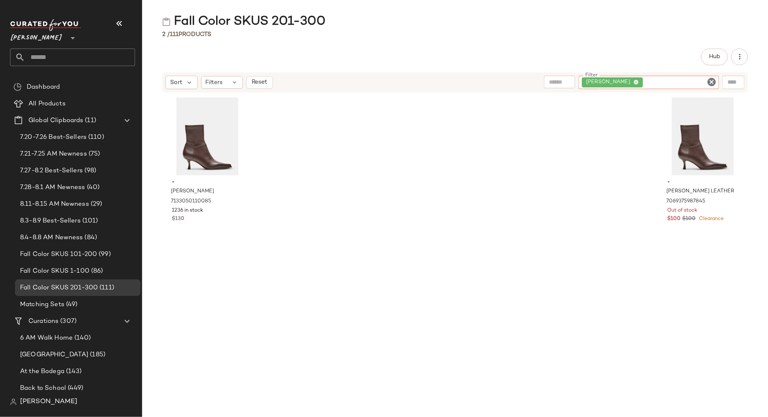
click at [710, 79] on icon "Clear Filter" at bounding box center [711, 82] width 10 height 10
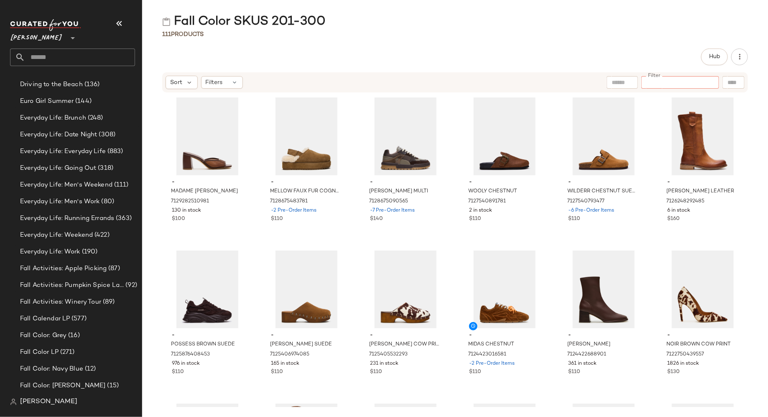
scroll to position [961, 0]
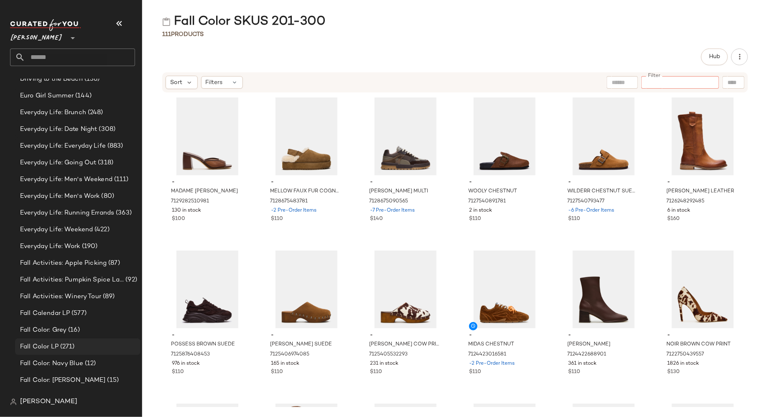
click at [73, 347] on span "(271)" at bounding box center [67, 347] width 16 height 10
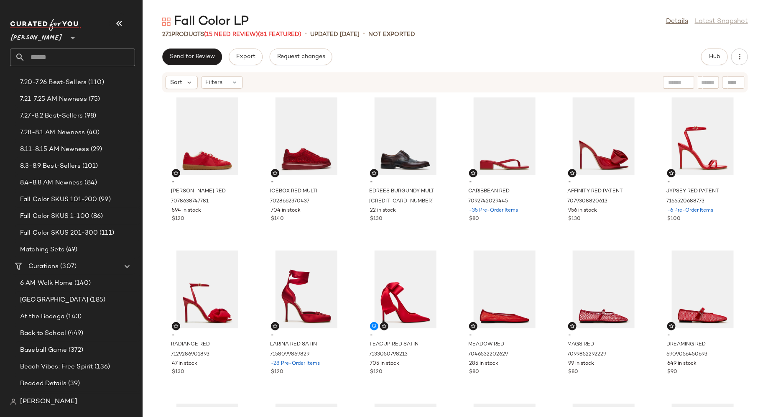
scroll to position [56, 0]
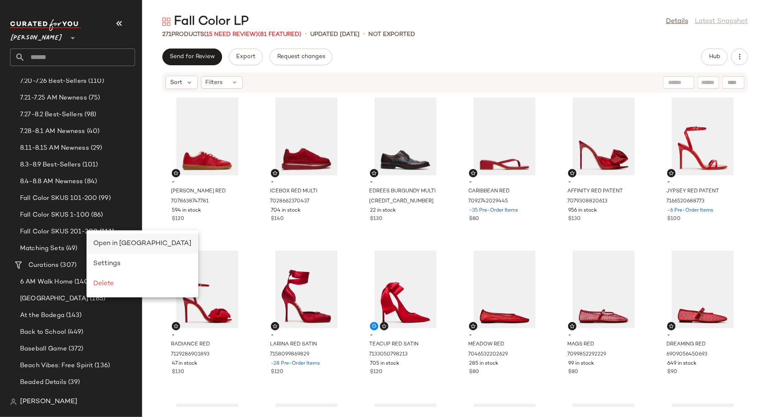
click at [105, 244] on span "Open in Split View" at bounding box center [142, 243] width 98 height 7
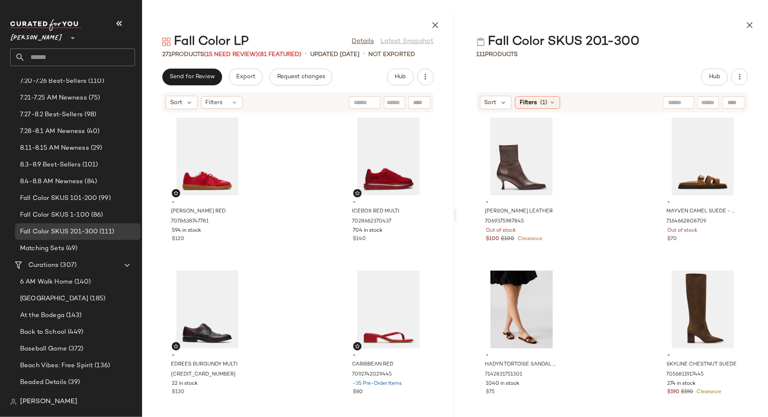
scroll to position [264, 0]
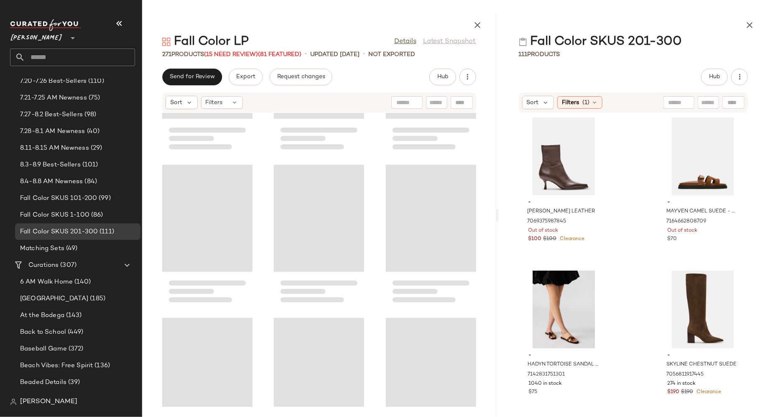
drag, startPoint x: 454, startPoint y: 215, endPoint x: 497, endPoint y: 211, distance: 43.3
click at [498, 211] on div "Fall Color LP Details Latest Snapshot 271 Products (15 Need Review) (81 Feature…" at bounding box center [455, 214] width 626 height 403
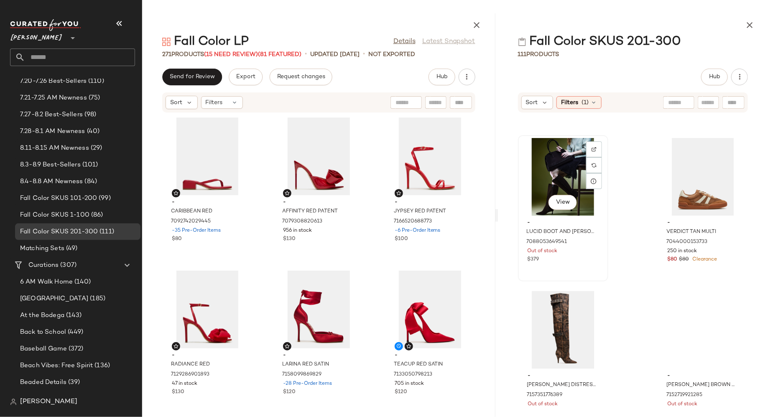
scroll to position [472, 0]
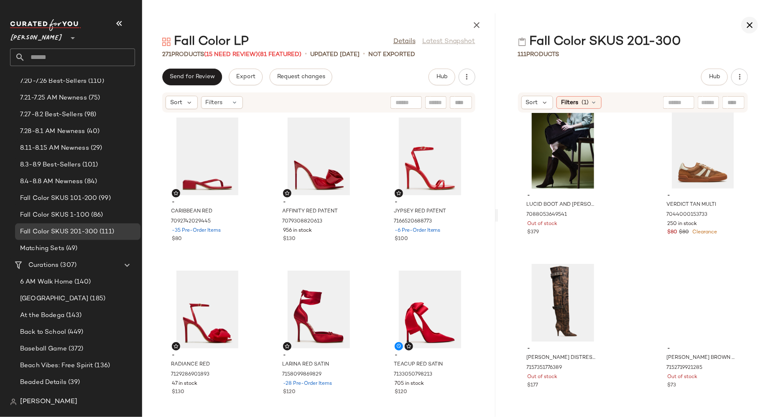
click at [750, 27] on icon "button" at bounding box center [749, 25] width 10 height 10
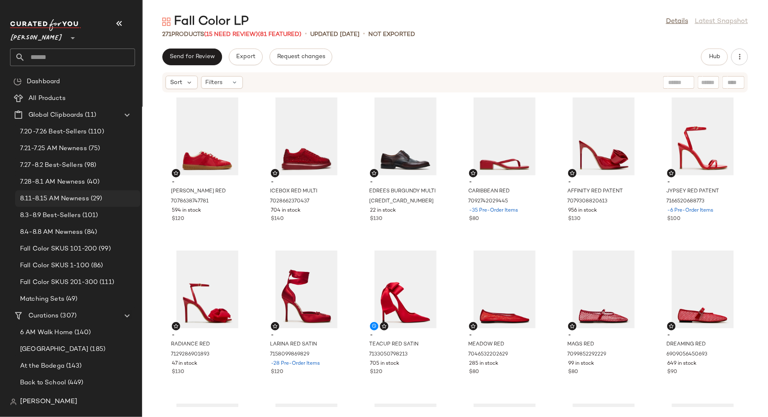
scroll to position [4, 0]
click at [89, 115] on span "(11)" at bounding box center [89, 117] width 13 height 10
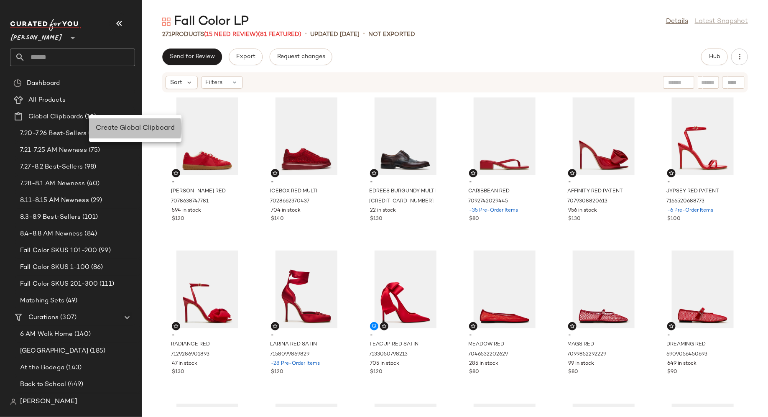
click at [108, 127] on span "Create Global Clipboard" at bounding box center [135, 128] width 79 height 7
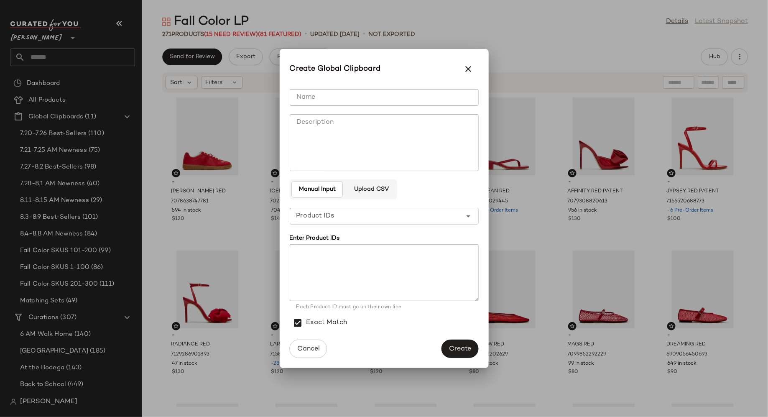
click at [316, 107] on div "**********" at bounding box center [384, 208] width 189 height 252
click at [317, 97] on input "Name" at bounding box center [384, 97] width 189 height 17
type input "**********"
click at [379, 188] on span "Upload CSV" at bounding box center [371, 189] width 35 height 7
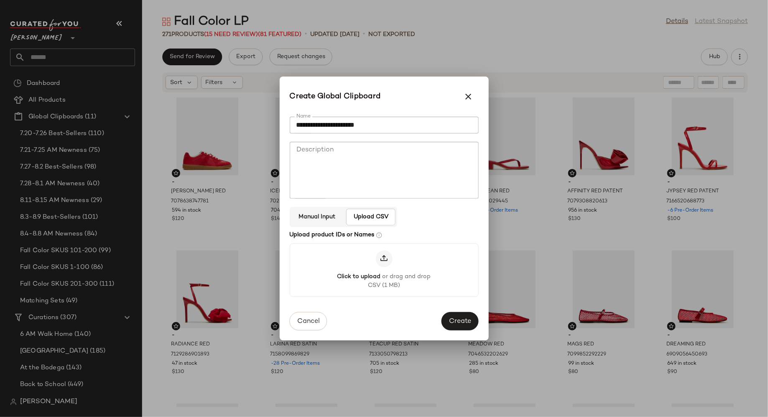
click at [391, 269] on label "Click to upload or drag and drop CSV (1 MB)" at bounding box center [384, 269] width 175 height 39
click at [384, 270] on input "Click to upload or drag and drop CSV (1 MB)" at bounding box center [384, 270] width 0 height 0
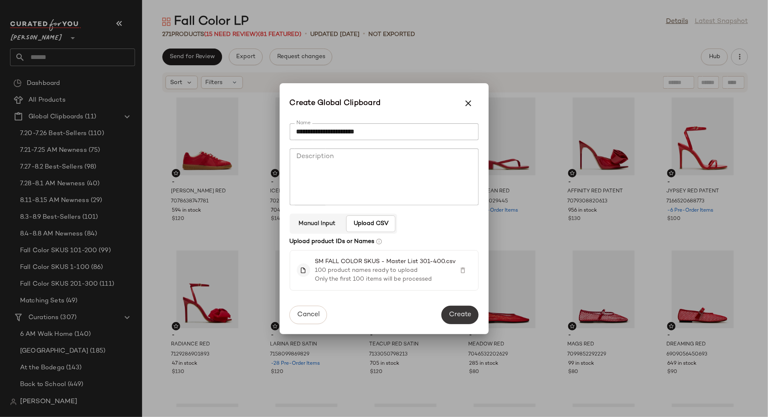
click at [457, 312] on span "Create" at bounding box center [459, 315] width 23 height 8
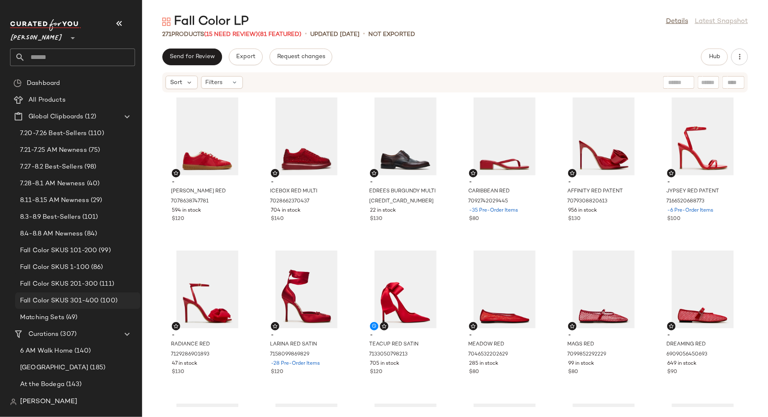
click at [96, 300] on span "Fall Color SKUS 301-400" at bounding box center [59, 301] width 79 height 10
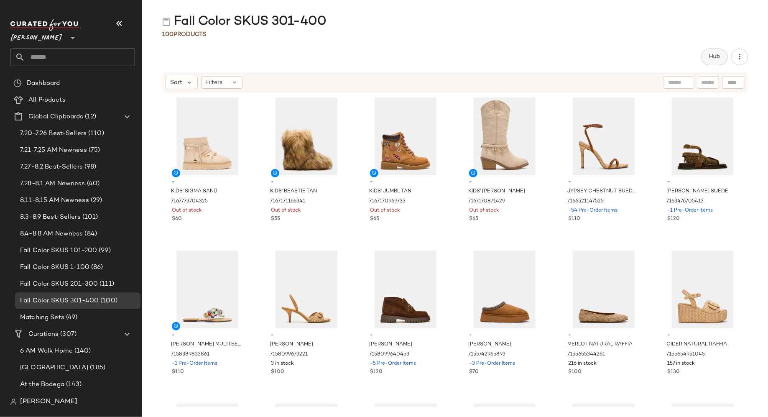
click at [710, 57] on span "Hub" at bounding box center [714, 57] width 12 height 7
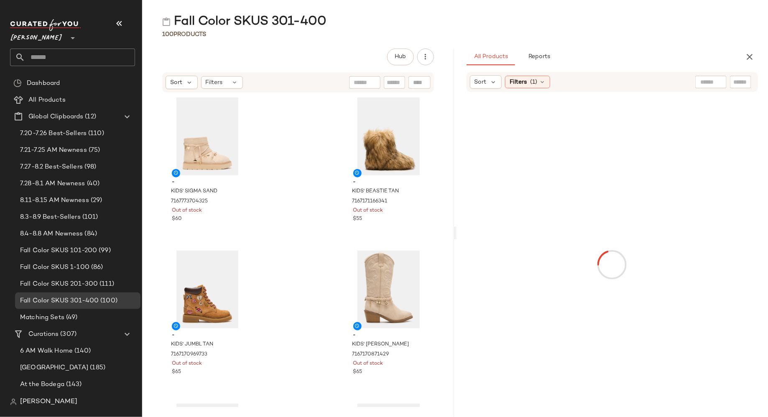
click at [737, 82] on input "text" at bounding box center [740, 82] width 15 height 9
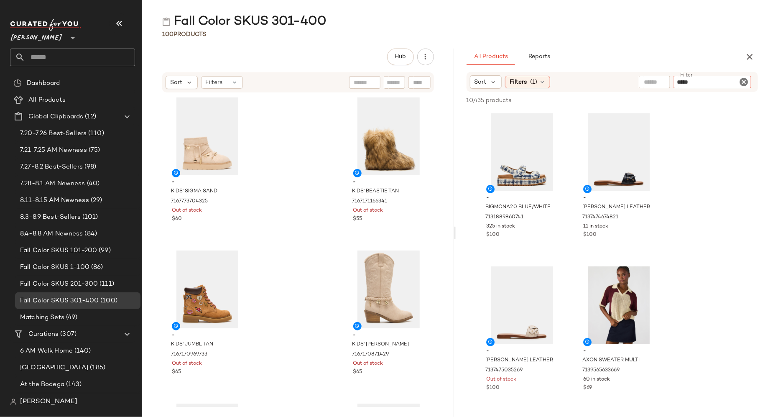
type input "******"
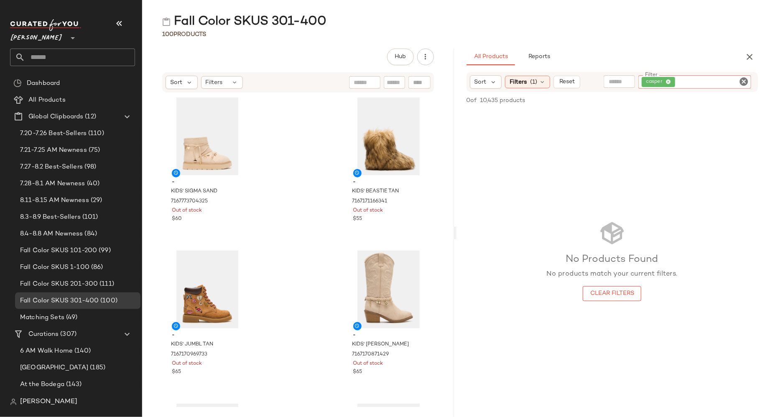
click at [745, 80] on icon "Clear Filter" at bounding box center [744, 81] width 10 height 10
type input "*****"
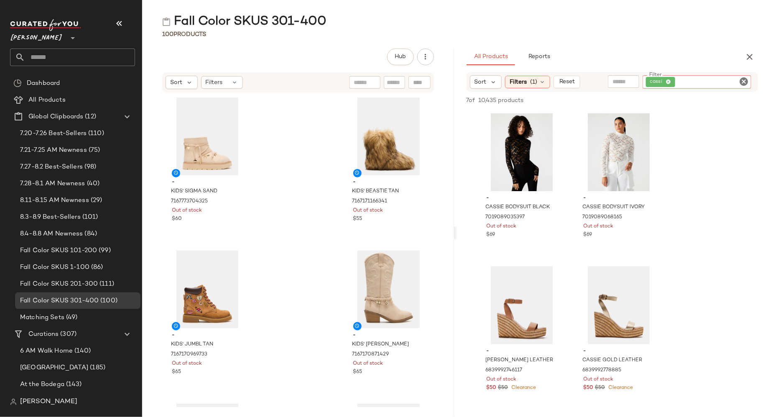
click at [745, 79] on icon "Clear Filter" at bounding box center [744, 81] width 10 height 10
click at [752, 59] on icon "button" at bounding box center [749, 57] width 10 height 10
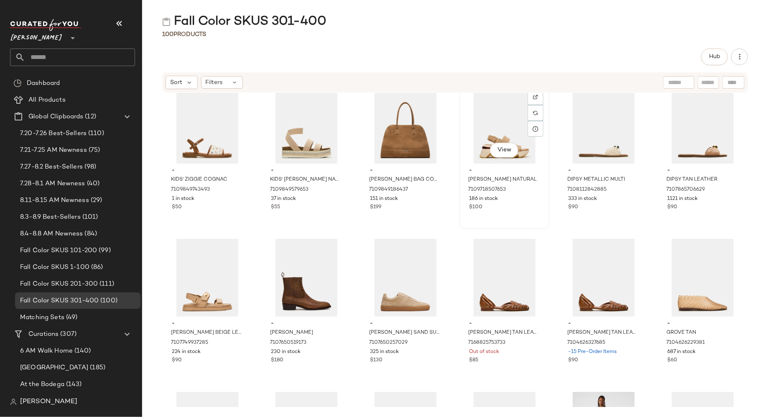
scroll to position [1735, 0]
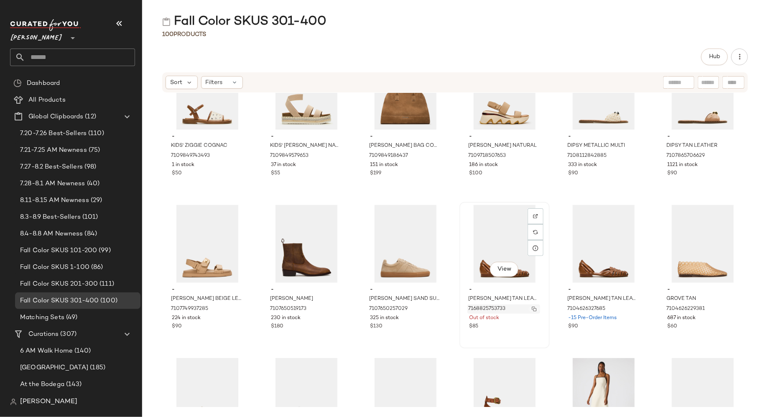
click at [532, 308] on img "button" at bounding box center [534, 308] width 5 height 5
click at [532, 304] on img "button" at bounding box center [534, 306] width 5 height 5
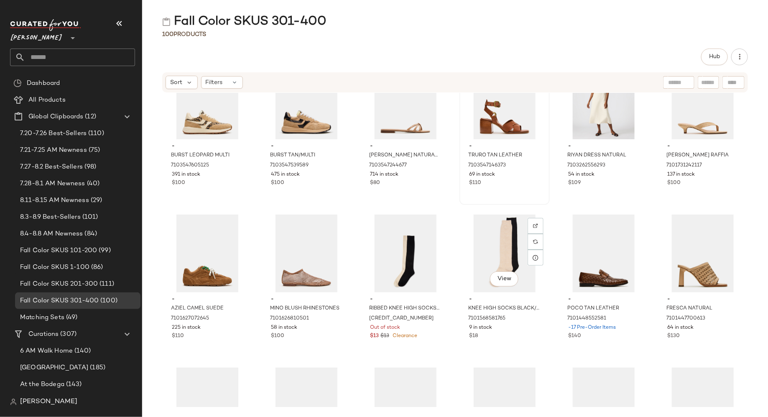
scroll to position [2033, 0]
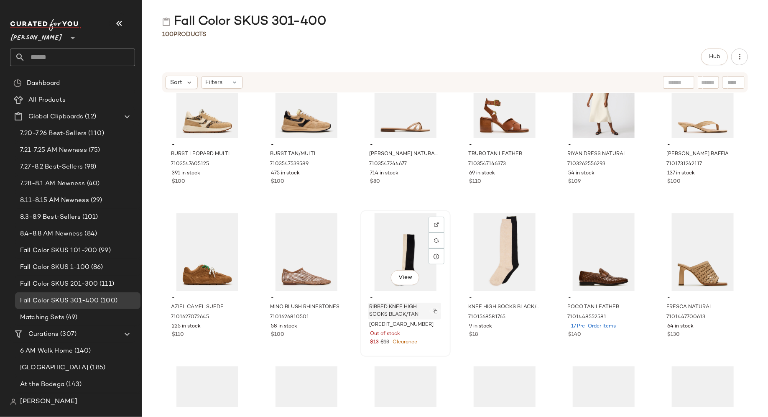
click at [434, 312] on img "button" at bounding box center [435, 310] width 5 height 5
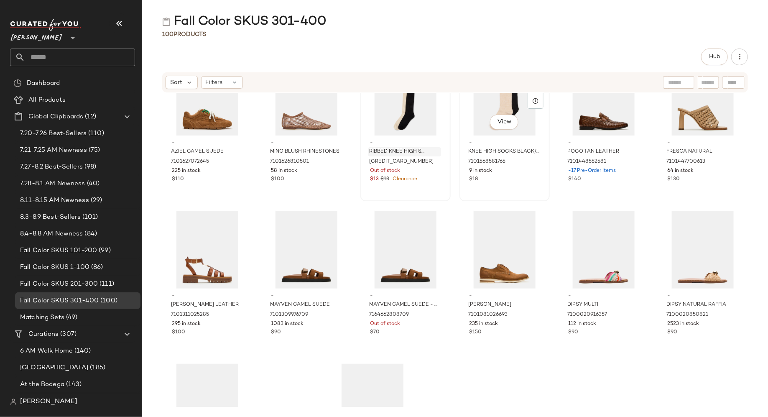
scroll to position [2189, 0]
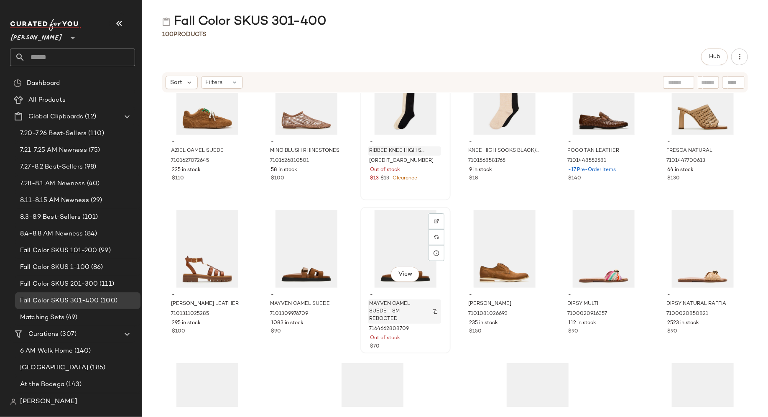
click at [434, 308] on button "button" at bounding box center [435, 312] width 12 height 8
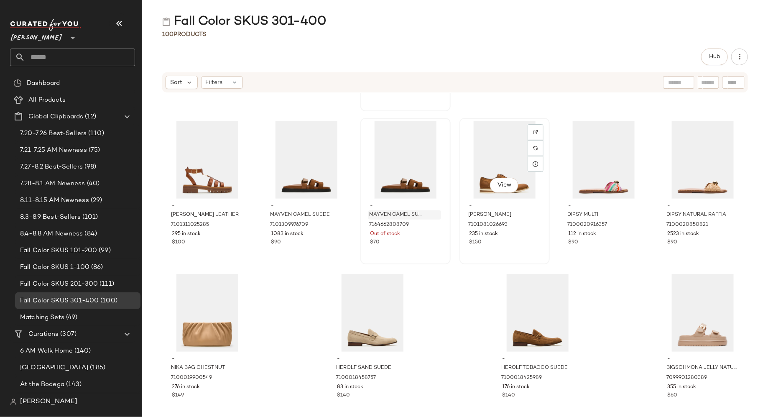
scroll to position [2288, 0]
